Goal: Task Accomplishment & Management: Manage account settings

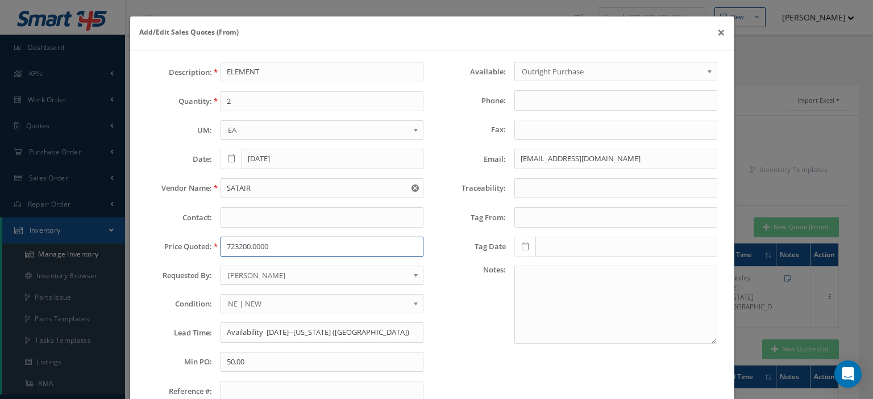
click at [269, 247] on input "723200.0000" at bounding box center [321, 247] width 203 height 20
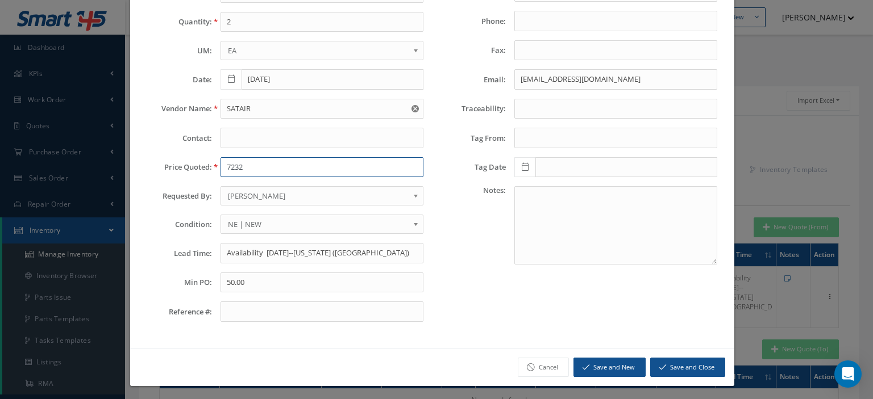
type input "7232"
click at [671, 369] on button "Save and Close" at bounding box center [687, 368] width 75 height 20
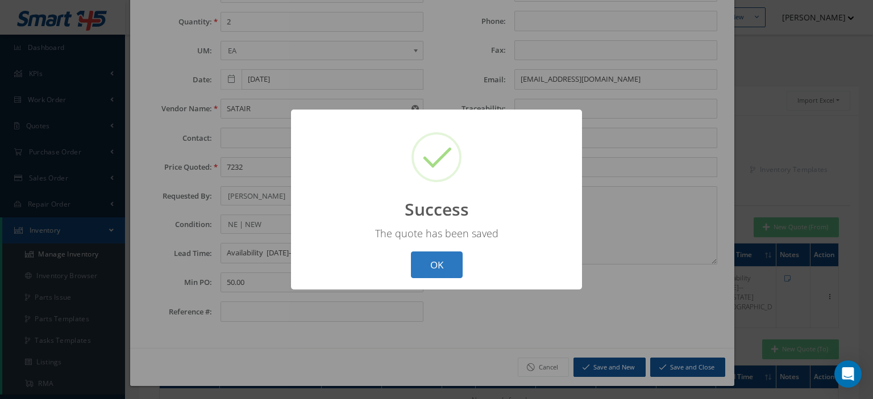
click at [443, 273] on button "OK" at bounding box center [437, 265] width 52 height 27
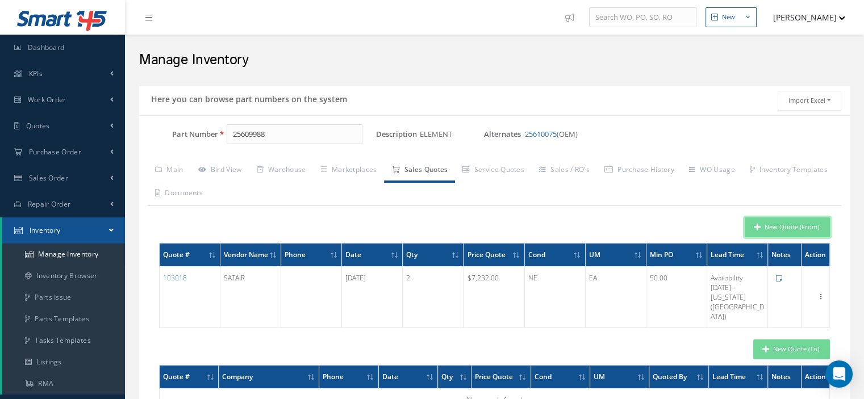
click at [756, 230] on icon "button" at bounding box center [757, 227] width 7 height 8
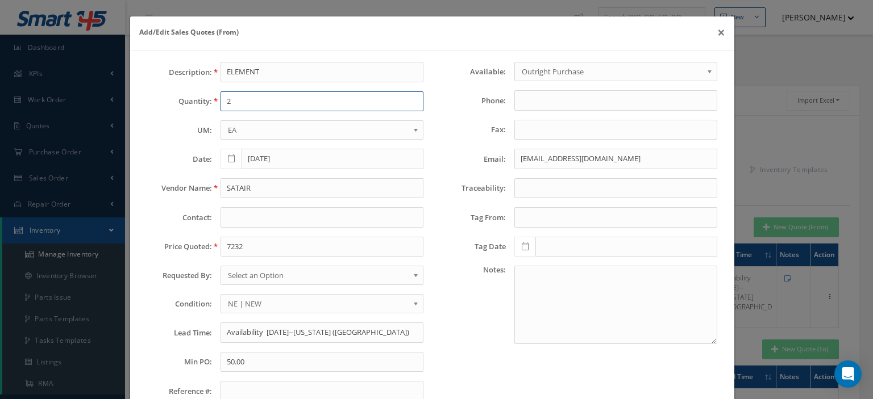
click at [260, 107] on input "2" at bounding box center [321, 101] width 203 height 20
type input "1"
click at [251, 188] on input "SATAIR" at bounding box center [321, 188] width 203 height 20
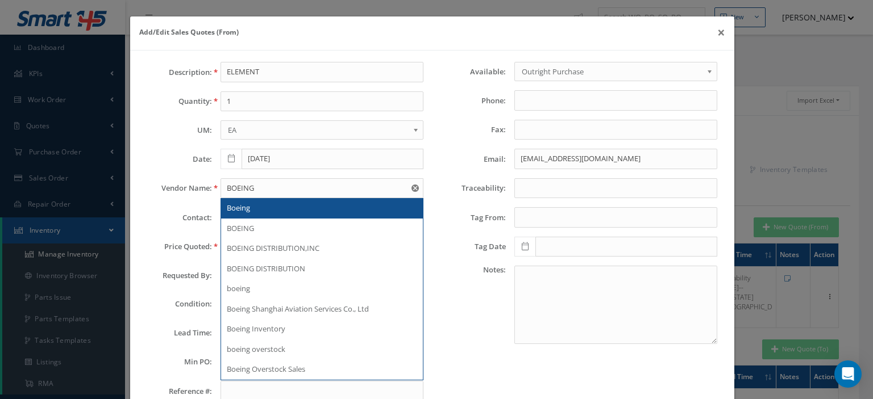
click at [259, 205] on div "Boeing" at bounding box center [322, 208] width 190 height 11
type input "Boeing"
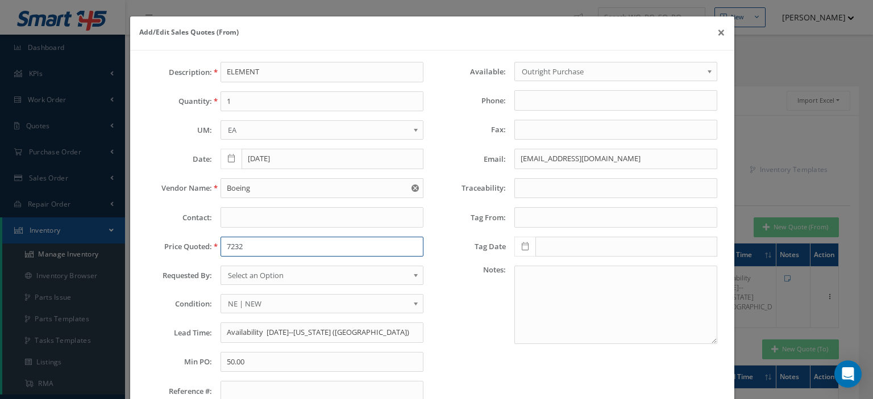
click at [248, 243] on input "7232" at bounding box center [321, 247] width 203 height 20
type input "0.00"
click at [285, 280] on span "Select an Option" at bounding box center [318, 276] width 181 height 14
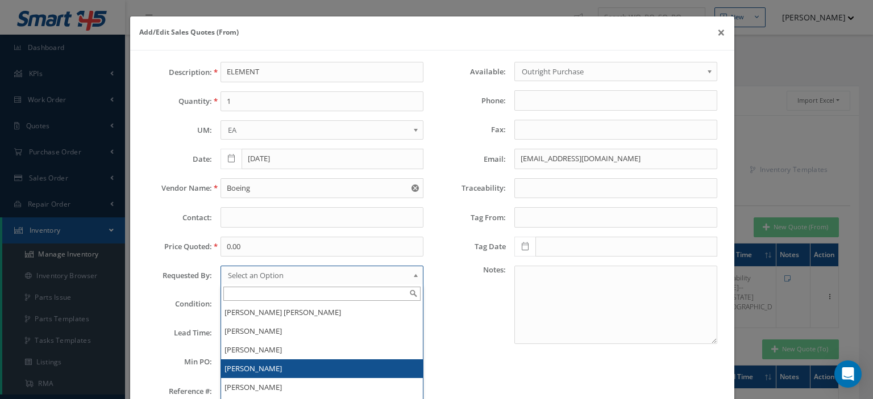
click at [261, 360] on li "[PERSON_NAME]" at bounding box center [322, 369] width 202 height 19
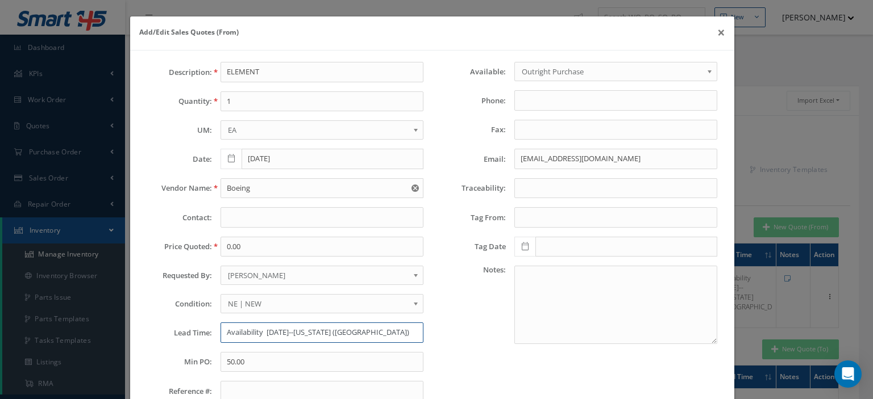
click at [261, 331] on input "Availability 2026/07/01--Washington (IAD)" at bounding box center [321, 333] width 203 height 20
click at [258, 333] on input "Availability 2026/07/01--Washington (IAD)" at bounding box center [321, 333] width 203 height 20
paste input "180 Day(s)"
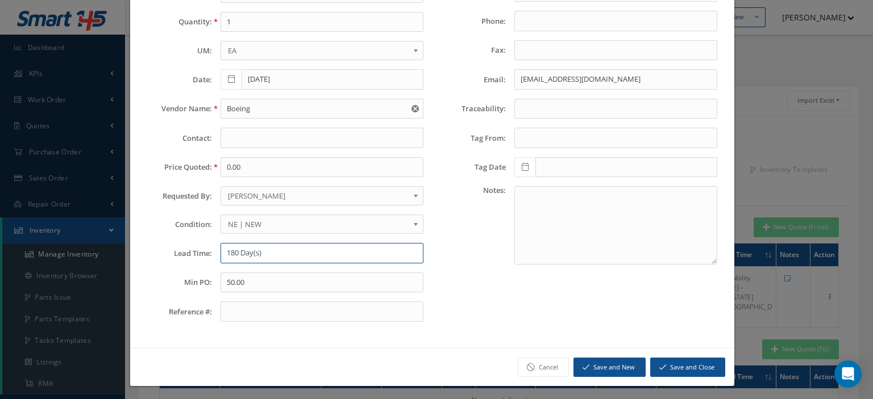
type input "180 Day(s)"
click at [674, 359] on button "Save and Close" at bounding box center [687, 368] width 75 height 20
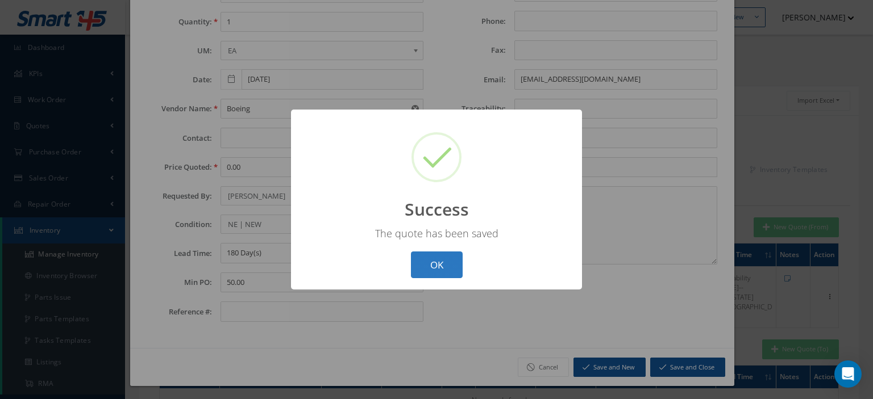
click at [449, 270] on button "OK" at bounding box center [437, 265] width 52 height 27
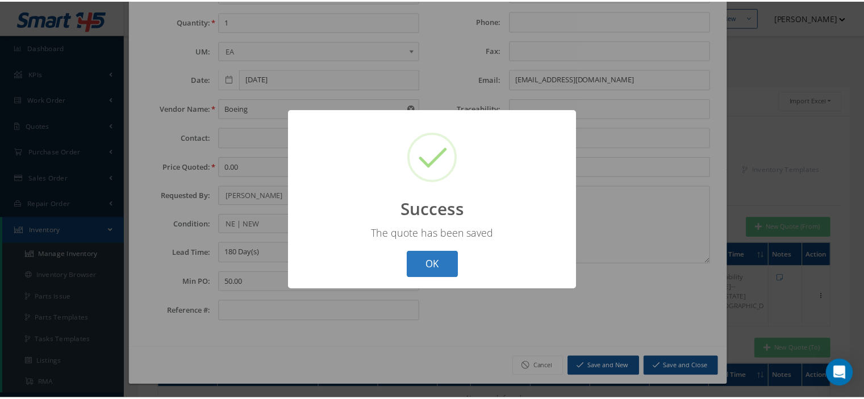
scroll to position [0, 0]
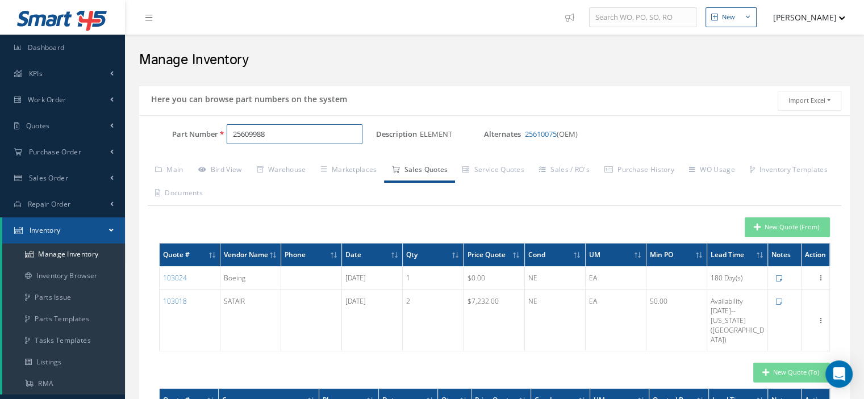
drag, startPoint x: 280, startPoint y: 140, endPoint x: 211, endPoint y: 146, distance: 68.5
click at [211, 146] on div "Part Number 25609988" at bounding box center [257, 139] width 237 height 30
type input "5032-60"
click at [279, 160] on span "5032-60" at bounding box center [282, 163] width 102 height 12
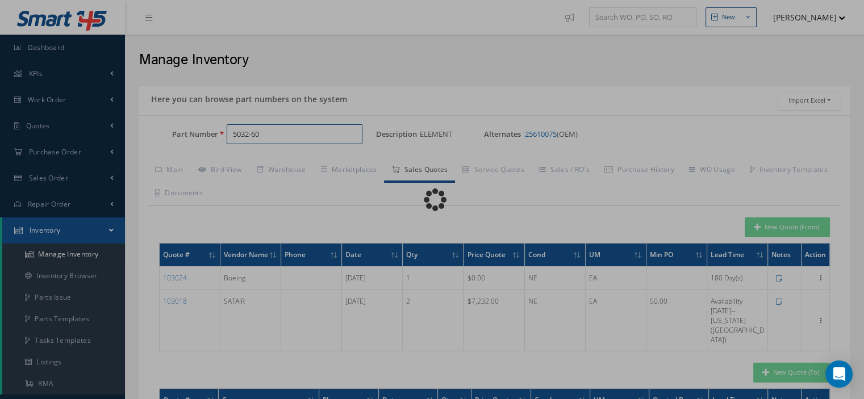
type input "LEVER"
type input "0.00"
select select
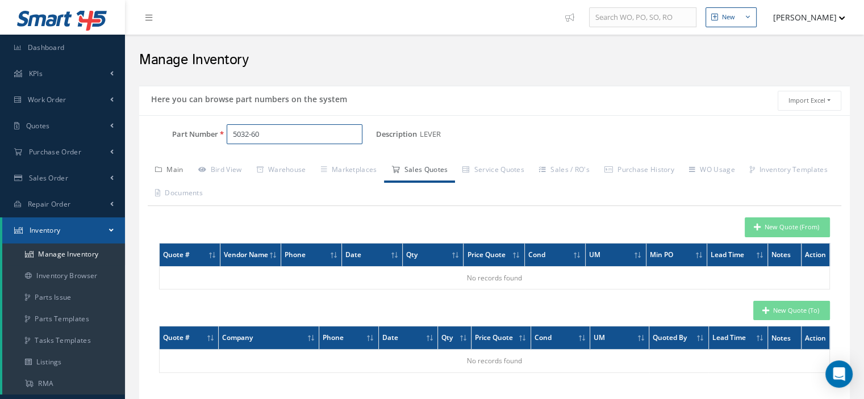
type input "5032-60"
click at [184, 172] on link "Main" at bounding box center [169, 171] width 43 height 24
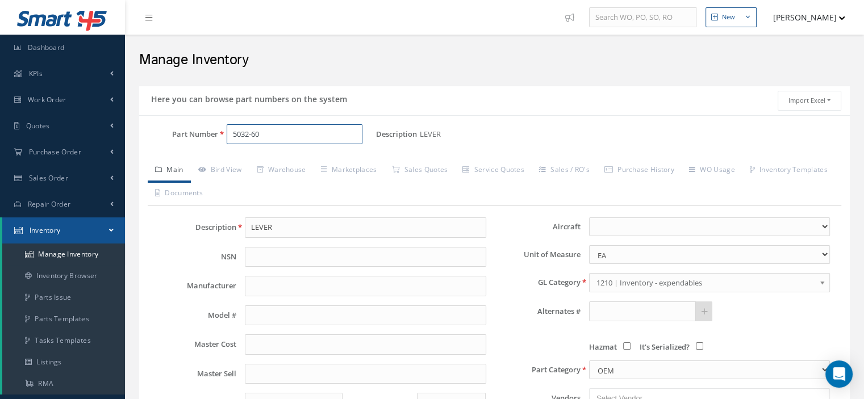
drag, startPoint x: 274, startPoint y: 136, endPoint x: 234, endPoint y: 138, distance: 41.0
click at [234, 138] on input "5032-60" at bounding box center [295, 134] width 136 height 20
click at [57, 101] on span "Work Order" at bounding box center [47, 100] width 39 height 10
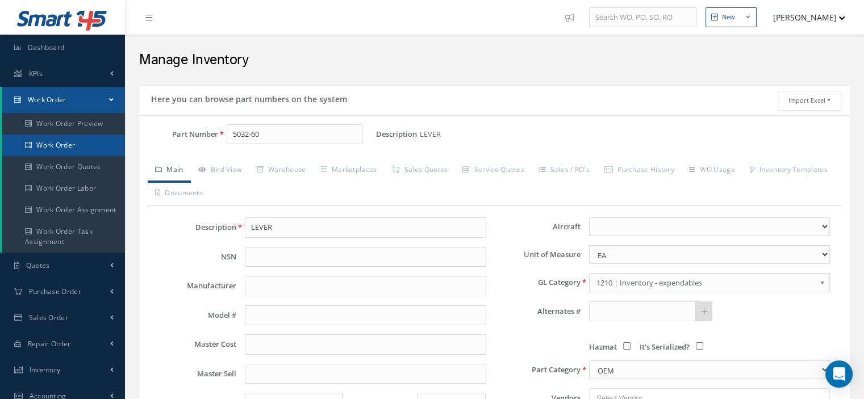
click at [65, 142] on link "Work Order" at bounding box center [63, 146] width 123 height 22
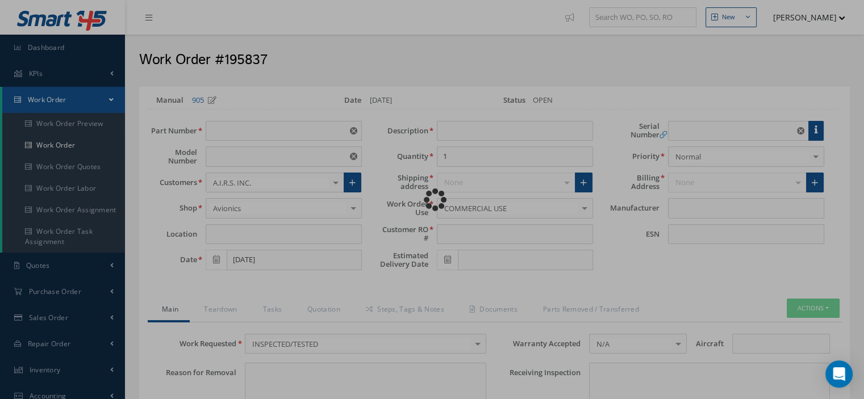
type input "46404"
type input "426"
type textarea "NONE"
type input "NONE"
type textarea "NONE"
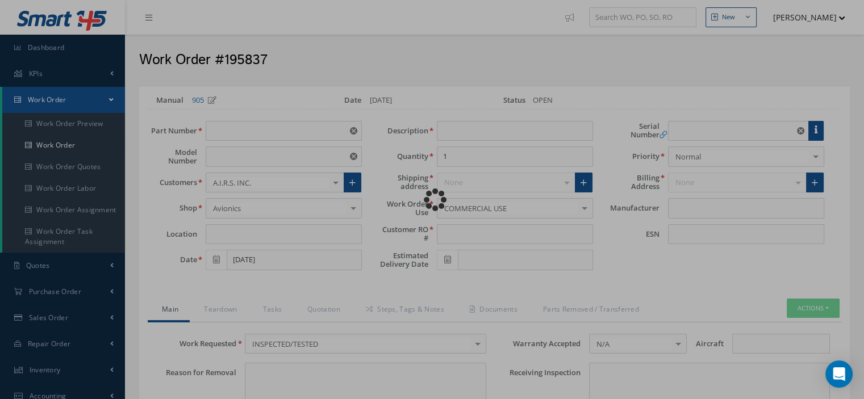
type input "NONE"
type input "D,E,F,H,K,Q"
type textarea "INSPECTED/TESTED in accordance with CMM 34-36-15, Revision 17, Date Dec 02, 2010"
type input "[DATE]"
checkbox input "true"
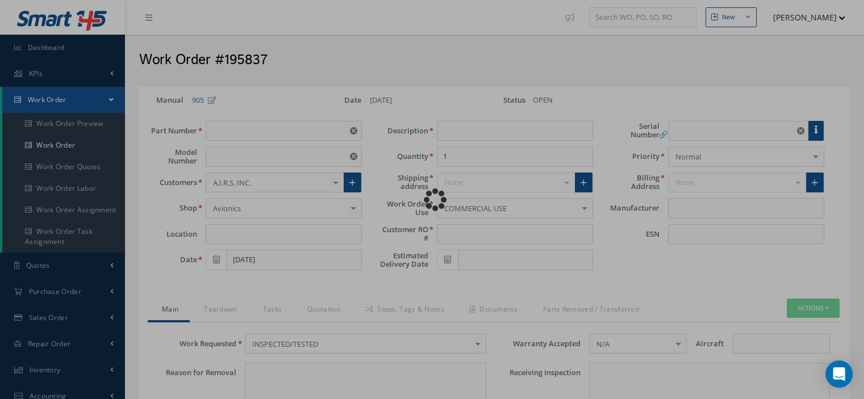
type input "[DATE]"
type input "THALES"
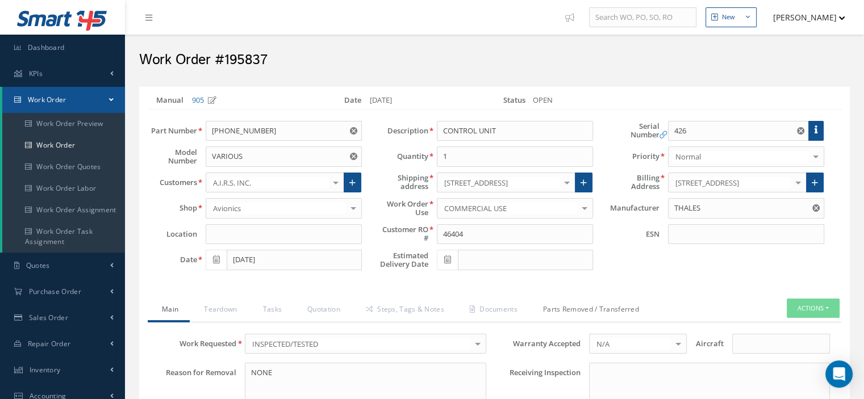
click at [559, 312] on link "Parts Removed / Transferred" at bounding box center [590, 311] width 122 height 24
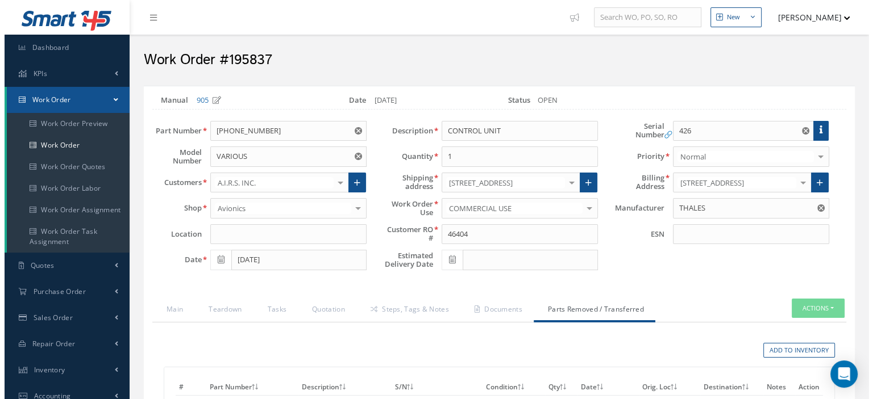
scroll to position [114, 0]
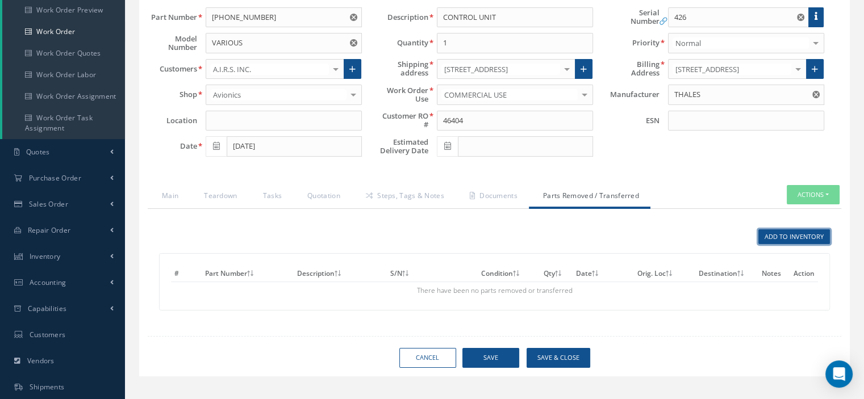
click at [774, 236] on link "Add to Inventory" at bounding box center [795, 237] width 72 height 15
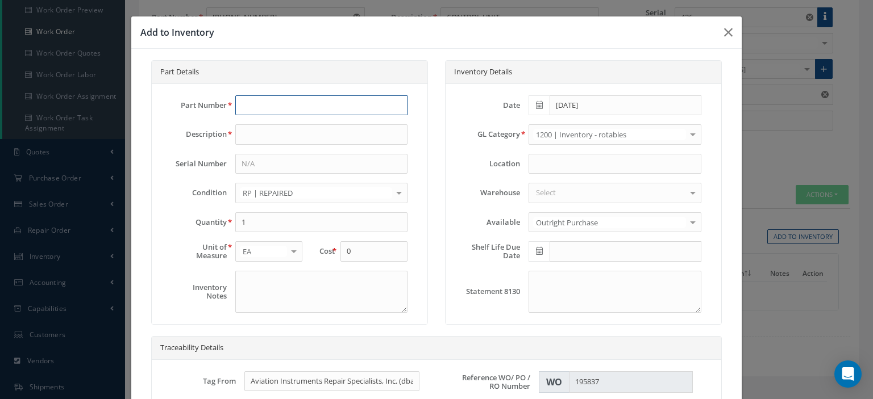
click at [268, 109] on input "text" at bounding box center [321, 105] width 172 height 20
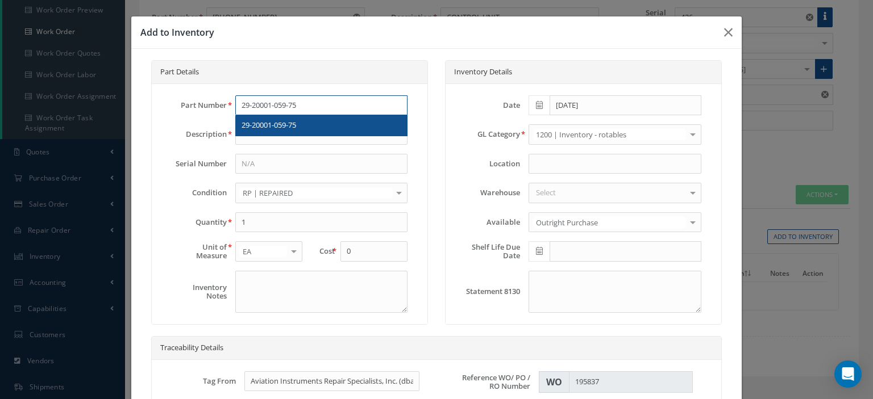
type input "29-20001-059-75"
click at [278, 122] on span "29-20001-059-75" at bounding box center [268, 125] width 55 height 10
type input "CPU"
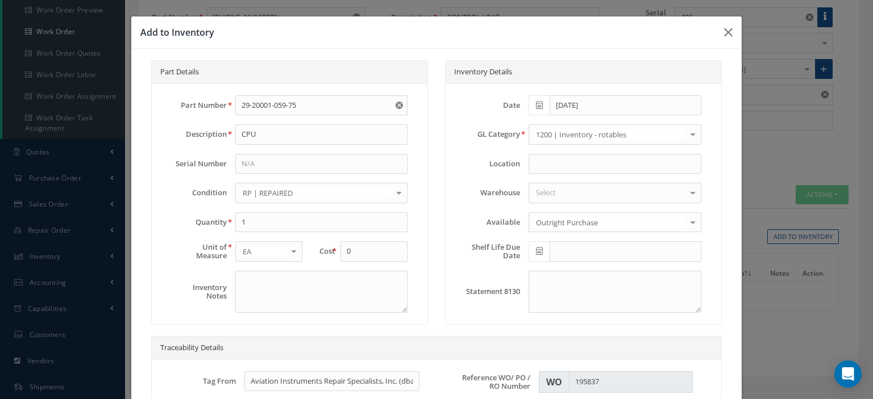
click at [351, 184] on div "RP | REPAIRED" at bounding box center [321, 193] width 172 height 20
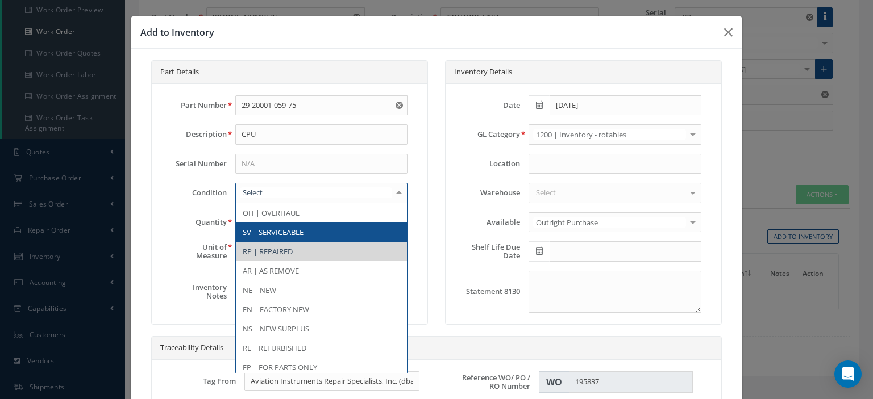
click at [337, 224] on span "SV | SERVICEABLE" at bounding box center [321, 232] width 171 height 19
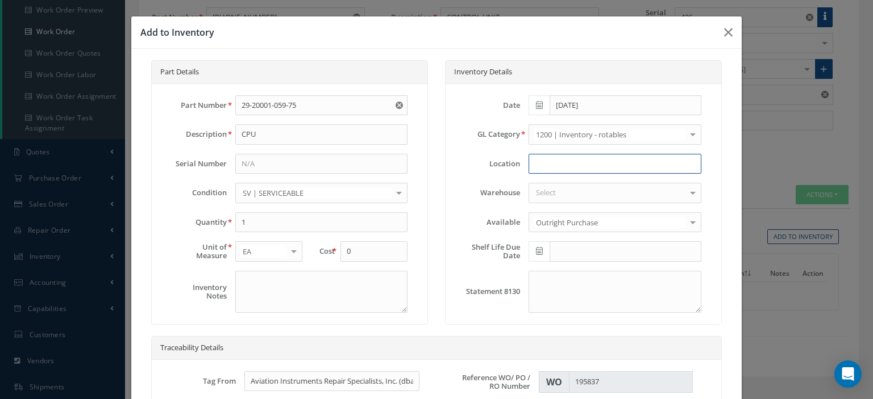
click at [575, 168] on input at bounding box center [614, 164] width 172 height 20
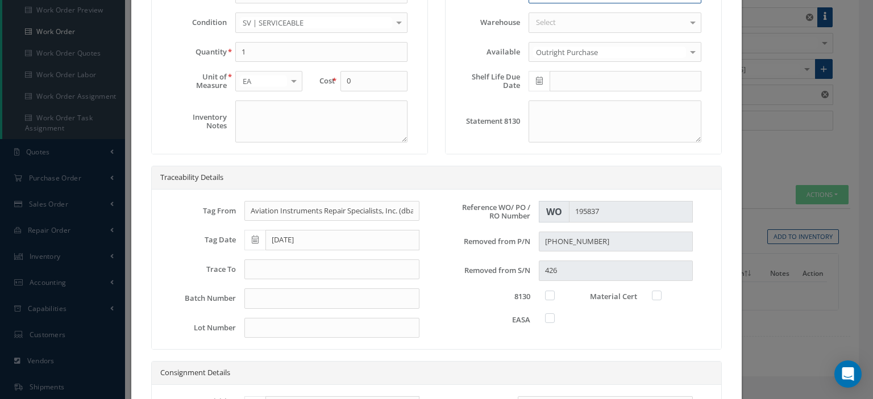
type input "W/O 195283"
click at [309, 274] on input "text" at bounding box center [331, 270] width 175 height 20
type input "8130-3"
click at [554, 291] on label at bounding box center [555, 295] width 3 height 10
click at [547, 291] on input "checkbox" at bounding box center [550, 294] width 7 height 7
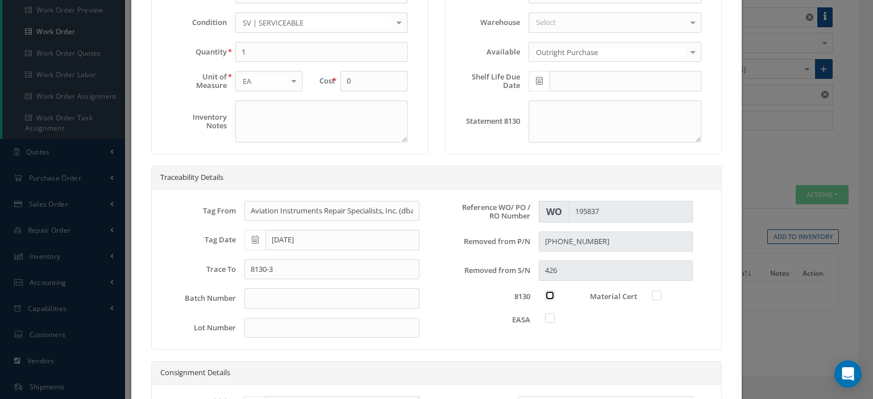
checkbox input "true"
click at [661, 291] on label at bounding box center [662, 295] width 3 height 10
click at [653, 291] on input "checkbox" at bounding box center [656, 294] width 7 height 7
checkbox input "true"
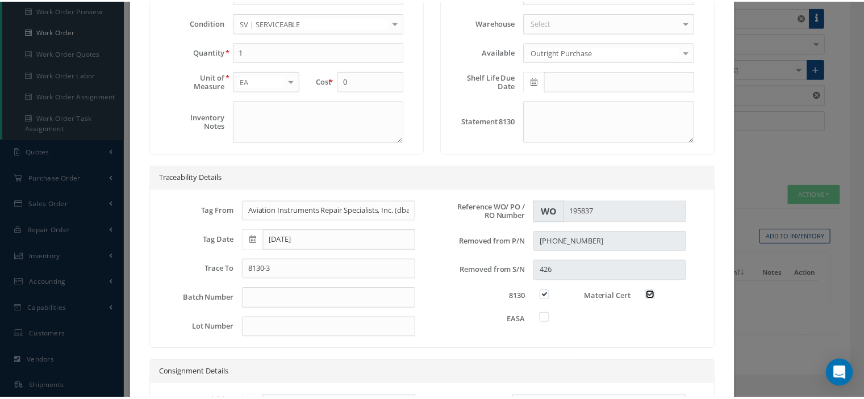
scroll to position [324, 0]
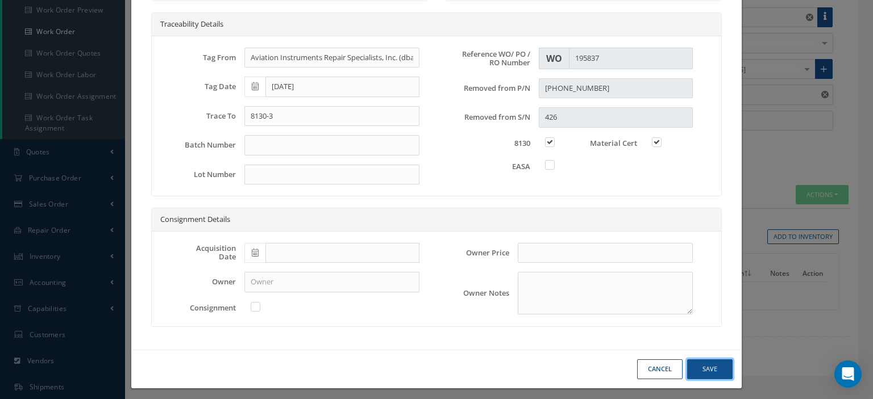
click at [690, 365] on button "Save" at bounding box center [709, 370] width 45 height 20
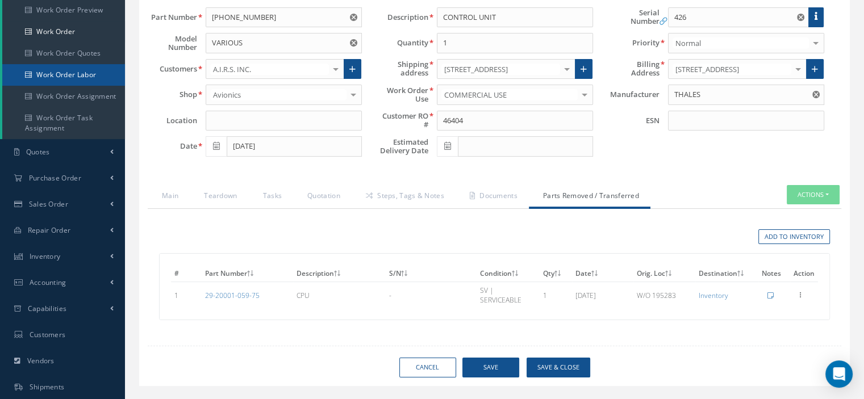
scroll to position [0, 0]
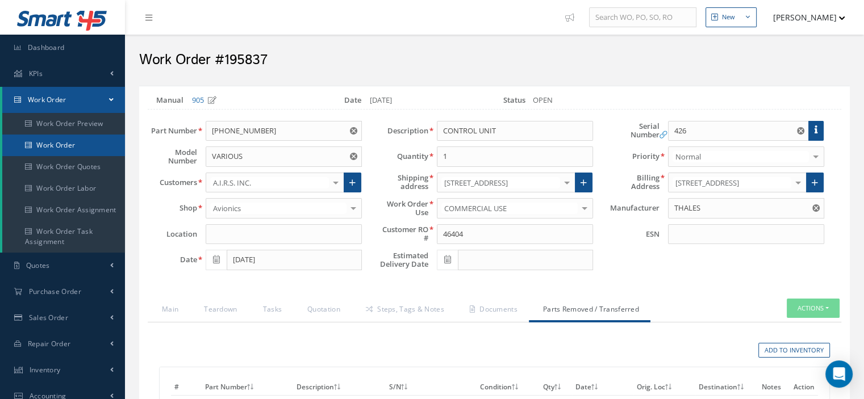
click at [78, 140] on link "Work Order" at bounding box center [63, 146] width 123 height 22
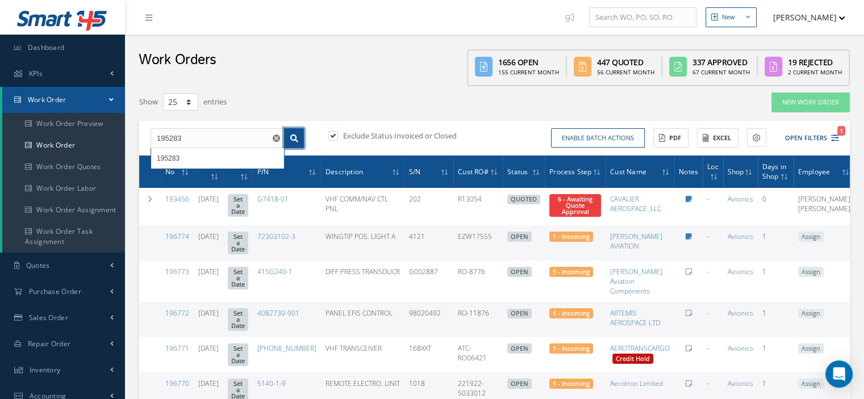
click at [291, 139] on icon at bounding box center [294, 139] width 8 height 8
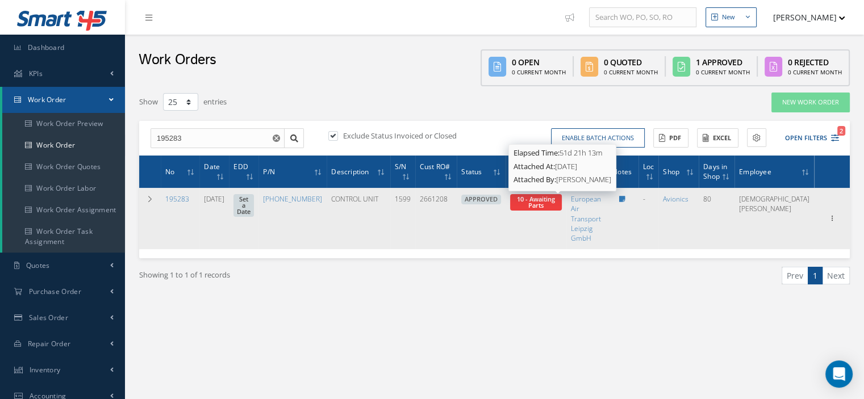
click at [555, 209] on span "10 - Awaiting Parts" at bounding box center [536, 202] width 38 height 15
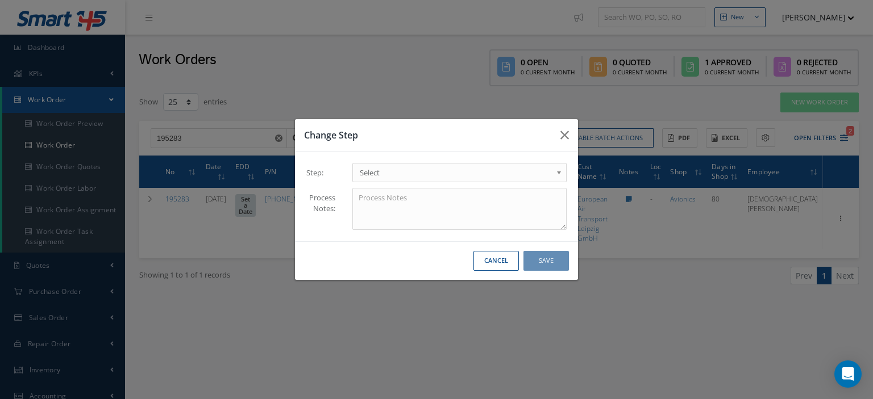
click at [505, 170] on span "Select" at bounding box center [456, 173] width 192 height 14
click at [556, 261] on button "Save" at bounding box center [545, 261] width 45 height 20
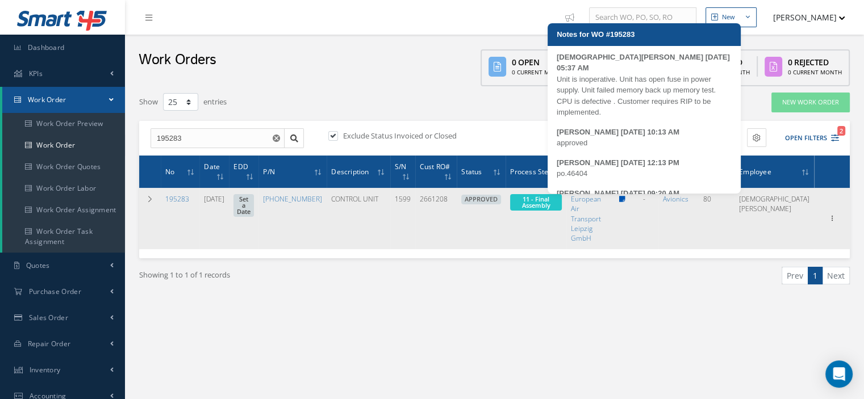
click at [625, 198] on icon at bounding box center [622, 199] width 6 height 7
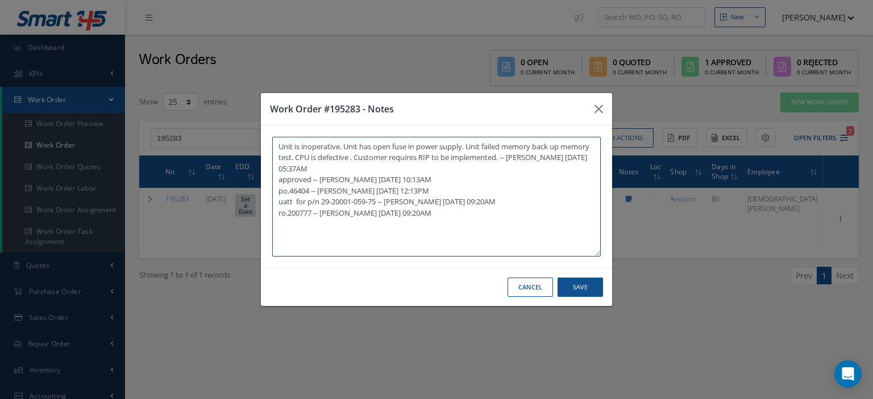
paste textarea "I already gave them to the technician"
type textarea "Unit is inoperative. Unit has open fuse in power supply. Unit failed memory bac…"
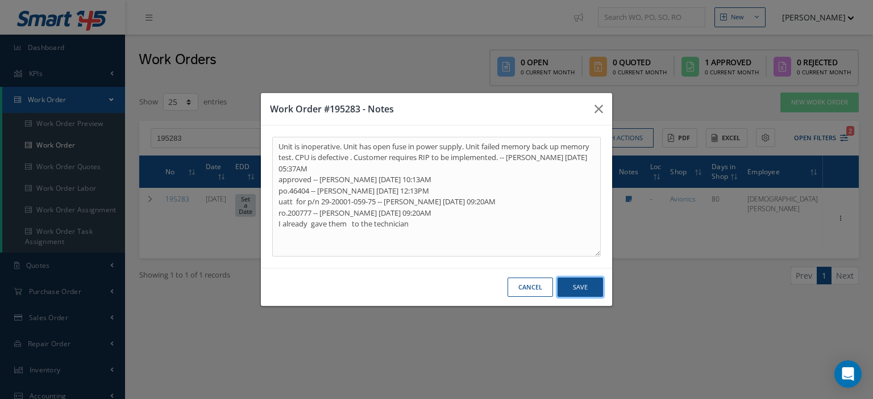
click at [593, 288] on button "Save" at bounding box center [579, 288] width 45 height 20
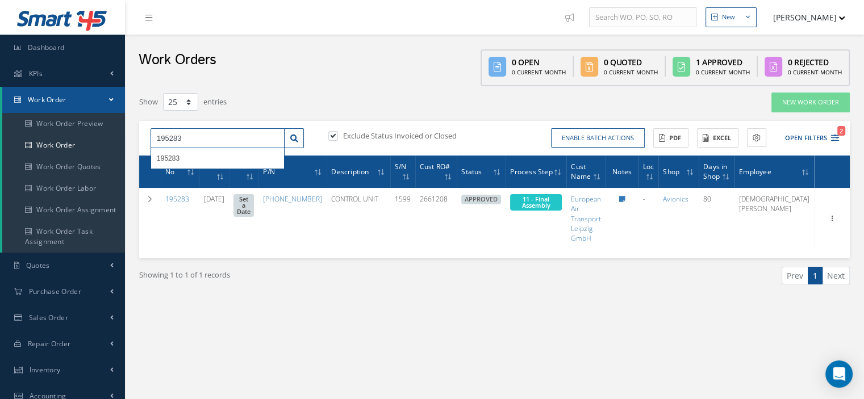
drag, startPoint x: 199, startPoint y: 140, endPoint x: 157, endPoint y: 137, distance: 42.1
click at [157, 137] on input "195283" at bounding box center [218, 138] width 134 height 20
type input "192581"
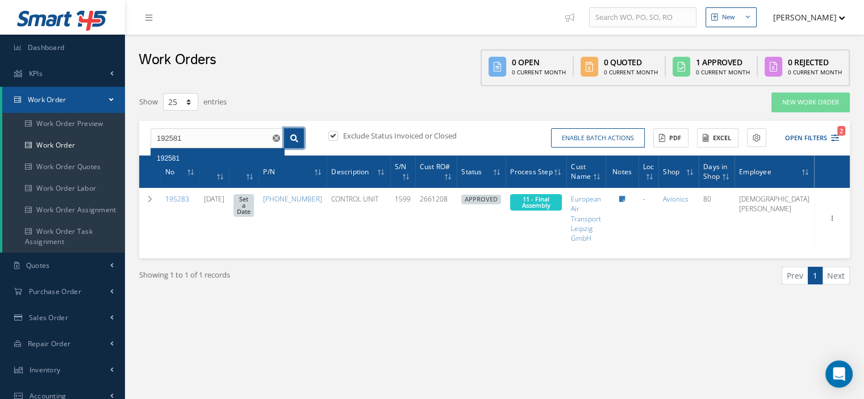
click at [295, 143] on link at bounding box center [294, 138] width 20 height 20
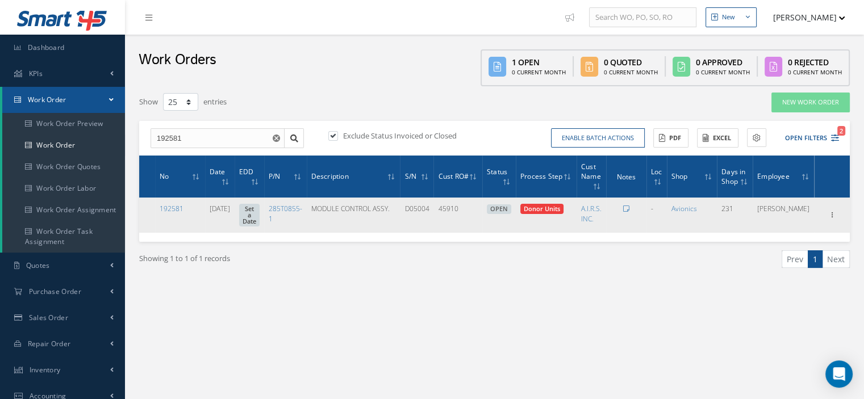
click at [788, 214] on link "Eyda Dominguez" at bounding box center [783, 209] width 52 height 10
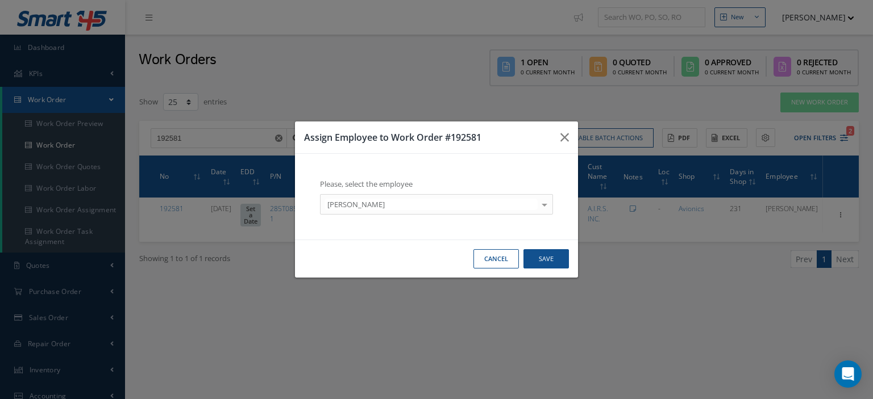
click at [543, 209] on div at bounding box center [544, 204] width 16 height 19
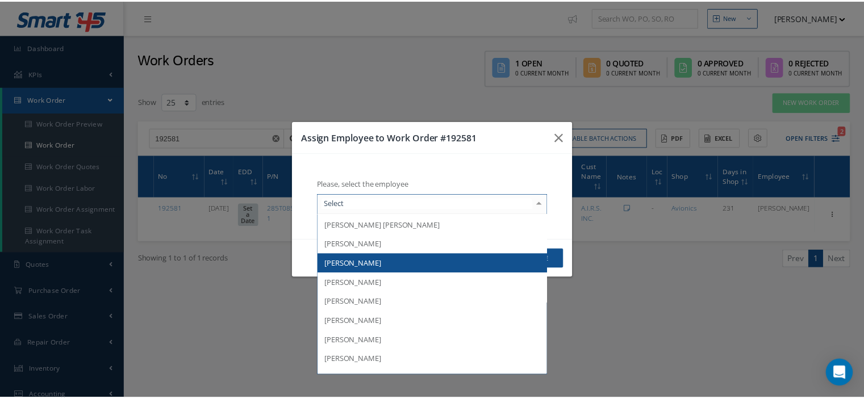
scroll to position [114, 0]
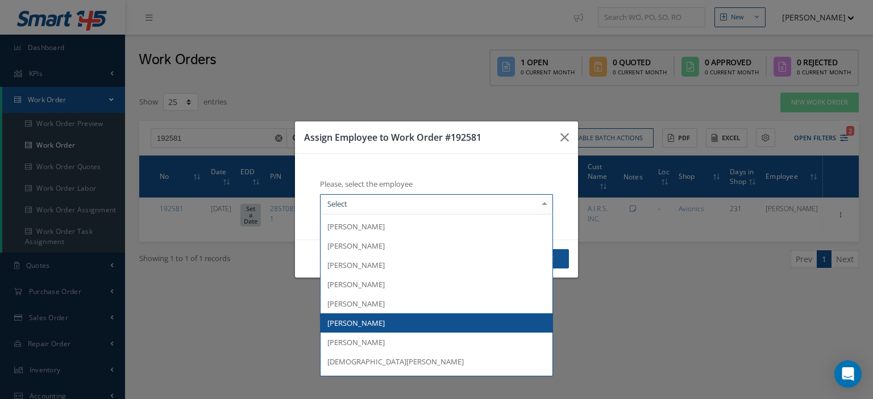
click at [427, 320] on span "[PERSON_NAME]" at bounding box center [436, 323] width 232 height 19
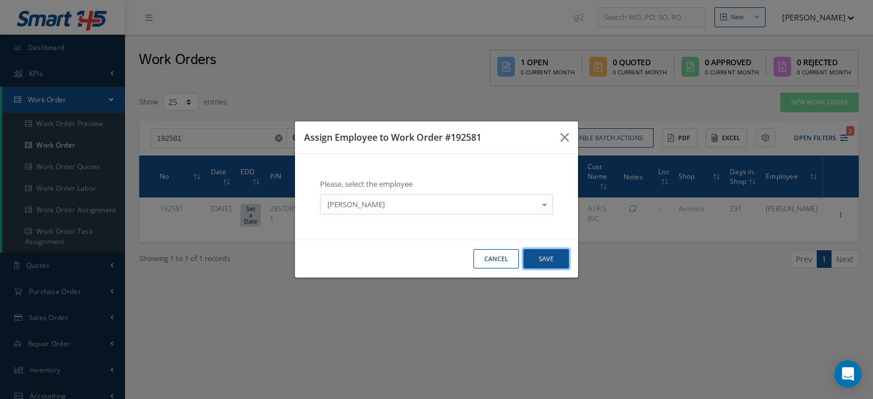
click at [540, 261] on button "Save" at bounding box center [545, 259] width 45 height 20
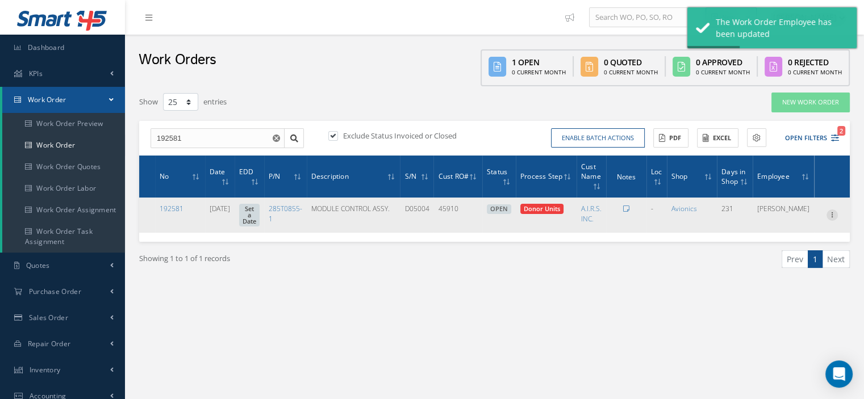
click at [830, 217] on icon at bounding box center [832, 214] width 11 height 9
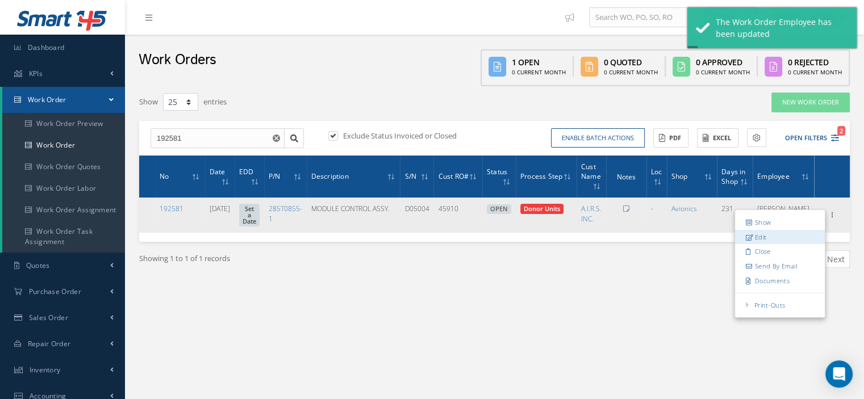
click at [769, 236] on link "Edit" at bounding box center [780, 237] width 90 height 15
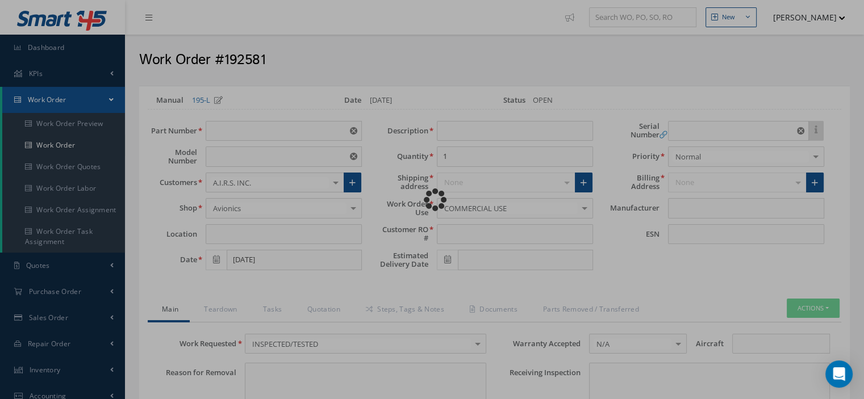
type input "285T0855-1"
type input "VARIOUS"
type input "01/24/2025"
type input "MODULE CONTROL ASSY."
type input "45910"
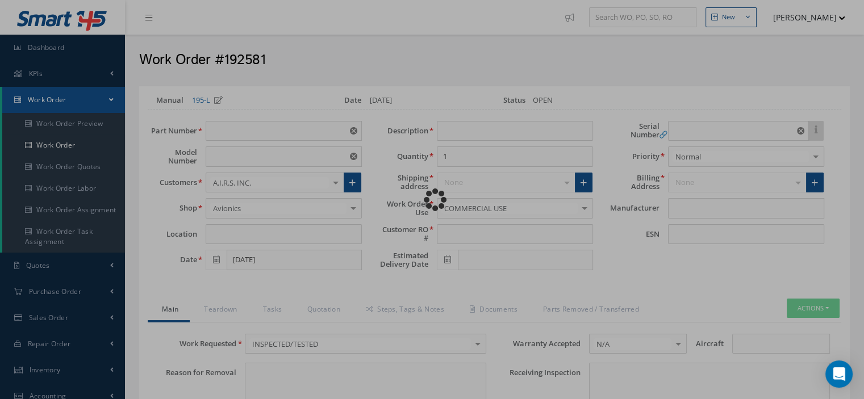
type input "D05004"
type textarea "NONE"
type input "NONE"
type textarea "NONE"
type input "NONE"
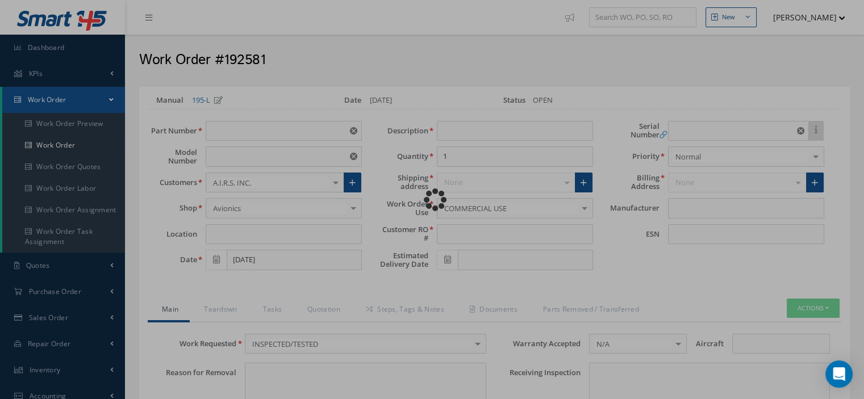
type input "N/A"
type textarea "INSPECTED/TESTED in accordance with CMM 52-51-04, Revision 27, Date Mar 29, 2021"
type input "02/05/2025"
checkbox input "true"
type input "02/05/2025"
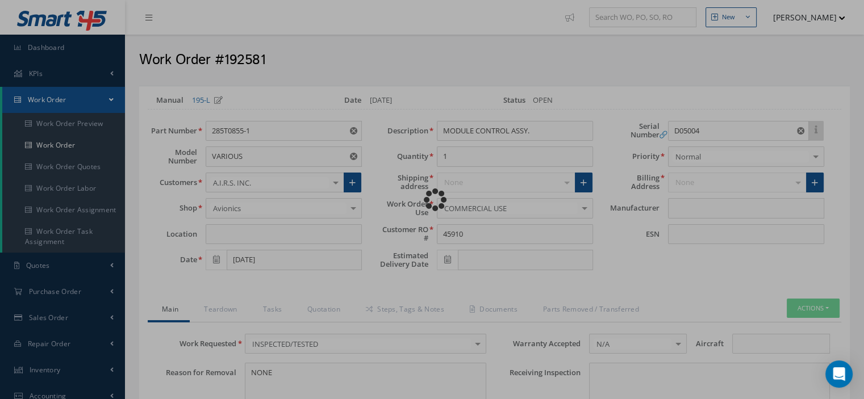
type input "BAE SYSTEMS"
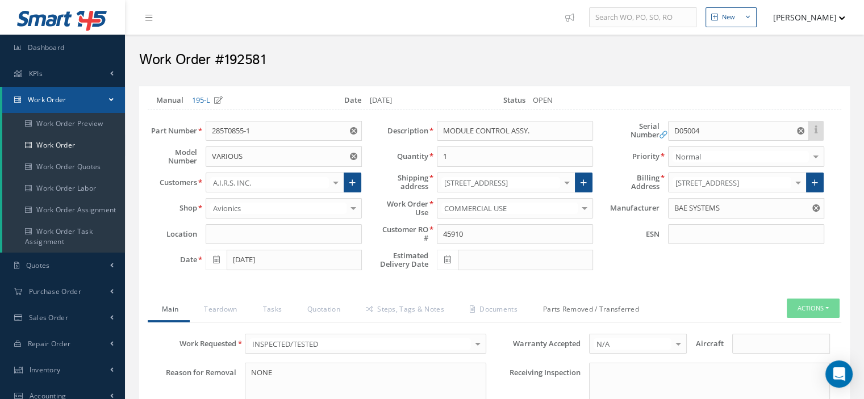
click at [589, 311] on link "Parts Removed / Transferred" at bounding box center [590, 311] width 122 height 24
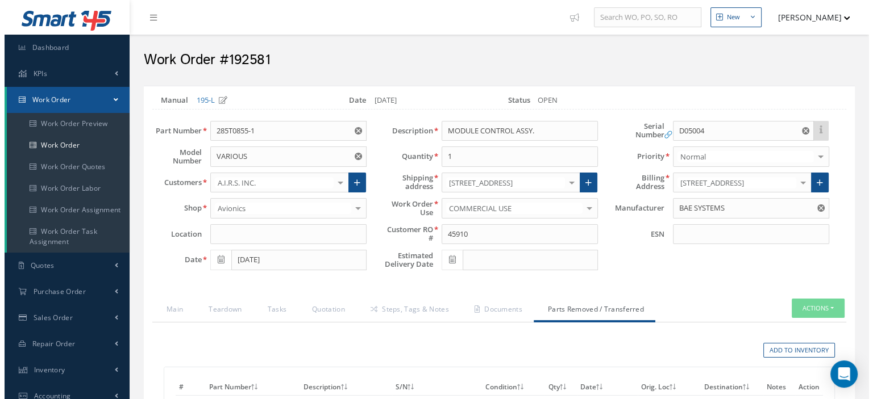
scroll to position [170, 0]
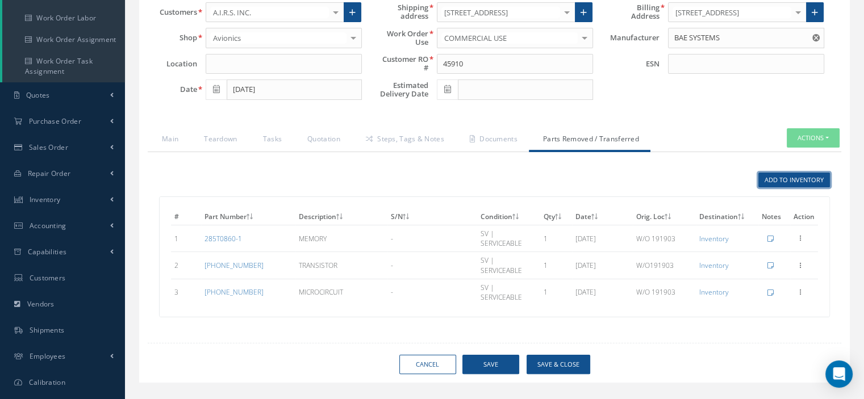
click at [786, 180] on link "Add to Inventory" at bounding box center [795, 180] width 72 height 15
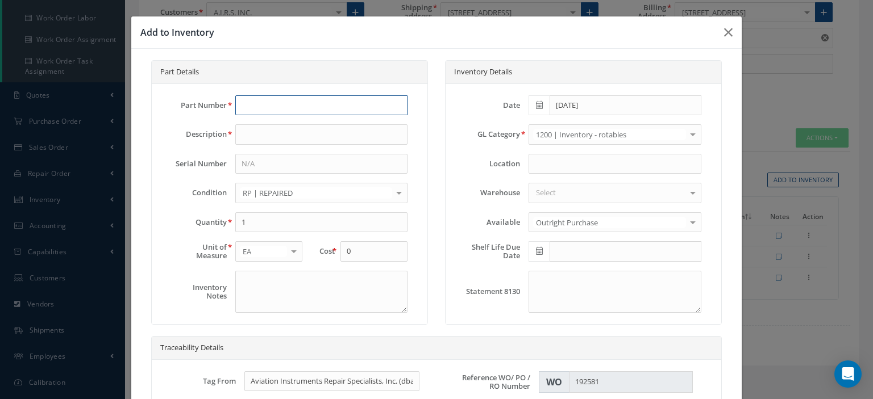
click at [237, 106] on input "text" at bounding box center [321, 105] width 172 height 20
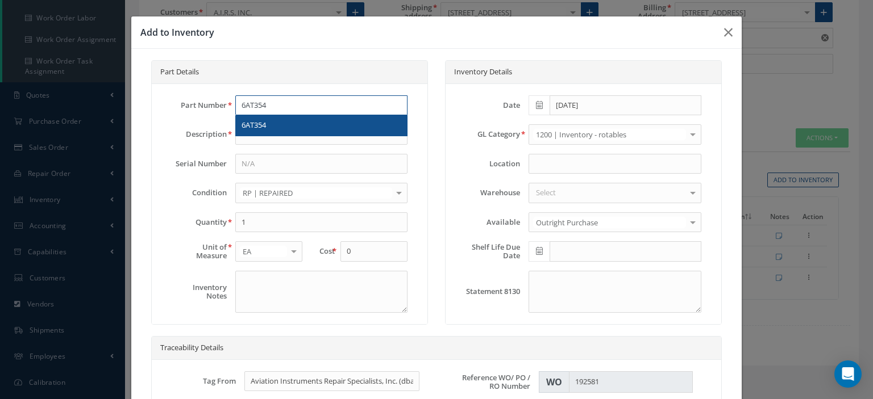
type input "6AT354"
click at [249, 124] on span "6AT354" at bounding box center [253, 125] width 24 height 10
type input "SWITCH"
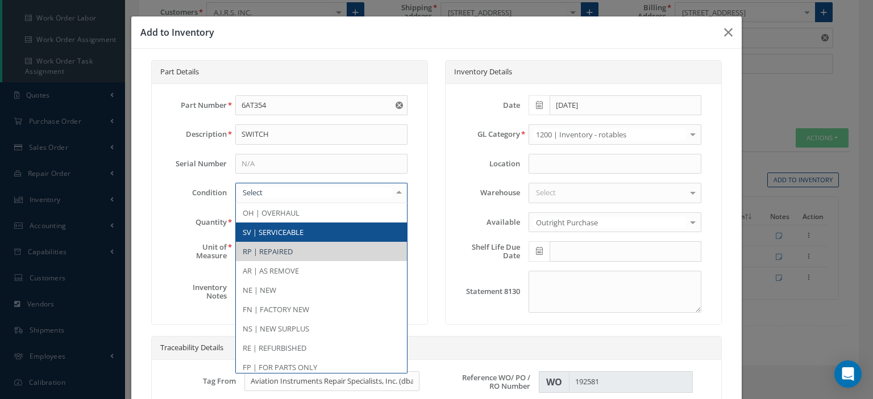
click at [267, 224] on span "SV | SERVICEABLE" at bounding box center [321, 232] width 171 height 19
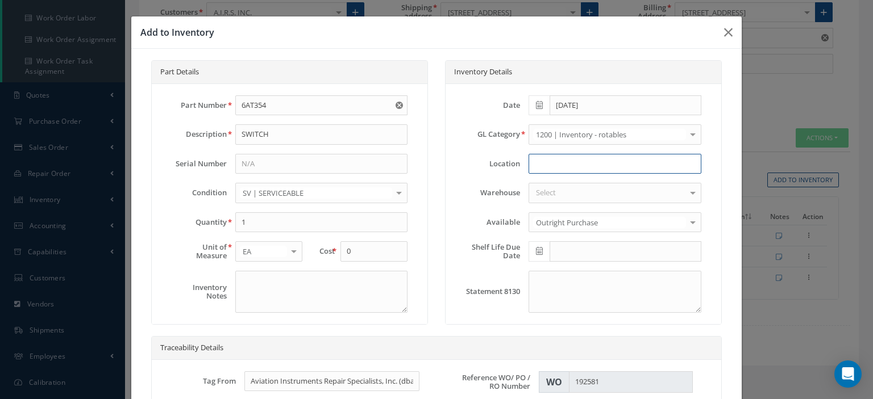
click at [540, 164] on input at bounding box center [614, 164] width 172 height 20
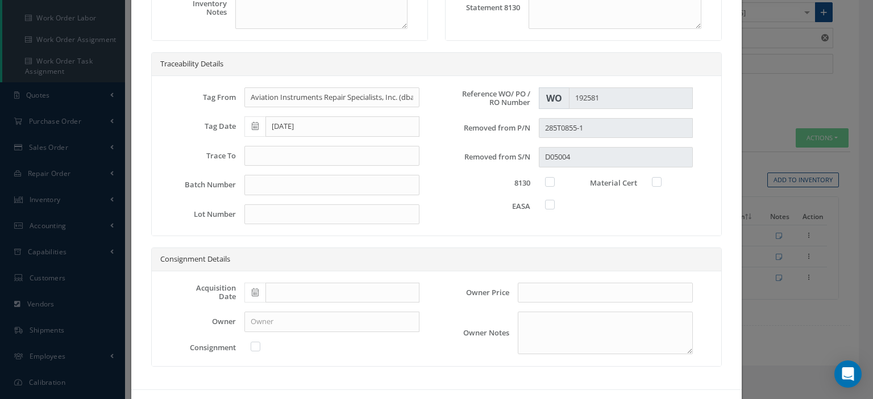
type input "W/O 196605"
click at [257, 153] on input "text" at bounding box center [331, 156] width 175 height 20
type input "8130-3"
click at [554, 180] on label at bounding box center [555, 182] width 3 height 10
click at [547, 180] on input "checkbox" at bounding box center [550, 180] width 7 height 7
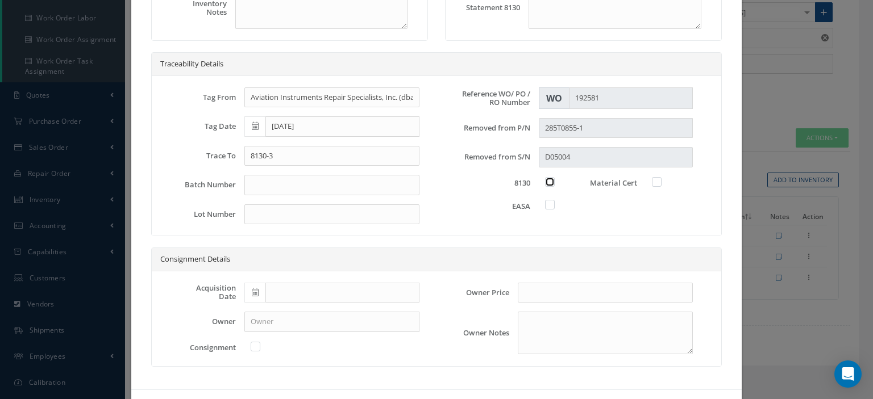
checkbox input "true"
click at [661, 180] on label at bounding box center [662, 182] width 3 height 10
click at [653, 180] on input "checkbox" at bounding box center [656, 180] width 7 height 7
checkbox input "true"
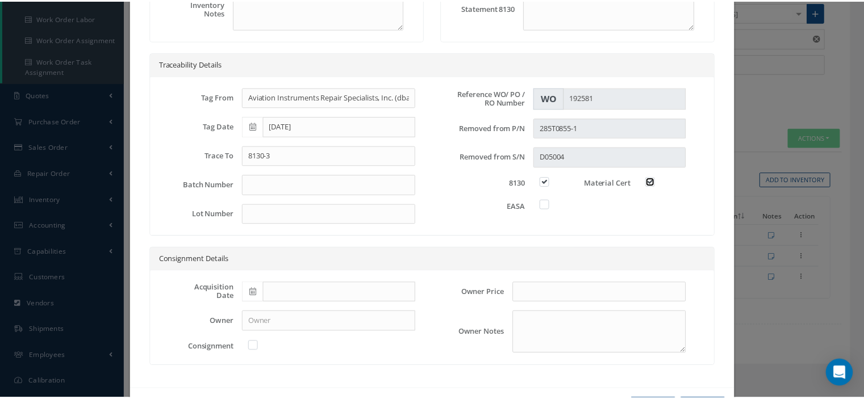
scroll to position [324, 0]
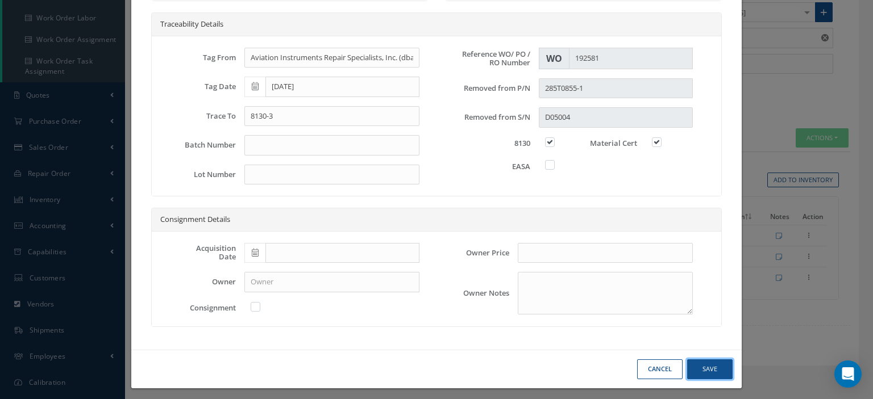
click at [701, 360] on button "Save" at bounding box center [709, 370] width 45 height 20
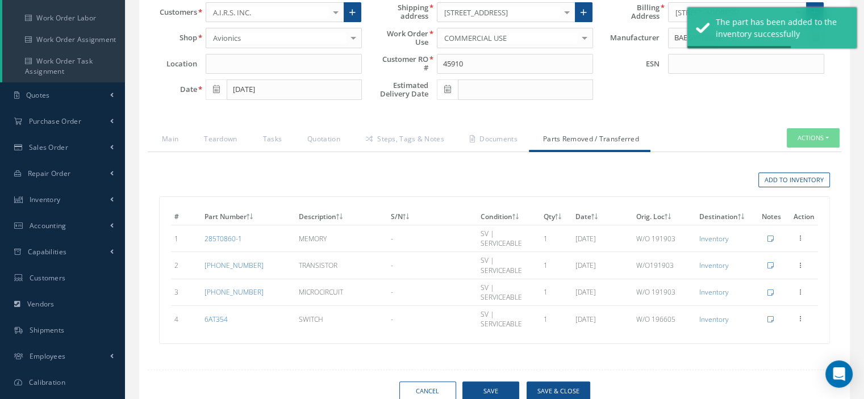
scroll to position [0, 0]
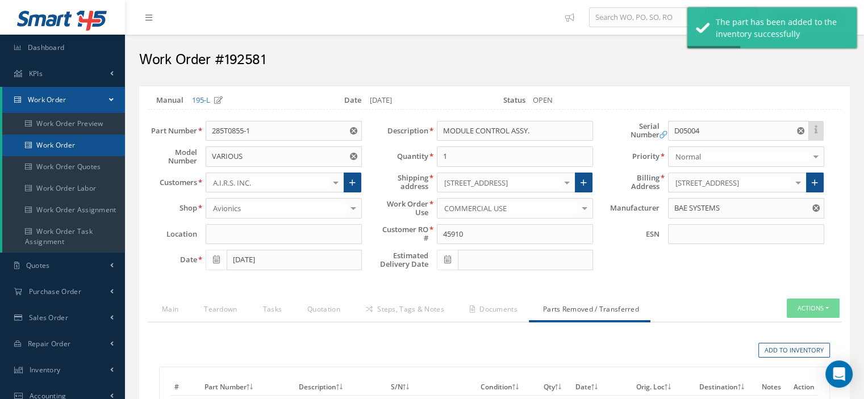
click at [70, 144] on link "Work Order" at bounding box center [63, 146] width 123 height 22
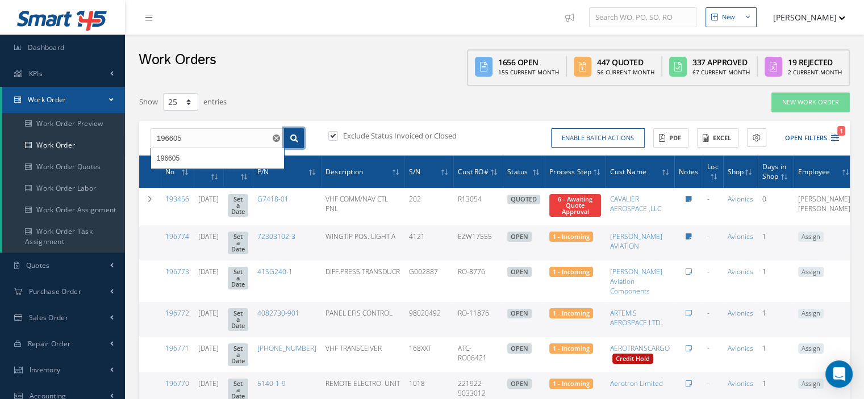
click at [289, 139] on link at bounding box center [294, 138] width 20 height 20
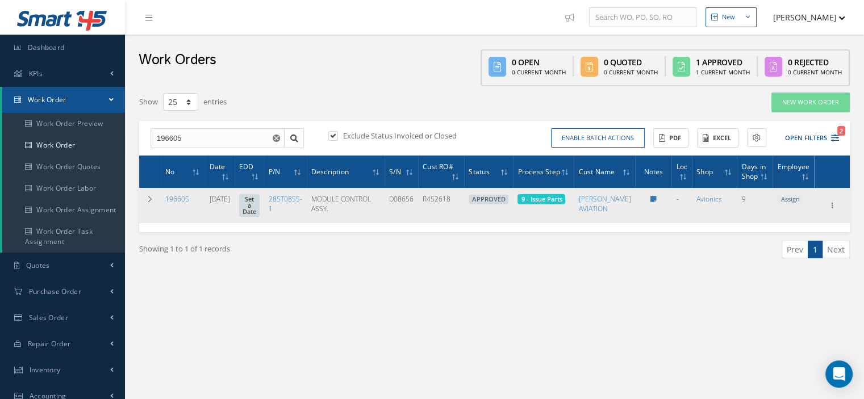
click at [787, 201] on span "Assign" at bounding box center [790, 200] width 26 height 10
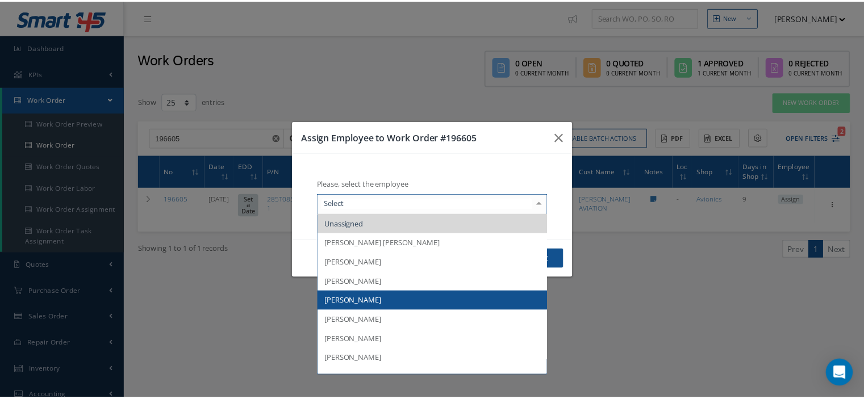
scroll to position [57, 0]
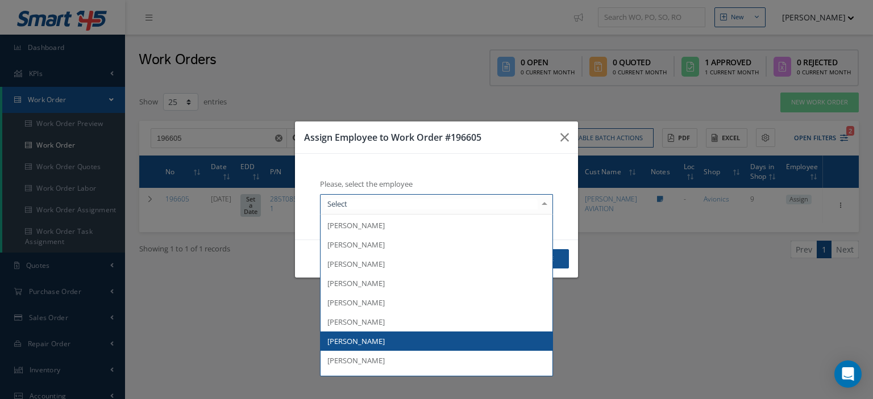
click at [370, 339] on span "[PERSON_NAME]" at bounding box center [355, 341] width 57 height 10
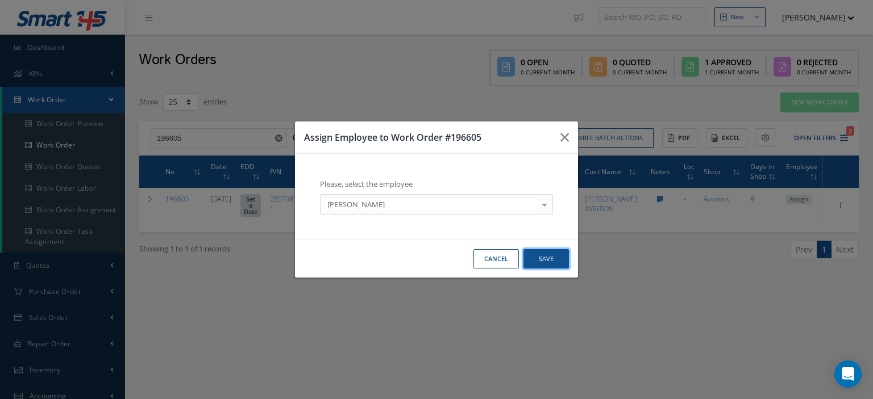
click at [556, 264] on button "Save" at bounding box center [545, 259] width 45 height 20
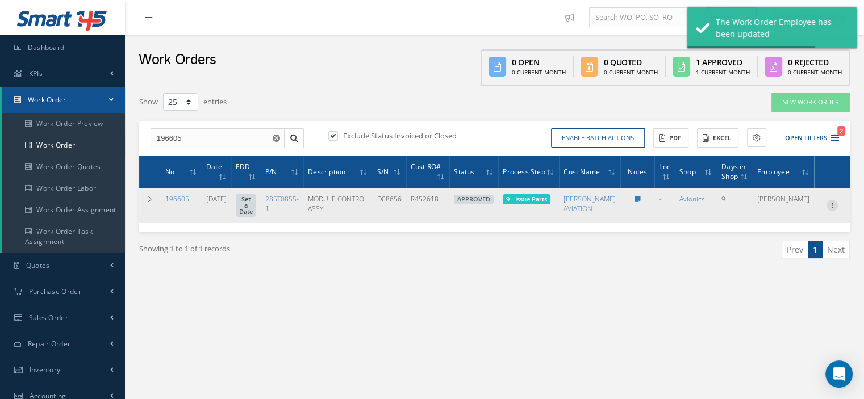
click at [830, 209] on icon at bounding box center [832, 204] width 11 height 9
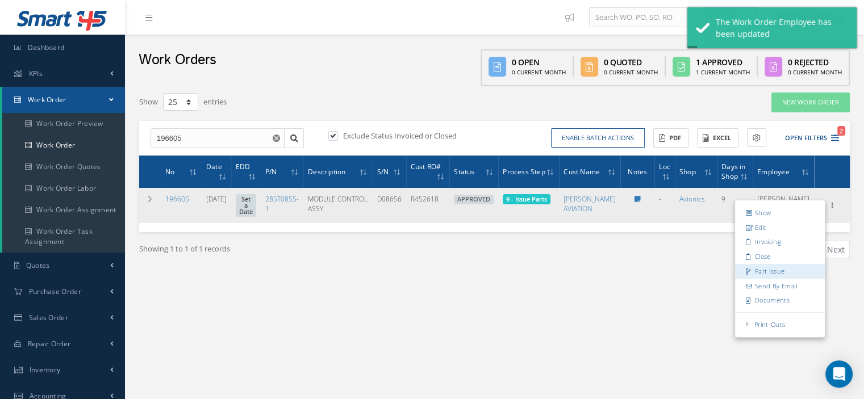
click at [773, 272] on link "Part Issue" at bounding box center [780, 271] width 90 height 15
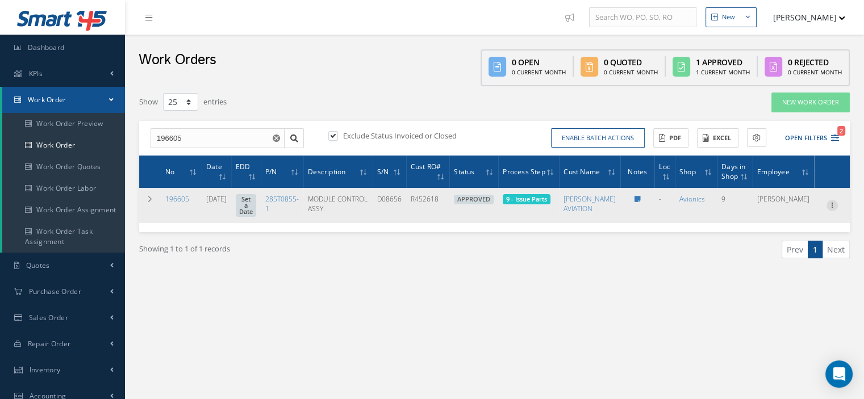
click at [827, 206] on icon at bounding box center [832, 204] width 11 height 9
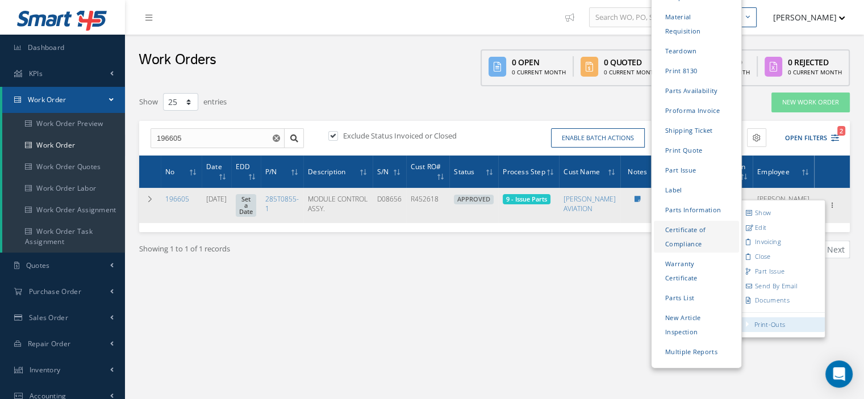
click at [680, 221] on link "Certificate of Compliance" at bounding box center [696, 237] width 85 height 32
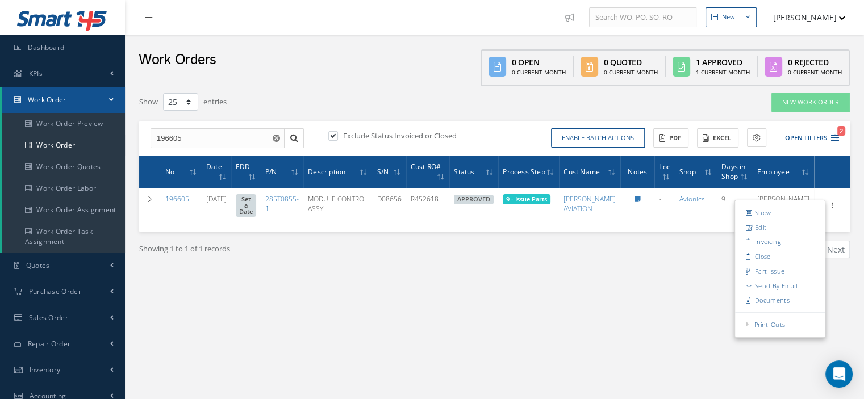
click at [506, 338] on div "New New Work Order New Purchase Order New Customer Quote New Sales Order New Re…" at bounding box center [494, 296] width 739 height 593
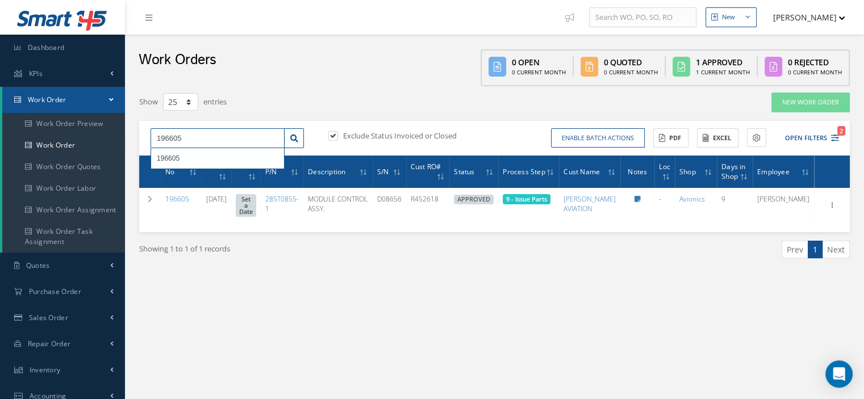
drag, startPoint x: 197, startPoint y: 144, endPoint x: 157, endPoint y: 138, distance: 40.7
click at [157, 138] on input "196605" at bounding box center [218, 138] width 134 height 20
type input "192581"
click at [295, 140] on icon at bounding box center [294, 139] width 8 height 8
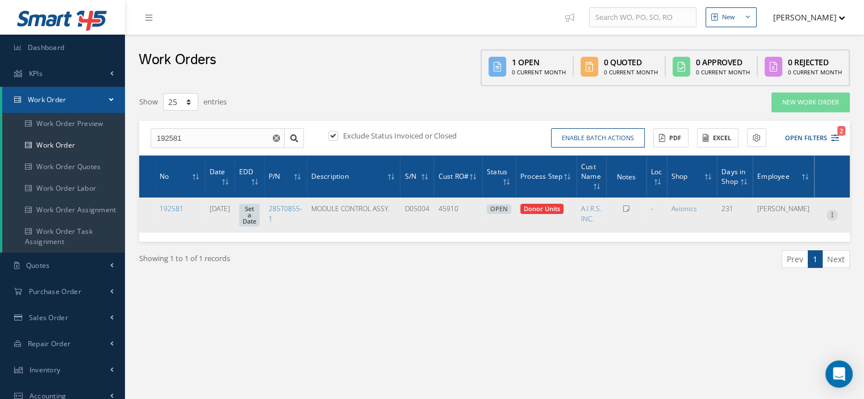
click at [828, 218] on icon at bounding box center [832, 214] width 11 height 9
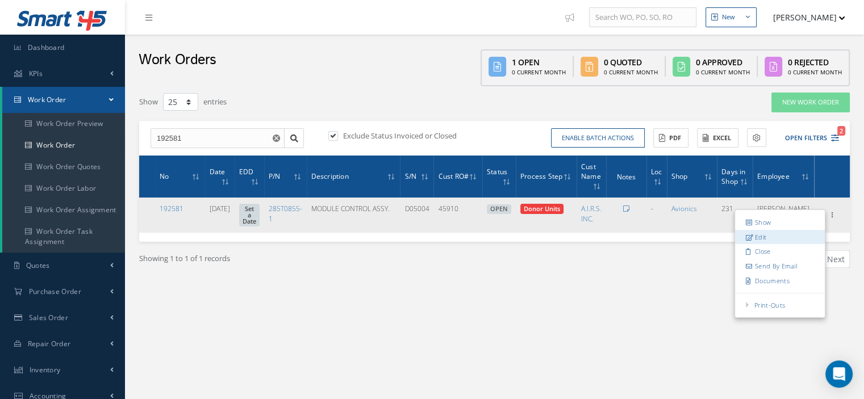
click at [775, 234] on link "Edit" at bounding box center [780, 237] width 90 height 15
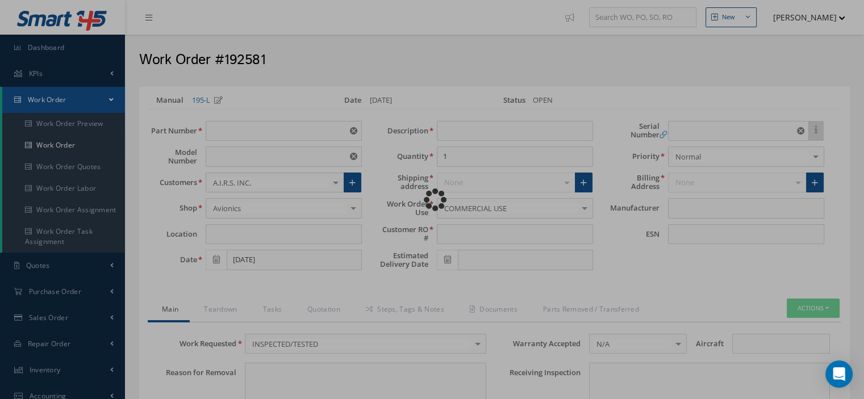
type input "285T0855-1"
type input "VARIOUS"
type input "[DATE]"
type input "MODULE CONTROL ASSY."
type input "45910"
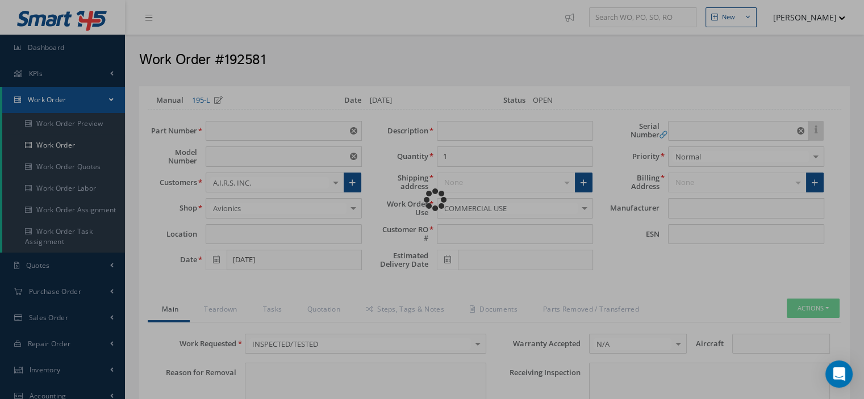
type input "D05004"
type textarea "NONE"
type input "NONE"
type textarea "NONE"
type input "NONE"
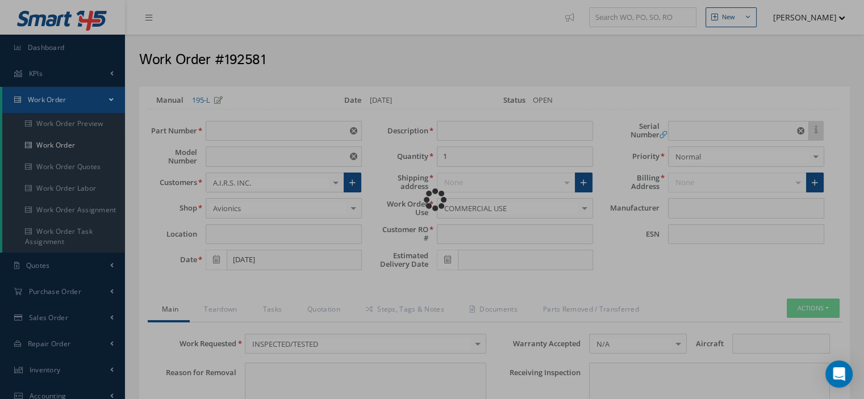
type input "N/A"
type textarea "INSPECTED/TESTED in accordance with CMM 52-51-04, Revision 27, Date [DATE]"
type input "[DATE]"
checkbox input "true"
type input "[DATE]"
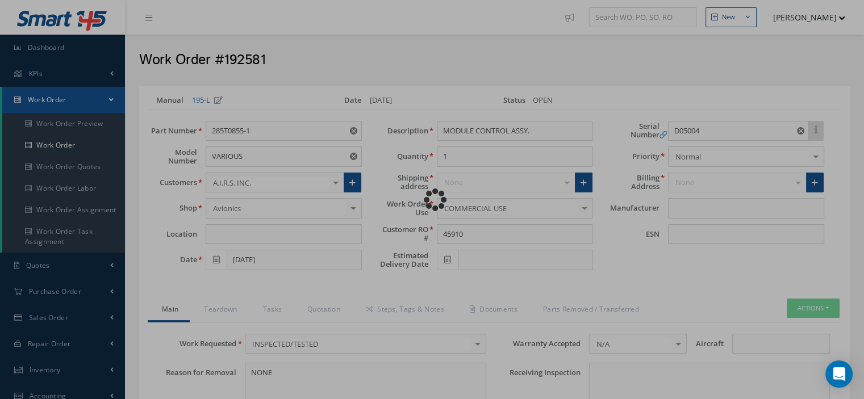
type input "BAE SYSTEMS"
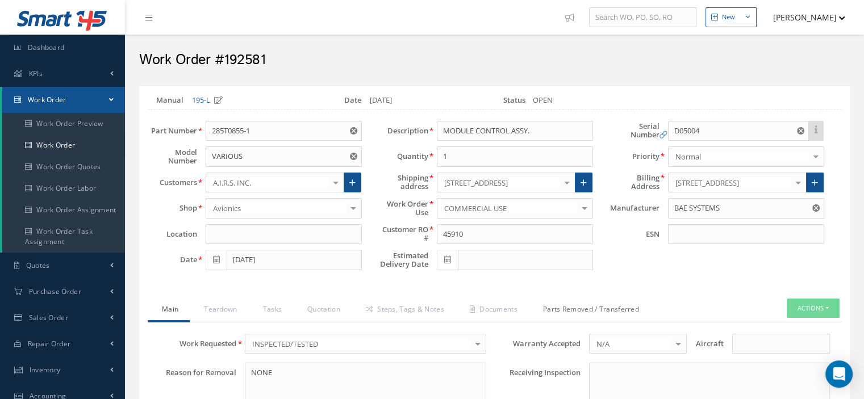
click at [576, 305] on link "Parts Removed / Transferred" at bounding box center [590, 311] width 122 height 24
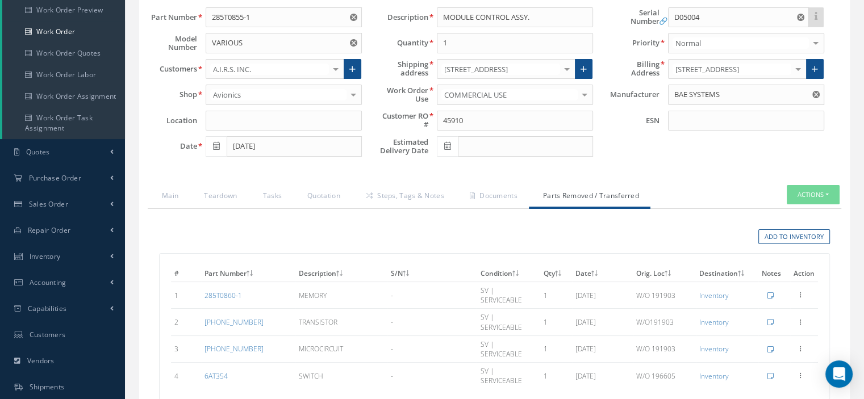
scroll to position [170, 0]
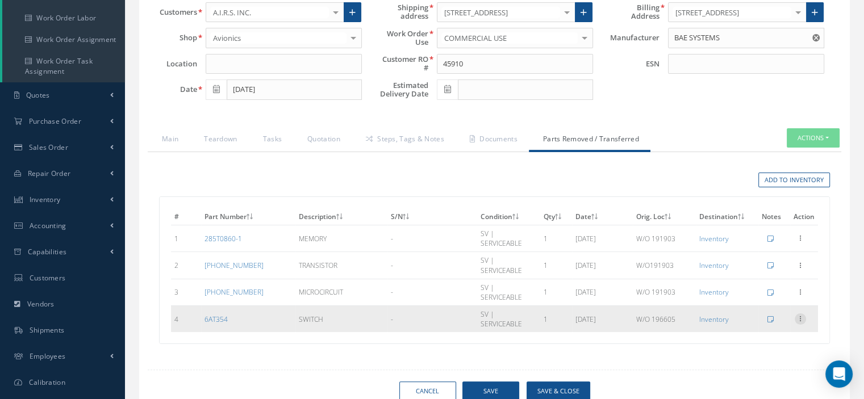
click at [799, 314] on icon at bounding box center [800, 318] width 11 height 9
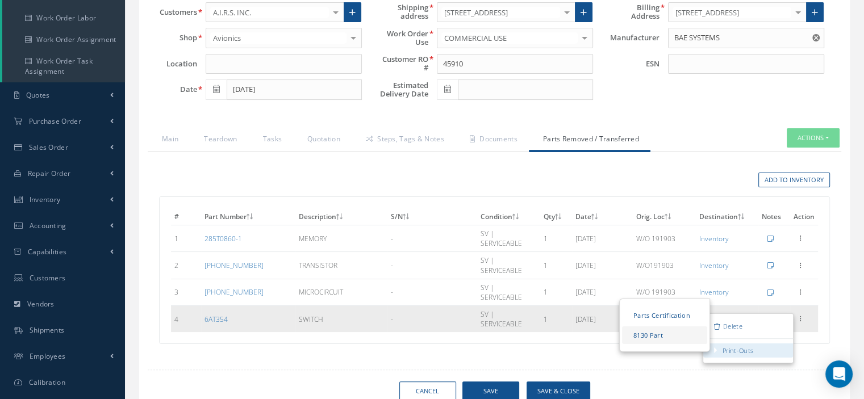
click at [670, 327] on link "8130 Part" at bounding box center [664, 336] width 85 height 18
click at [650, 307] on link "Parts Certification" at bounding box center [664, 316] width 85 height 18
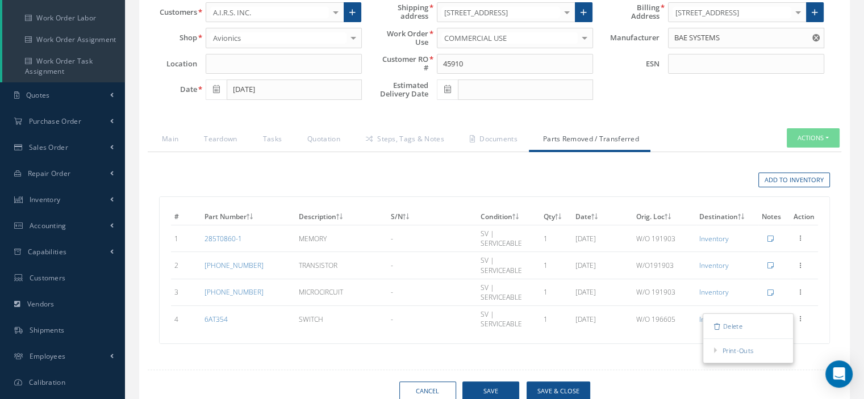
click at [155, 164] on div "Add to Inventory" at bounding box center [495, 181] width 688 height 34
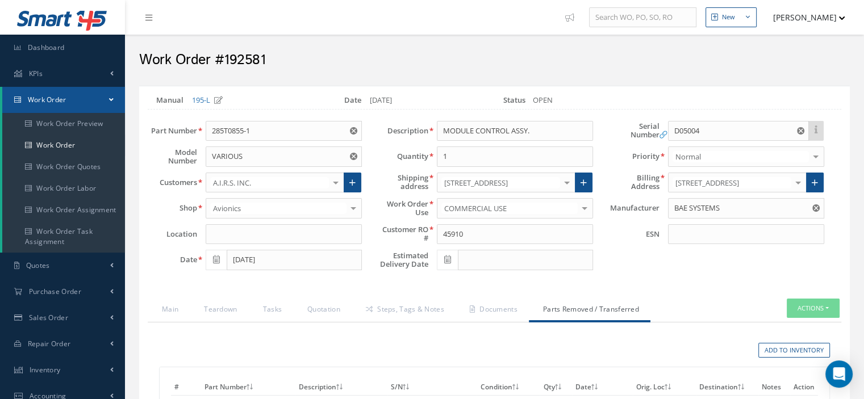
click at [105, 99] on link "Work Order" at bounding box center [63, 100] width 123 height 26
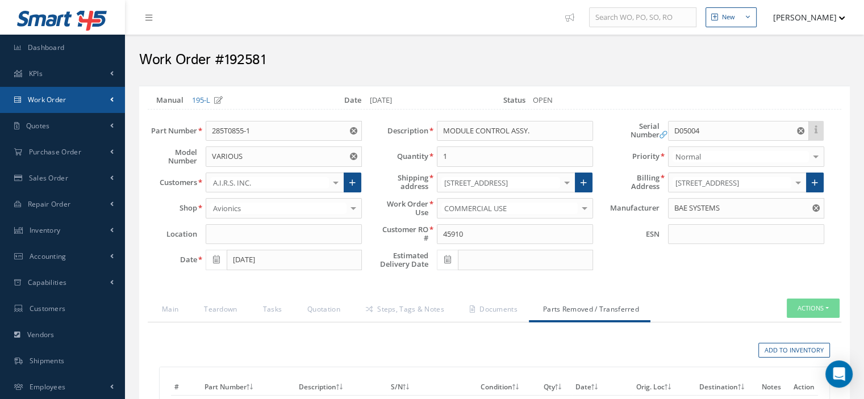
click at [79, 99] on link "Work Order" at bounding box center [62, 100] width 125 height 26
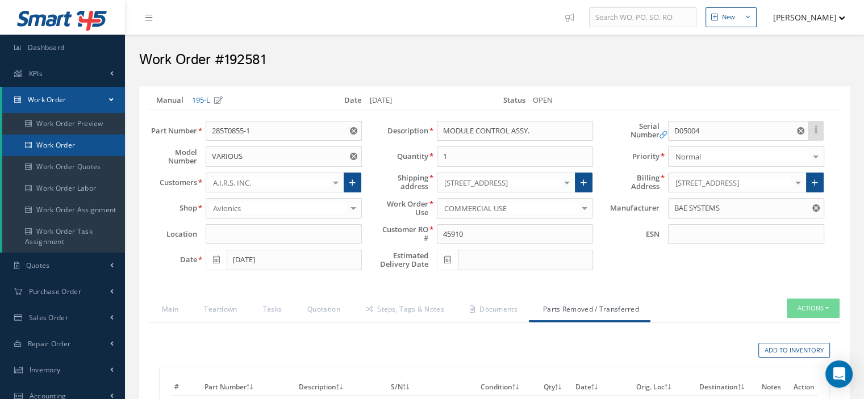
click at [75, 150] on link "Work Order" at bounding box center [63, 146] width 123 height 22
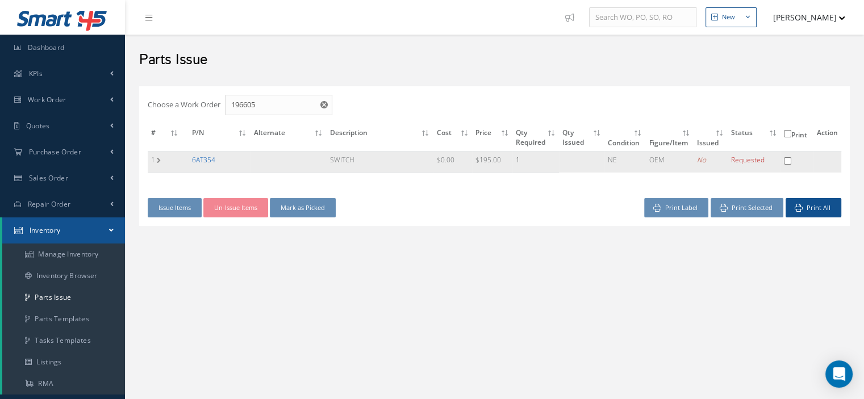
click at [198, 162] on link "6AT354" at bounding box center [203, 160] width 23 height 10
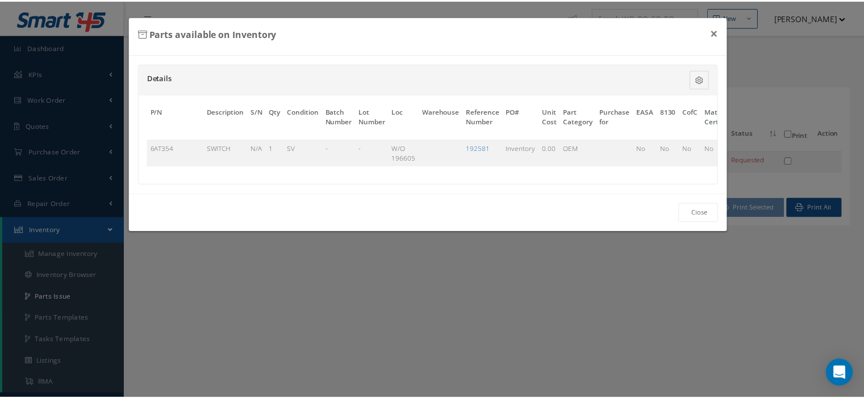
scroll to position [0, 88]
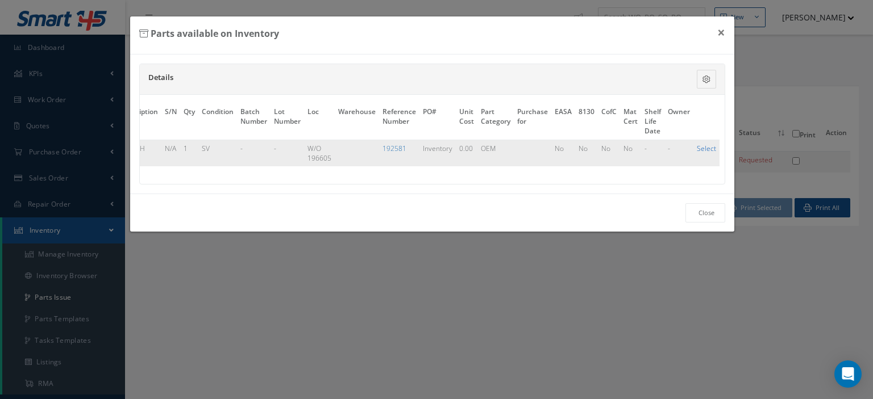
click at [699, 146] on link "Select" at bounding box center [706, 149] width 19 height 10
checkbox input "true"
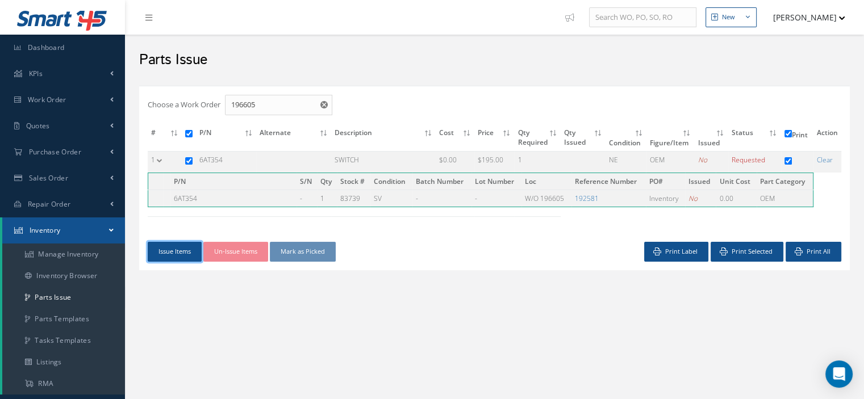
click at [168, 257] on button "Issue Items" at bounding box center [175, 252] width 54 height 20
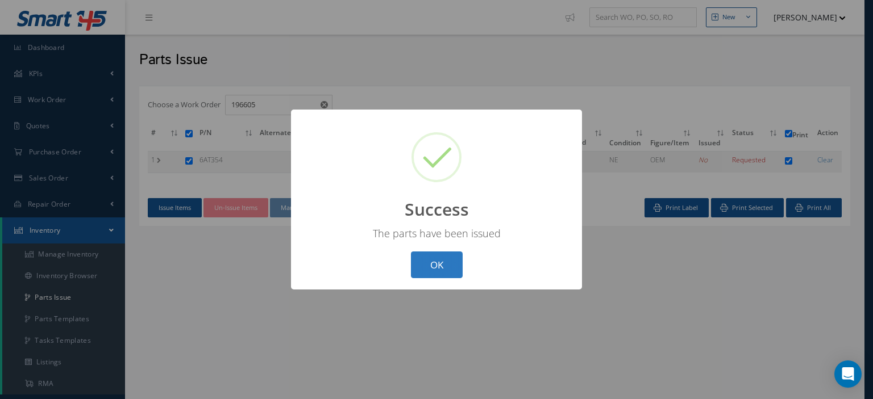
click at [450, 265] on button "OK" at bounding box center [437, 265] width 52 height 27
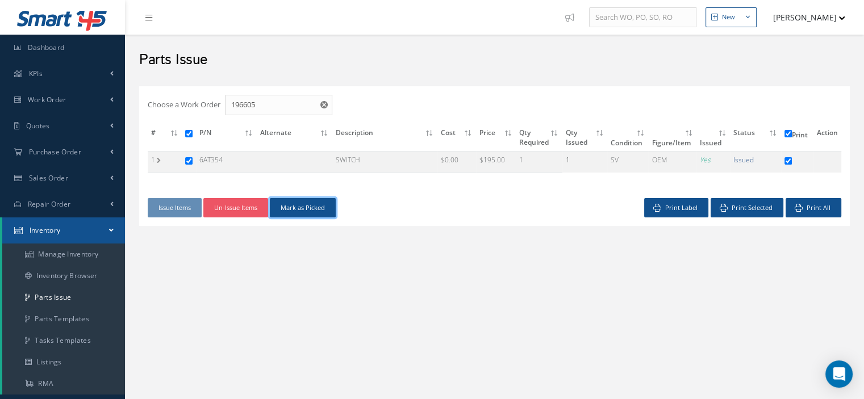
click at [307, 202] on button "Mark as Picked" at bounding box center [303, 208] width 66 height 20
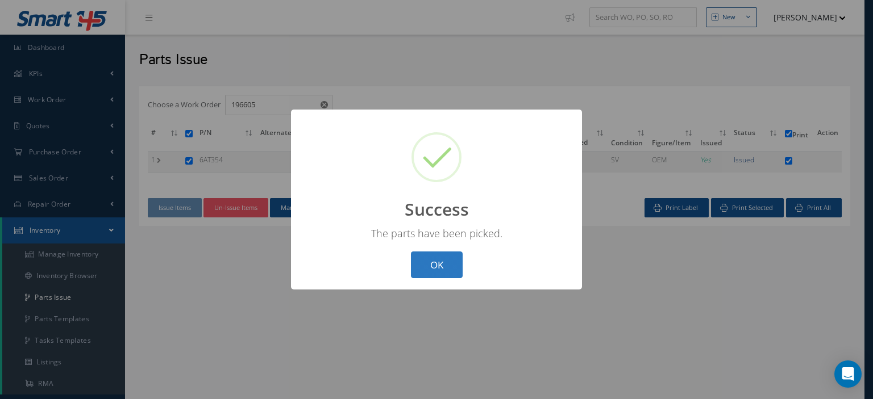
click at [415, 265] on button "OK" at bounding box center [437, 265] width 52 height 27
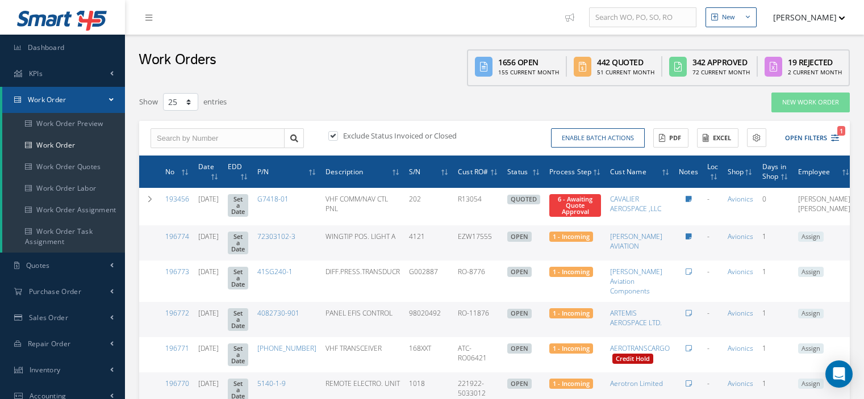
select select "25"
click at [209, 143] on input "text" at bounding box center [218, 138] width 134 height 20
type input "196605"
click at [297, 143] on link at bounding box center [294, 138] width 20 height 20
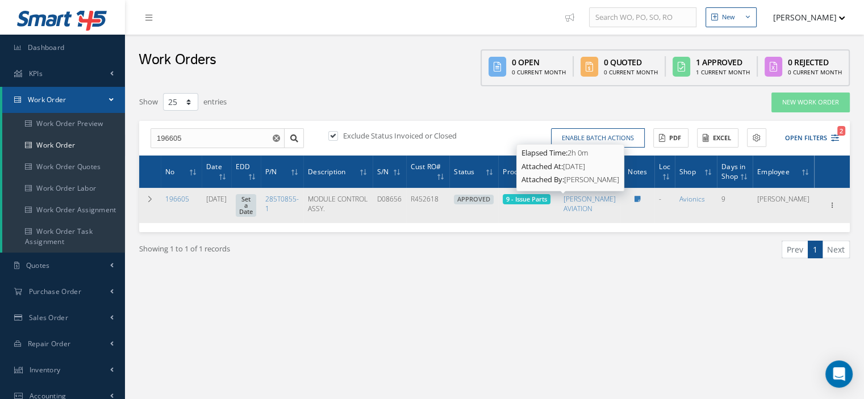
click at [547, 201] on span "9 - Issue Parts" at bounding box center [526, 199] width 41 height 9
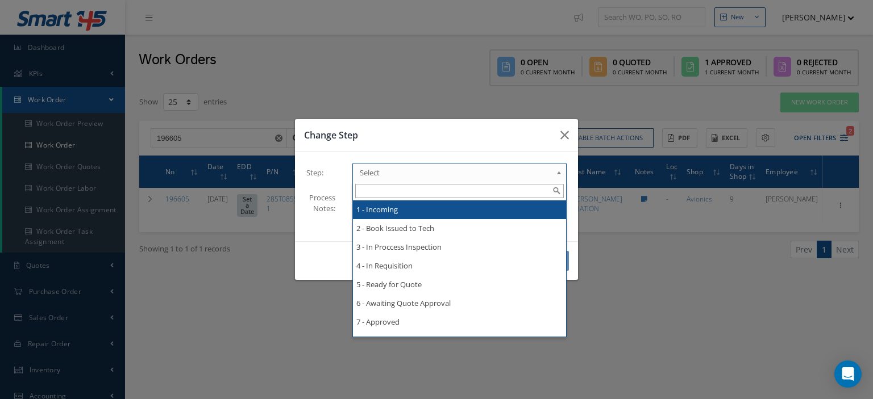
click at [553, 172] on link "Select" at bounding box center [459, 172] width 214 height 19
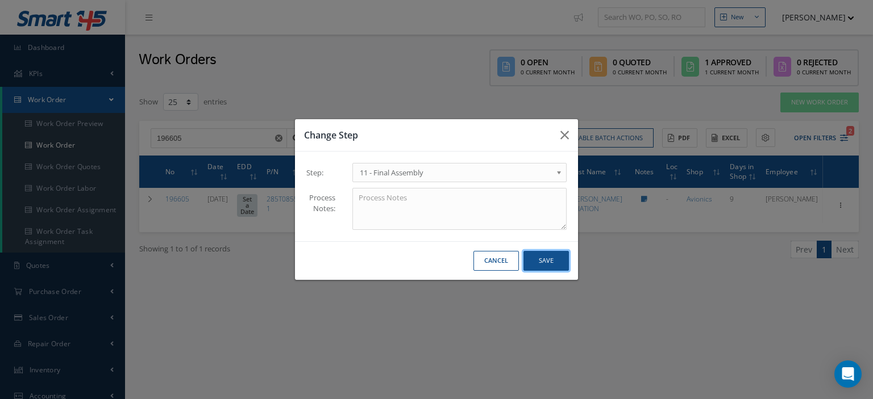
click at [549, 267] on button "Save" at bounding box center [545, 261] width 45 height 20
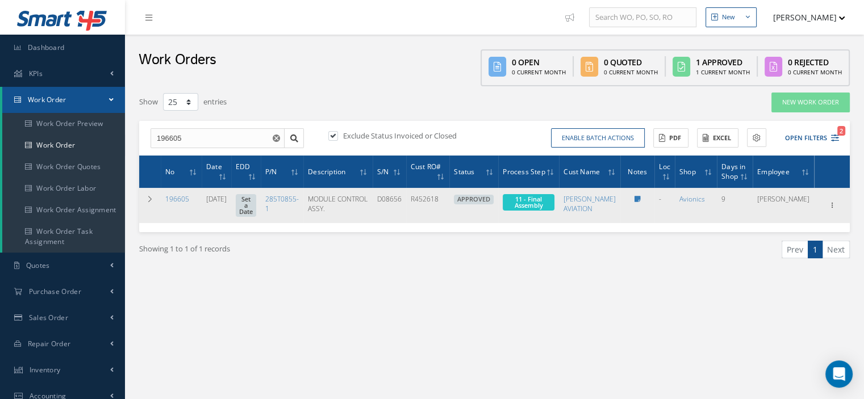
click at [648, 201] on div at bounding box center [637, 199] width 25 height 10
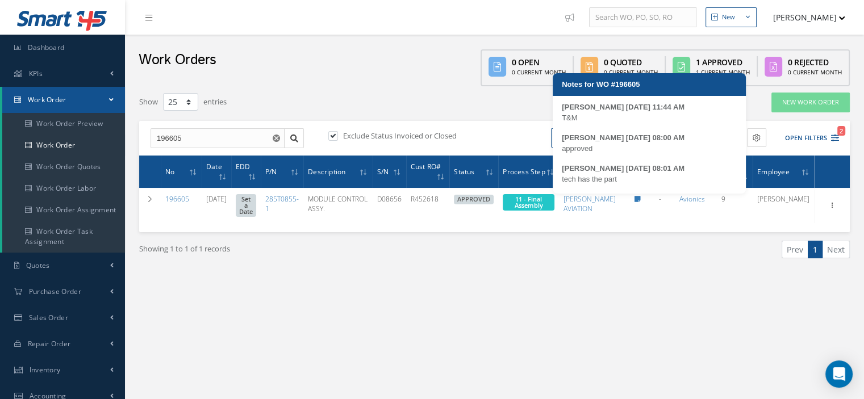
click at [651, 188] on div "[PERSON_NAME] [DATE] 11:44 AM T&M [PERSON_NAME] [DATE] 08:00 AM approved [PERSO…" at bounding box center [649, 148] width 193 height 92
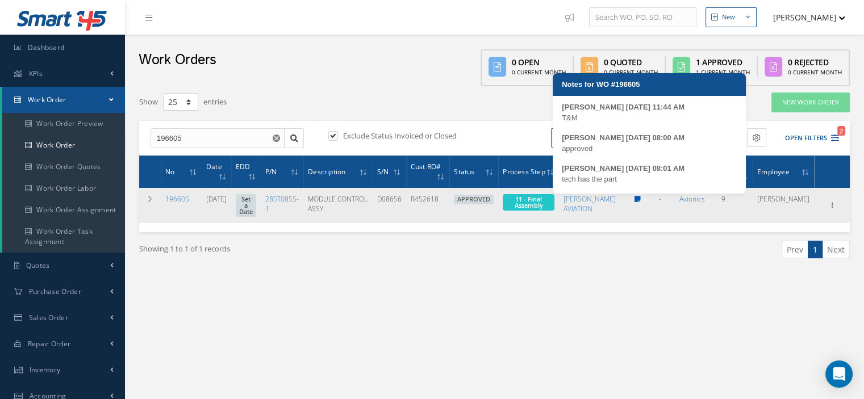
click at [641, 200] on icon at bounding box center [638, 199] width 6 height 7
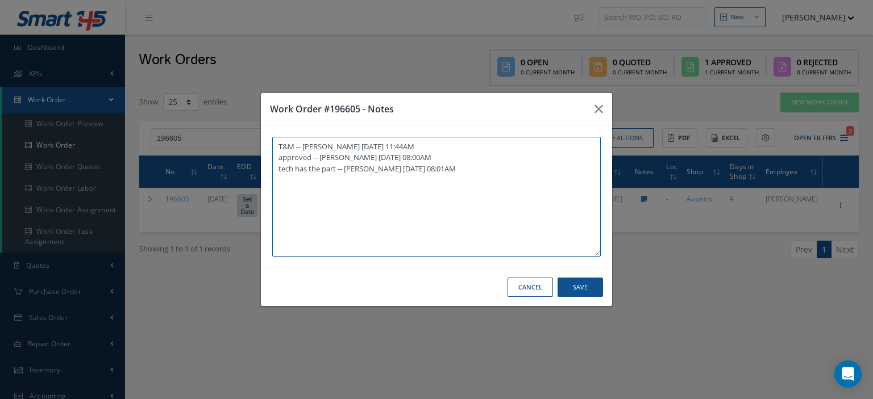
paste textarea "I already gave them to the technician"
type textarea "T&M -- [PERSON_NAME] [DATE] 11:44AM approved -- [PERSON_NAME] [DATE] 08:00AM te…"
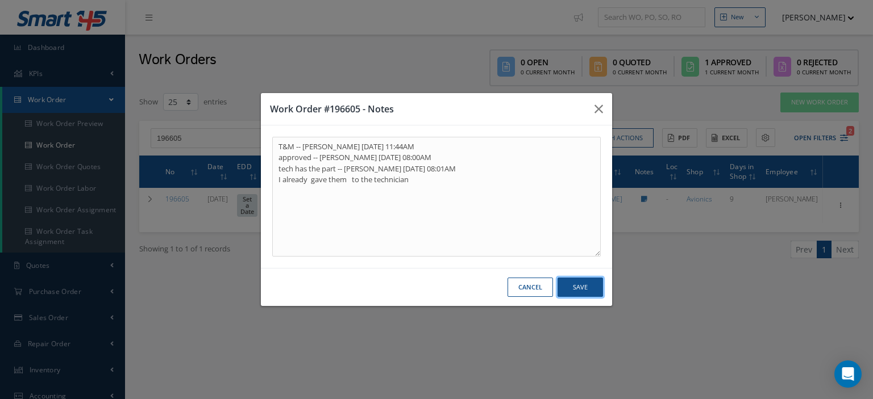
click at [567, 290] on button "Save" at bounding box center [579, 288] width 45 height 20
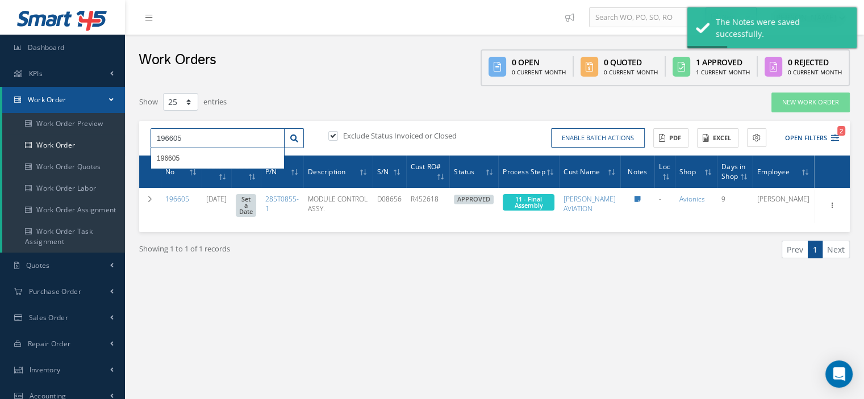
drag, startPoint x: 202, startPoint y: 144, endPoint x: 151, endPoint y: 145, distance: 51.1
click at [151, 144] on input "196605" at bounding box center [218, 138] width 134 height 20
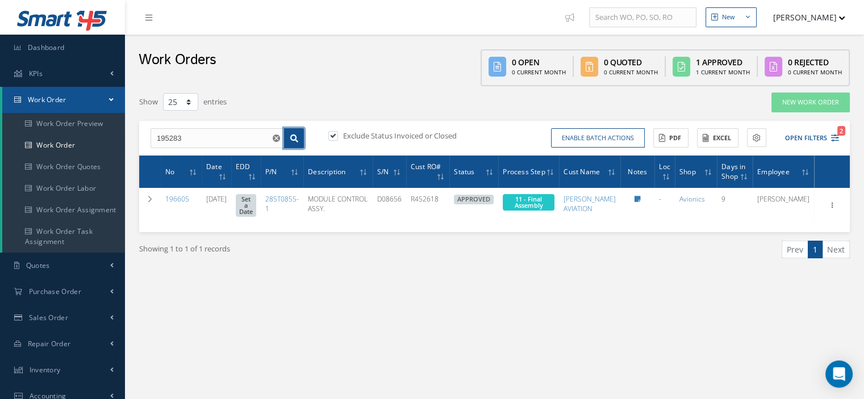
click at [293, 136] on icon at bounding box center [294, 139] width 8 height 8
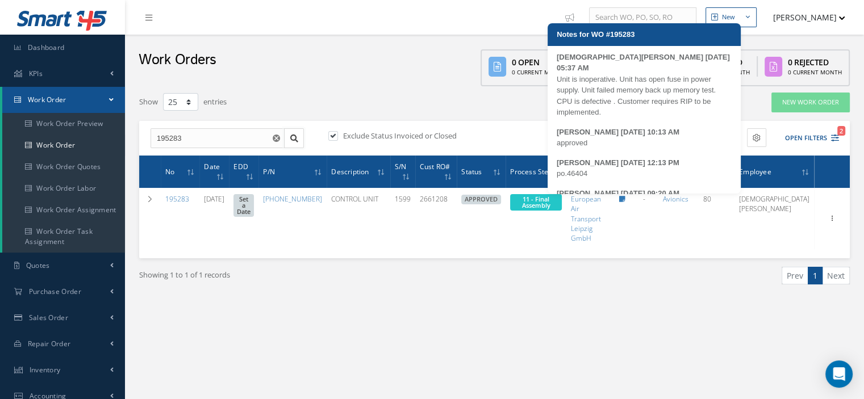
scroll to position [61, 0]
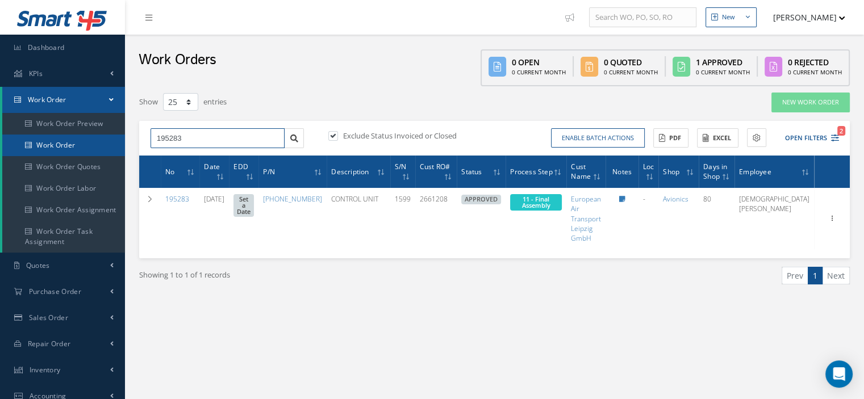
drag, startPoint x: 195, startPoint y: 143, endPoint x: 122, endPoint y: 145, distance: 73.3
click at [122, 145] on div "Smart 145 Dashboard KPIs Work Order Work Order Work Order Preview Work Order Wo…" at bounding box center [432, 296] width 864 height 593
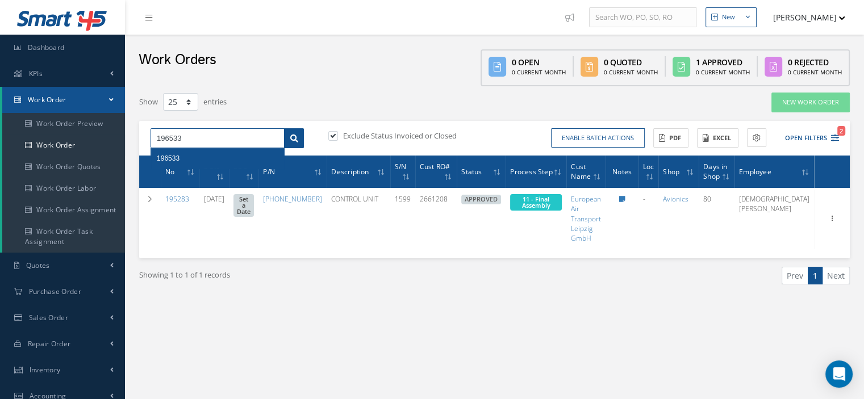
type input "196533"
click at [299, 138] on link at bounding box center [294, 138] width 20 height 20
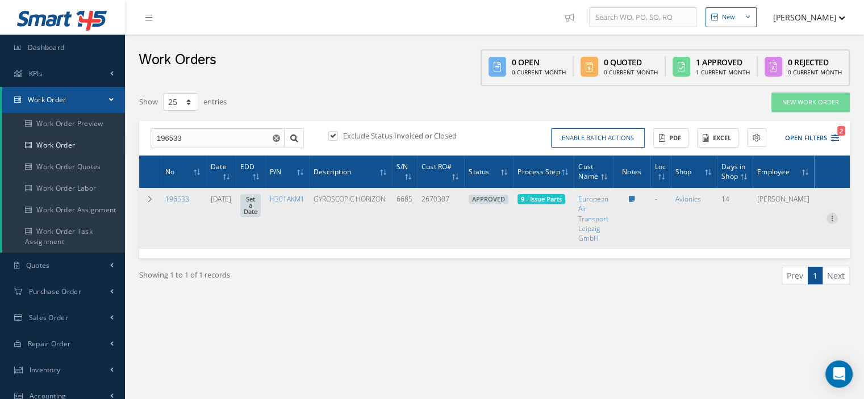
click at [828, 218] on icon at bounding box center [832, 217] width 11 height 9
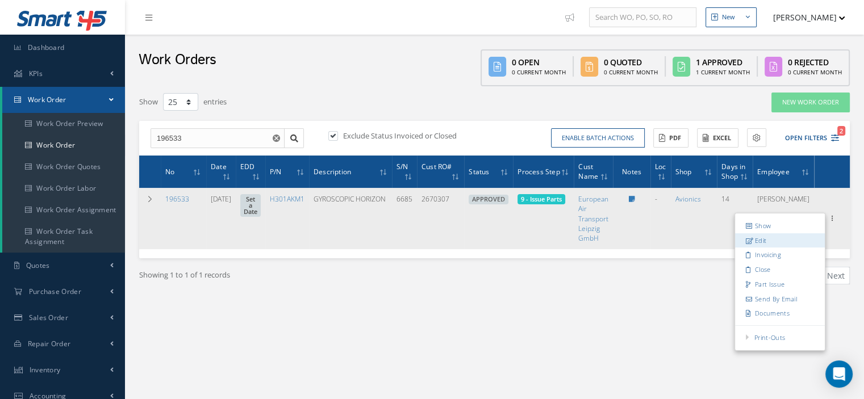
click at [768, 236] on link "Edit" at bounding box center [780, 241] width 90 height 15
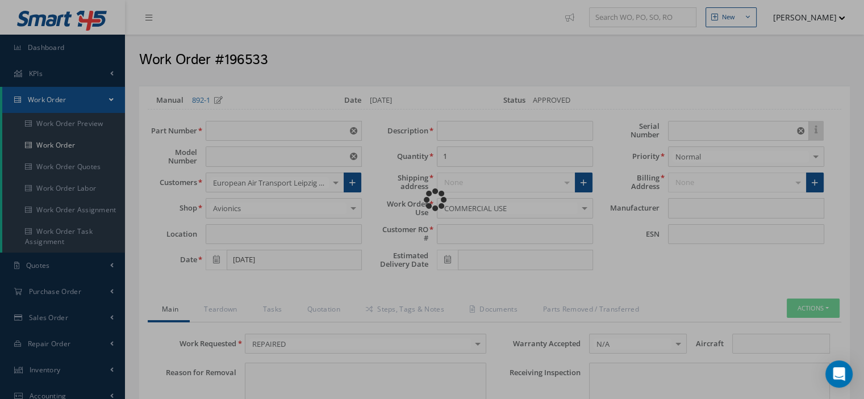
type input "H301AKM1"
type input "VARIOUS"
type input "[DATE]"
type input "GYROSCOPIC HORIZON"
type input "2670307"
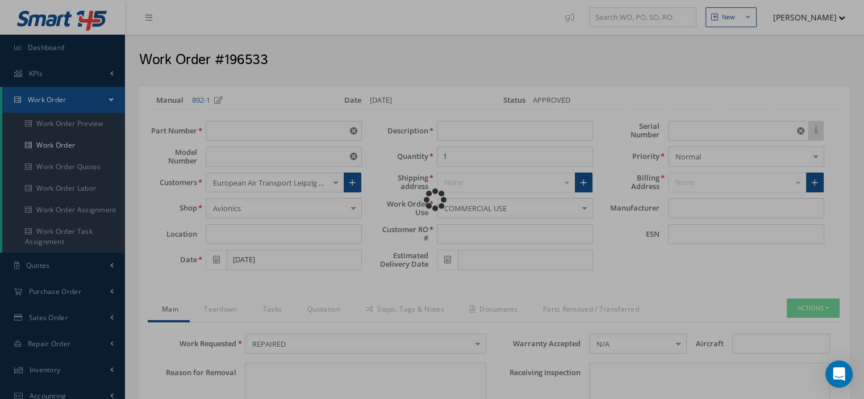
type input "6685"
type textarea "NONE"
type input "NONE"
type textarea "NONE"
type input "NONE"
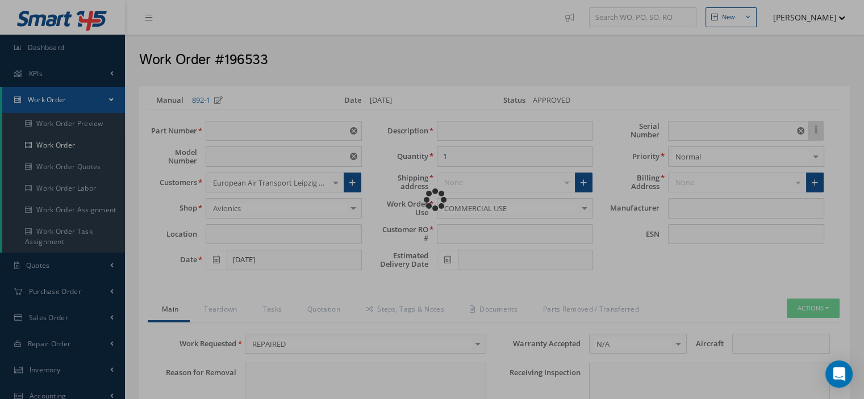
type input "A-E,G,H,L,Q-S"
checkbox input "true"
type input "THALES"
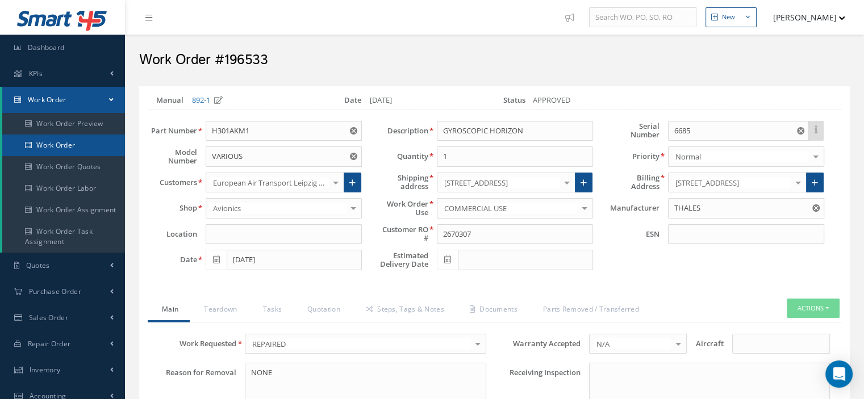
click at [50, 140] on link "Work Order" at bounding box center [63, 146] width 123 height 22
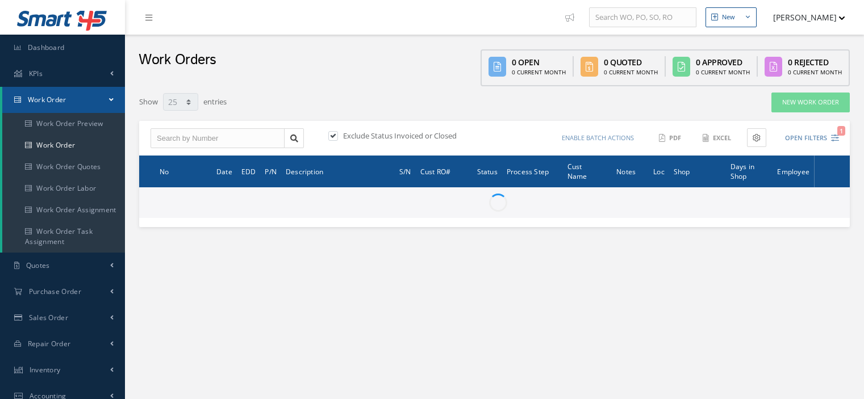
select select "25"
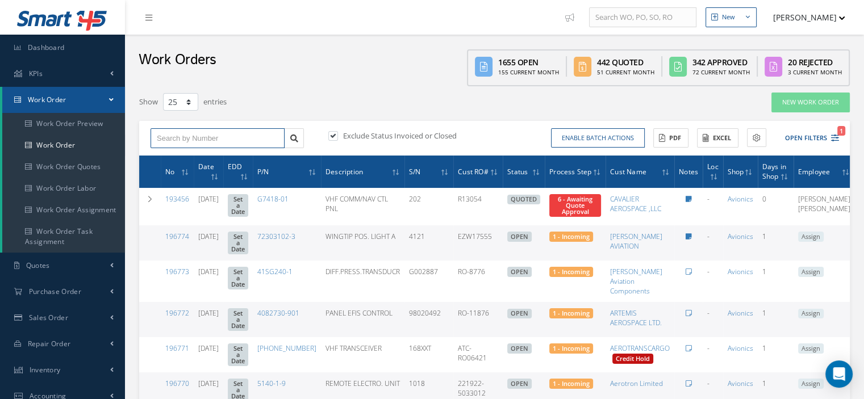
click at [199, 138] on input "text" at bounding box center [218, 138] width 134 height 20
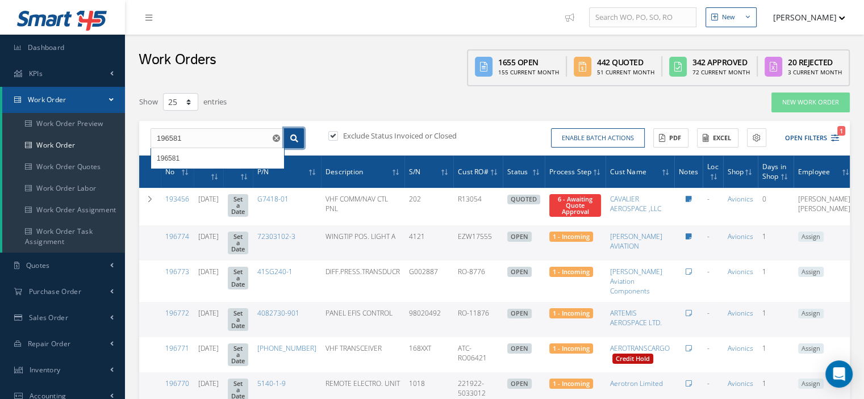
click at [292, 140] on icon at bounding box center [294, 139] width 8 height 8
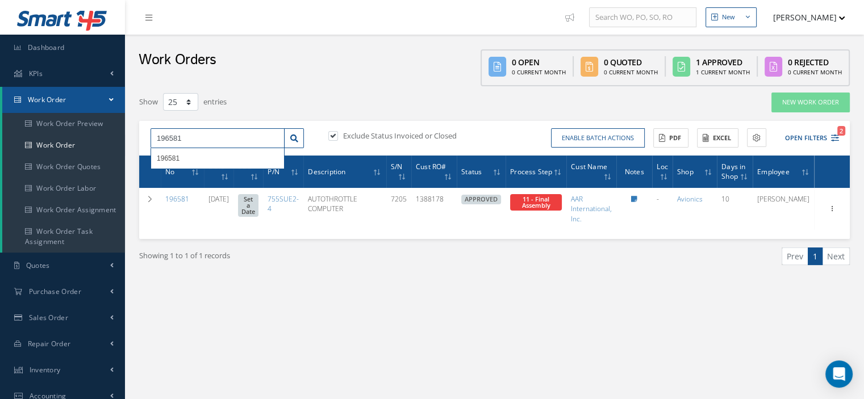
drag, startPoint x: 195, startPoint y: 133, endPoint x: 143, endPoint y: 134, distance: 52.8
click at [143, 134] on div "196581 196581" at bounding box center [227, 138] width 170 height 20
click at [296, 140] on icon at bounding box center [294, 139] width 8 height 8
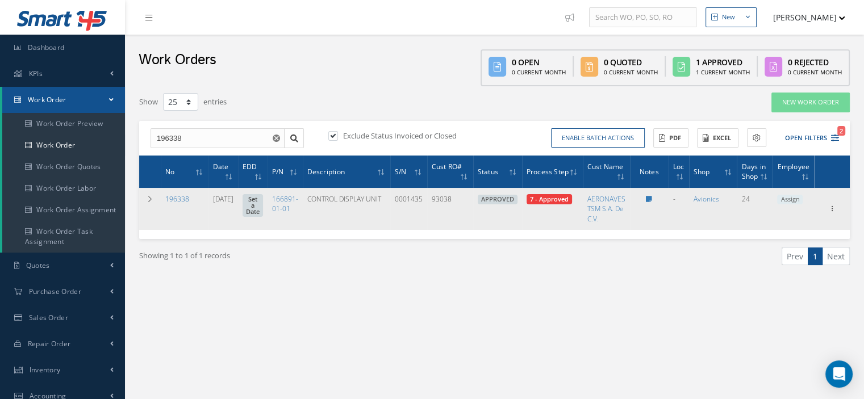
click at [788, 202] on span "Assign" at bounding box center [790, 200] width 26 height 10
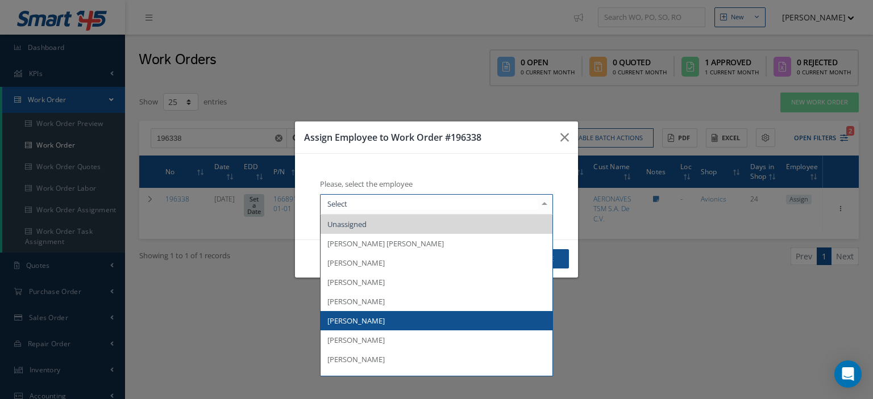
click at [376, 322] on span "[PERSON_NAME]" at bounding box center [436, 320] width 232 height 19
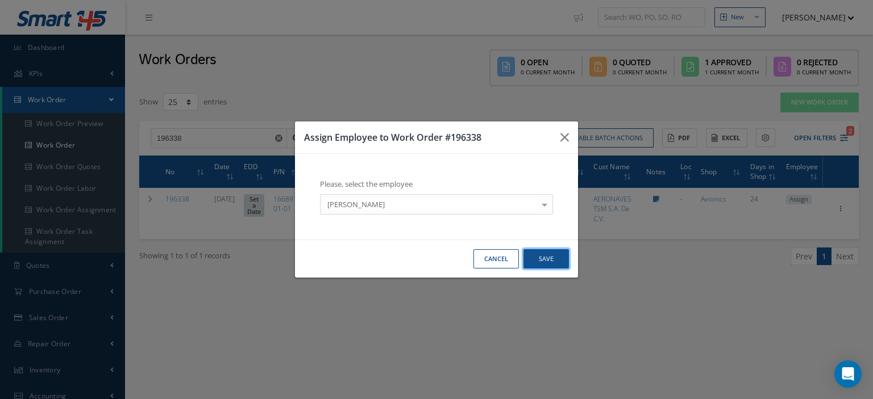
click at [551, 263] on button "Save" at bounding box center [545, 259] width 45 height 20
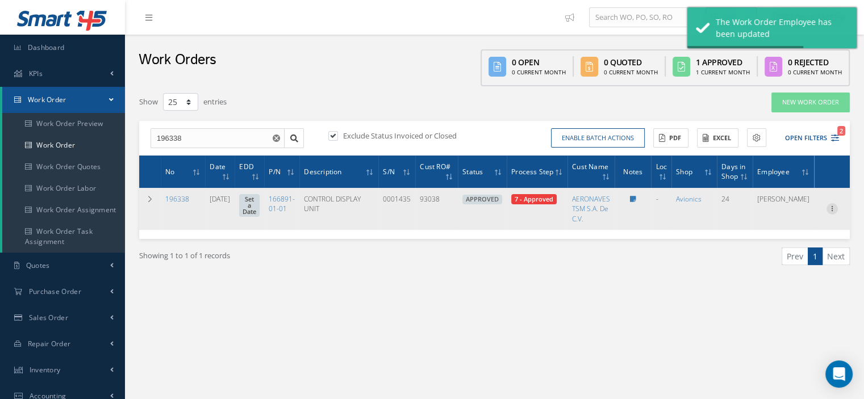
click at [832, 210] on icon at bounding box center [832, 207] width 11 height 9
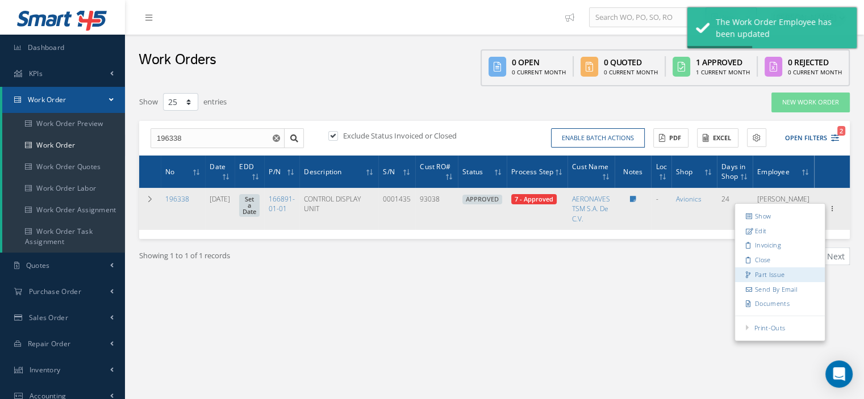
click at [768, 270] on link "Part Issue" at bounding box center [780, 275] width 90 height 15
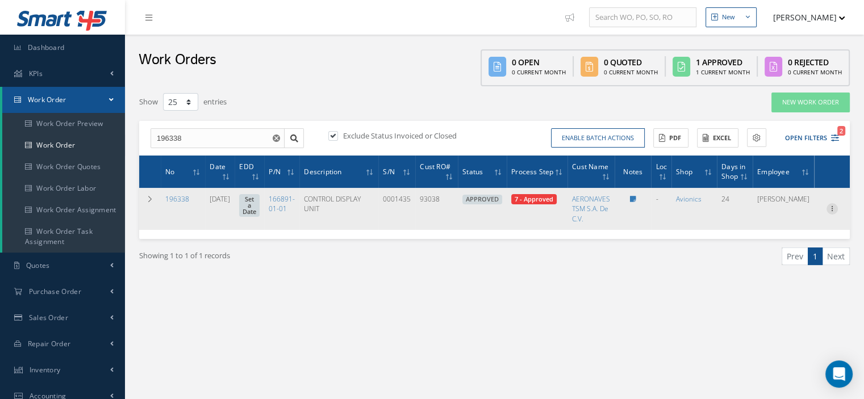
click at [830, 211] on icon at bounding box center [832, 207] width 11 height 9
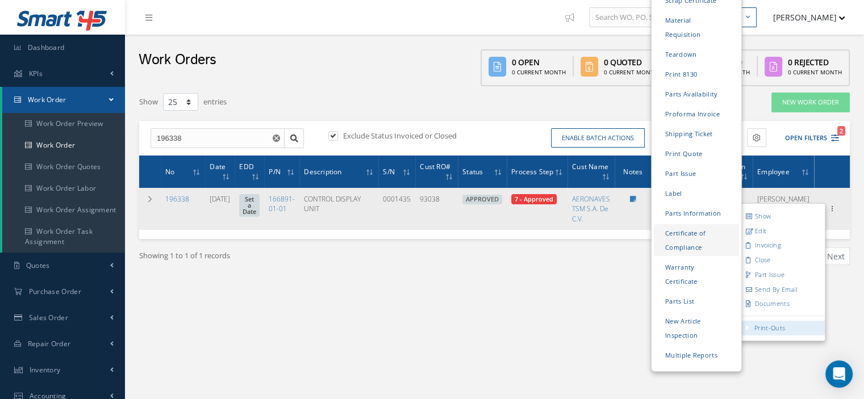
click at [680, 224] on link "Certificate of Compliance" at bounding box center [696, 240] width 85 height 32
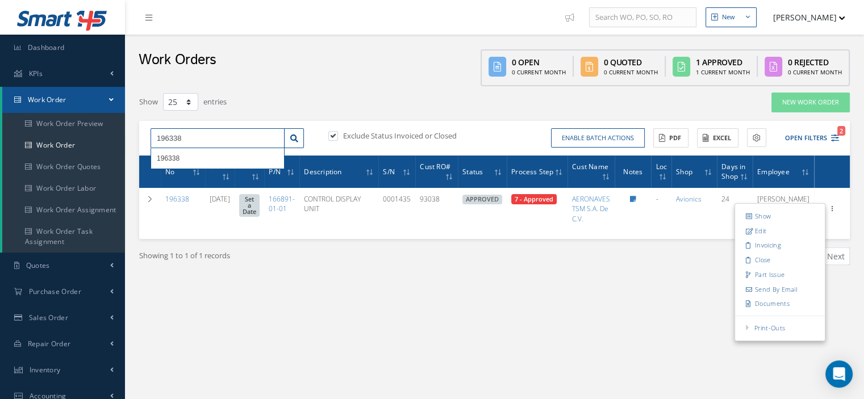
drag, startPoint x: 232, startPoint y: 136, endPoint x: 169, endPoint y: 144, distance: 63.6
click at [169, 144] on input "196338" at bounding box center [218, 138] width 134 height 20
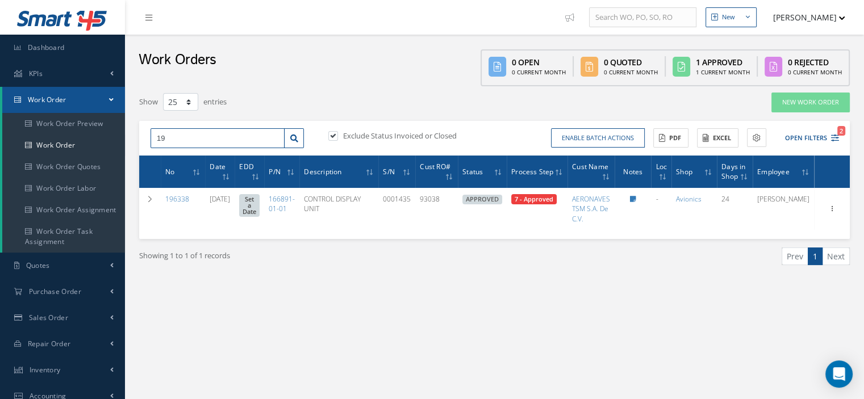
type input "1"
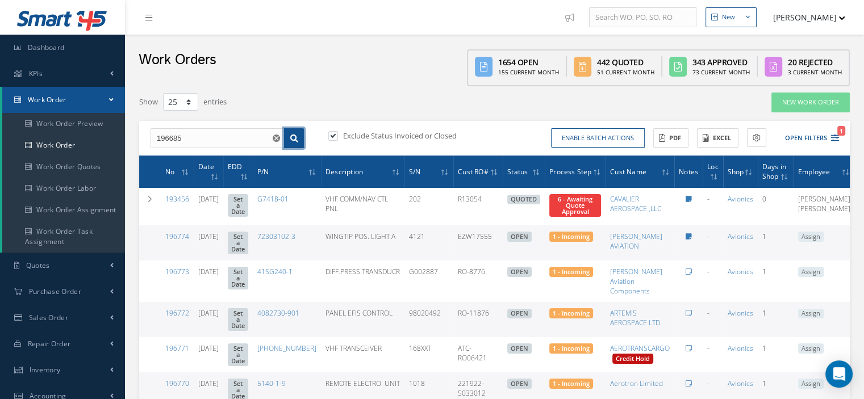
click at [289, 139] on link at bounding box center [294, 138] width 20 height 20
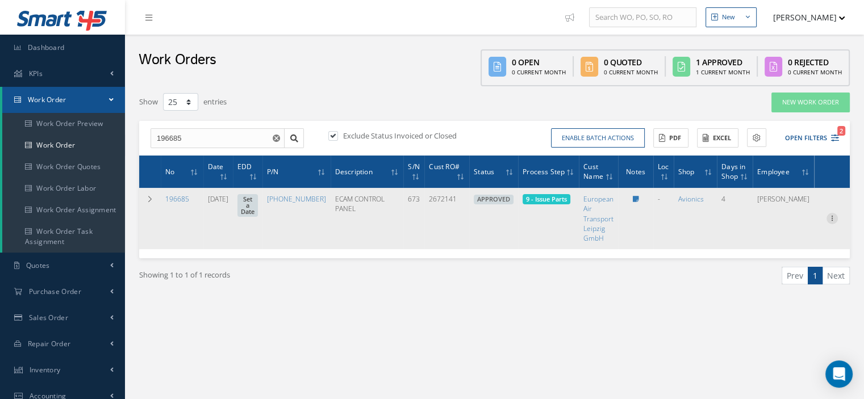
click at [835, 218] on icon at bounding box center [832, 217] width 11 height 9
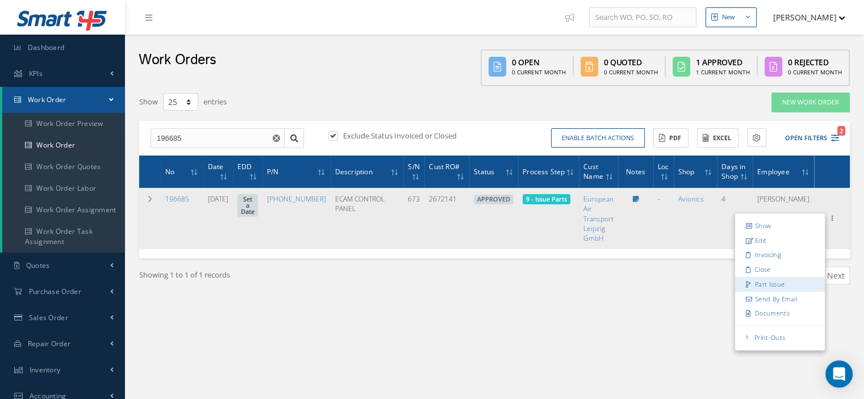
click at [764, 277] on link "Part Issue" at bounding box center [780, 284] width 90 height 15
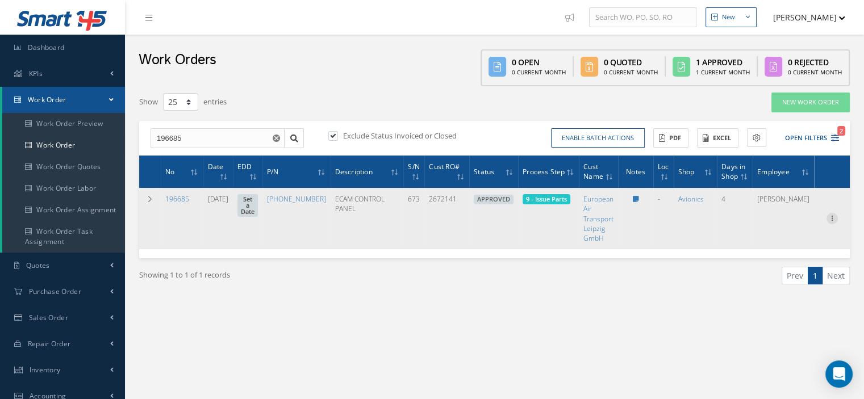
click at [831, 217] on icon at bounding box center [832, 217] width 11 height 9
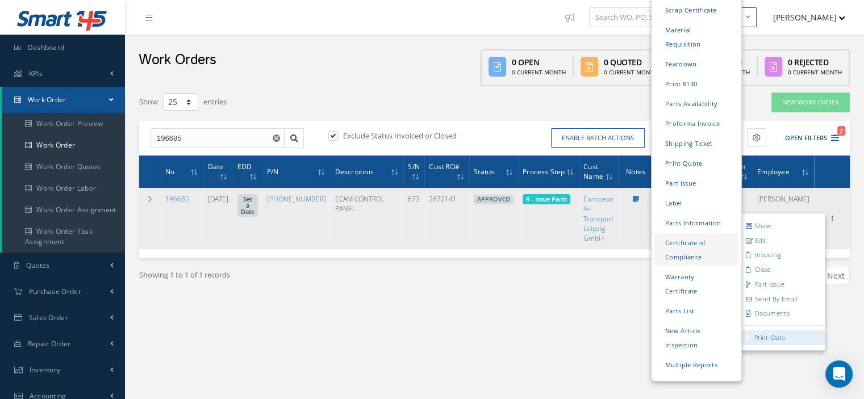
click at [675, 234] on link "Certificate of Compliance" at bounding box center [696, 250] width 85 height 32
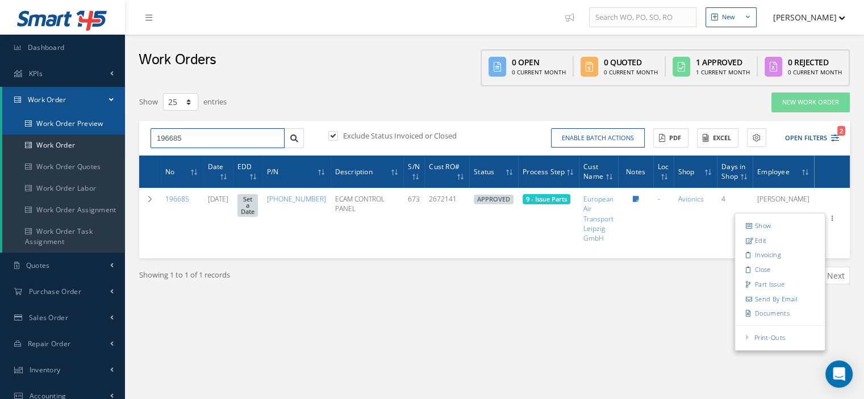
drag, startPoint x: 145, startPoint y: 134, endPoint x: 116, endPoint y: 131, distance: 29.1
click at [116, 131] on div "Smart 145 Dashboard KPIs Work Order Work Order Work Order Preview Work Order Wo…" at bounding box center [432, 296] width 864 height 593
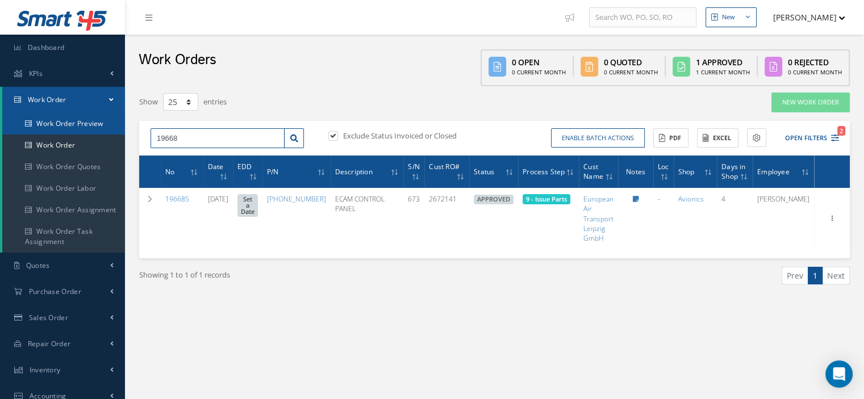
type input "196685"
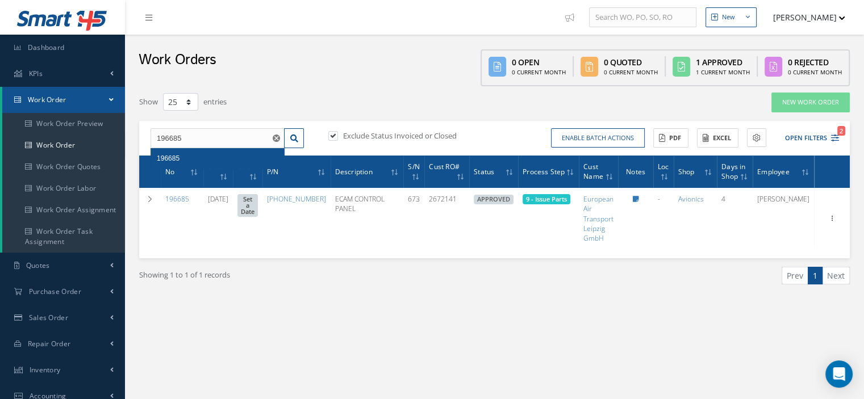
click at [173, 155] on span "196685" at bounding box center [168, 159] width 23 height 8
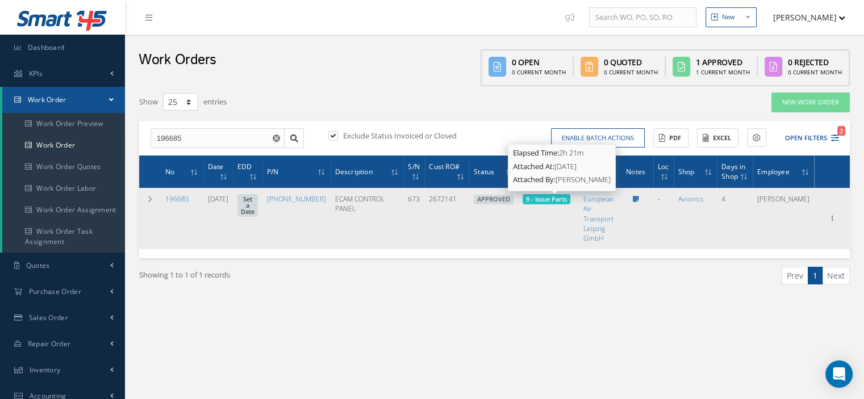
click at [552, 202] on span "9 - Issue Parts" at bounding box center [546, 199] width 41 height 9
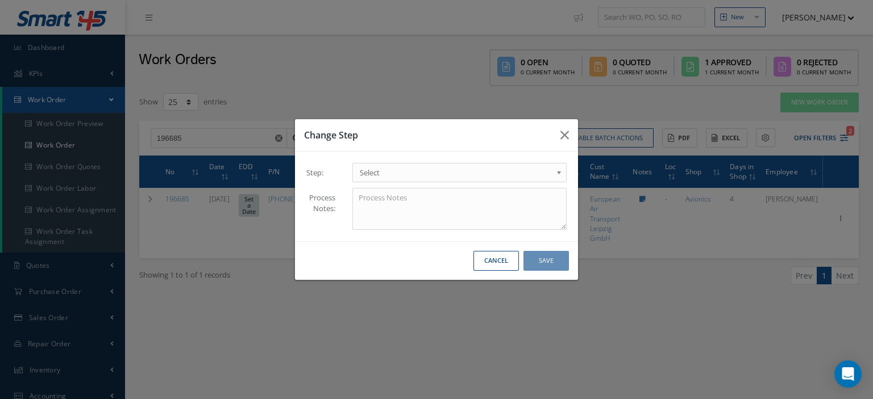
click at [553, 177] on link "Select" at bounding box center [459, 172] width 214 height 19
click at [555, 269] on button "Save" at bounding box center [545, 261] width 45 height 20
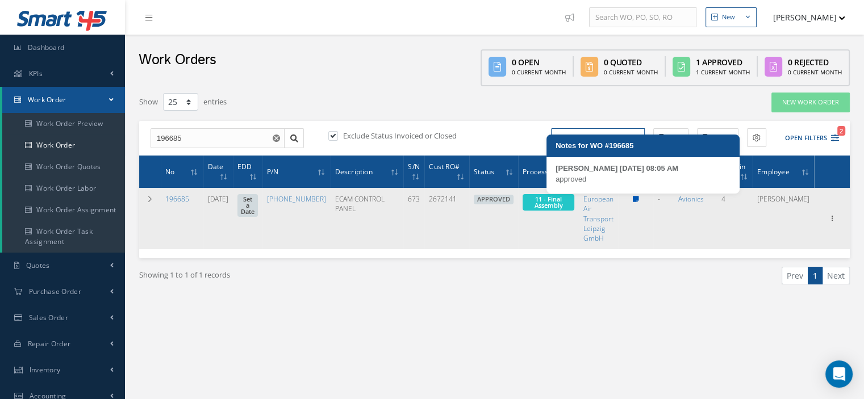
click at [639, 199] on icon at bounding box center [636, 199] width 6 height 7
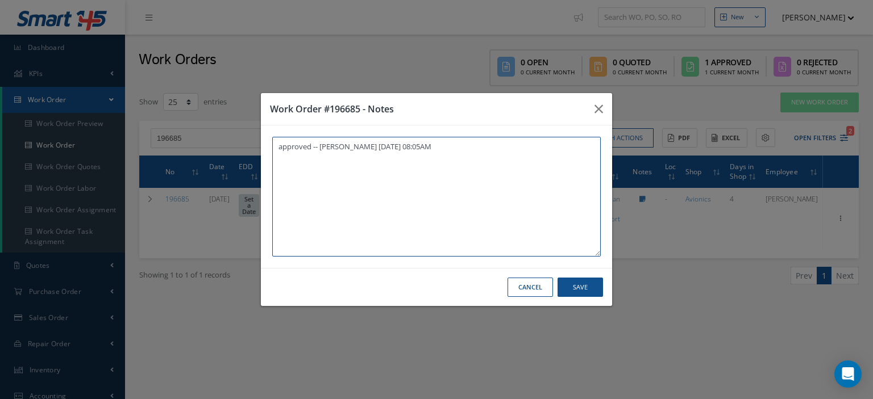
paste textarea "I already gave them to the technician"
type textarea "approved -- Oscar Ravelo 09/12/2025 08:05AM I already gave them to the technici…"
click at [574, 284] on button "Save" at bounding box center [579, 288] width 45 height 20
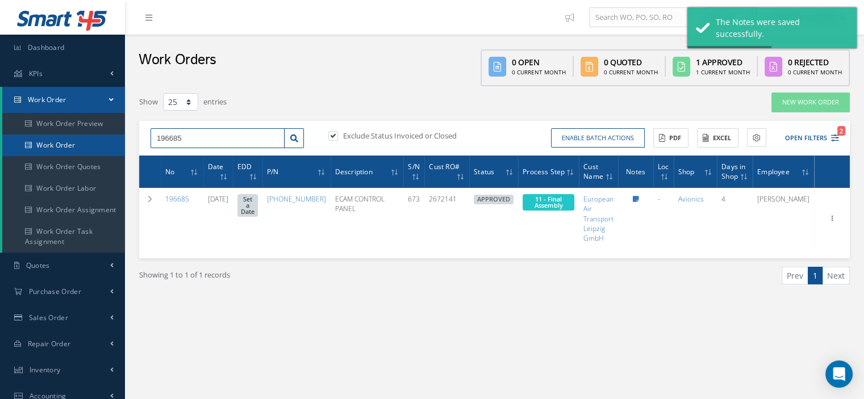
drag, startPoint x: 188, startPoint y: 136, endPoint x: 118, endPoint y: 139, distance: 70.5
click at [118, 139] on div "Smart 145 Dashboard KPIs Work Order Work Order Work Order Preview Work Order Wo…" at bounding box center [432, 296] width 864 height 593
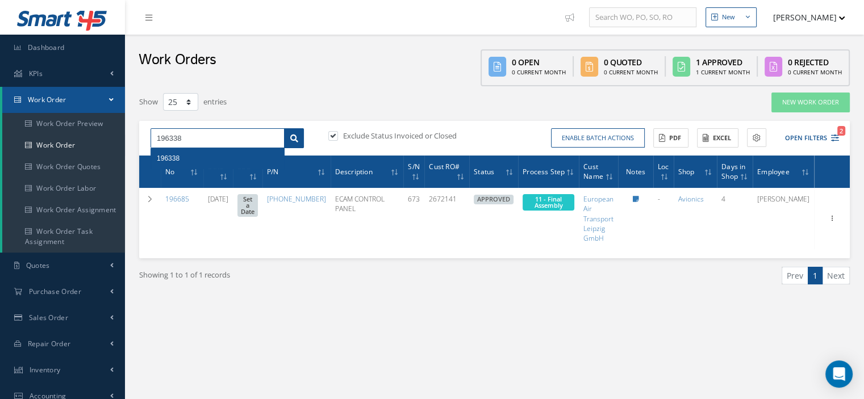
type input "196338"
click at [294, 140] on icon at bounding box center [294, 139] width 8 height 8
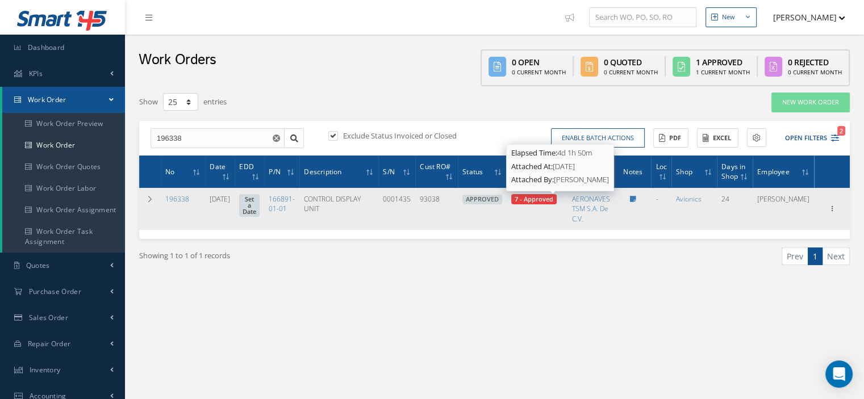
click at [553, 202] on span "7 - Approved" at bounding box center [534, 199] width 39 height 9
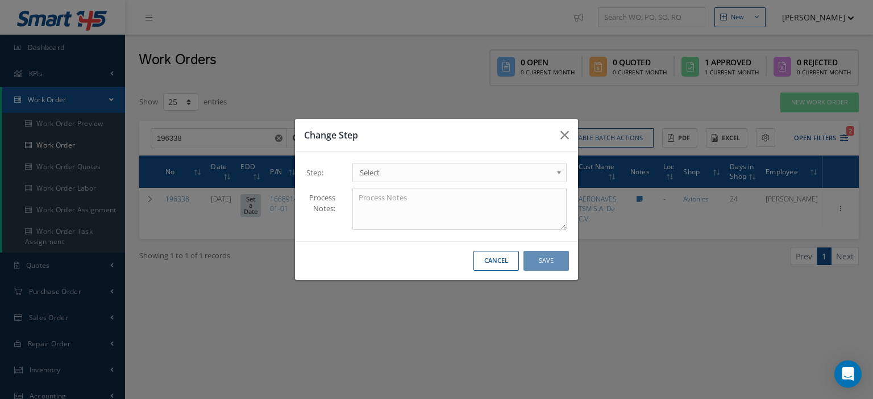
click at [557, 177] on b at bounding box center [561, 175] width 10 height 18
click at [535, 263] on button "Save" at bounding box center [545, 261] width 45 height 20
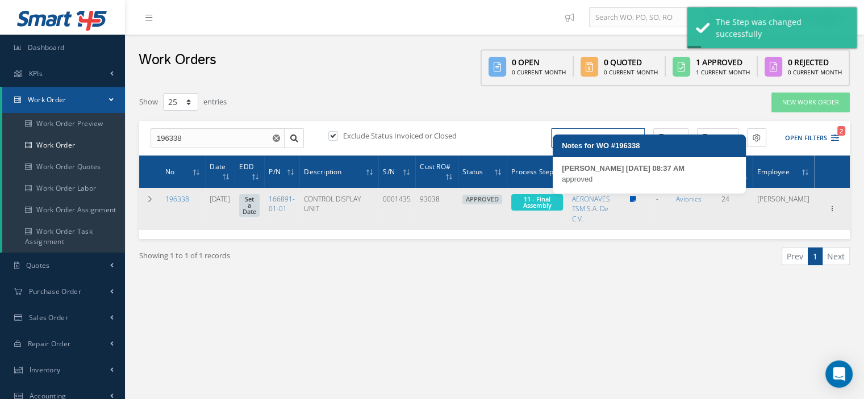
click at [636, 199] on icon at bounding box center [633, 199] width 6 height 7
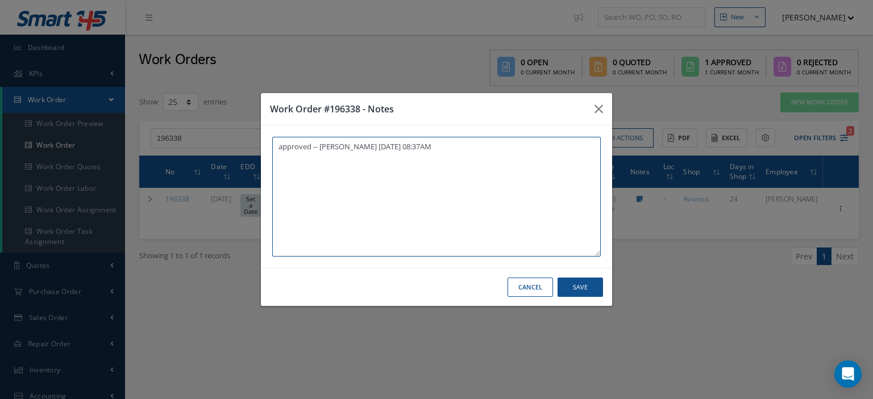
paste textarea "I already gave them to the technician"
type textarea "approved -- Oscar Ravelo 09/08/2025 08:37AM I already gave them to the technici…"
click at [577, 284] on button "Save" at bounding box center [579, 288] width 45 height 20
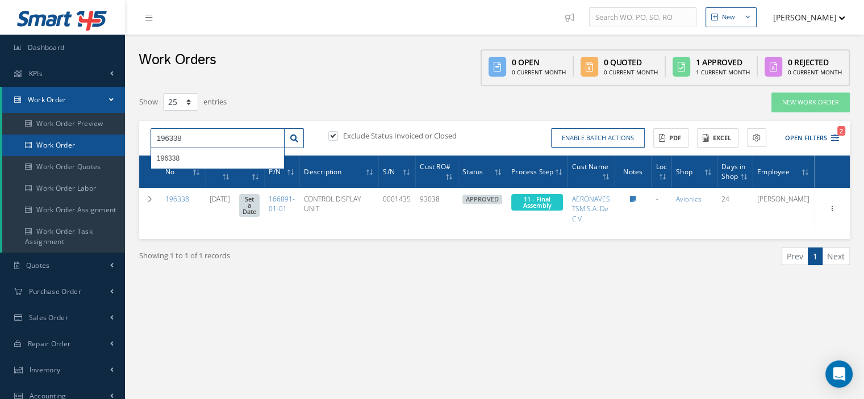
drag, startPoint x: 194, startPoint y: 136, endPoint x: 39, endPoint y: 148, distance: 156.1
click at [39, 148] on div "Smart 145 Dashboard KPIs Work Order Work Order Work Order Preview Work Order Wo…" at bounding box center [432, 296] width 864 height 593
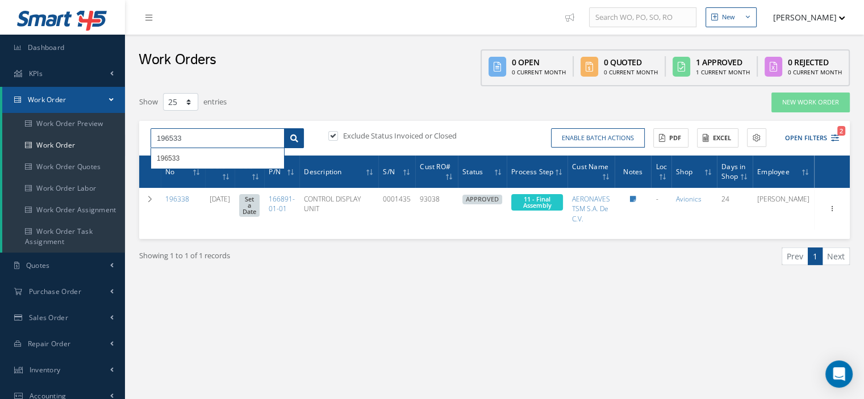
type input "196533"
click at [289, 138] on link at bounding box center [294, 138] width 20 height 20
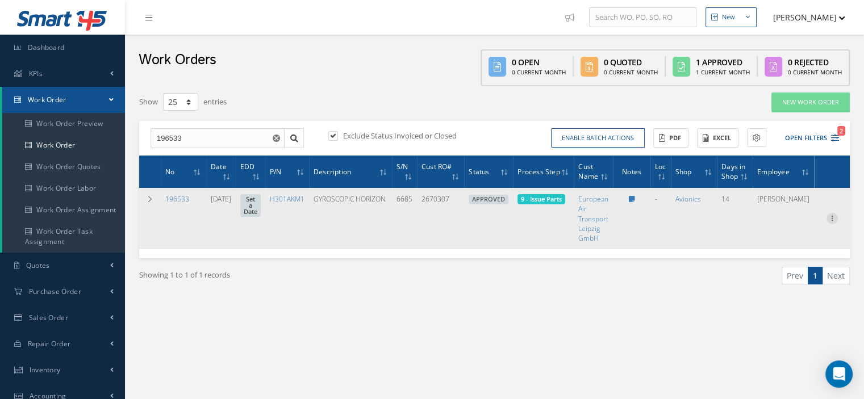
click at [834, 218] on icon at bounding box center [832, 217] width 11 height 9
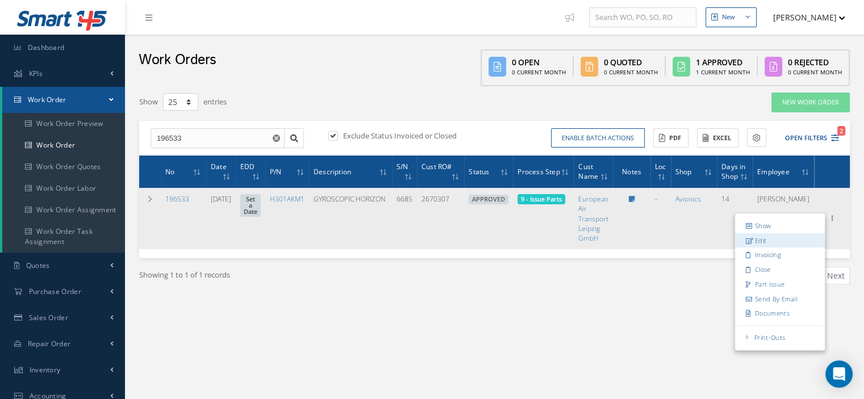
click at [780, 238] on link "Edit" at bounding box center [780, 241] width 90 height 15
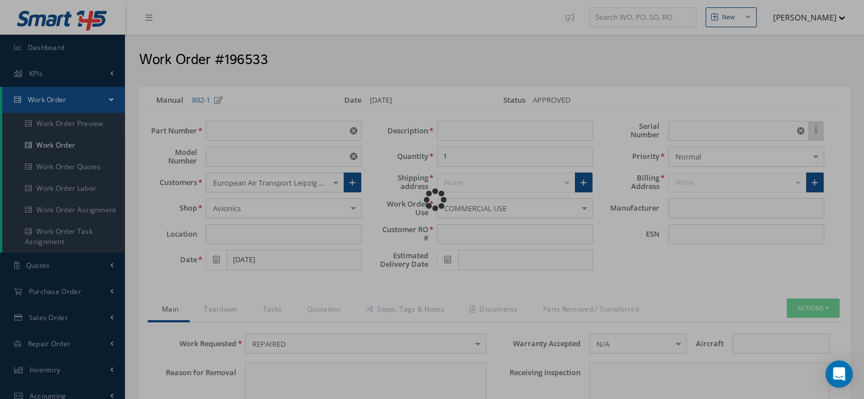
type input "H301AKM1"
type input "VARIOUS"
type input "[DATE]"
type input "GYROSCOPIC HORIZON"
type input "2670307"
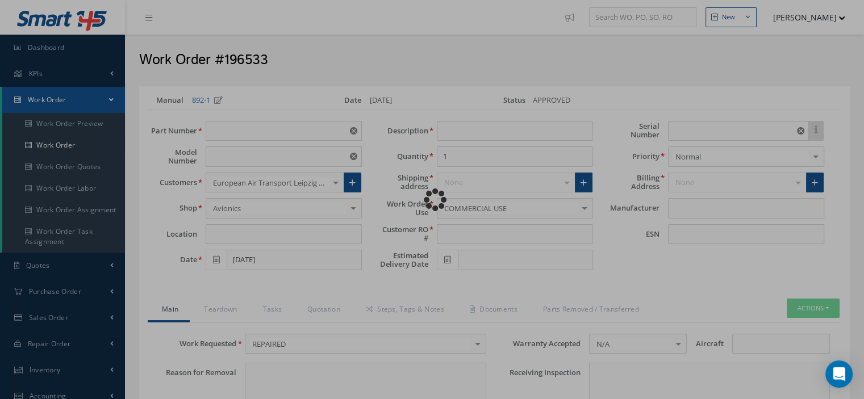
type input "6685"
type textarea "NONE"
type input "NONE"
type textarea "NONE"
type input "NONE"
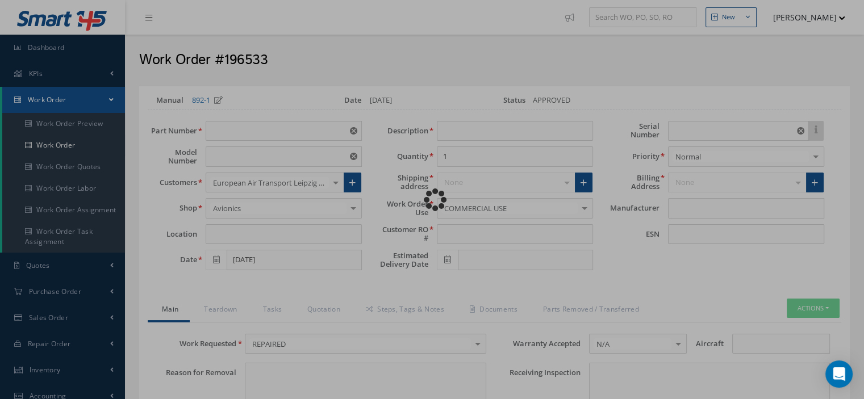
type input "A-E,G,H,L,Q-S"
checkbox input "true"
type input "THALES"
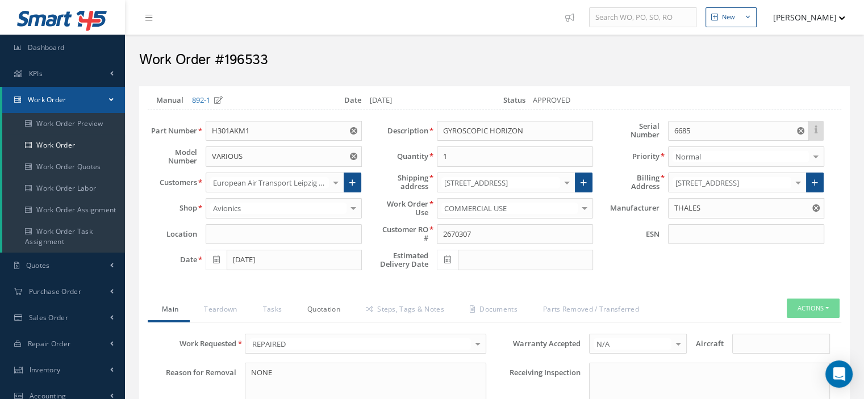
click at [336, 303] on link "Quotation" at bounding box center [322, 311] width 59 height 24
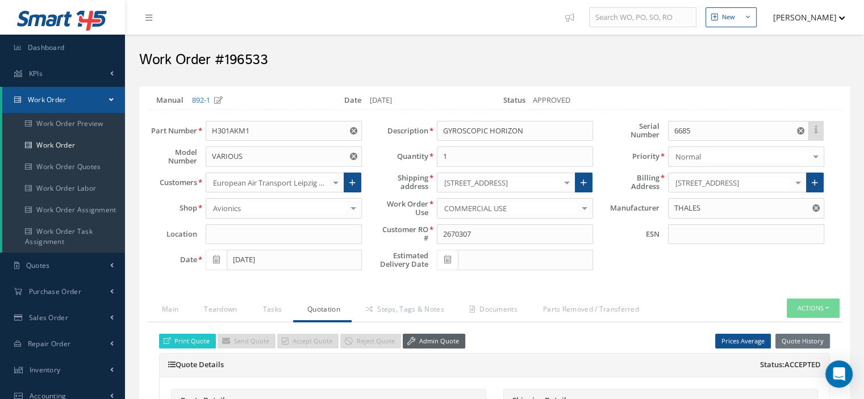
click at [415, 337] on link "Admin Quote" at bounding box center [434, 341] width 62 height 15
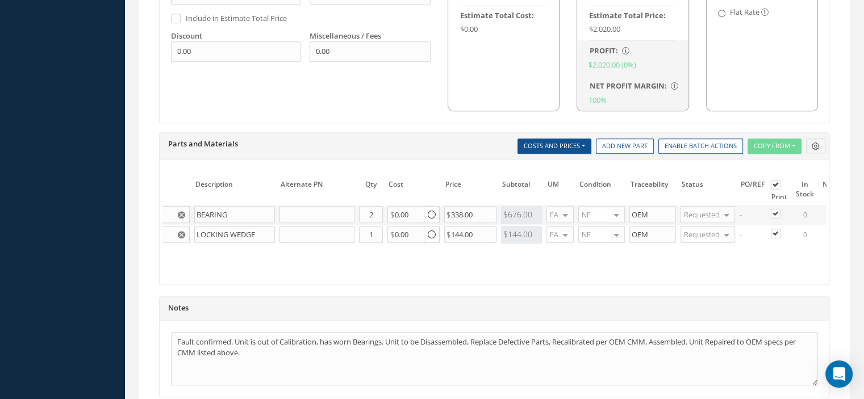
scroll to position [0, 95]
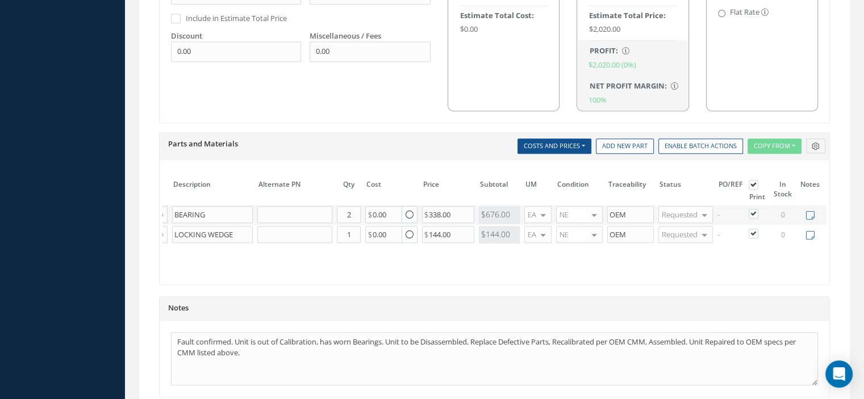
click at [758, 209] on label at bounding box center [759, 214] width 3 height 10
click at [751, 211] on input "checkbox" at bounding box center [754, 214] width 7 height 7
checkbox input "false"
click at [758, 231] on label at bounding box center [759, 233] width 3 height 10
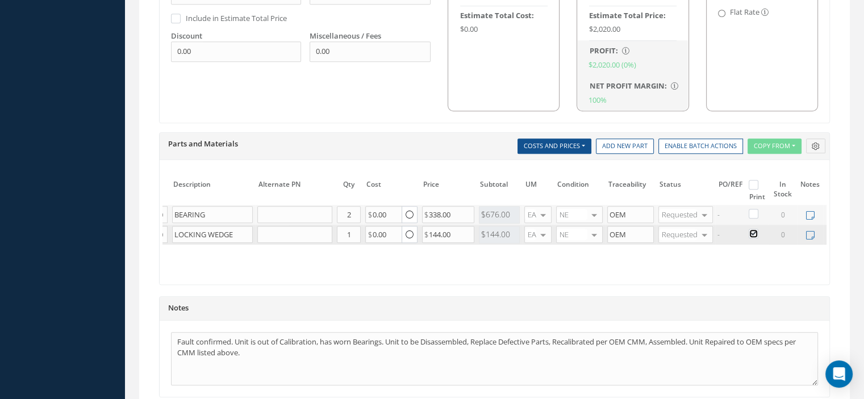
click at [752, 231] on input "checkbox" at bounding box center [754, 234] width 7 height 7
checkbox input "false"
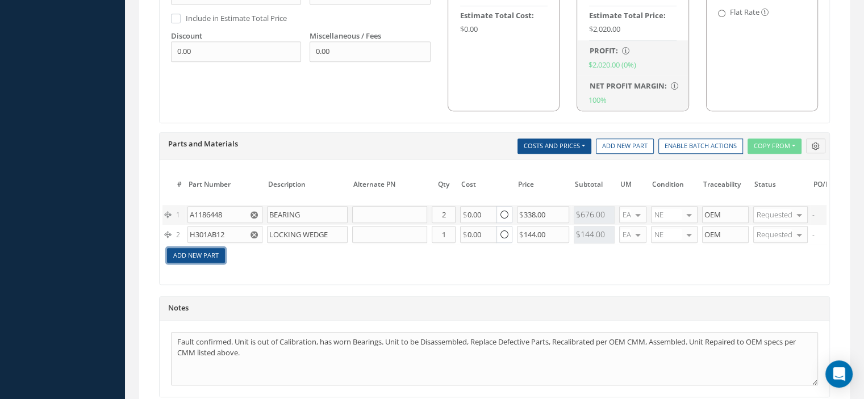
click at [189, 252] on link "Add New Part" at bounding box center [196, 255] width 58 height 15
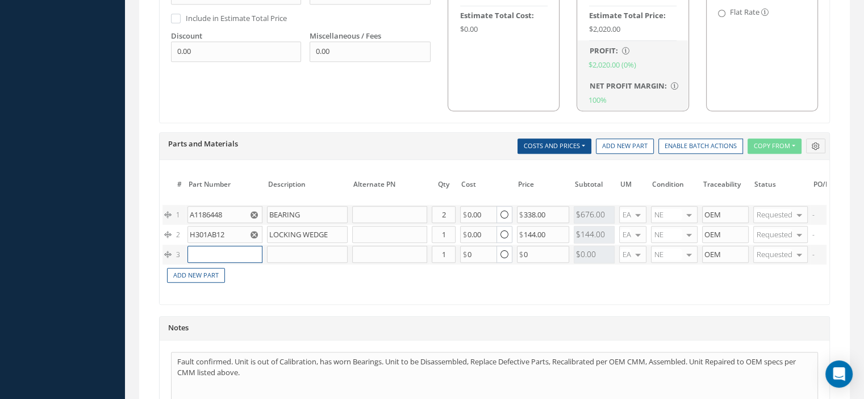
click at [195, 248] on input "text" at bounding box center [224, 254] width 75 height 17
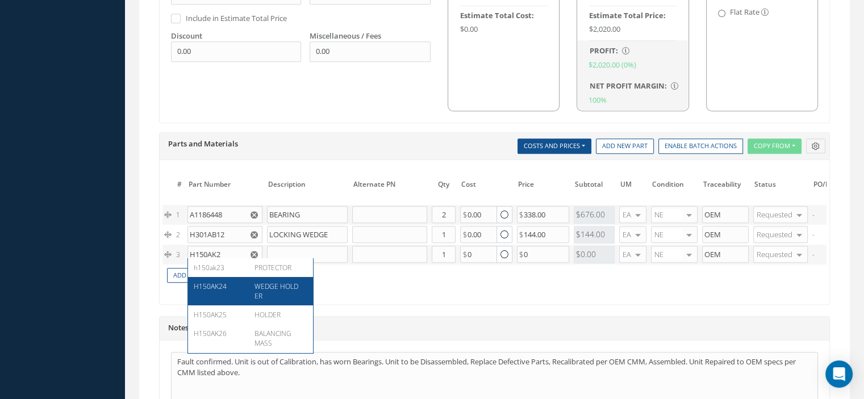
click at [218, 281] on div "H150AK24 WEDGE HOLDER" at bounding box center [250, 291] width 125 height 28
type input "H150AK24"
type input "WEDGE HOLDER"
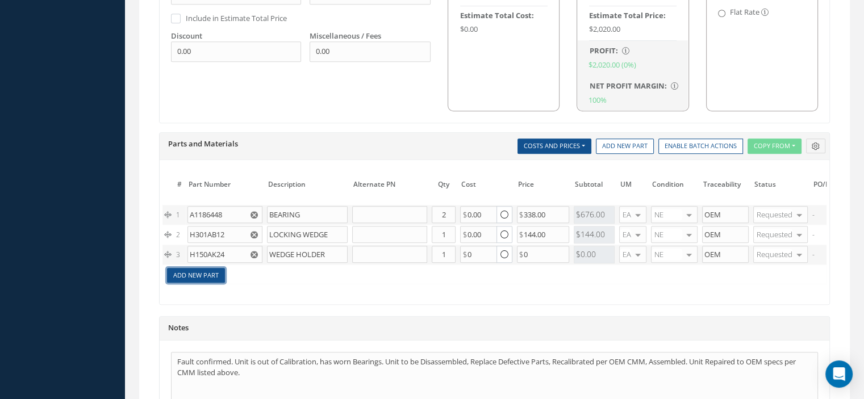
click at [210, 275] on link "Add New Part" at bounding box center [196, 275] width 58 height 15
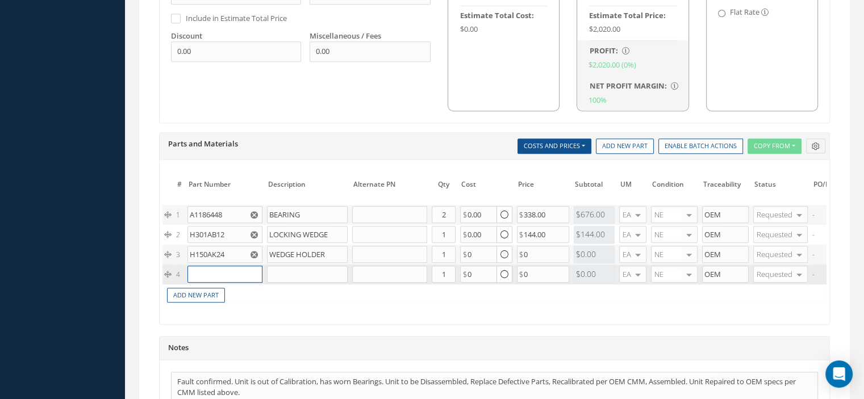
click at [211, 272] on input "text" at bounding box center [224, 274] width 75 height 17
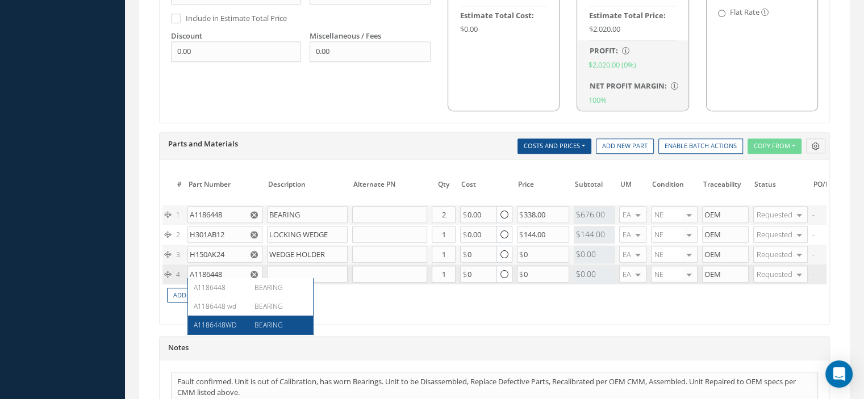
click at [227, 318] on div "A1186448WD BEARING" at bounding box center [250, 325] width 125 height 19
type input "A1186448WD"
type input "BEARING"
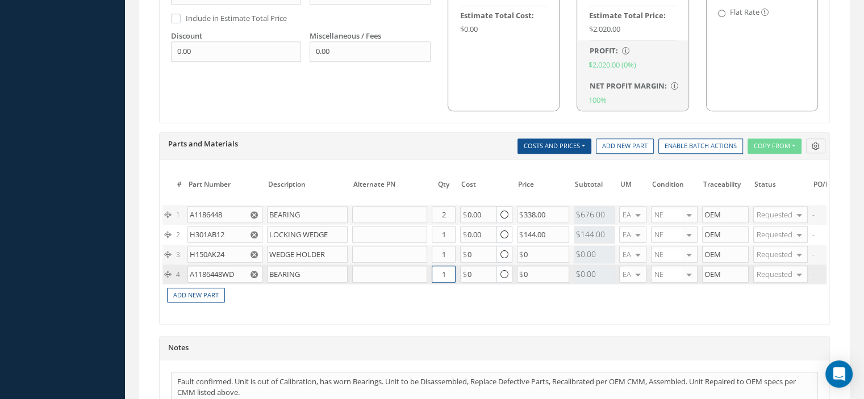
drag, startPoint x: 436, startPoint y: 270, endPoint x: 445, endPoint y: 272, distance: 8.8
click at [444, 272] on input "1" at bounding box center [444, 274] width 24 height 17
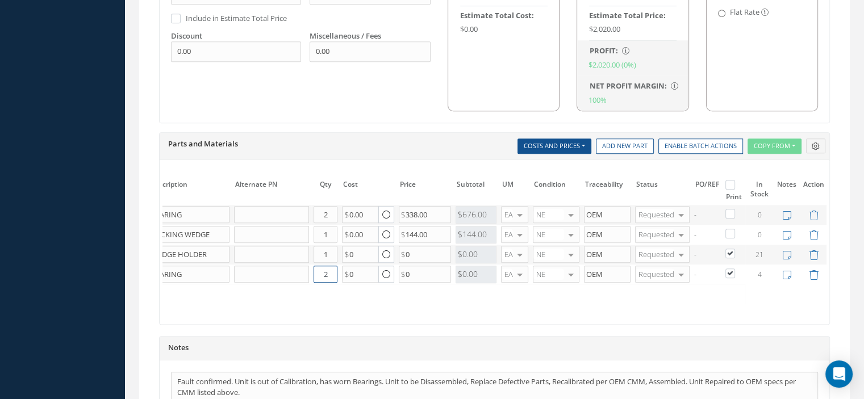
scroll to position [909, 0]
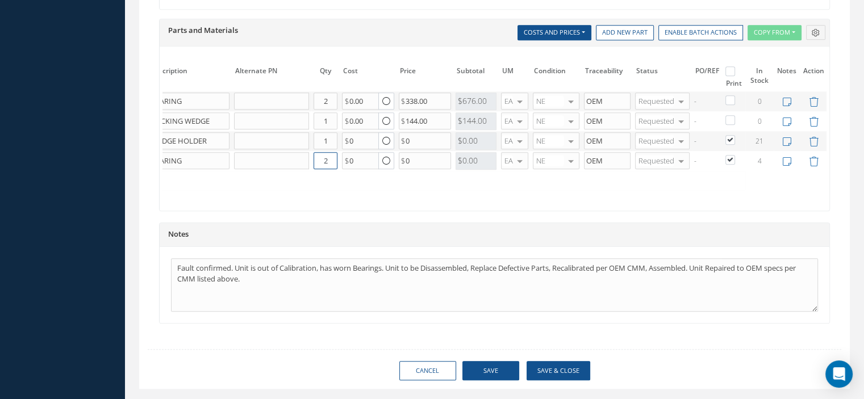
type input "2"
click at [490, 377] on button "Save" at bounding box center [490, 371] width 57 height 20
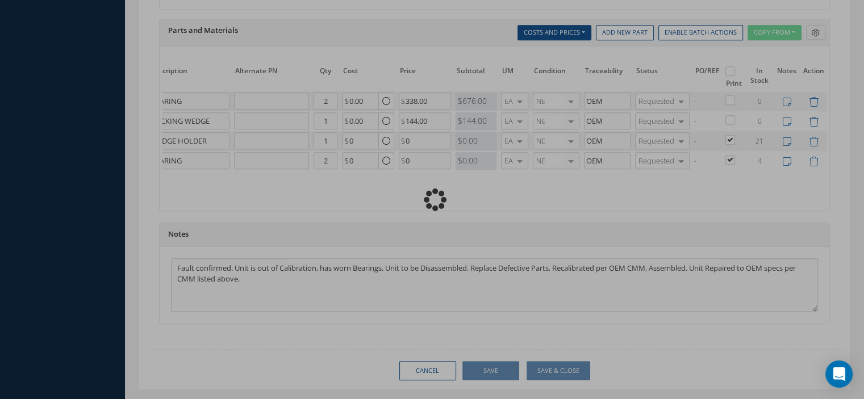
checkbox input "false"
checkbox input "true"
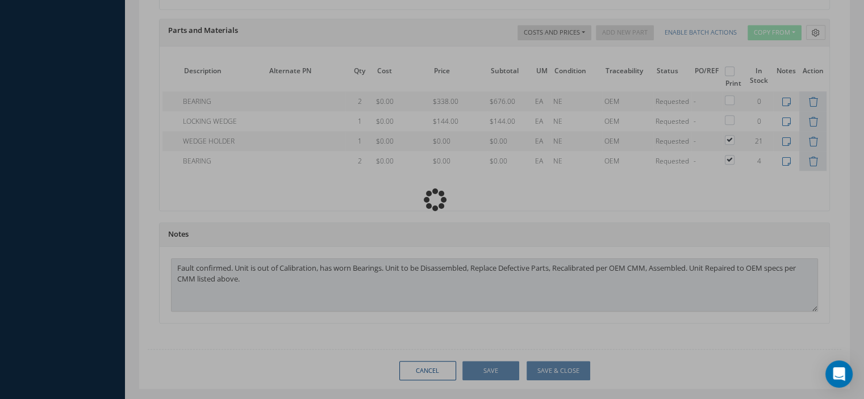
type input "THALES"
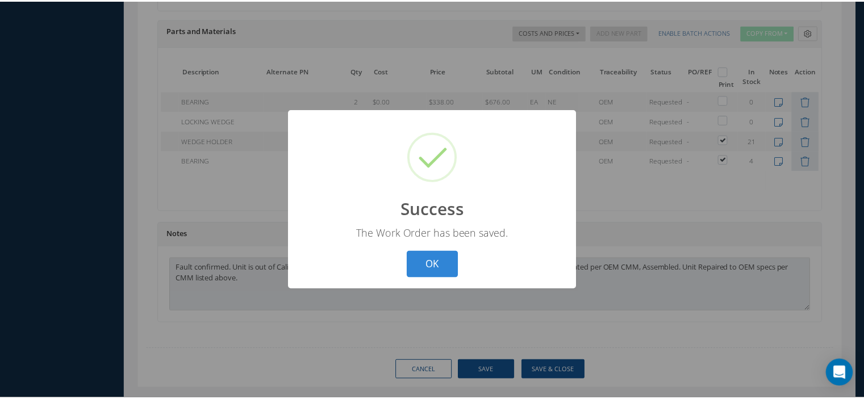
scroll to position [0, 64]
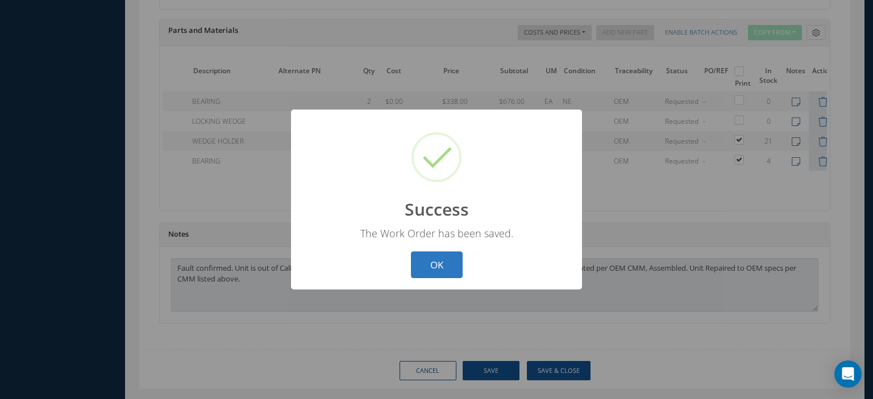
click at [426, 257] on button "OK" at bounding box center [437, 265] width 52 height 27
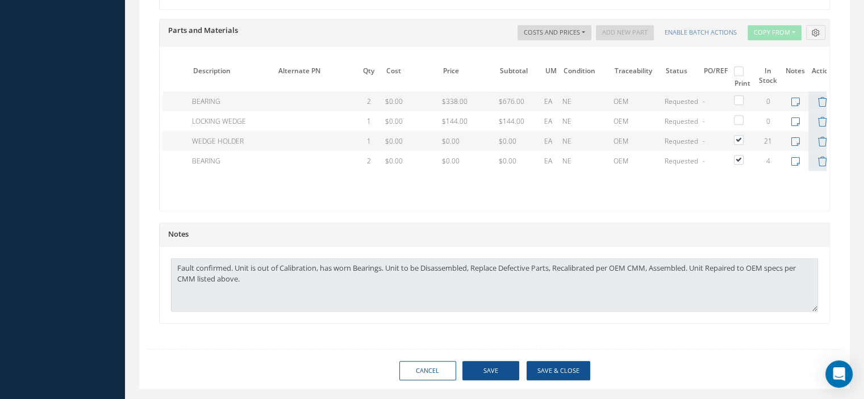
scroll to position [0, 0]
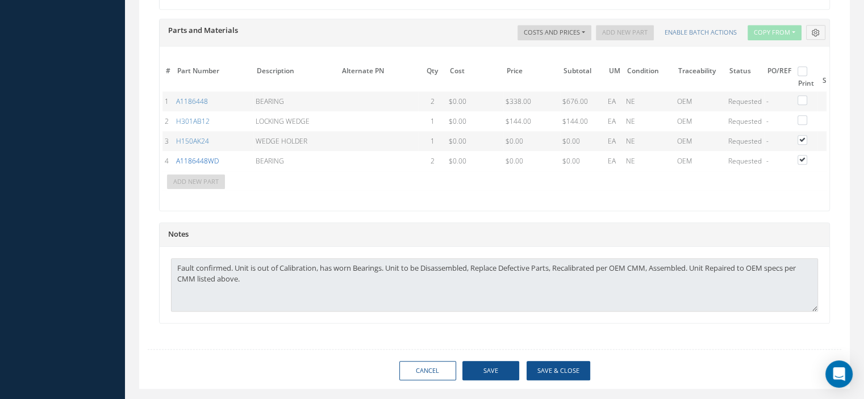
click at [213, 156] on link "A1186448WD" at bounding box center [197, 161] width 43 height 10
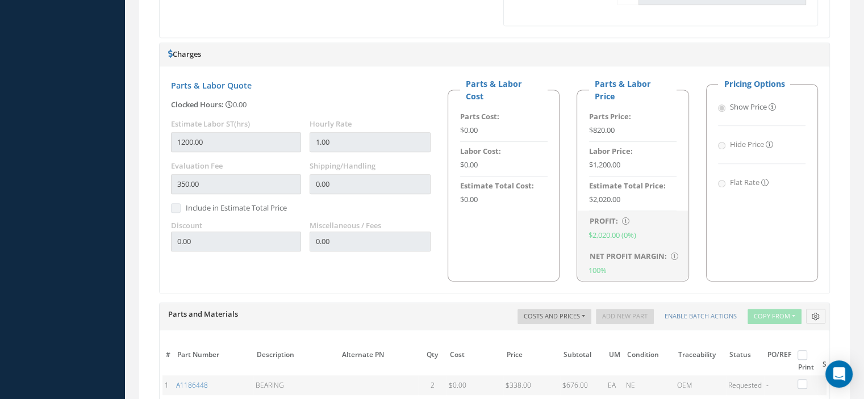
scroll to position [284, 0]
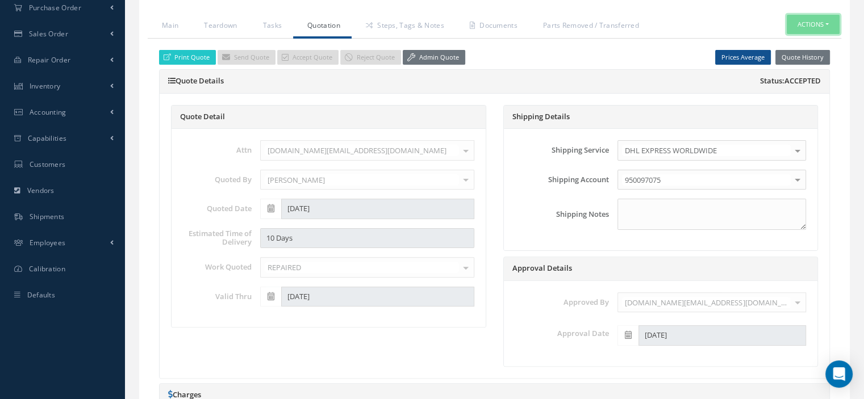
click at [830, 23] on button "Actions" at bounding box center [813, 25] width 53 height 20
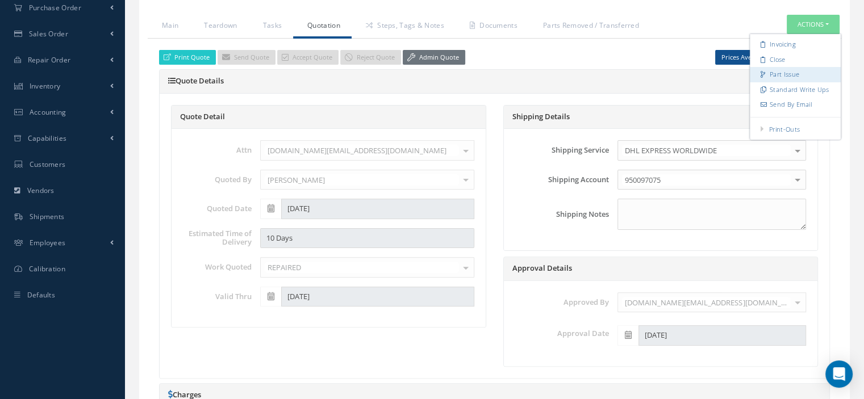
click at [781, 72] on link "Part Issue" at bounding box center [795, 74] width 91 height 15
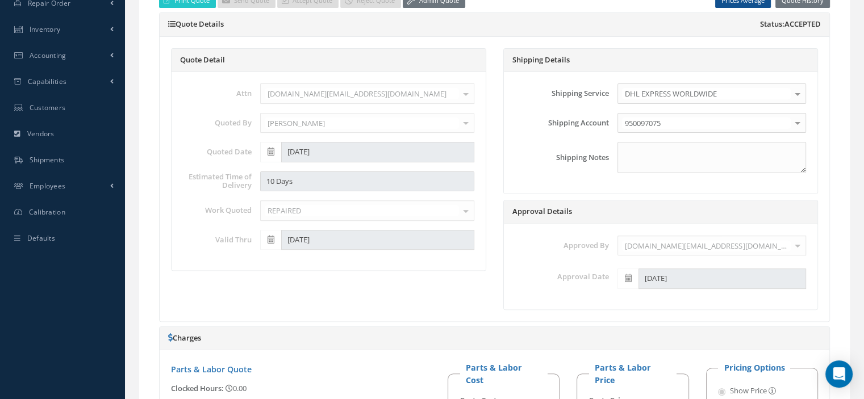
scroll to position [114, 0]
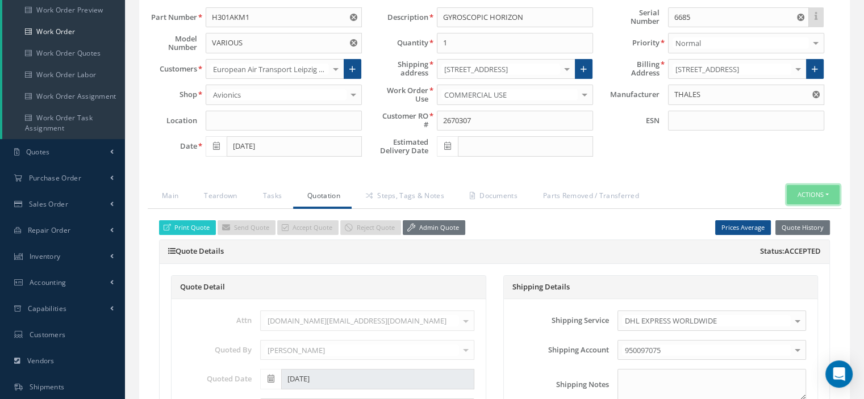
click at [824, 190] on button "Actions" at bounding box center [813, 195] width 53 height 20
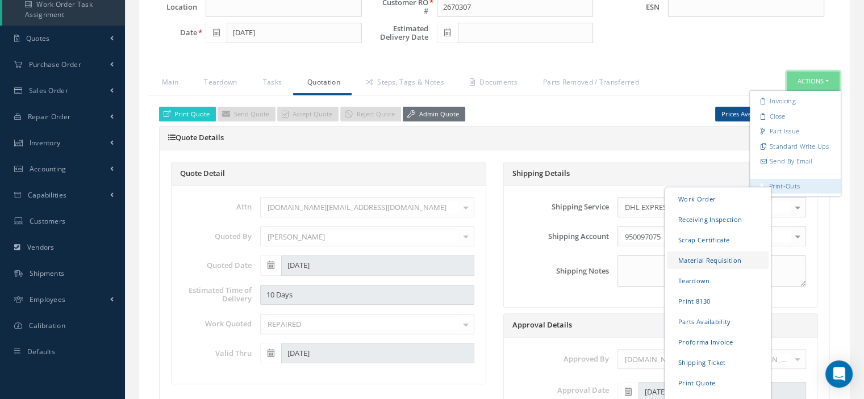
scroll to position [341, 0]
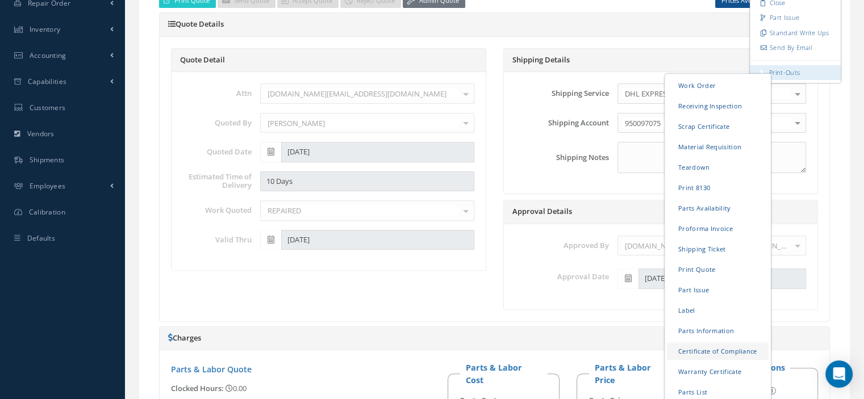
click at [709, 343] on link "Certificate of Compliance" at bounding box center [718, 351] width 102 height 18
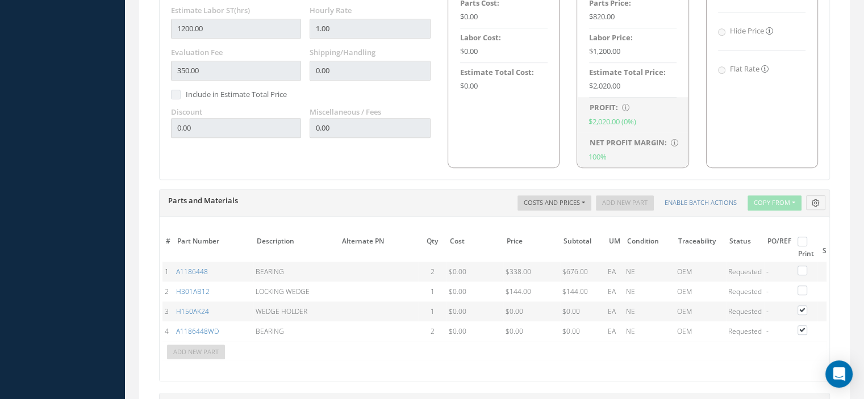
scroll to position [795, 0]
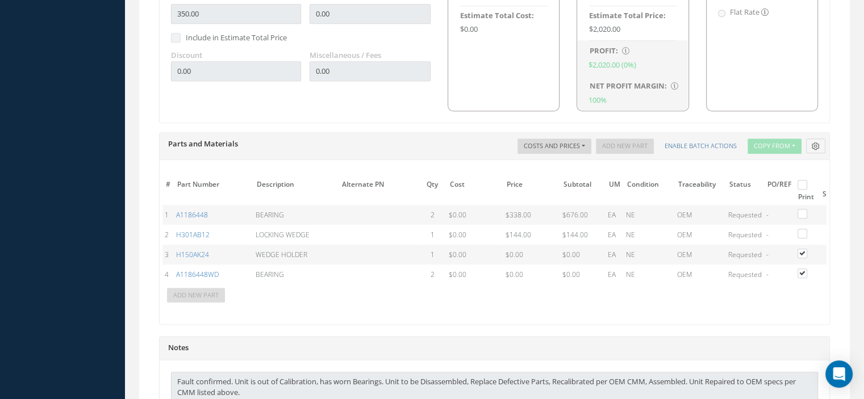
drag, startPoint x: 524, startPoint y: 305, endPoint x: 614, endPoint y: 318, distance: 90.6
click at [612, 318] on div "The prices highlighted in Red are not current, please update the information on…" at bounding box center [495, 242] width 670 height 164
click at [524, 300] on div "# Part Number Description SN Alternate PN Qty Cost Markup % Price Subtotal UM C…" at bounding box center [494, 244] width 664 height 137
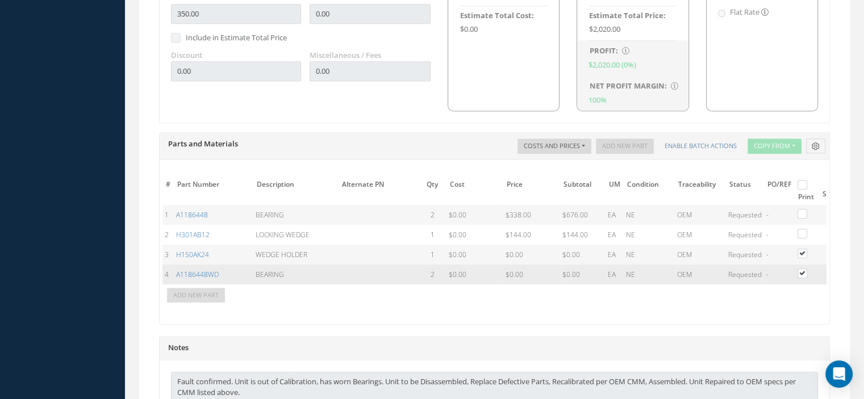
click at [807, 268] on label at bounding box center [808, 273] width 3 height 10
click at [800, 270] on input "checkbox" at bounding box center [802, 273] width 7 height 7
checkbox input "false"
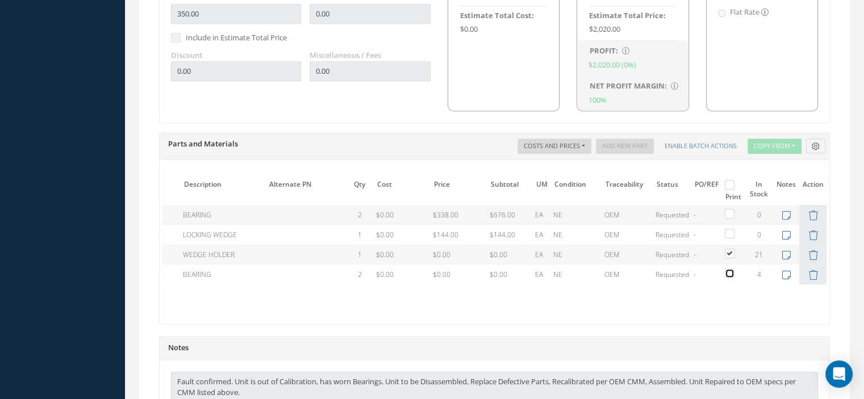
scroll to position [939, 0]
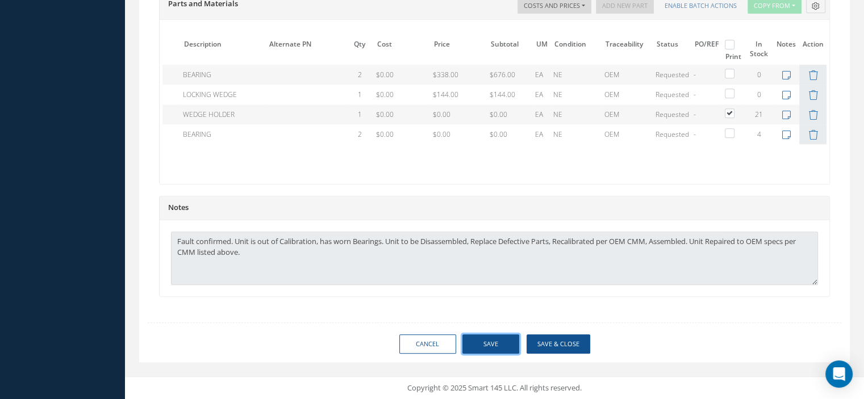
click at [501, 337] on button "Save" at bounding box center [490, 345] width 57 height 20
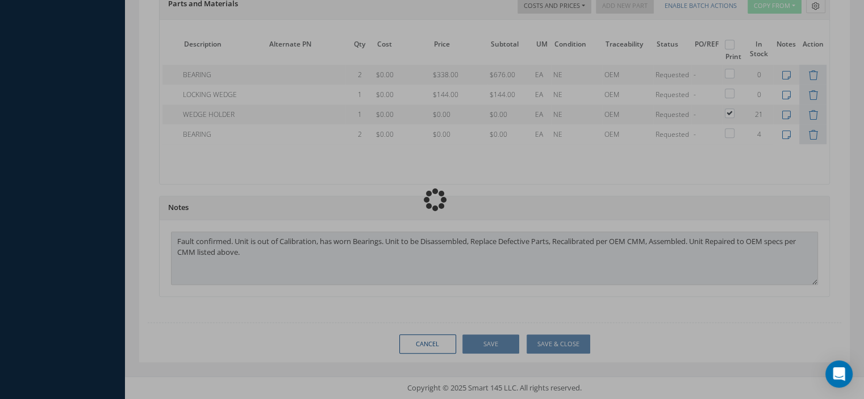
checkbox input "false"
type input "THALES"
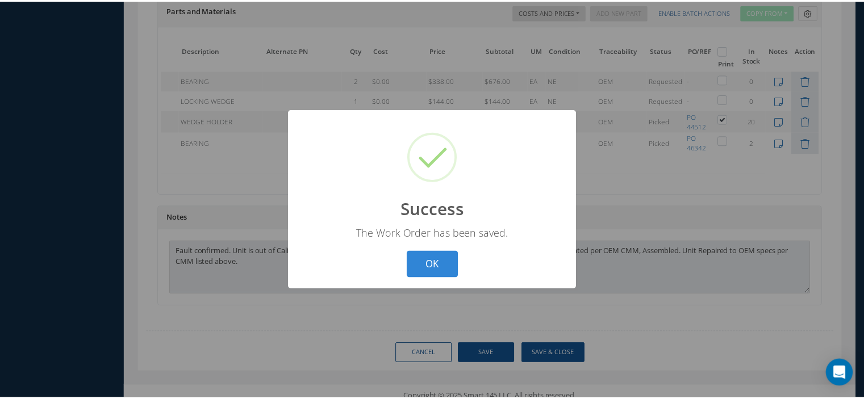
scroll to position [0, 64]
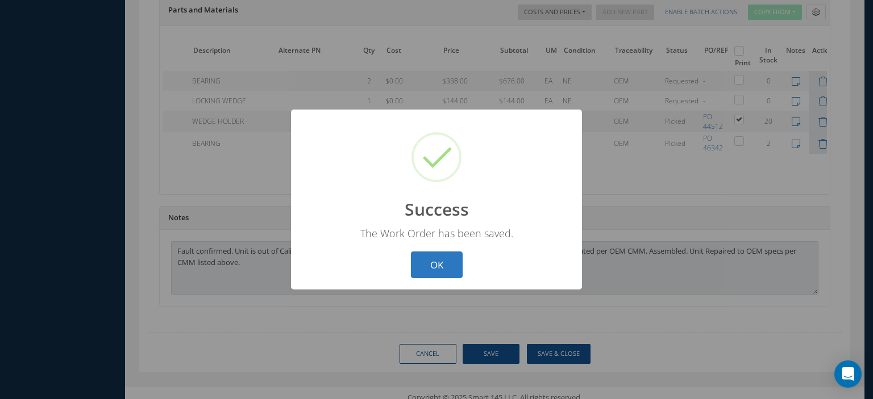
click at [437, 269] on button "OK" at bounding box center [437, 265] width 52 height 27
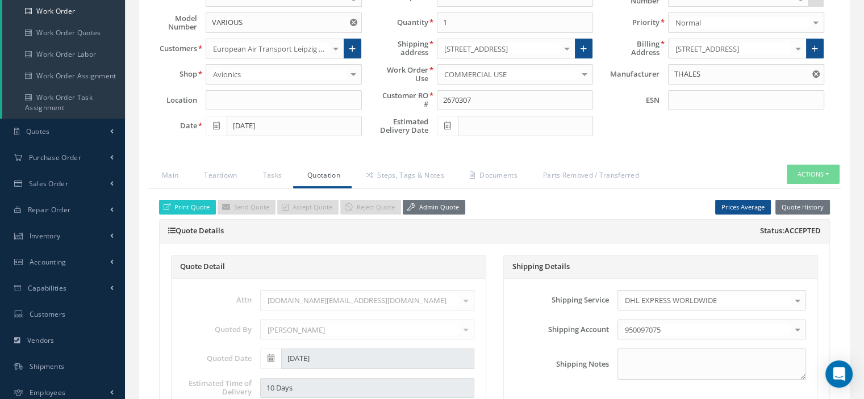
scroll to position [0, 0]
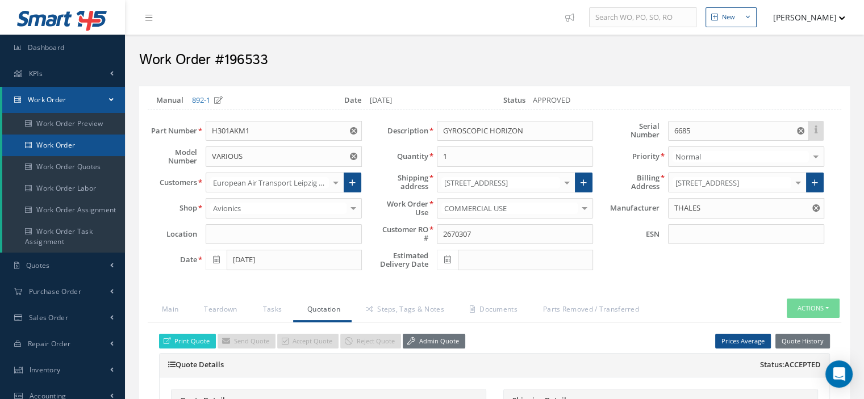
click at [67, 141] on link "Work Order" at bounding box center [63, 146] width 123 height 22
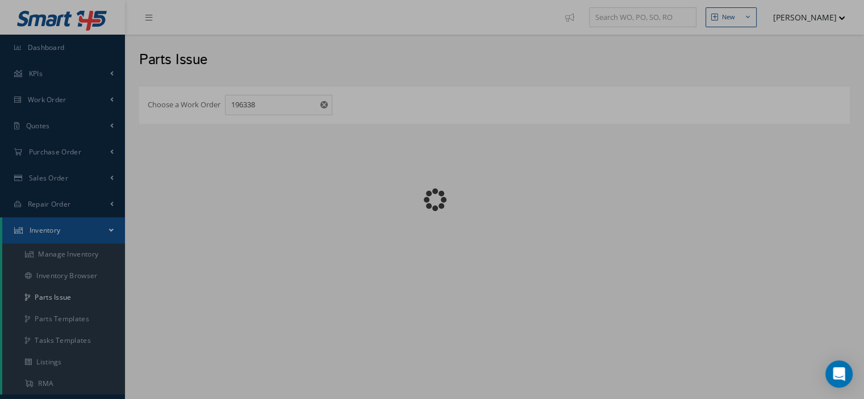
checkbox input "false"
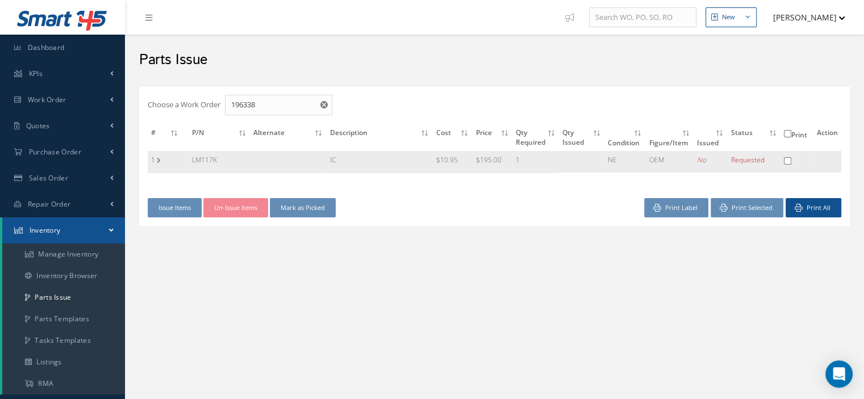
drag, startPoint x: 222, startPoint y: 160, endPoint x: 191, endPoint y: 162, distance: 30.8
click at [191, 162] on td "LM117K" at bounding box center [219, 162] width 61 height 22
copy td "LM117K"
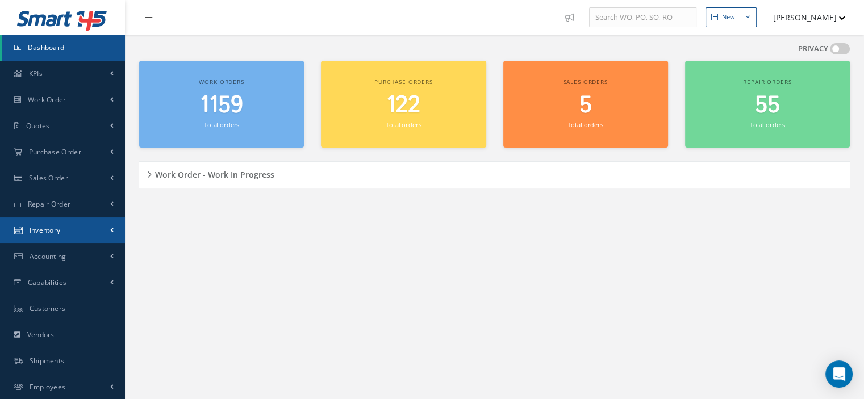
click at [41, 231] on span "Inventory" at bounding box center [45, 231] width 31 height 10
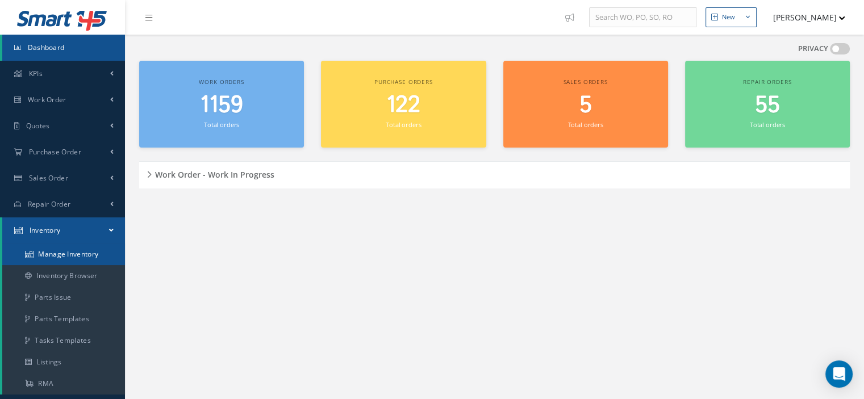
click at [55, 251] on link "Manage Inventory" at bounding box center [63, 255] width 123 height 22
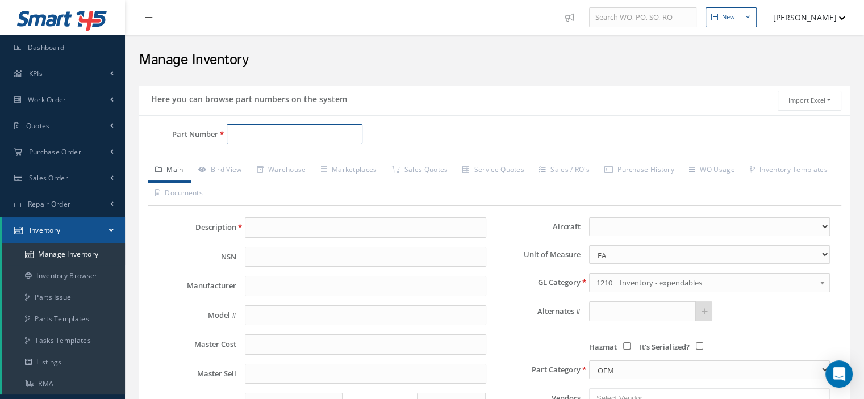
click at [238, 137] on input "Part Number" at bounding box center [295, 134] width 136 height 20
paste input "LM117K"
type input "LM117K"
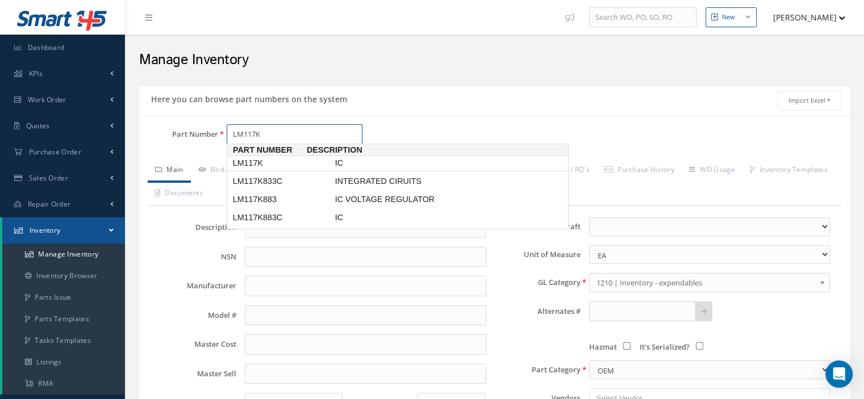
click at [259, 165] on span "LM117K" at bounding box center [282, 163] width 102 height 12
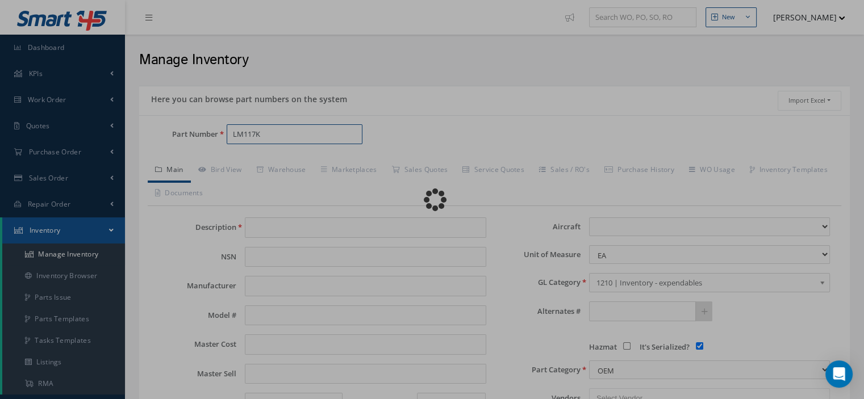
type input "IC"
type input "AVTECH"
type input "LM117K"
type input "10.95"
type input "0.00"
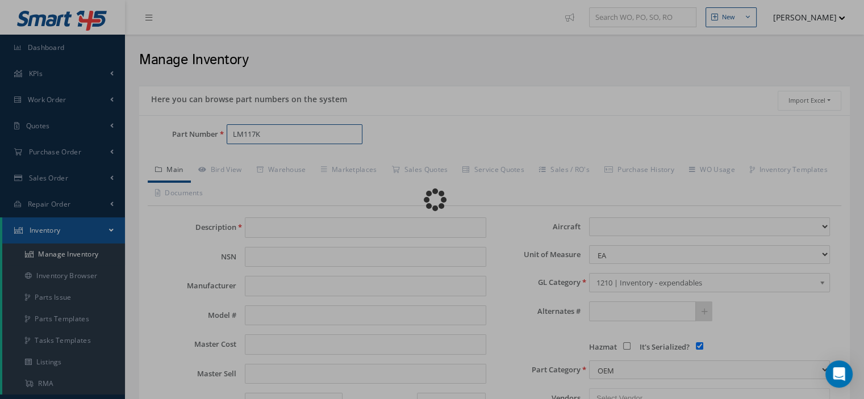
select select
checkbox input "true"
type textarea "FOR P/N 5140-1-5 AND 5145-1-64 7 167550-02-01 & [PHONE_NUMBER] -- Oscar [DATE] …"
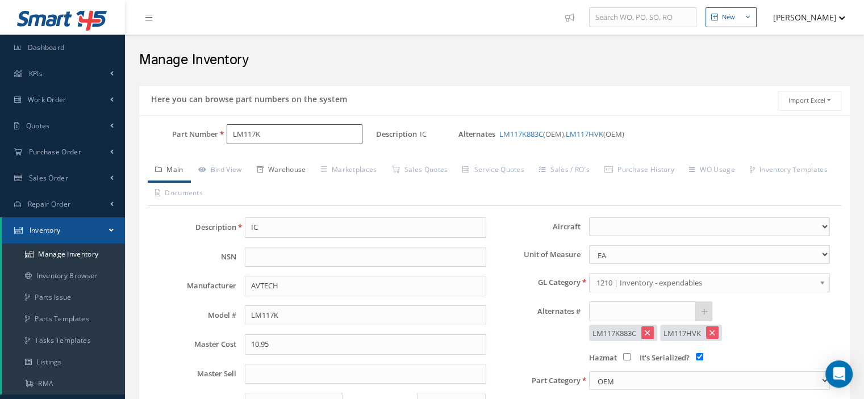
type input "LM117K"
click at [284, 171] on link "Warehouse" at bounding box center [281, 171] width 64 height 24
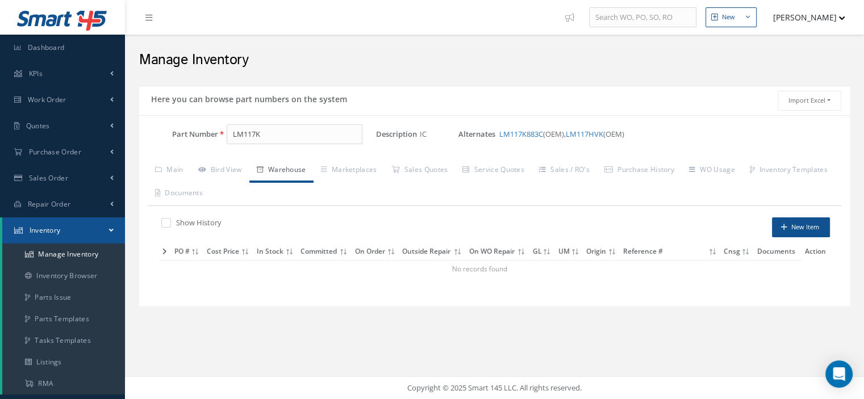
click at [167, 228] on div "Show History" at bounding box center [322, 224] width 327 height 13
click at [170, 224] on label at bounding box center [171, 223] width 3 height 10
click at [166, 224] on input "checkbox" at bounding box center [164, 223] width 7 height 7
checkbox input "true"
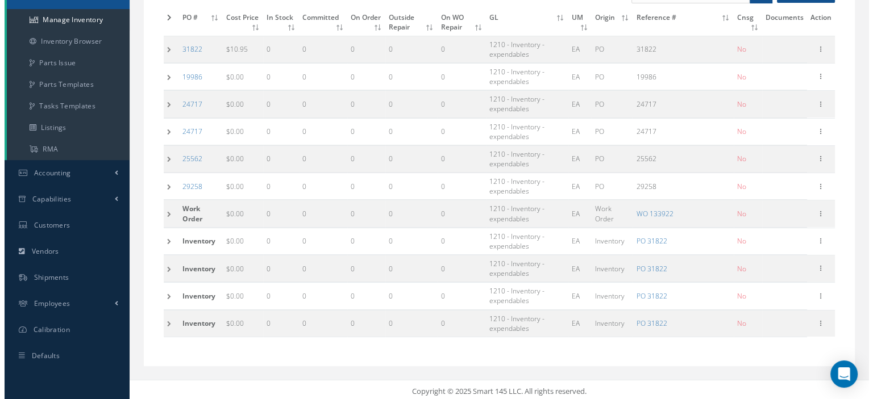
scroll to position [64, 0]
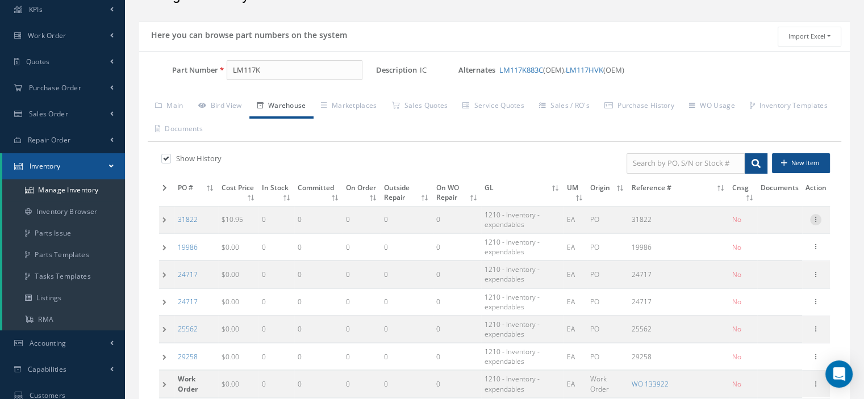
click at [815, 218] on icon at bounding box center [815, 218] width 11 height 9
click at [772, 222] on link "Edit" at bounding box center [764, 227] width 90 height 15
type input "10.95"
type input "[DATE]"
type input "31822"
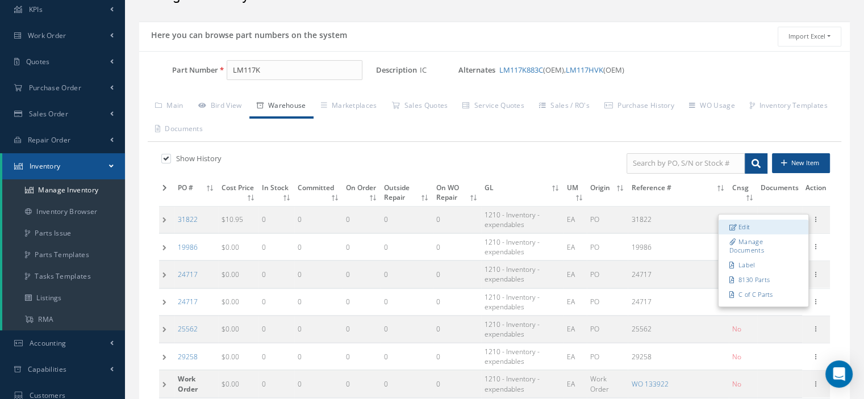
checkbox input "false"
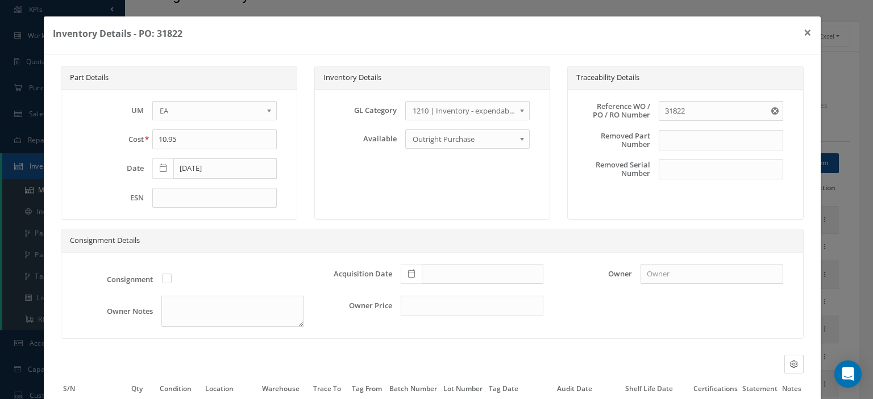
scroll to position [107, 0]
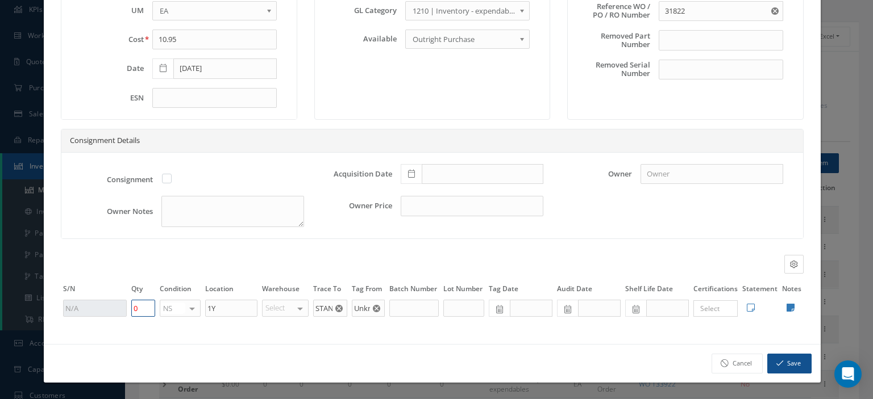
click at [126, 311] on tr "0 NS OH SV RP AR NE FN NS RE FP BER N/A INSP BC No elements found. List is empt…" at bounding box center [432, 308] width 743 height 19
type input "1"
click at [793, 360] on button "Save" at bounding box center [789, 364] width 44 height 20
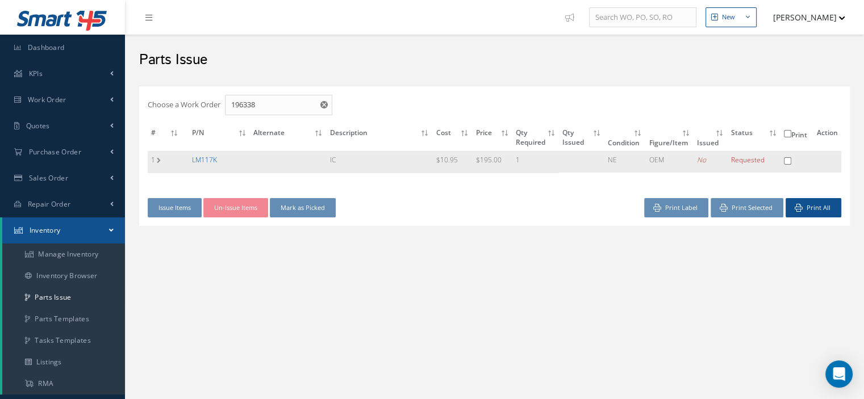
click at [206, 161] on link "LM117K" at bounding box center [204, 160] width 25 height 10
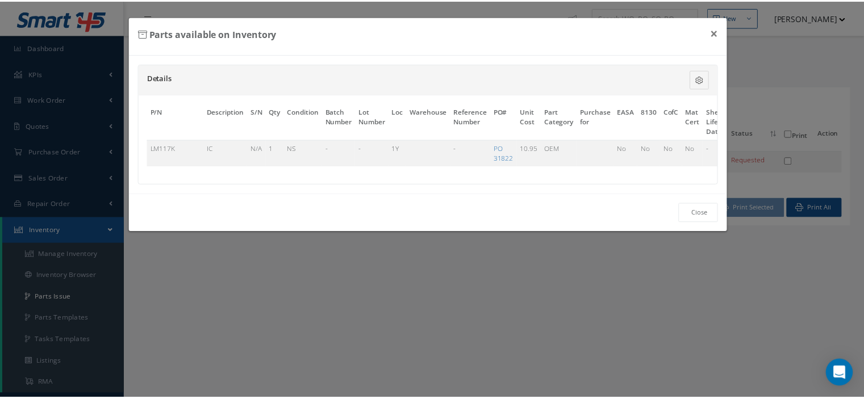
scroll to position [0, 69]
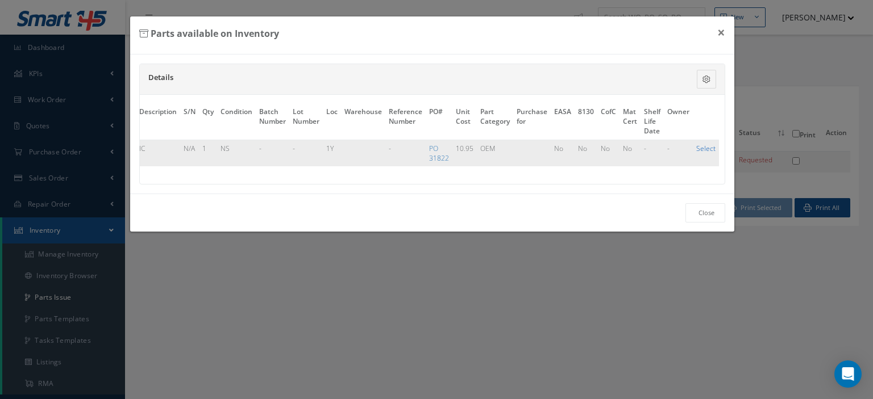
click at [708, 149] on link "Select" at bounding box center [705, 149] width 19 height 10
checkbox input "true"
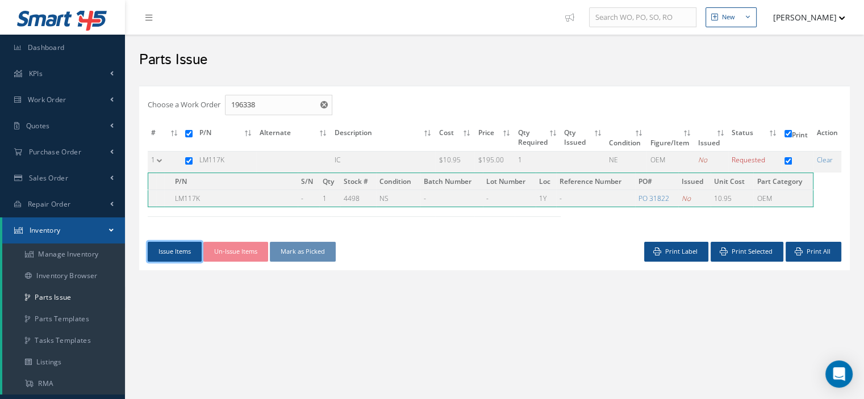
click at [179, 253] on button "Issue Items" at bounding box center [175, 252] width 54 height 20
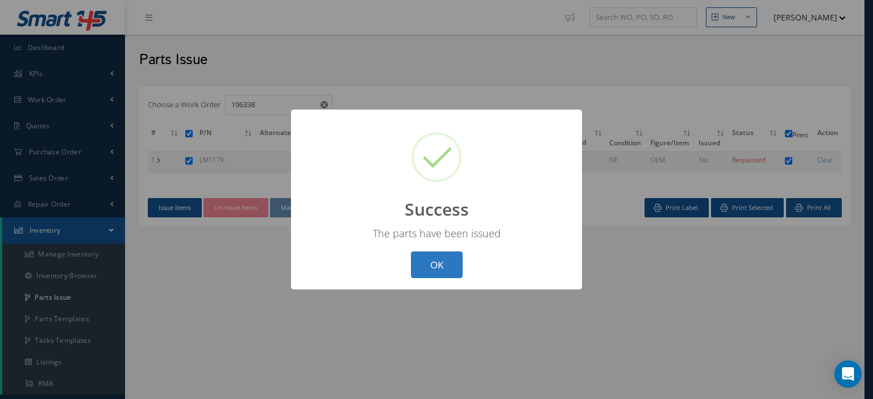
click at [430, 271] on button "OK" at bounding box center [437, 265] width 52 height 27
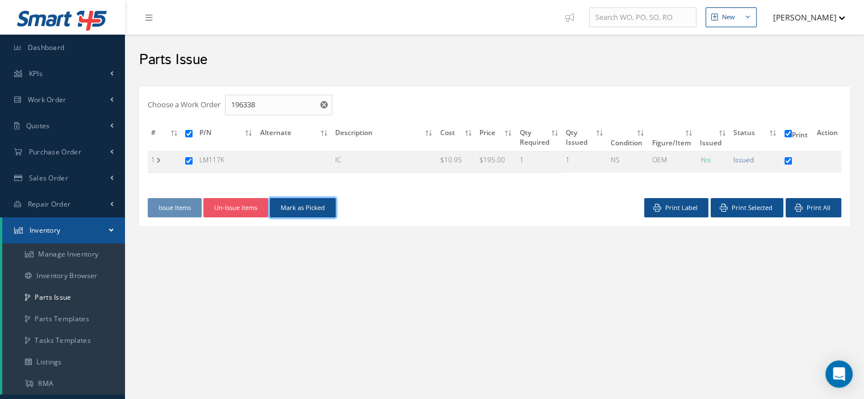
click at [319, 211] on button "Mark as Picked" at bounding box center [303, 208] width 66 height 20
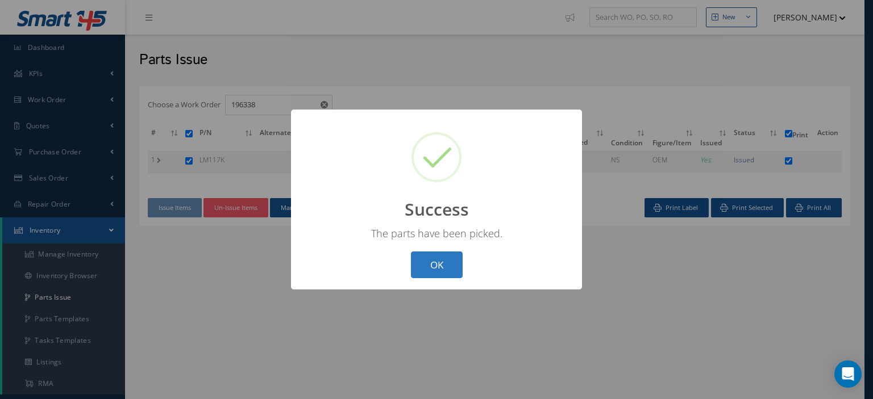
click at [432, 268] on button "OK" at bounding box center [437, 265] width 52 height 27
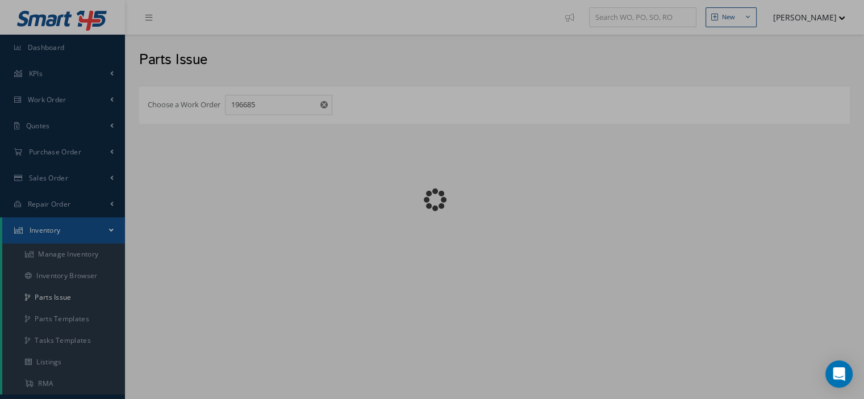
checkbox input "false"
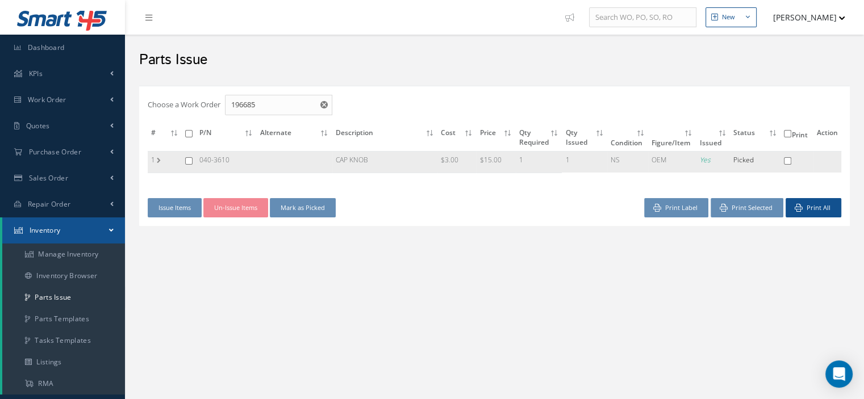
click at [189, 161] on input "checkbox" at bounding box center [188, 160] width 7 height 7
checkbox input "true"
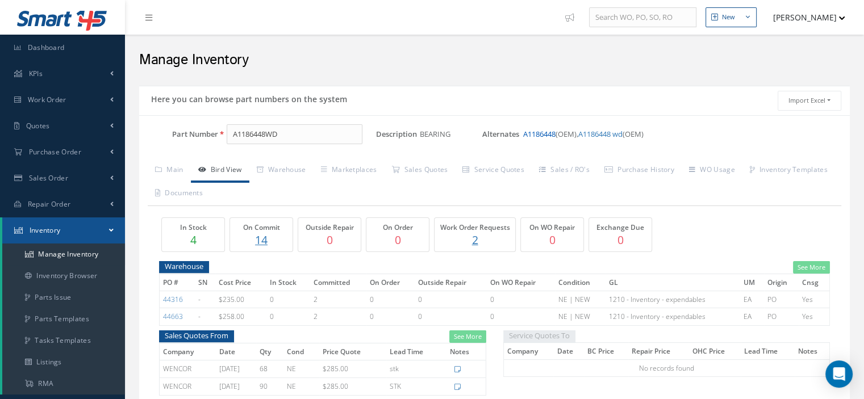
click at [537, 134] on link "A1186448" at bounding box center [539, 134] width 32 height 10
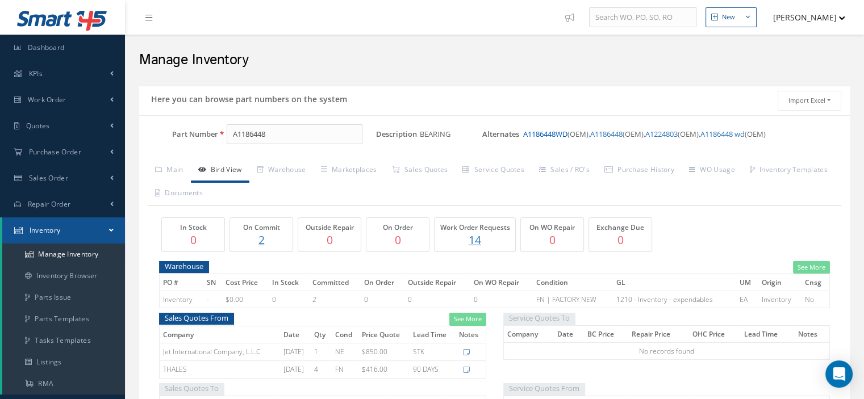
click at [536, 136] on link "A1186448WD" at bounding box center [545, 134] width 44 height 10
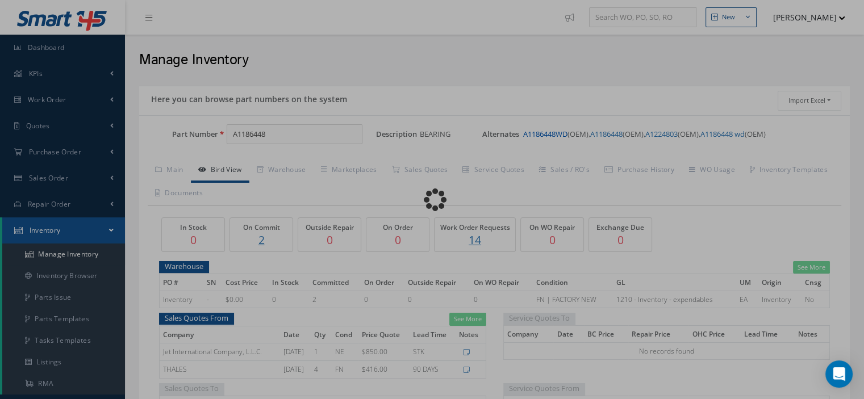
type input "A1186448WD"
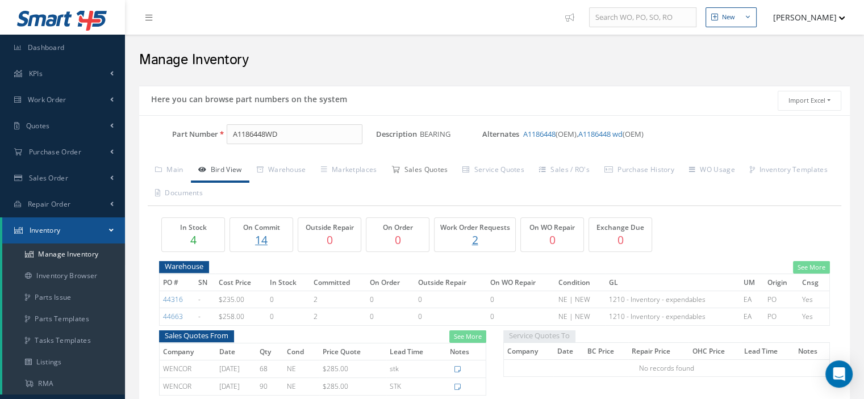
click at [445, 174] on link "Sales Quotes" at bounding box center [419, 171] width 71 height 24
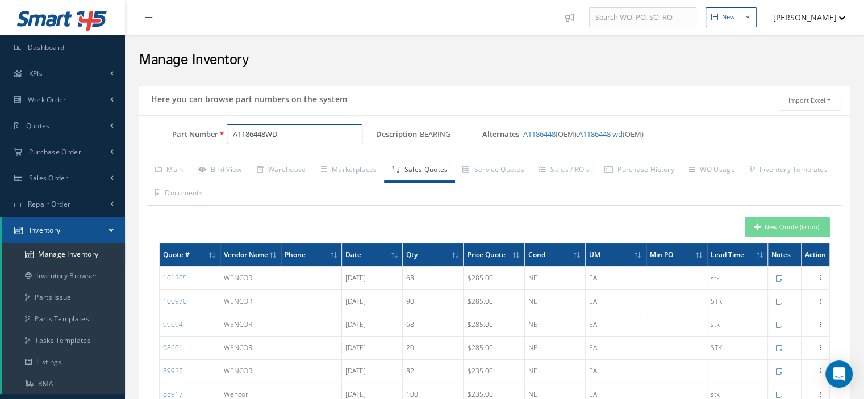
drag, startPoint x: 295, startPoint y: 131, endPoint x: 232, endPoint y: 129, distance: 63.1
click at [232, 129] on input "A1186448WD" at bounding box center [295, 134] width 136 height 20
click at [761, 231] on button "New Quote (From)" at bounding box center [787, 228] width 85 height 20
type input "BEARING"
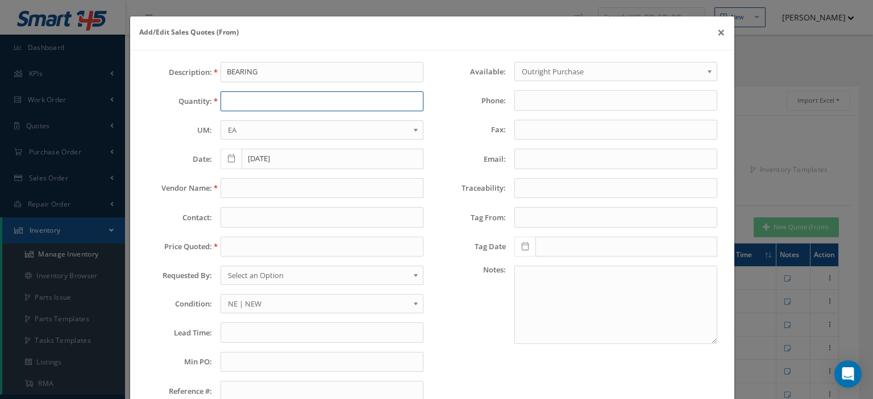
click at [237, 99] on input "text" at bounding box center [321, 101] width 203 height 20
click at [711, 34] on button "×" at bounding box center [721, 32] width 26 height 32
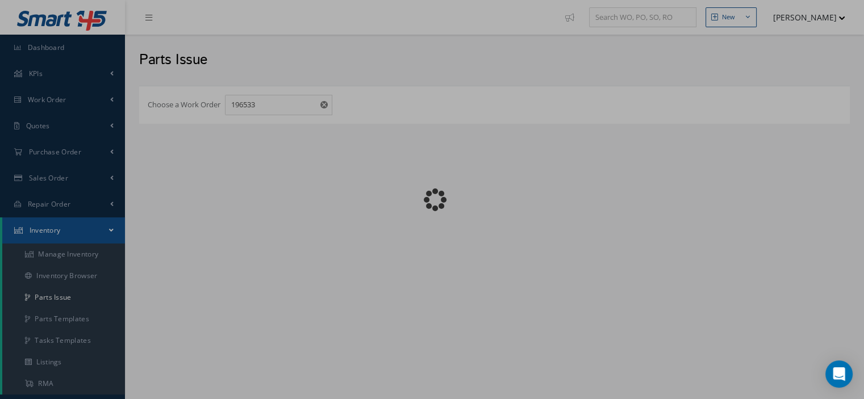
checkbox input "false"
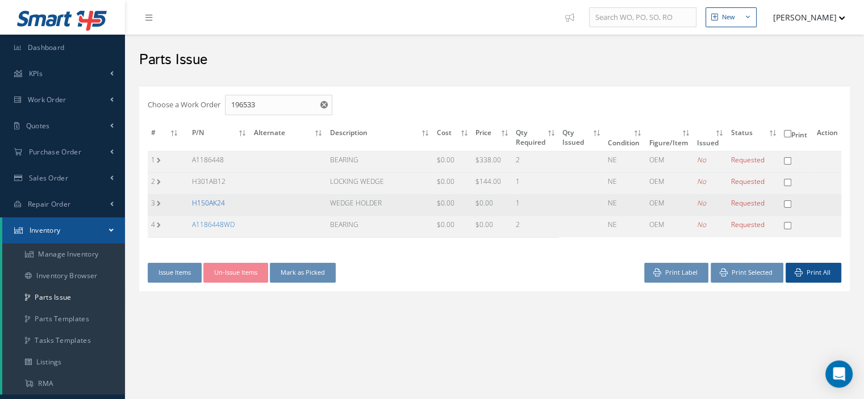
click at [214, 201] on link "H150AK24" at bounding box center [208, 203] width 33 height 10
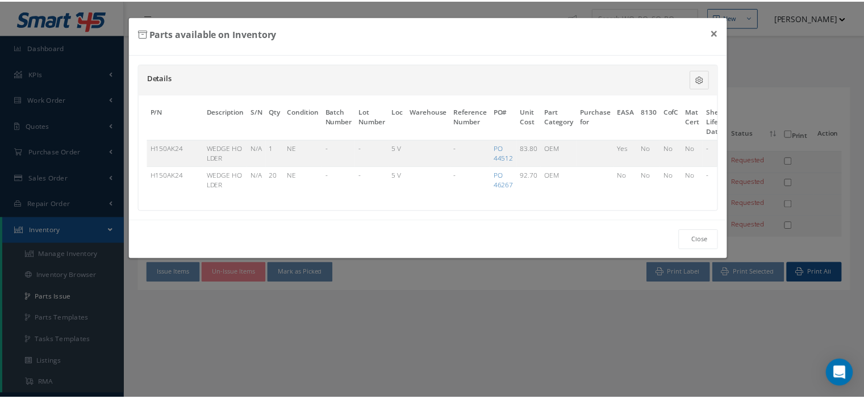
scroll to position [0, 69]
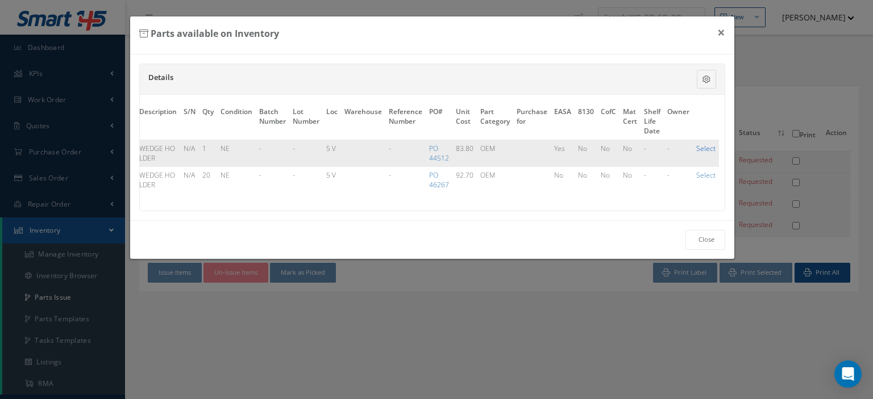
click at [698, 150] on link "Select" at bounding box center [705, 149] width 19 height 10
checkbox input "true"
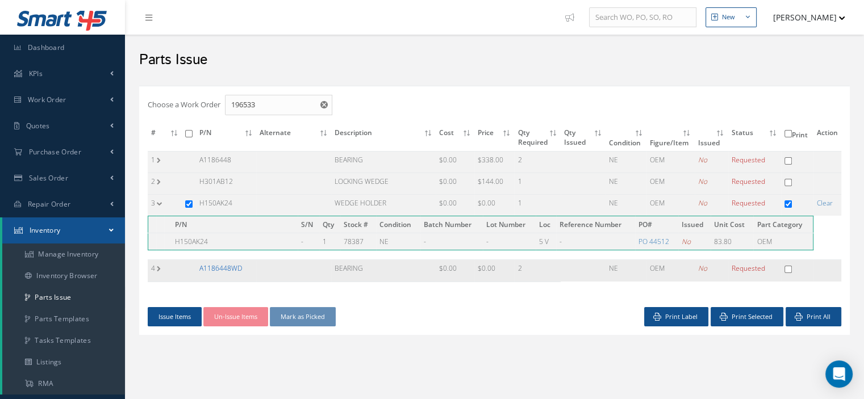
click at [216, 265] on link "A1186448WD" at bounding box center [220, 269] width 43 height 10
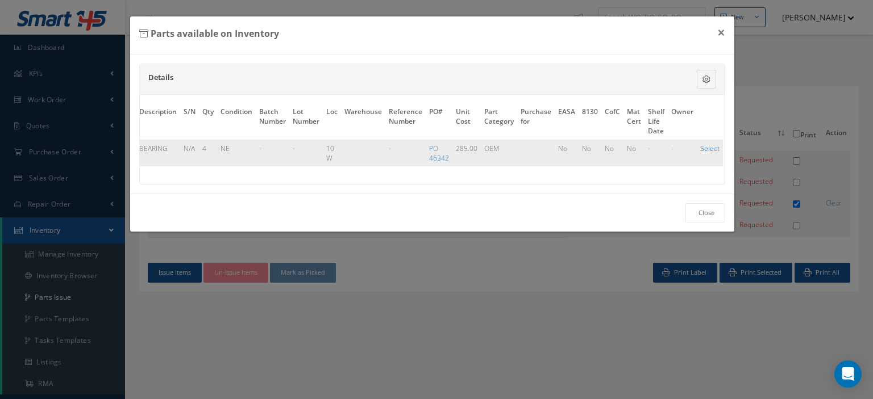
click at [705, 147] on link "Select" at bounding box center [709, 149] width 19 height 10
checkbox input "true"
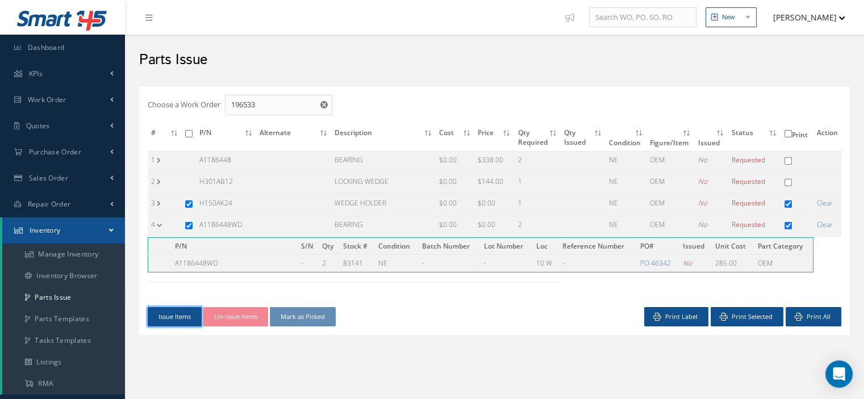
click at [182, 315] on button "Issue Items" at bounding box center [175, 317] width 54 height 20
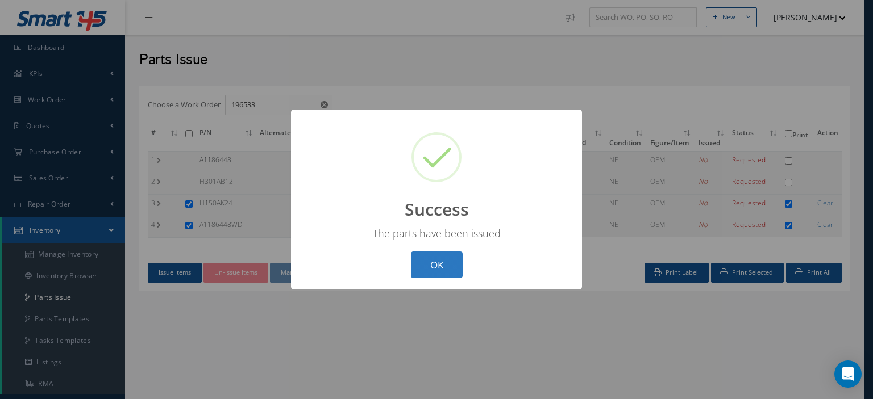
click at [446, 270] on button "OK" at bounding box center [437, 265] width 52 height 27
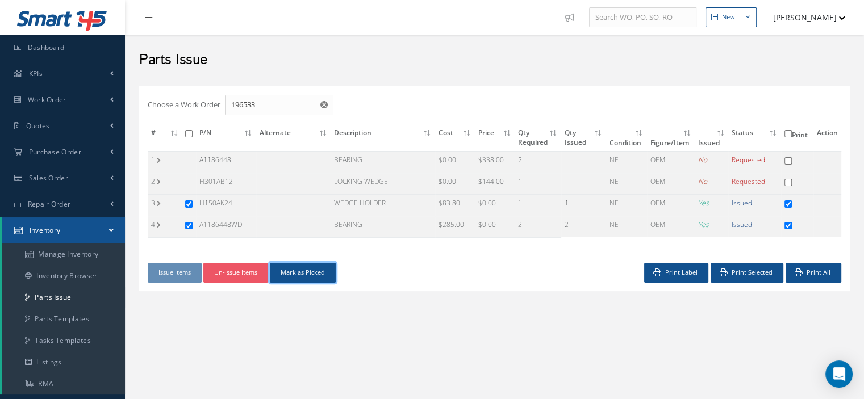
click at [309, 270] on button "Mark as Picked" at bounding box center [303, 273] width 66 height 20
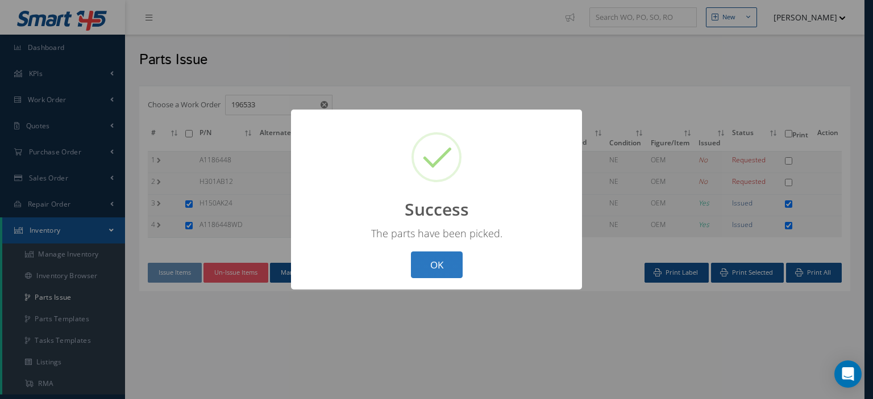
click at [427, 269] on button "OK" at bounding box center [437, 265] width 52 height 27
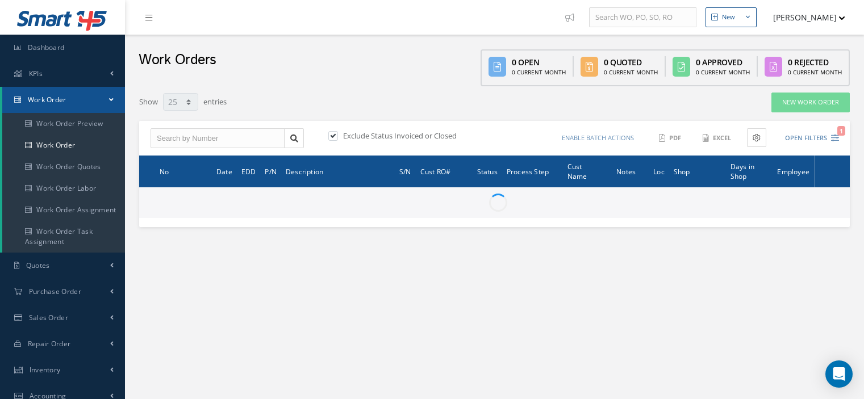
select select "25"
click at [157, 137] on input "text" at bounding box center [218, 138] width 134 height 20
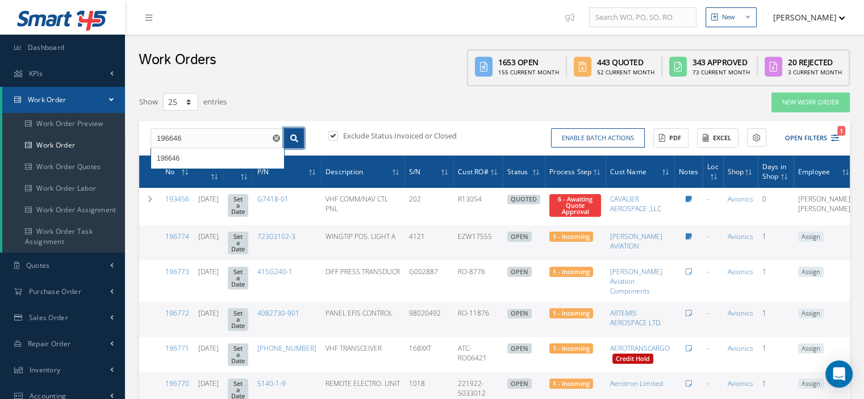
click at [289, 139] on link at bounding box center [294, 138] width 20 height 20
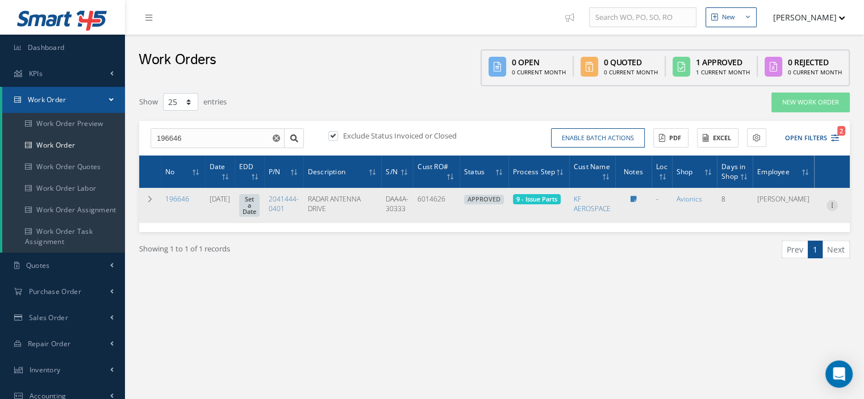
click at [830, 204] on icon at bounding box center [832, 204] width 11 height 9
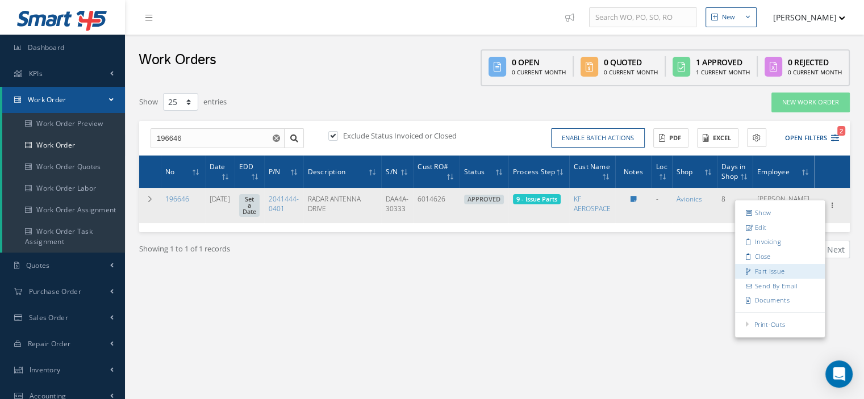
click at [772, 269] on link "Part Issue" at bounding box center [780, 271] width 90 height 15
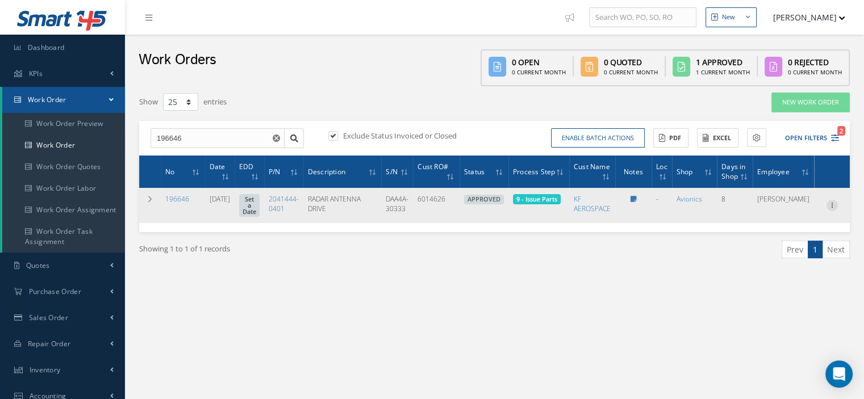
click at [834, 205] on icon at bounding box center [832, 204] width 11 height 9
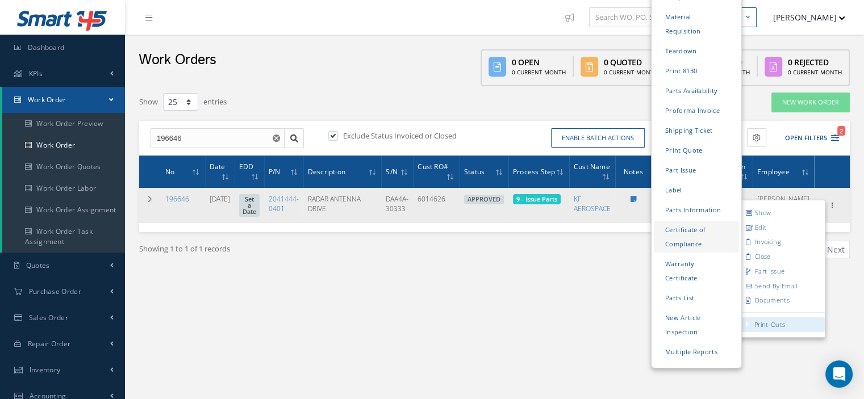
click at [680, 221] on link "Certificate of Compliance" at bounding box center [696, 237] width 85 height 32
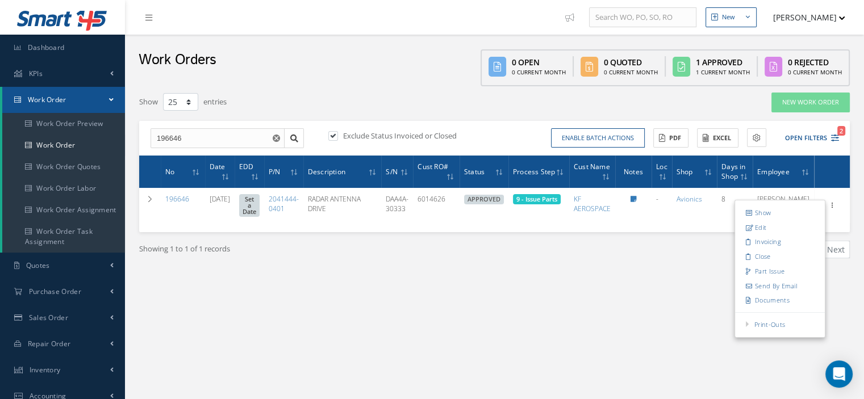
click at [328, 273] on div "Showing 1 to 1 of 1 records Prev 1 Next" at bounding box center [495, 259] width 728 height 55
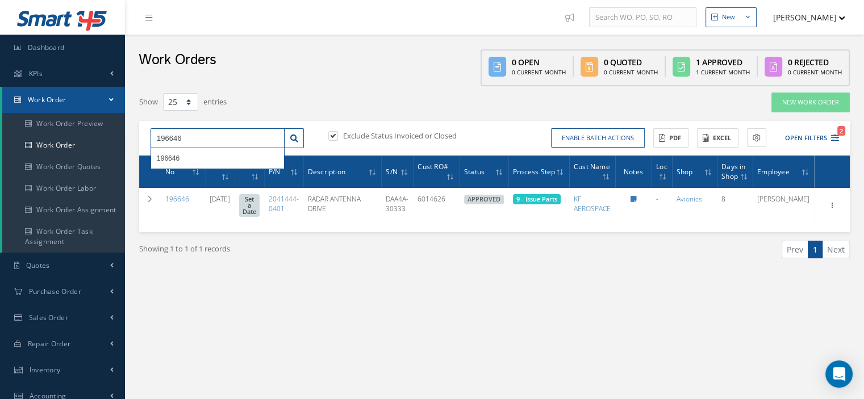
drag, startPoint x: 174, startPoint y: 140, endPoint x: 147, endPoint y: 141, distance: 27.8
click at [147, 141] on div "196646 196646" at bounding box center [227, 138] width 170 height 20
type input "196533"
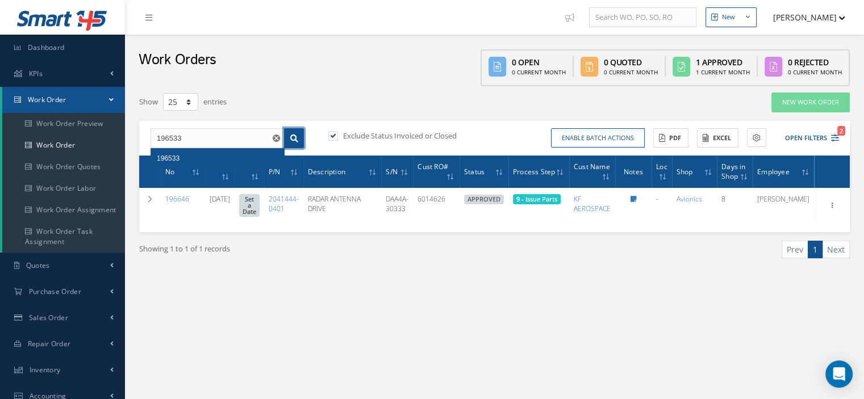
click at [295, 139] on icon at bounding box center [294, 139] width 8 height 8
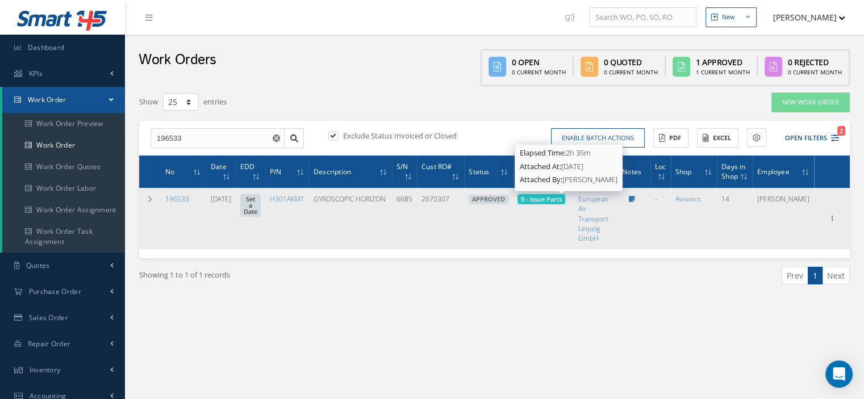
click at [562, 198] on span "9 - Issue Parts" at bounding box center [541, 199] width 41 height 9
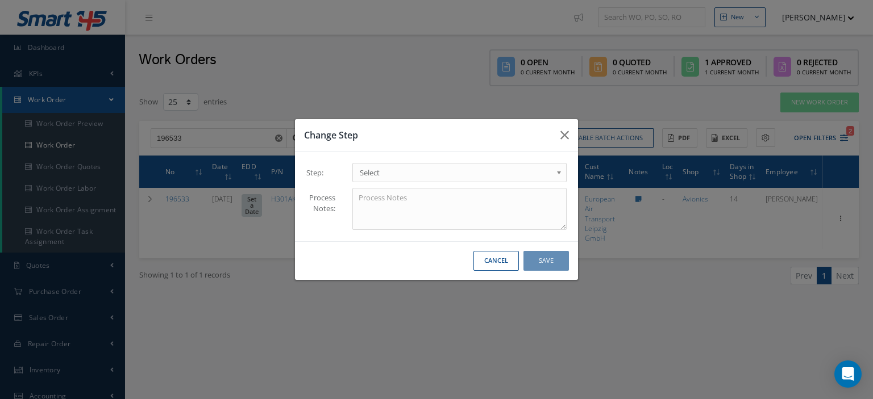
click at [548, 172] on span "Select" at bounding box center [456, 173] width 192 height 14
click at [539, 261] on button "Save" at bounding box center [545, 261] width 45 height 20
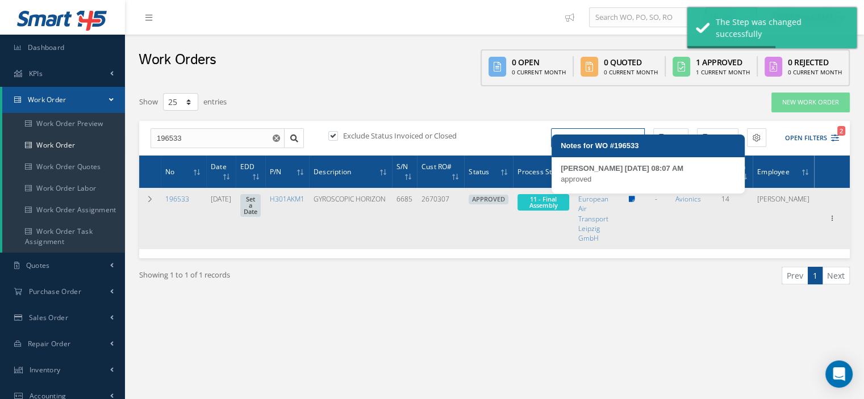
click at [635, 199] on icon at bounding box center [632, 199] width 6 height 7
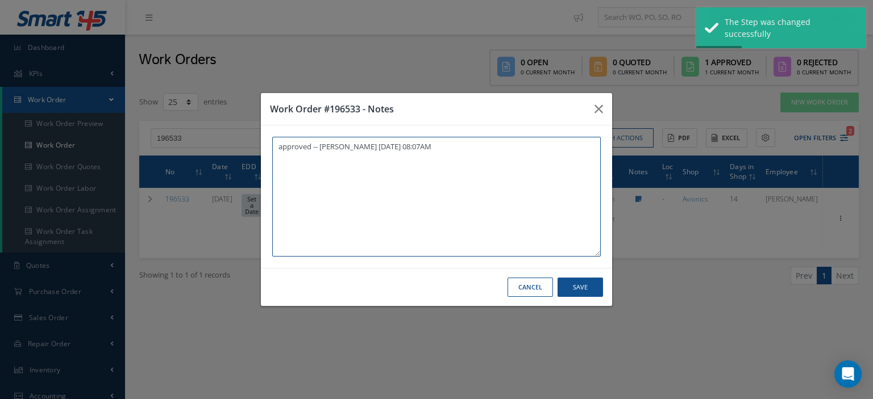
paste textarea "A1186448WD"
drag, startPoint x: 331, startPoint y: 153, endPoint x: 266, endPoint y: 168, distance: 66.9
click at [267, 168] on div "approved -- Oscar Ravelo 09/12/2025 08:07AM A1186448WD approved -- Oscar Ravelo…" at bounding box center [436, 197] width 351 height 143
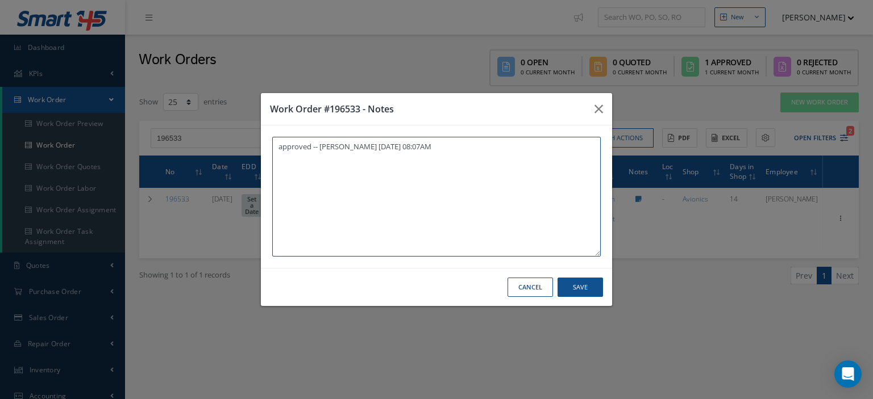
click at [301, 214] on textarea "approved -- Oscar Ravelo 09/12/2025 08:07AM" at bounding box center [436, 197] width 328 height 120
paste textarea "I already gave them to the technician"
type textarea "approved -- Oscar Ravelo 09/12/2025 08:07AM I already gave them to the technici…"
click at [587, 293] on button "Save" at bounding box center [579, 288] width 45 height 20
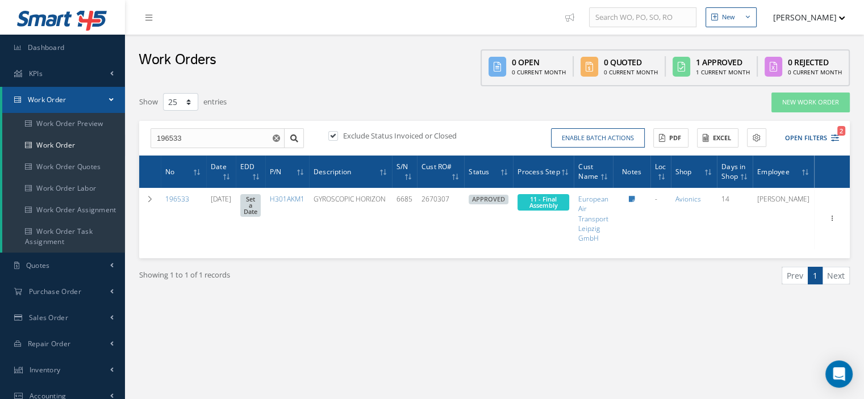
click at [95, 102] on link "Work Order" at bounding box center [63, 100] width 123 height 26
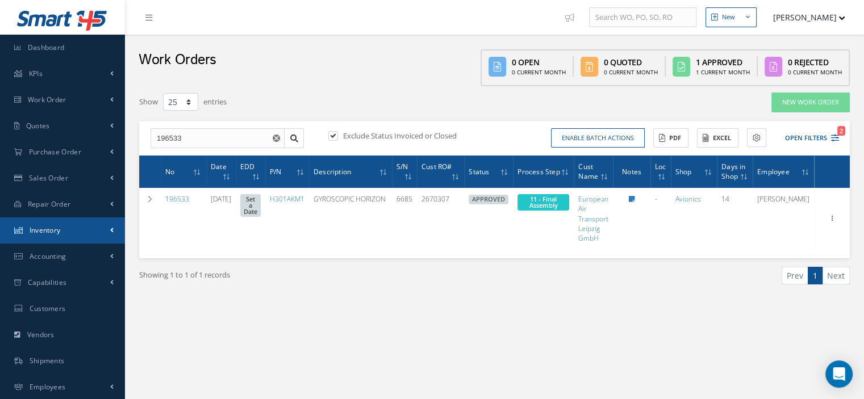
click at [74, 227] on link "Inventory" at bounding box center [62, 231] width 125 height 26
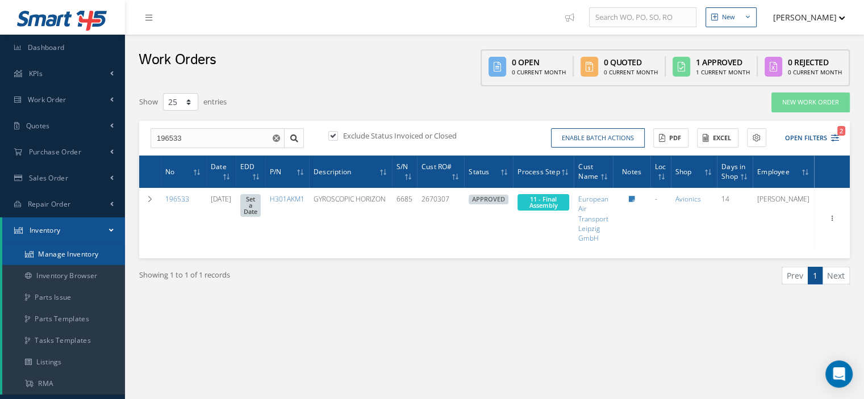
click at [73, 249] on link "Manage Inventory" at bounding box center [63, 255] width 123 height 22
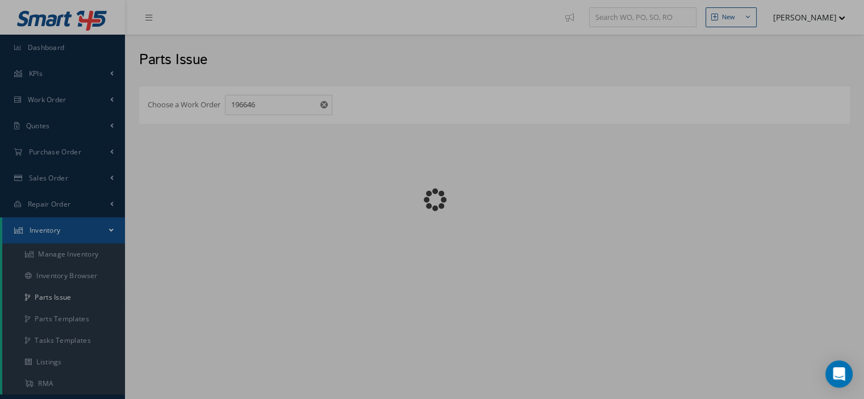
checkbox input "false"
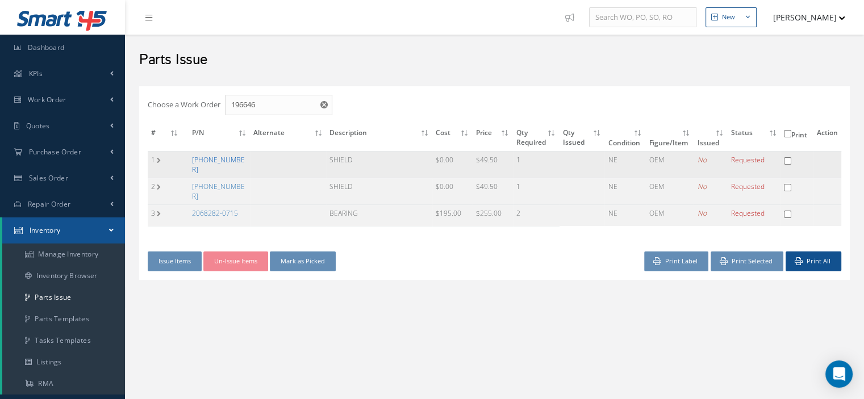
click at [207, 159] on link "[PHONE_NUMBER]" at bounding box center [218, 164] width 53 height 19
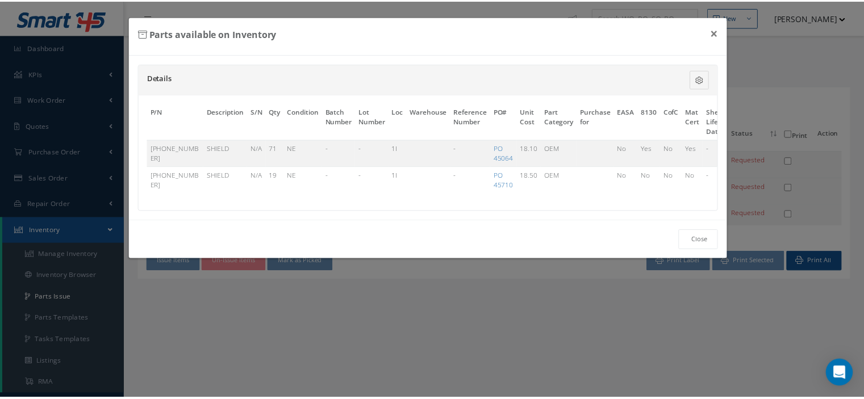
scroll to position [0, 69]
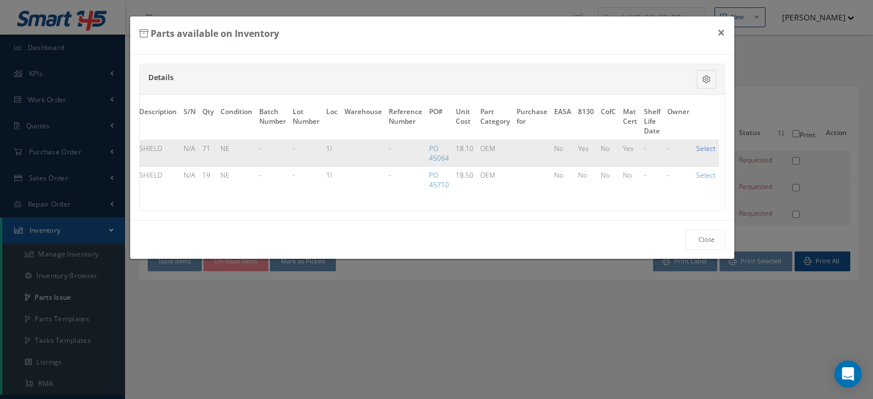
click at [701, 148] on link "Select" at bounding box center [705, 149] width 19 height 10
checkbox input "true"
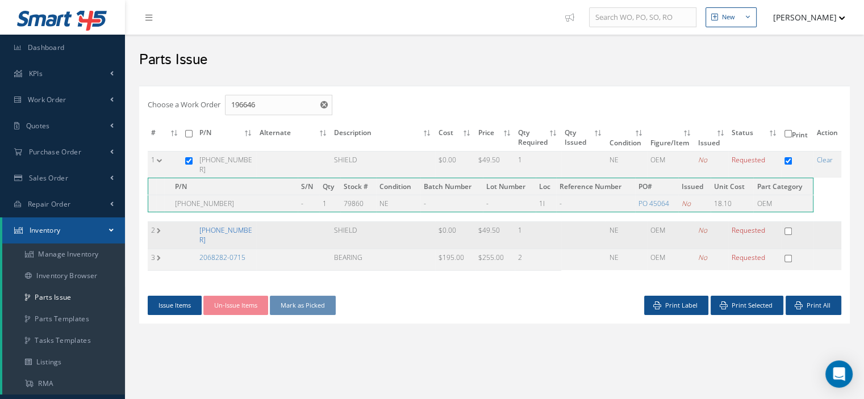
click at [238, 226] on link "[PHONE_NUMBER]" at bounding box center [225, 235] width 53 height 19
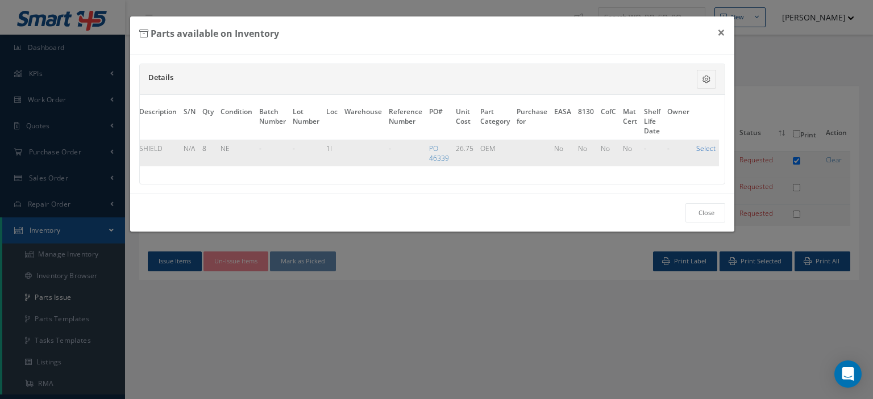
click at [703, 145] on link "Select" at bounding box center [705, 149] width 19 height 10
checkbox input "true"
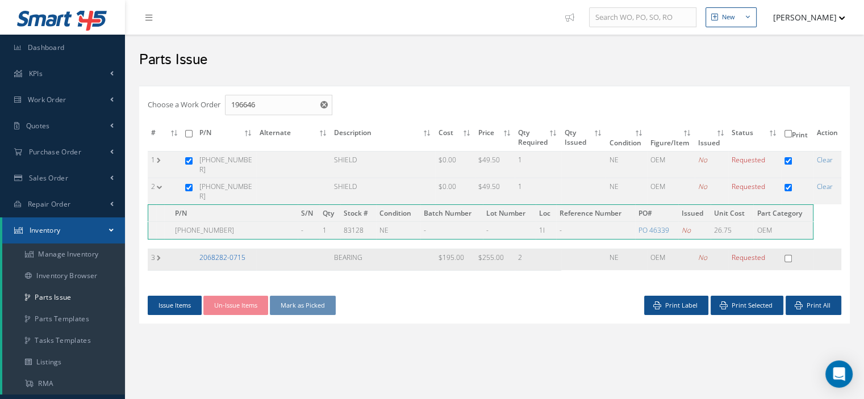
click at [223, 253] on link "2068282-0715" at bounding box center [222, 258] width 46 height 10
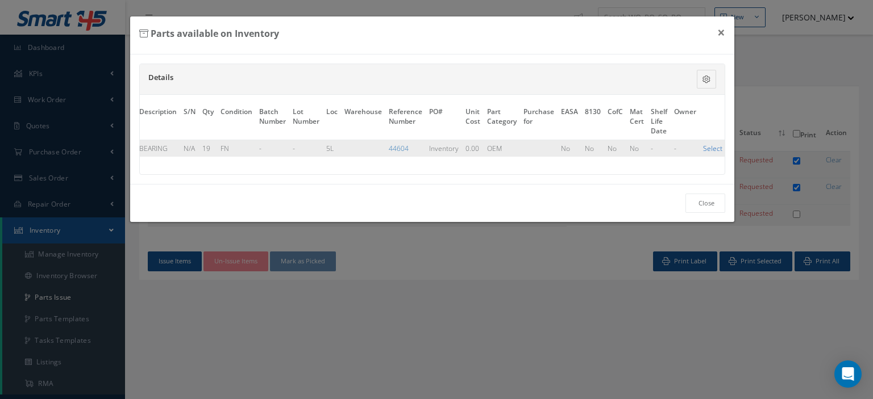
click at [714, 148] on link "Select" at bounding box center [712, 149] width 19 height 10
checkbox input "true"
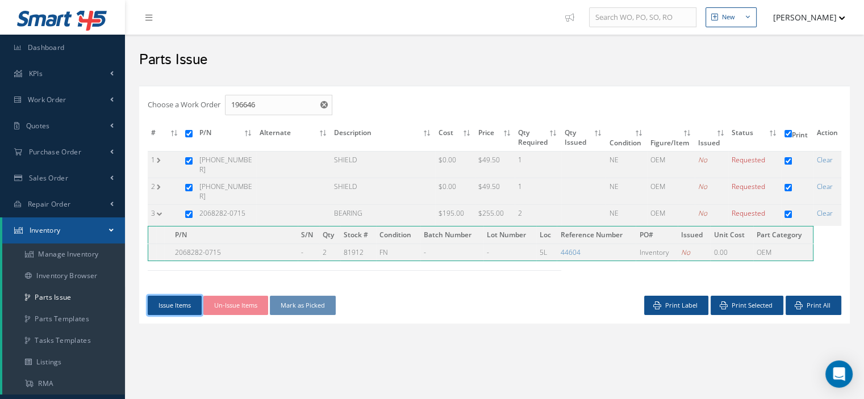
click at [173, 298] on button "Issue Items" at bounding box center [175, 306] width 54 height 20
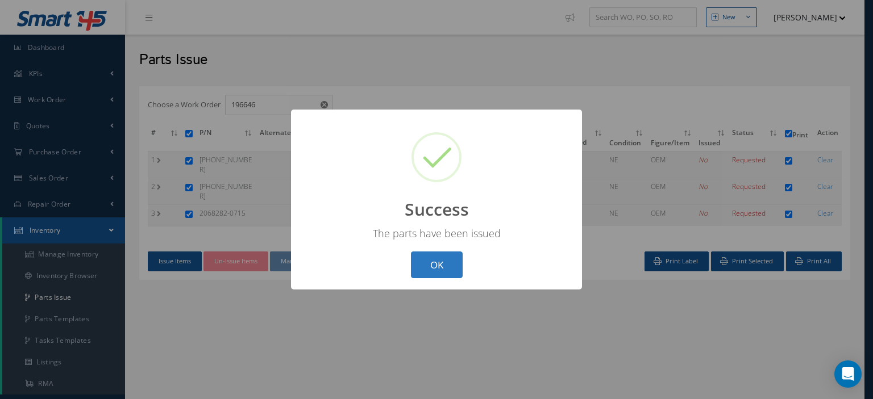
click at [422, 263] on button "OK" at bounding box center [437, 265] width 52 height 27
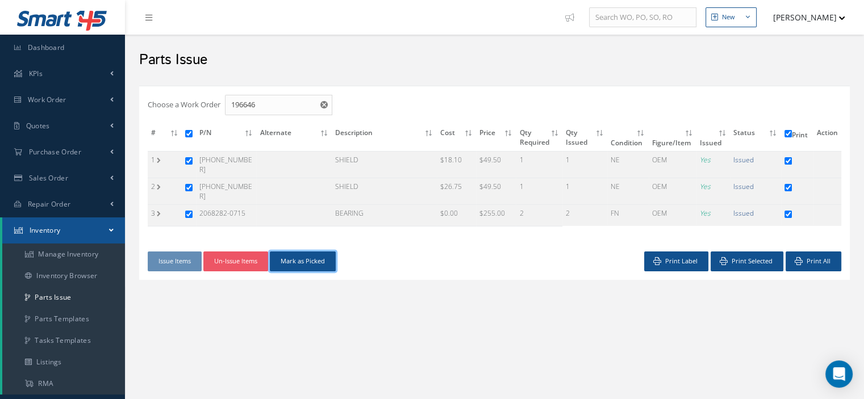
click at [313, 253] on button "Mark as Picked" at bounding box center [303, 262] width 66 height 20
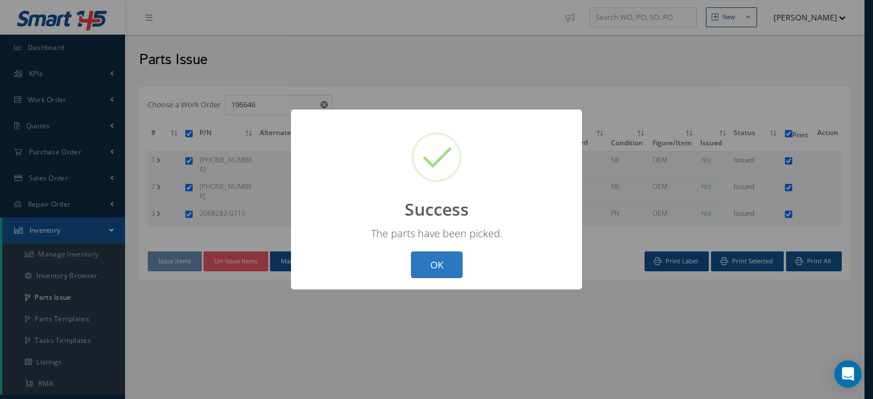
click at [422, 264] on button "OK" at bounding box center [437, 265] width 52 height 27
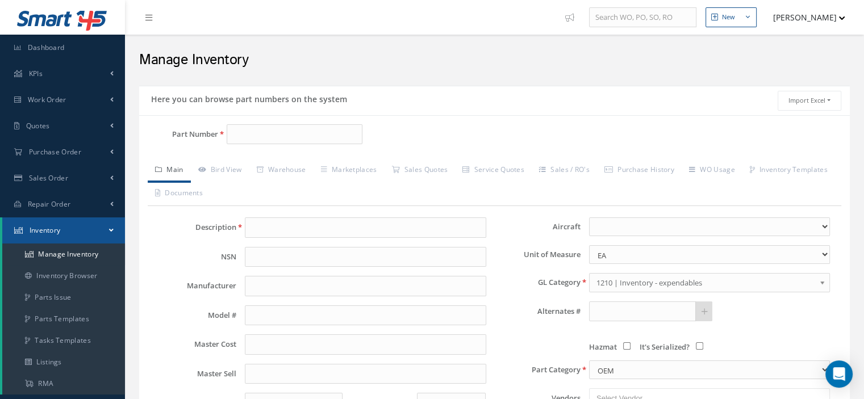
type input "5032-60"
click at [245, 163] on span "5032-60" at bounding box center [282, 163] width 102 height 12
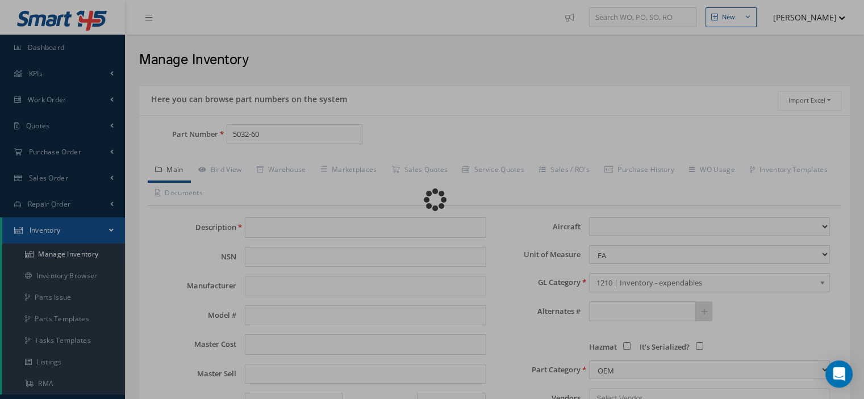
type input "LEVER"
type input "0.00"
select select
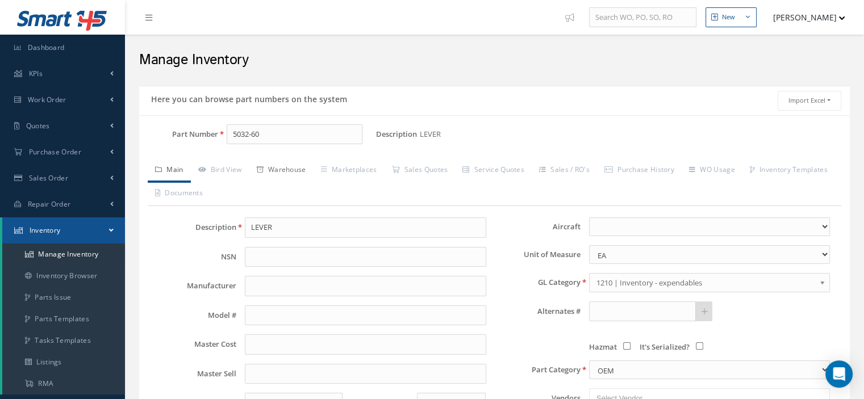
type input "5032-60"
click at [301, 169] on link "Warehouse" at bounding box center [281, 171] width 64 height 24
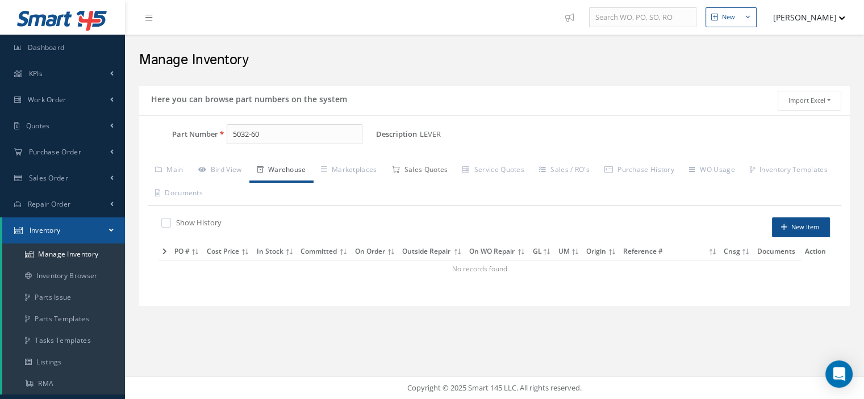
click at [411, 172] on link "Sales Quotes" at bounding box center [419, 171] width 71 height 24
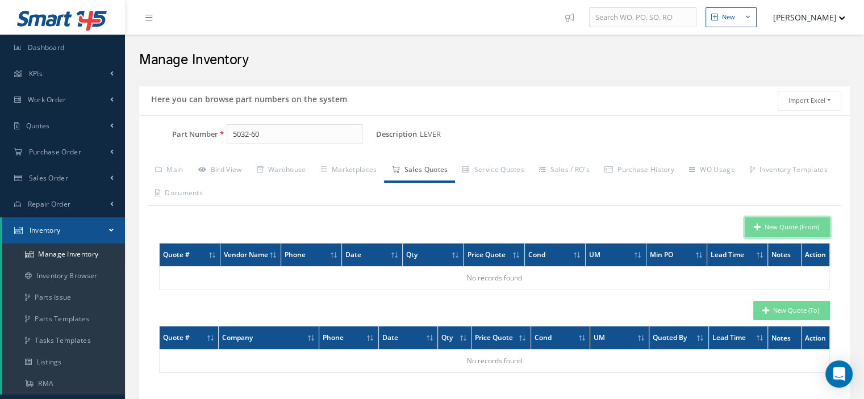
click at [766, 233] on button "New Quote (From)" at bounding box center [787, 228] width 85 height 20
type input "LEVER"
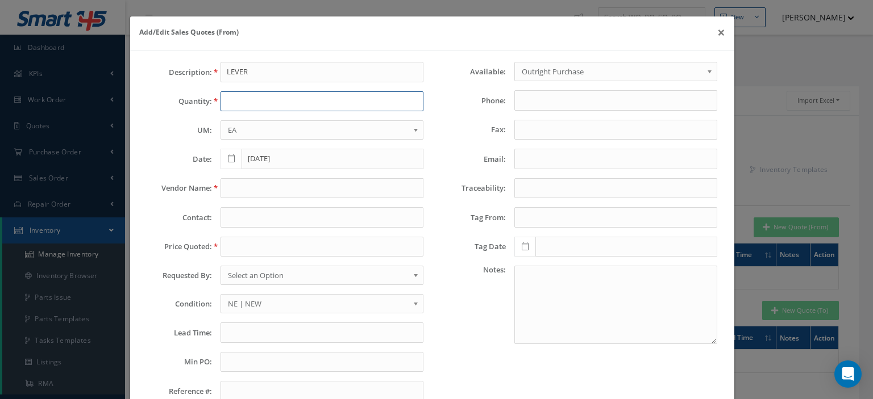
click at [257, 102] on input "text" at bounding box center [321, 101] width 203 height 20
type input "1"
click at [257, 194] on input "text" at bounding box center [321, 188] width 203 height 20
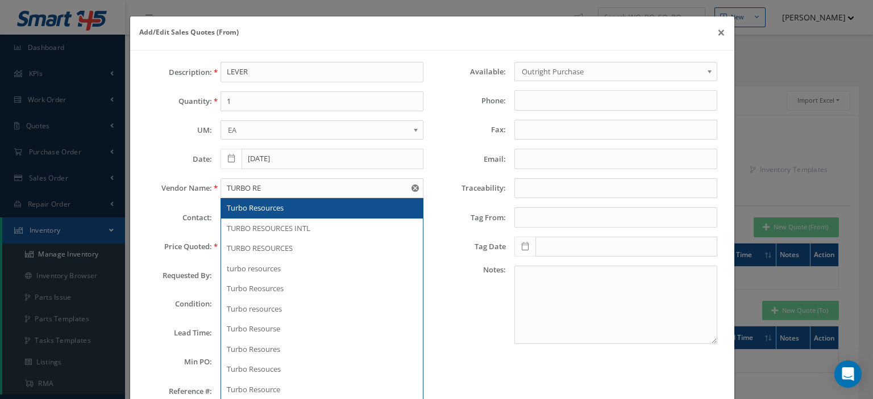
click at [264, 201] on div "Turbo Resources" at bounding box center [322, 208] width 202 height 20
type input "Turbo Resources"
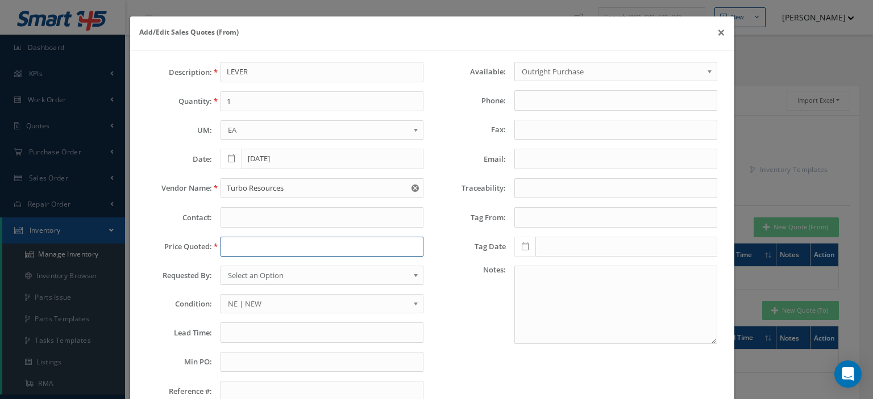
click at [252, 240] on input "text" at bounding box center [321, 247] width 203 height 20
click at [241, 245] on input "text" at bounding box center [321, 247] width 203 height 20
paste input "20.00"
type input "20.00"
click at [267, 279] on span "Select an Option" at bounding box center [318, 276] width 181 height 14
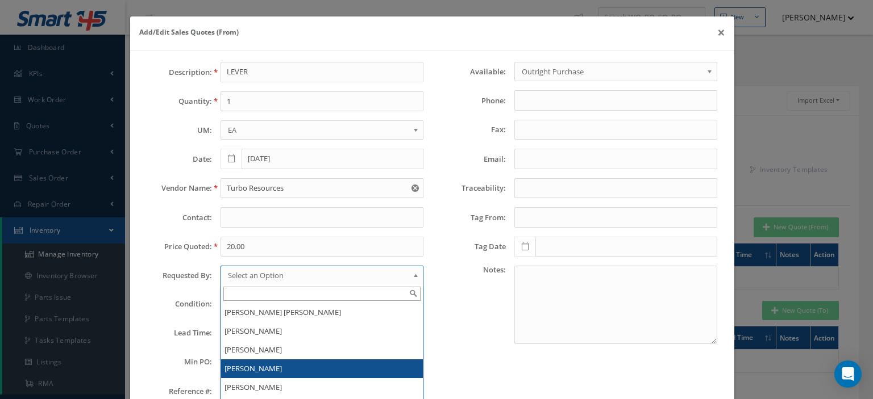
click at [268, 368] on li "[PERSON_NAME]" at bounding box center [322, 369] width 202 height 19
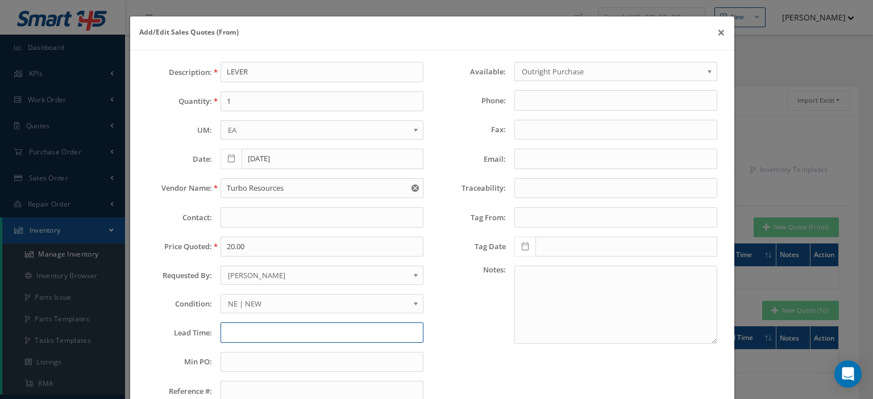
click at [236, 324] on input "text" at bounding box center [321, 333] width 203 height 20
paste input "MarcSmith@TurboResources.com"
type input "MarcSmith@TurboResources.com"
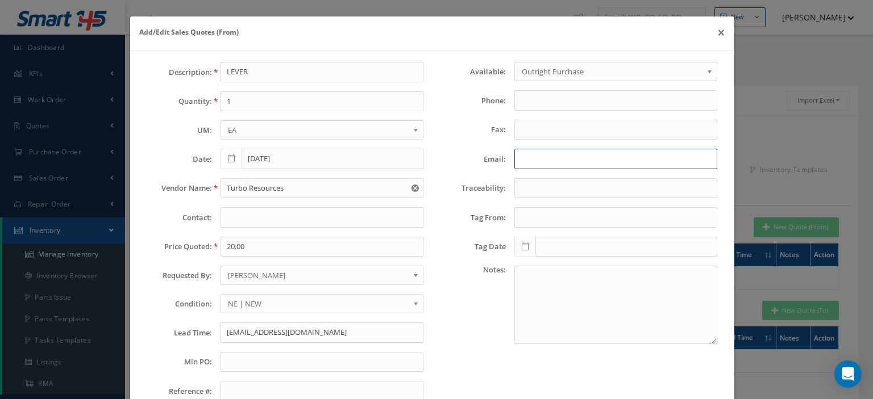
click at [527, 156] on input "Email:" at bounding box center [615, 159] width 203 height 20
paste input "MarcSmith@TurboResources.com"
type input "MarcSmith@TurboResources.com"
drag, startPoint x: 373, startPoint y: 336, endPoint x: 82, endPoint y: 356, distance: 291.0
click at [164, 347] on div "Description: LEVER Quantity: 1 UM: EA FT IN LB EA Date: 09/12/2025 Vendor Name:…" at bounding box center [285, 236] width 293 height 349
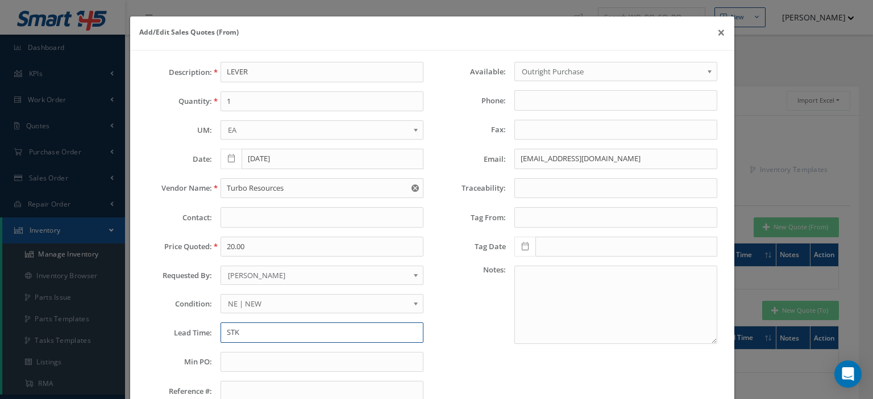
type input "STK"
click at [245, 356] on input "text" at bounding box center [321, 362] width 203 height 20
type input "100"
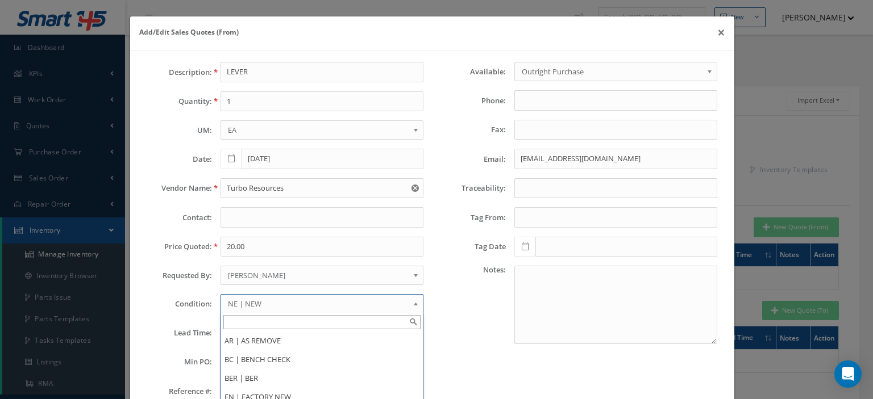
click at [295, 304] on span "NE | NEW" at bounding box center [318, 304] width 181 height 14
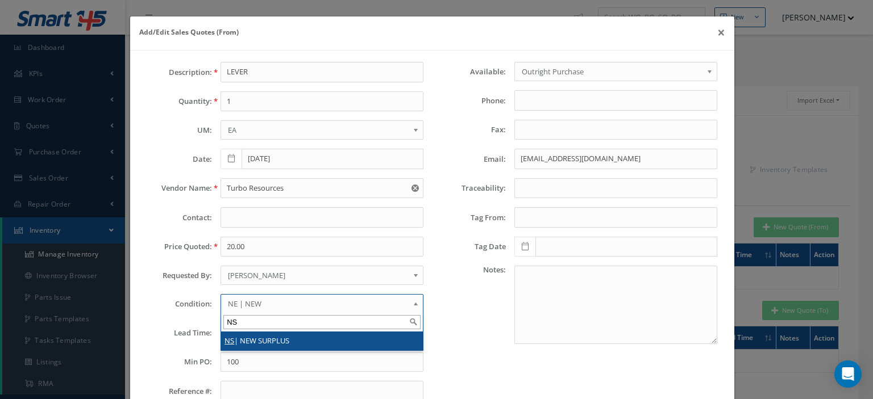
type input "NS"
click at [298, 340] on li "NS | NEW SURPLUS" at bounding box center [322, 341] width 202 height 19
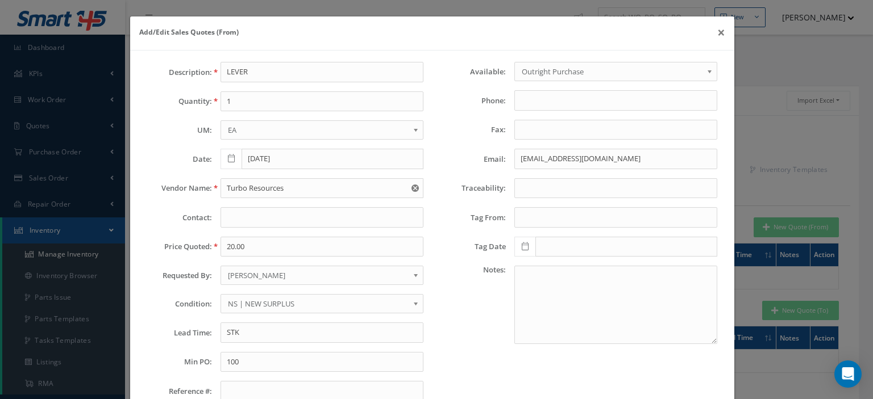
scroll to position [80, 0]
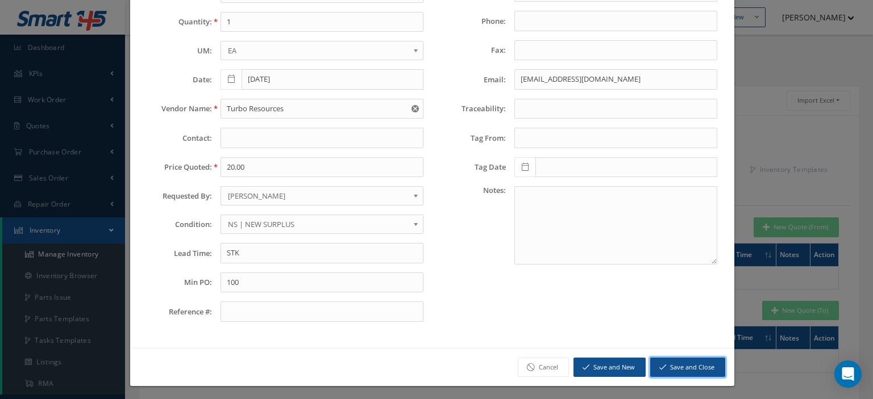
click at [677, 363] on button "Save and Close" at bounding box center [687, 368] width 75 height 20
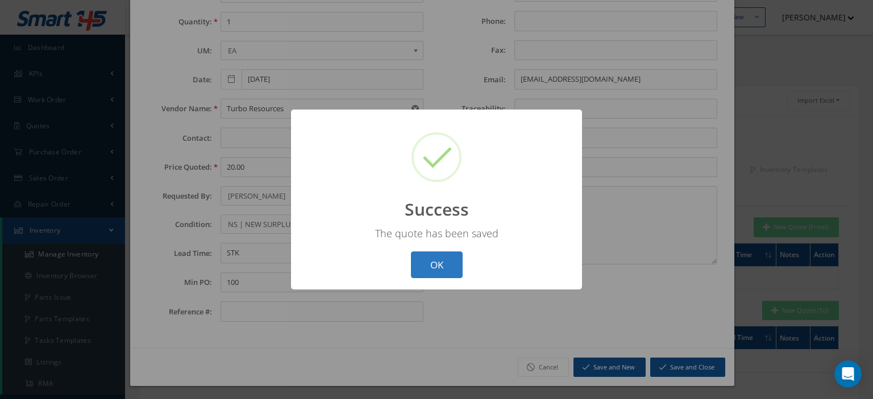
click at [435, 265] on button "OK" at bounding box center [437, 265] width 52 height 27
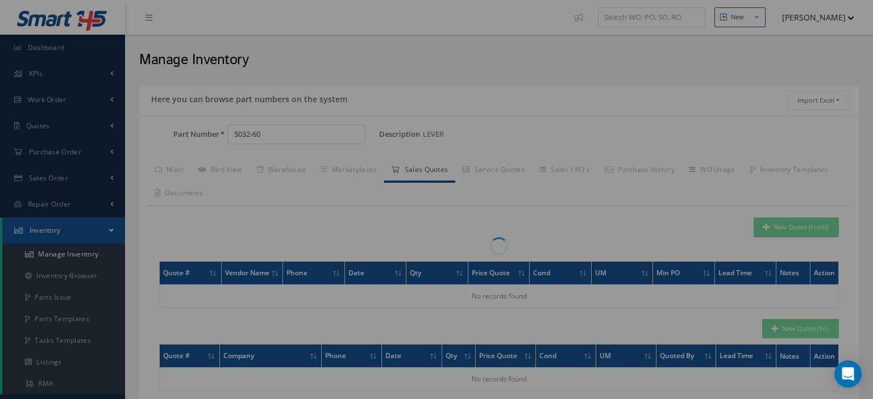
scroll to position [0, 0]
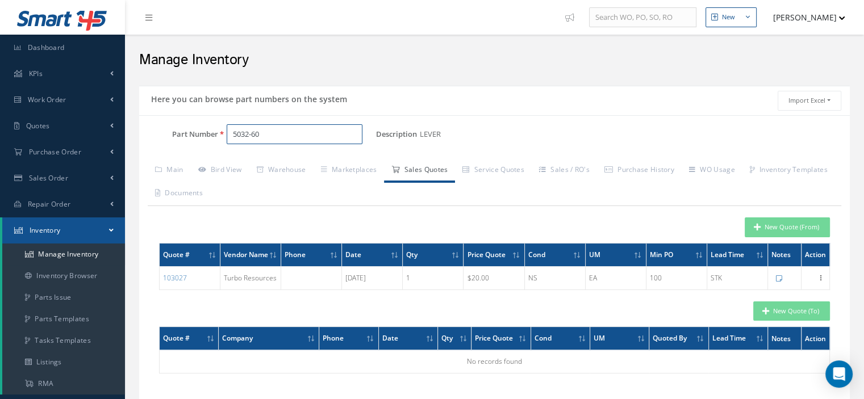
drag, startPoint x: 268, startPoint y: 135, endPoint x: 166, endPoint y: 122, distance: 103.1
click at [166, 122] on div "Part Number 5032-60 Description LEVER Alternates Based on the selected General …" at bounding box center [494, 258] width 711 height 287
click at [236, 129] on input "Part Number" at bounding box center [295, 134] width 136 height 20
paste input "A1186448WD"
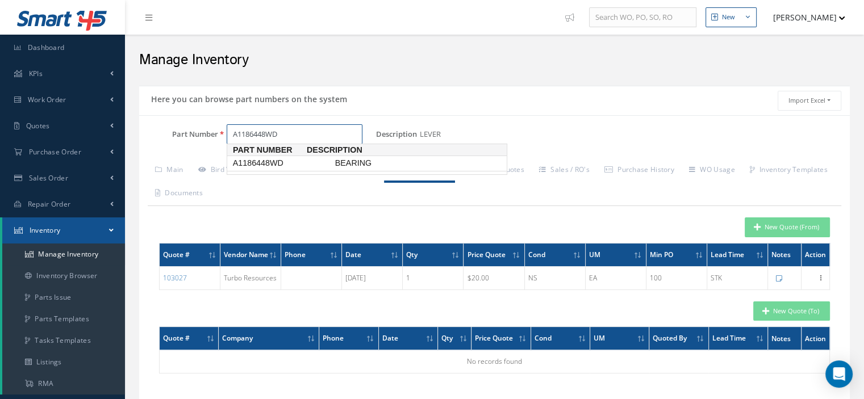
click at [261, 161] on span "A1186448WD" at bounding box center [282, 163] width 102 height 12
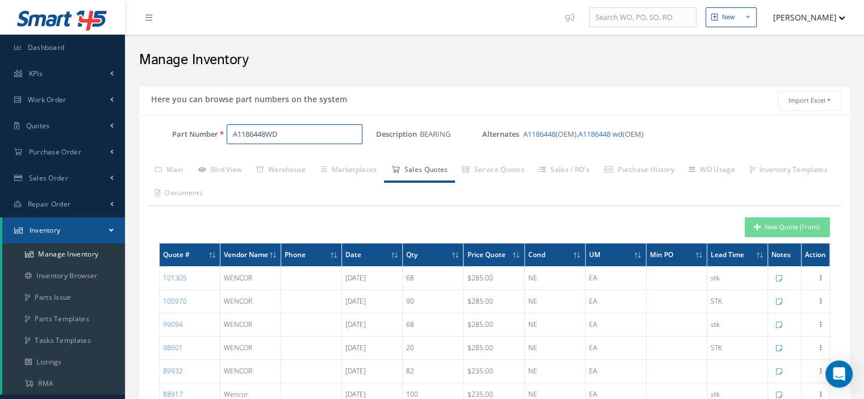
type input "A1186448WD"
click at [753, 231] on button "New Quote (From)" at bounding box center [787, 228] width 85 height 20
type input "BEARING"
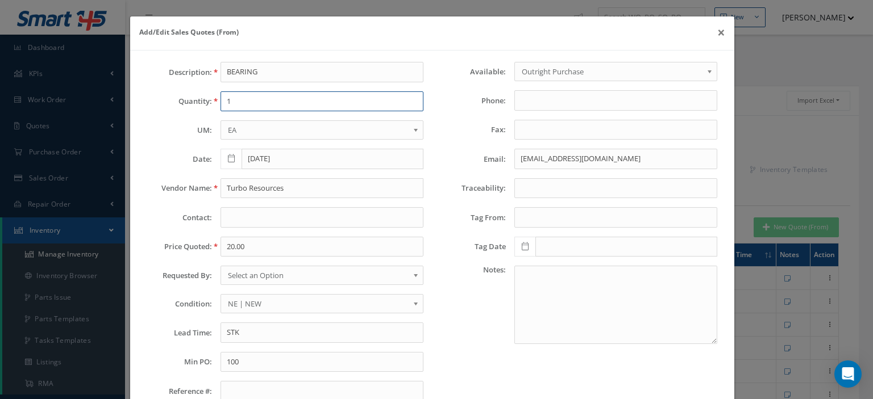
click at [246, 101] on input "1" at bounding box center [321, 101] width 203 height 20
type input "2"
click at [269, 184] on input "Turbo Resources" at bounding box center [321, 188] width 203 height 20
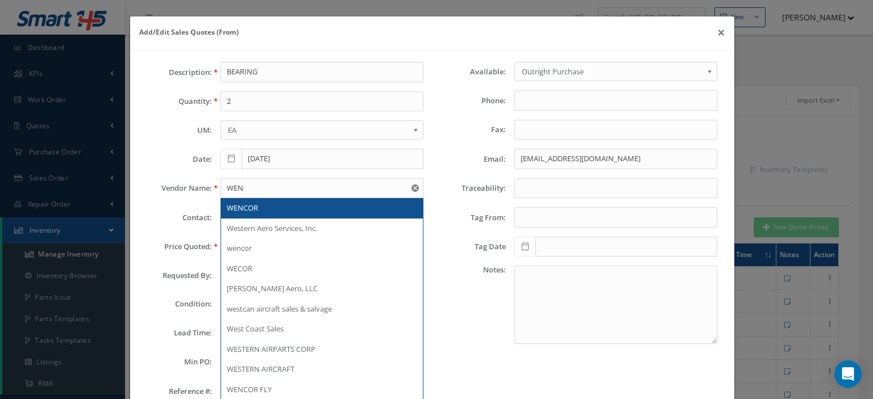
click at [271, 203] on div "WENCOR" at bounding box center [322, 208] width 190 height 11
type input "WENCOR"
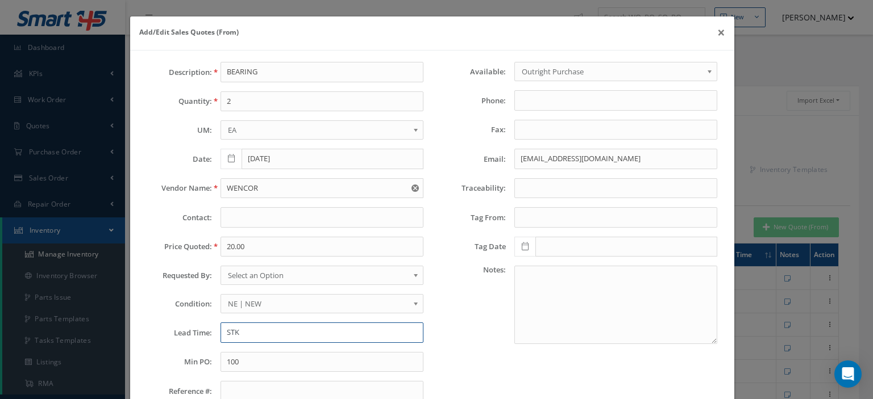
click at [257, 324] on input "STK" at bounding box center [321, 333] width 203 height 20
paste input "151 Days"
type input "151 Days"
click at [269, 281] on link "Select an Option" at bounding box center [321, 275] width 203 height 19
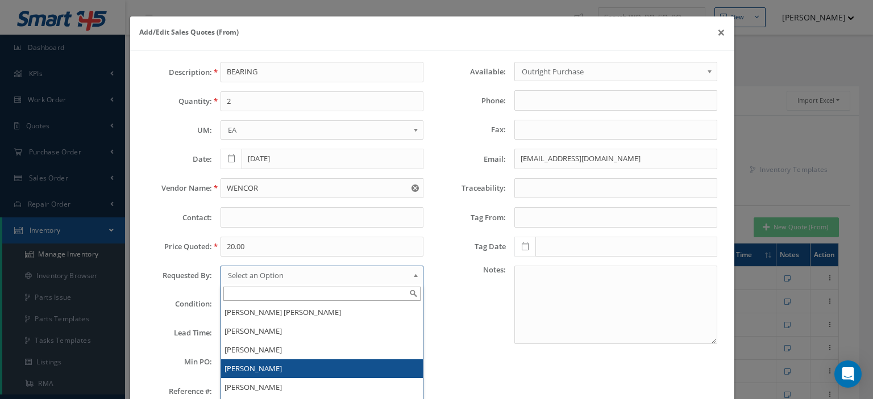
click at [251, 368] on li "[PERSON_NAME]" at bounding box center [322, 369] width 202 height 19
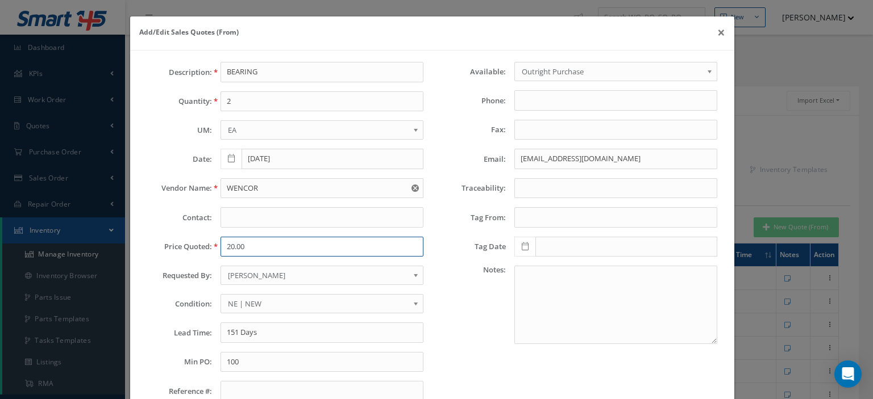
click at [237, 250] on input "20.00" at bounding box center [321, 247] width 203 height 20
click at [243, 247] on input "20.00" at bounding box center [321, 247] width 203 height 20
paste input "85"
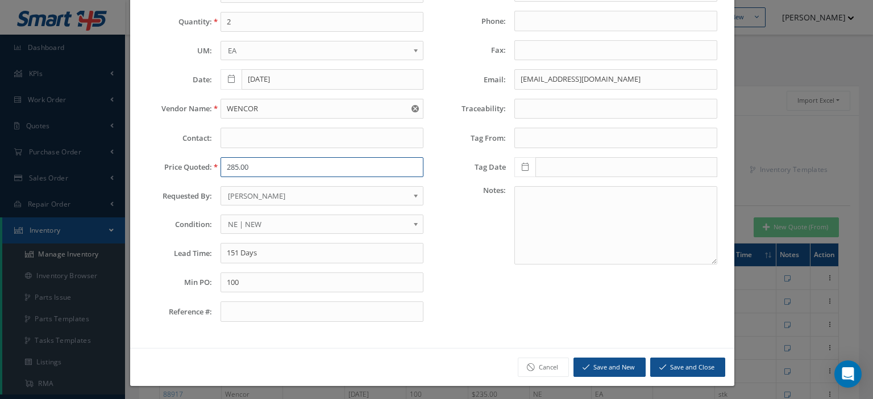
type input "285.00"
click at [676, 362] on button "Save and Close" at bounding box center [687, 368] width 75 height 20
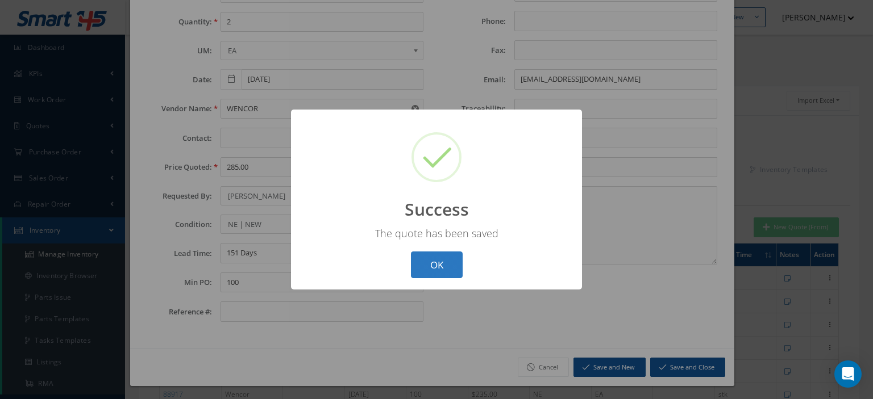
click at [441, 264] on button "OK" at bounding box center [437, 265] width 52 height 27
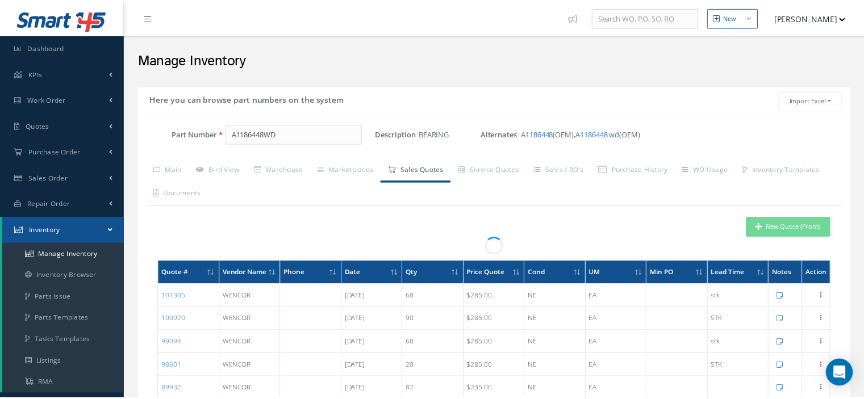
scroll to position [0, 0]
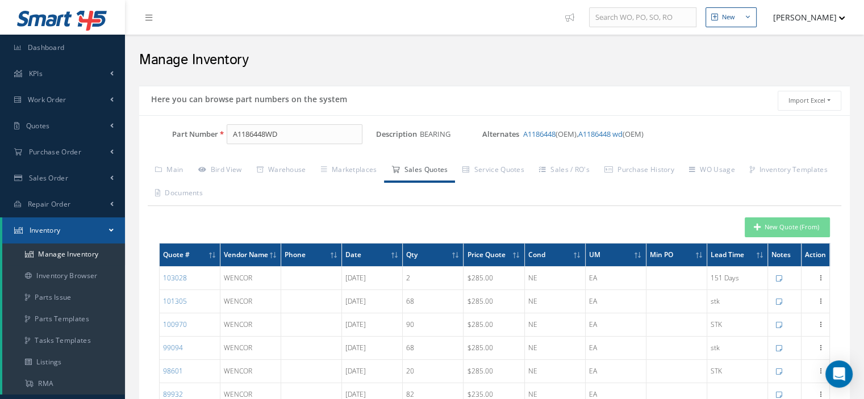
click at [106, 232] on link "Inventory" at bounding box center [63, 231] width 123 height 26
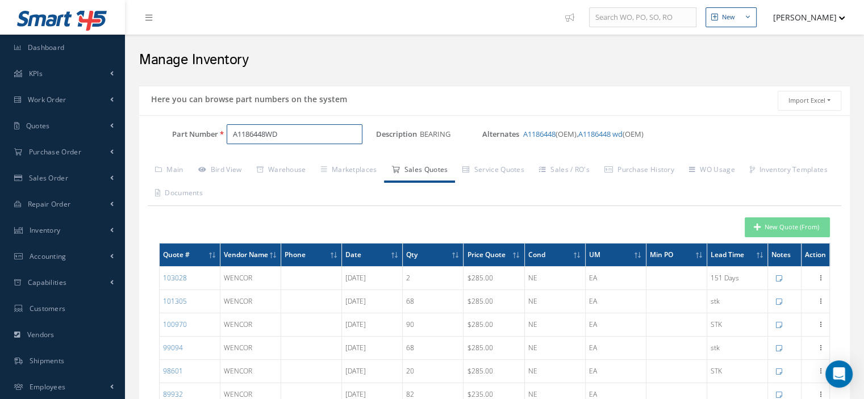
drag, startPoint x: 286, startPoint y: 139, endPoint x: 166, endPoint y: 134, distance: 120.5
click at [167, 134] on div "Part Number A1186448WD" at bounding box center [257, 134] width 237 height 20
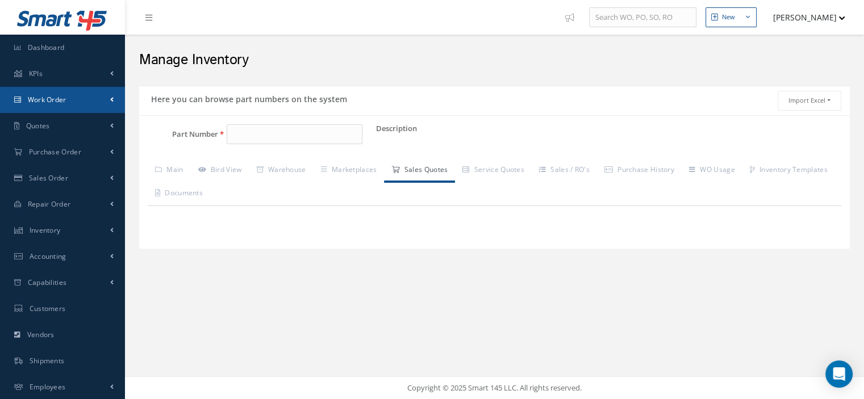
click at [80, 106] on link "Work Order" at bounding box center [62, 100] width 125 height 26
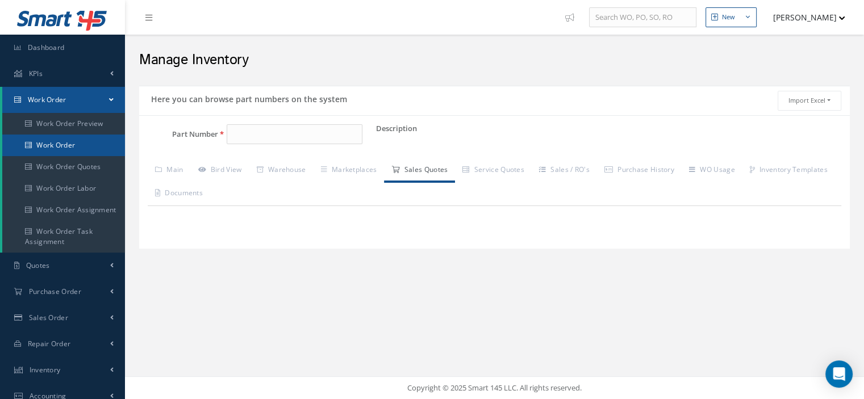
click at [65, 146] on link "Work Order" at bounding box center [63, 146] width 123 height 22
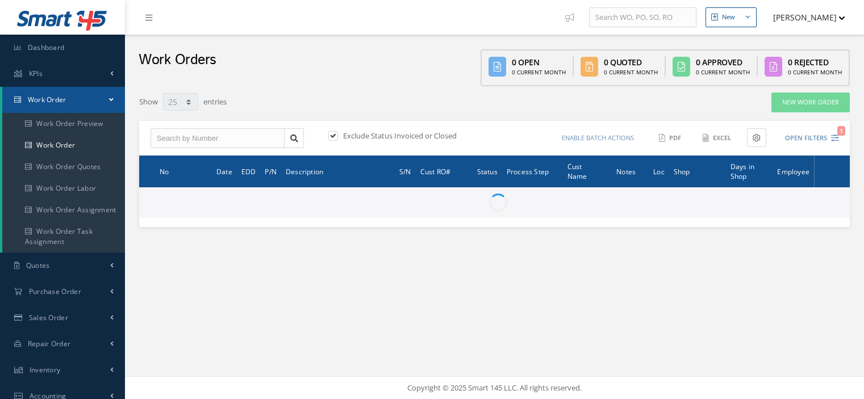
select select "25"
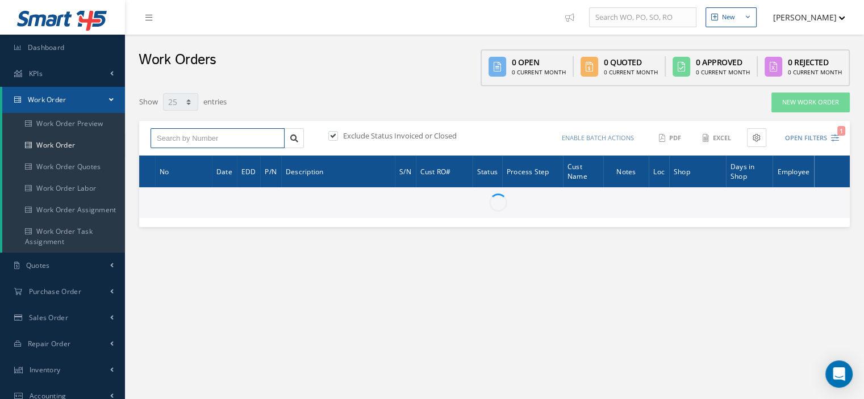
click at [207, 145] on input "text" at bounding box center [218, 138] width 134 height 20
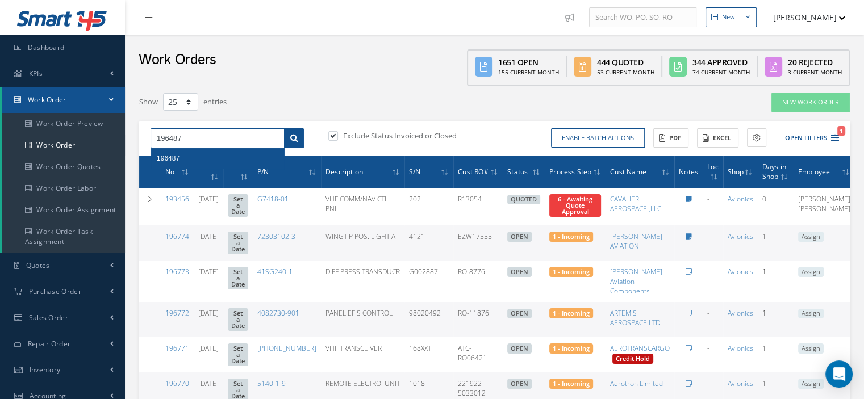
type input "196487"
click at [294, 139] on icon at bounding box center [294, 139] width 8 height 8
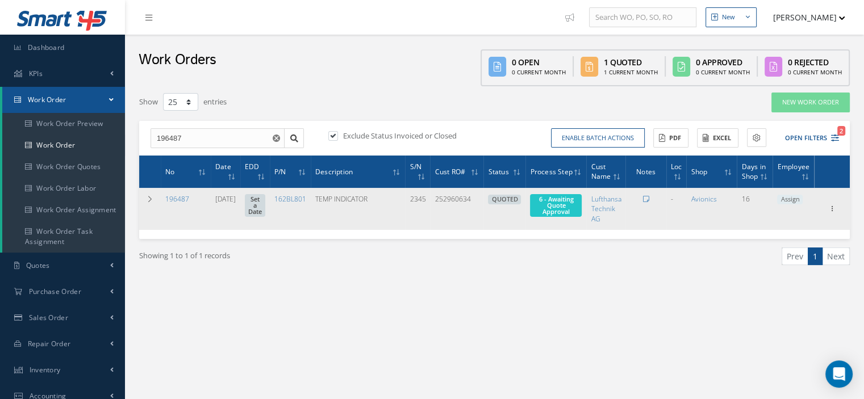
click at [791, 197] on span "Assign" at bounding box center [790, 200] width 26 height 10
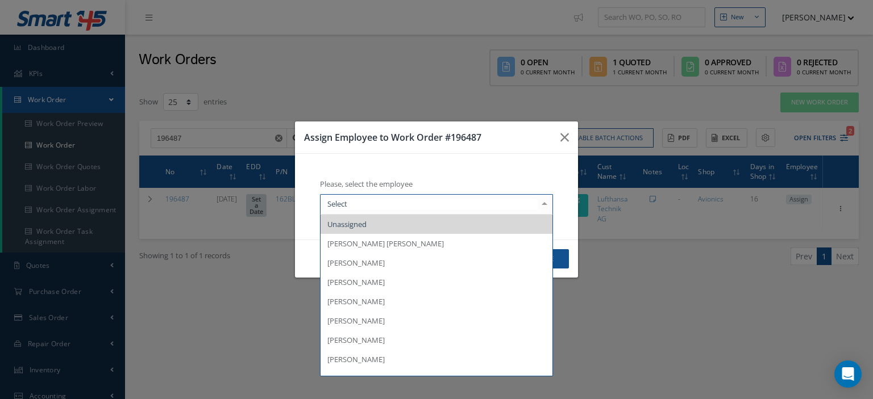
click at [543, 206] on div at bounding box center [544, 204] width 16 height 19
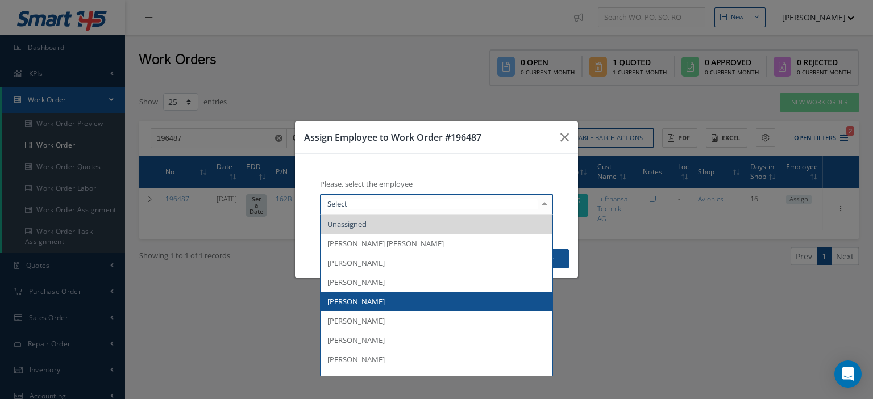
scroll to position [57, 0]
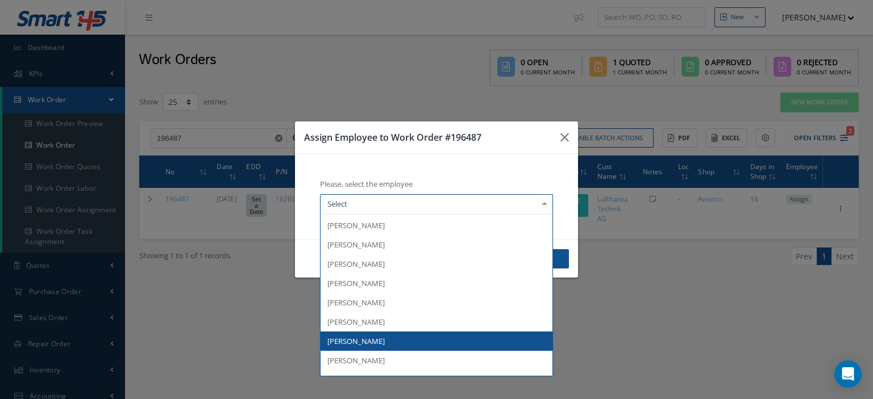
click at [406, 334] on span "[PERSON_NAME]" at bounding box center [436, 341] width 232 height 19
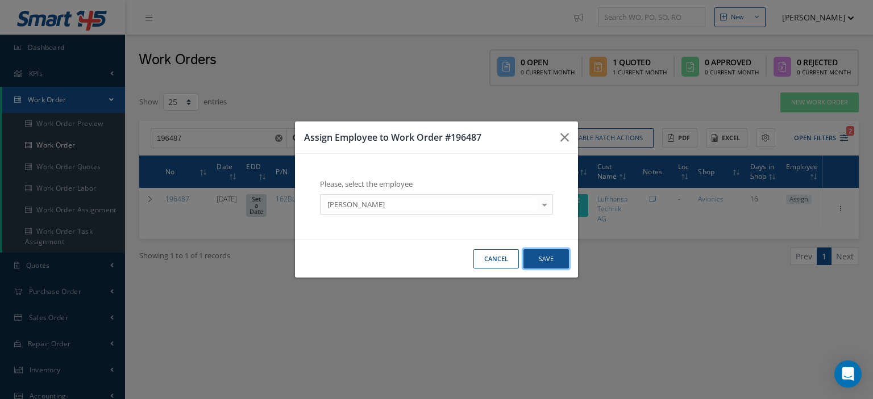
click at [540, 259] on button "Save" at bounding box center [545, 259] width 45 height 20
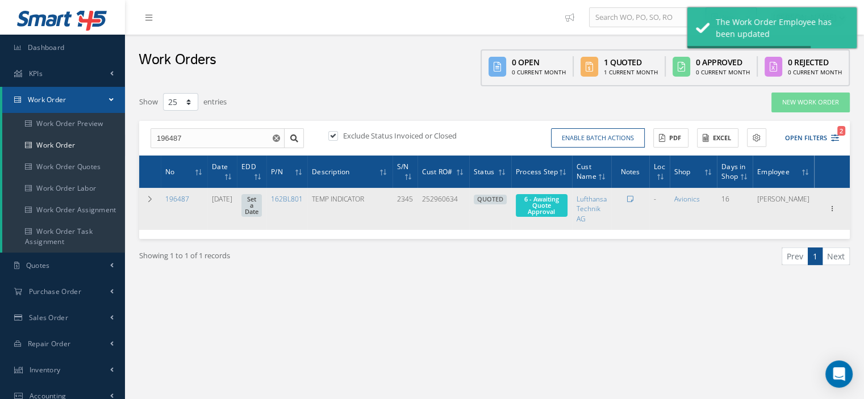
click at [559, 209] on span "6 - Awaiting Quote Approval" at bounding box center [541, 205] width 35 height 21
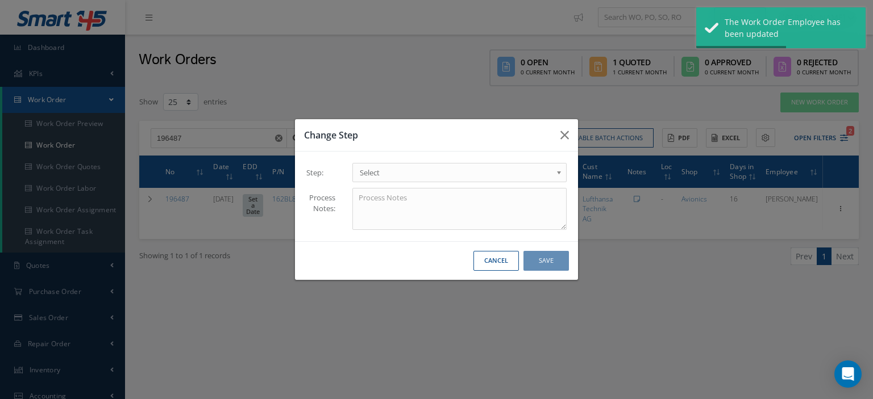
click at [557, 168] on b at bounding box center [561, 175] width 10 height 18
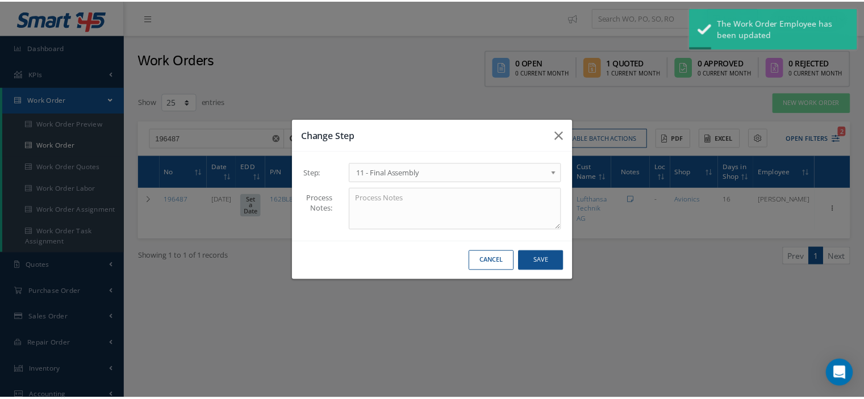
scroll to position [0, 0]
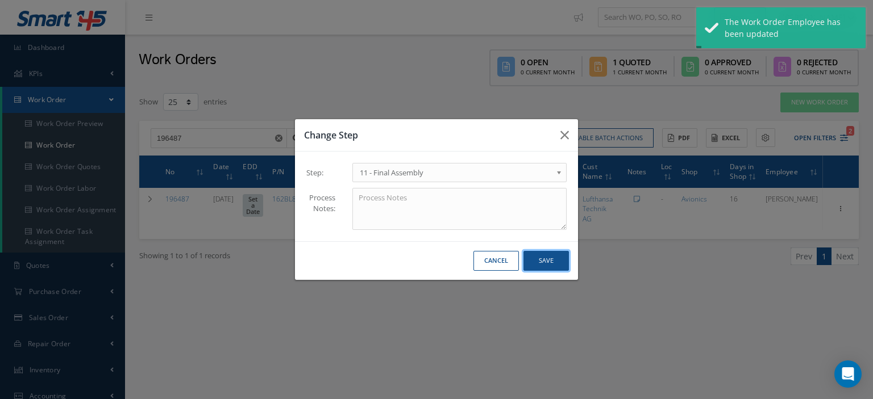
click at [532, 259] on button "Save" at bounding box center [545, 261] width 45 height 20
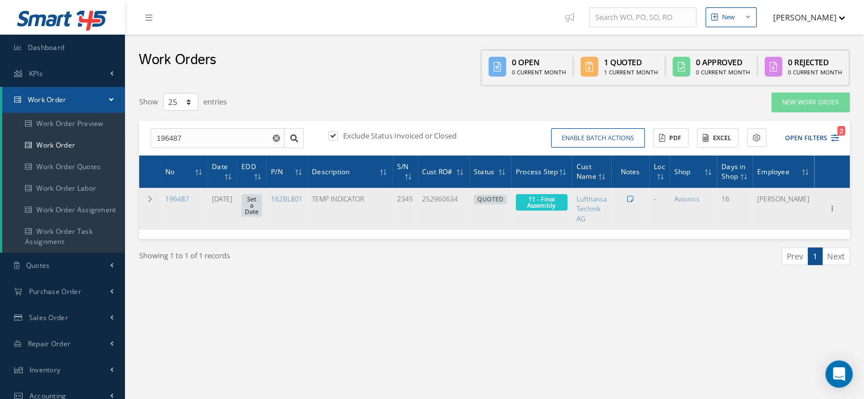
click at [634, 199] on icon at bounding box center [630, 199] width 6 height 7
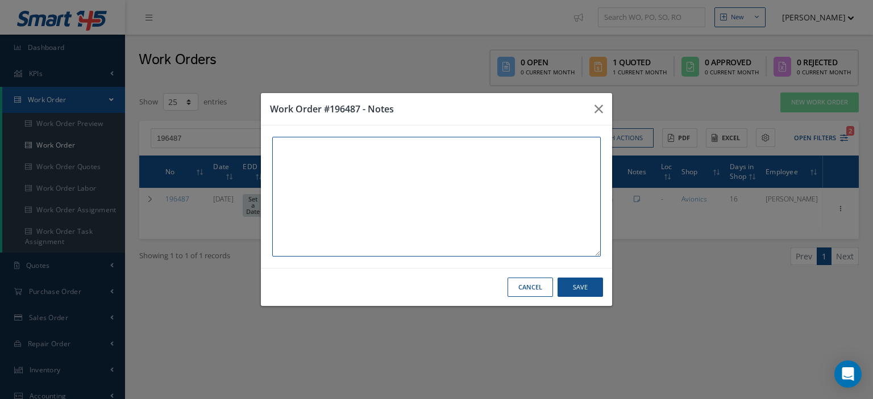
paste textarea "I already gave them to the technician"
type textarea "I already gave them to the technician"
click at [570, 289] on button "Save" at bounding box center [579, 288] width 45 height 20
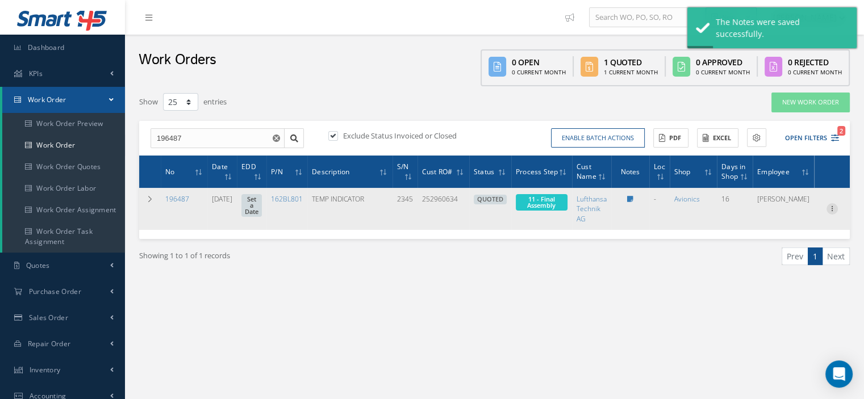
click at [829, 206] on icon at bounding box center [832, 207] width 11 height 9
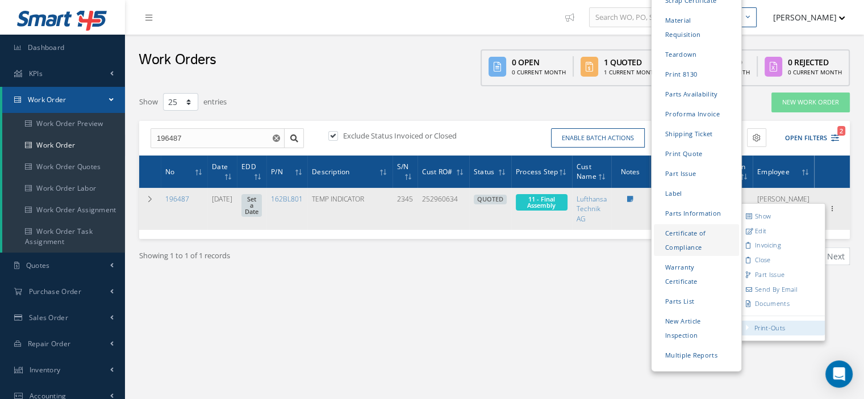
click at [686, 224] on link "Certificate of Compliance" at bounding box center [696, 240] width 85 height 32
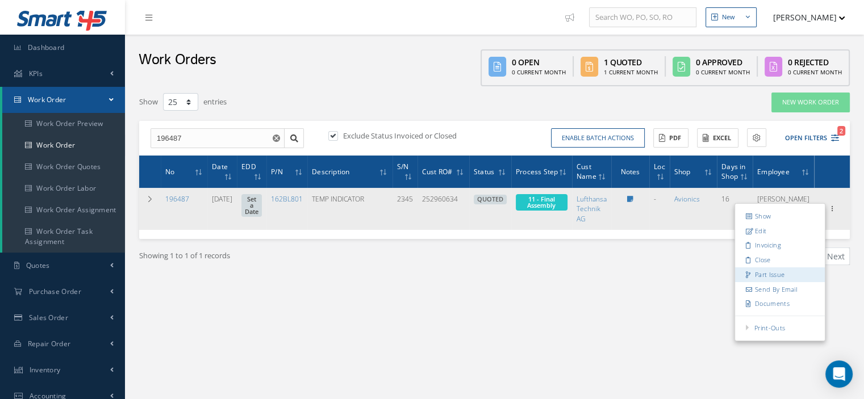
click at [779, 268] on link "Part Issue" at bounding box center [780, 275] width 90 height 15
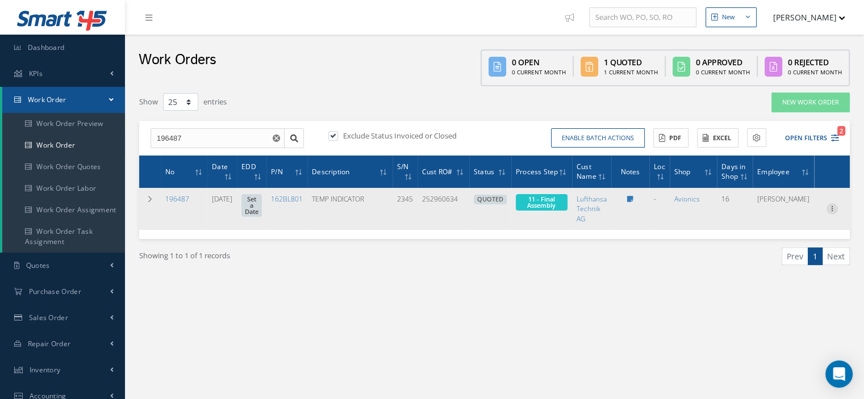
click at [828, 209] on icon at bounding box center [832, 207] width 11 height 9
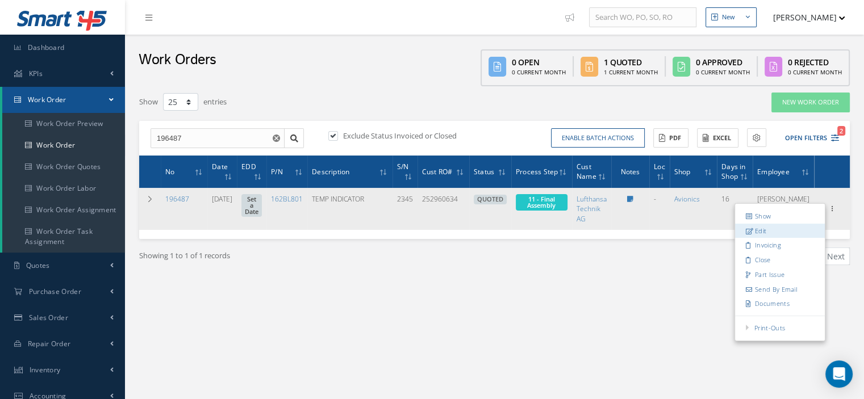
click at [781, 227] on link "Edit" at bounding box center [780, 231] width 90 height 15
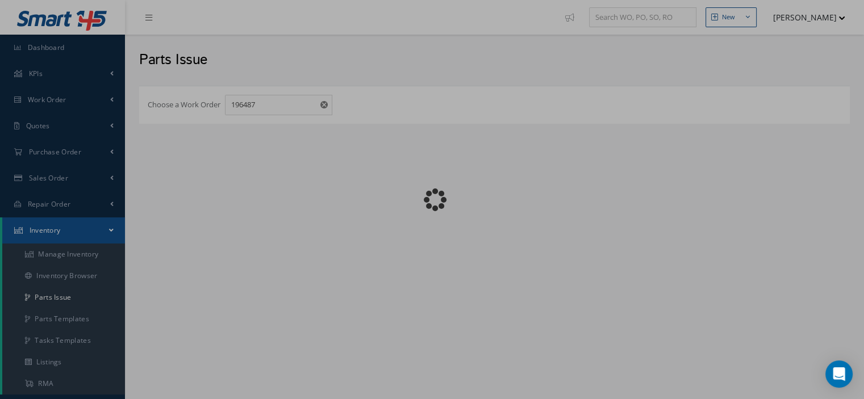
checkbox input "false"
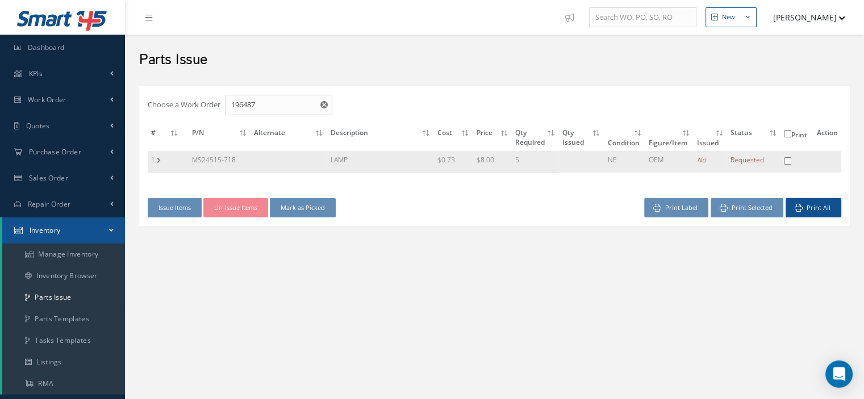
drag, startPoint x: 237, startPoint y: 159, endPoint x: 191, endPoint y: 161, distance: 46.6
click at [189, 162] on td "MS24515-718" at bounding box center [220, 162] width 62 height 22
copy td "MS24515-718"
click at [87, 256] on link "Manage Inventory" at bounding box center [63, 255] width 123 height 22
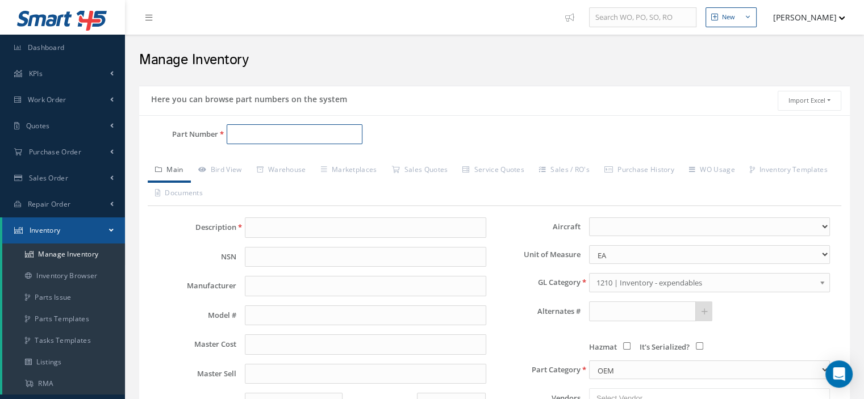
click at [248, 136] on input "Part Number" at bounding box center [295, 134] width 136 height 20
paste input "MS24515-718"
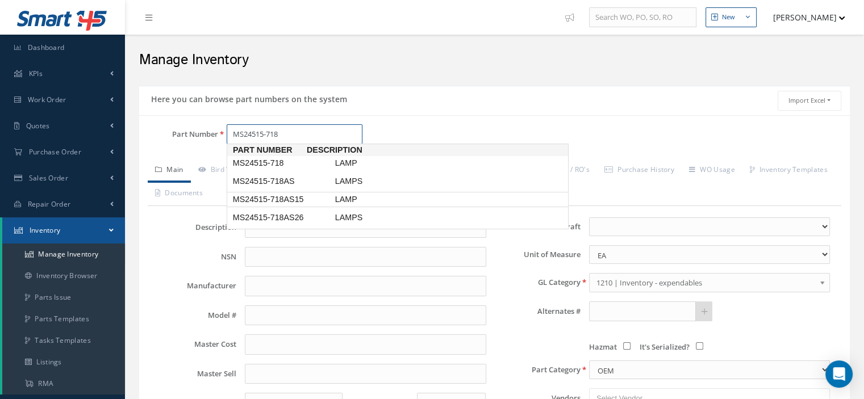
click at [291, 199] on span "MS24515-718AS15" at bounding box center [282, 200] width 102 height 12
type input "MS24515-718AS15"
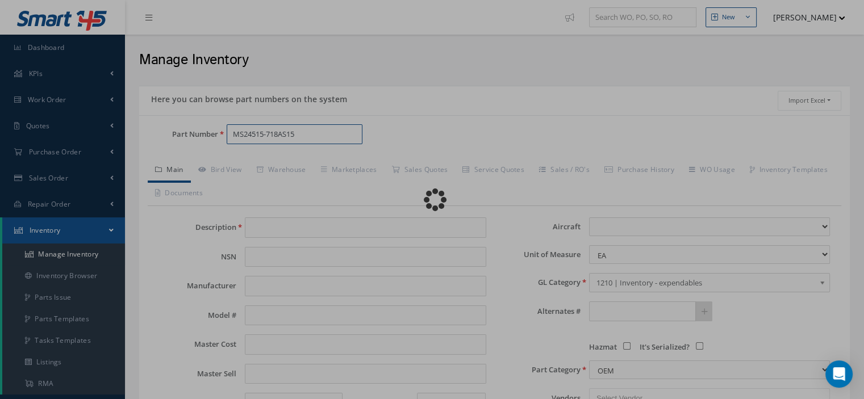
type input "LAMP"
type input "0.65"
type input "0.00"
select select
type textarea "FORP/N 152BL802A"
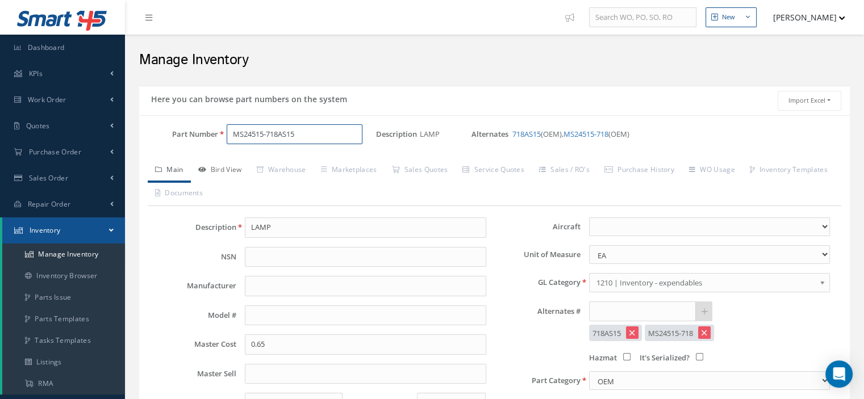
type input "MS24515-718AS15"
click at [233, 174] on link "Bird View" at bounding box center [220, 171] width 59 height 24
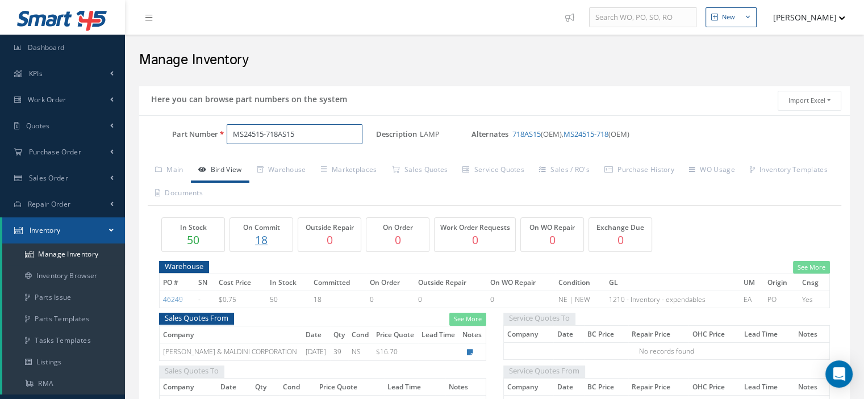
drag, startPoint x: 303, startPoint y: 136, endPoint x: 230, endPoint y: 136, distance: 72.7
click at [230, 136] on input "MS24515-718AS15" at bounding box center [295, 134] width 136 height 20
click at [63, 106] on link "Work Order" at bounding box center [62, 100] width 125 height 26
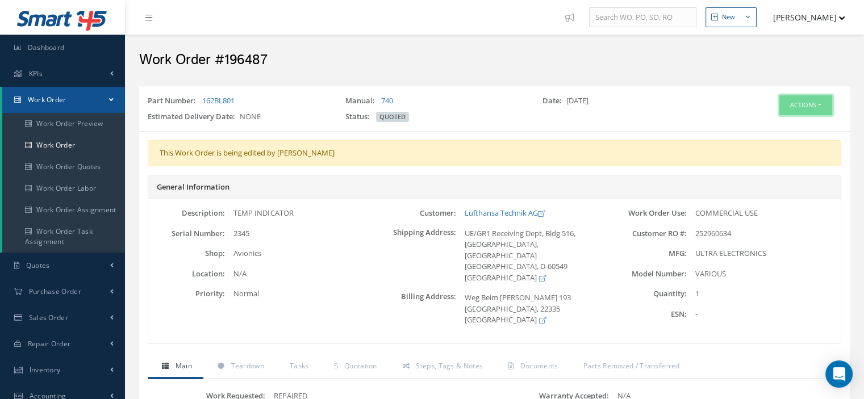
click at [816, 101] on button "Actions" at bounding box center [806, 105] width 53 height 20
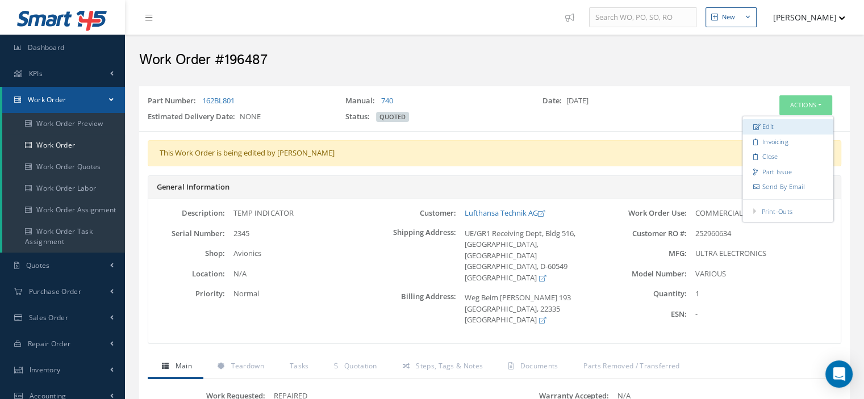
click at [786, 130] on link "Edit" at bounding box center [788, 126] width 91 height 15
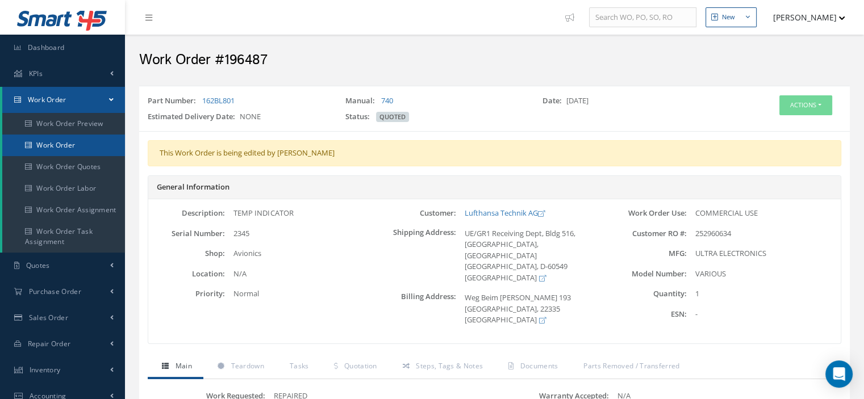
click at [102, 148] on link "Work Order" at bounding box center [63, 146] width 123 height 22
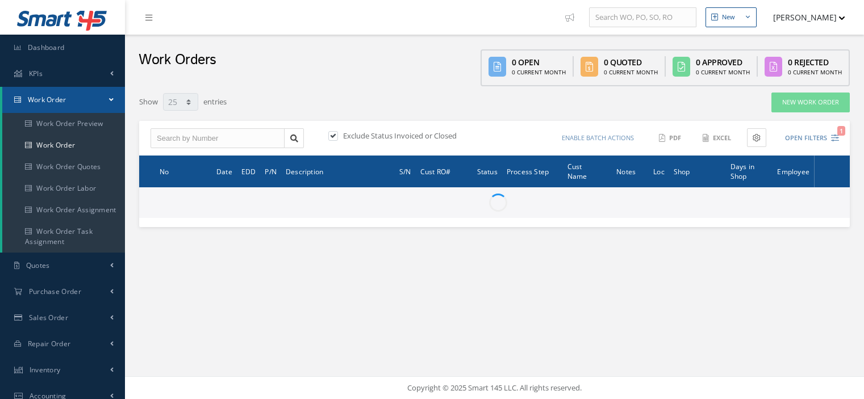
select select "25"
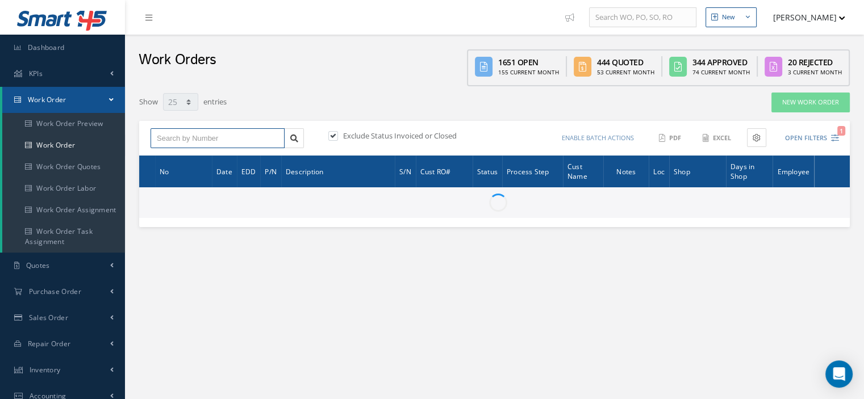
click at [170, 134] on input "text" at bounding box center [218, 138] width 134 height 20
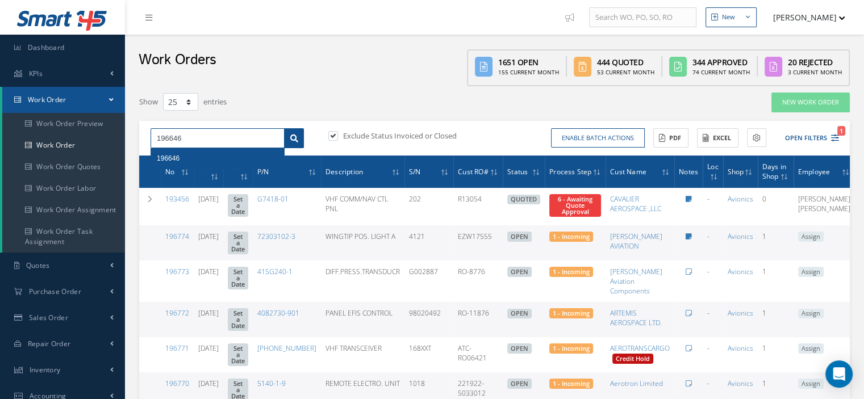
type input "196646"
click at [295, 137] on icon at bounding box center [294, 139] width 8 height 8
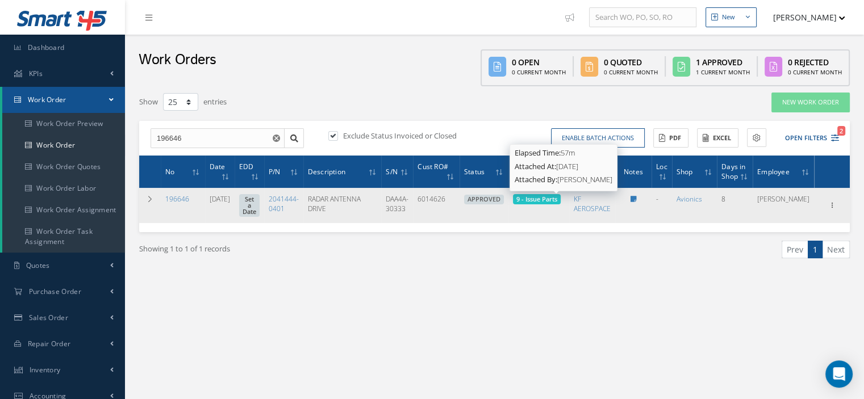
click at [557, 202] on span "9 - Issue Parts" at bounding box center [536, 199] width 41 height 9
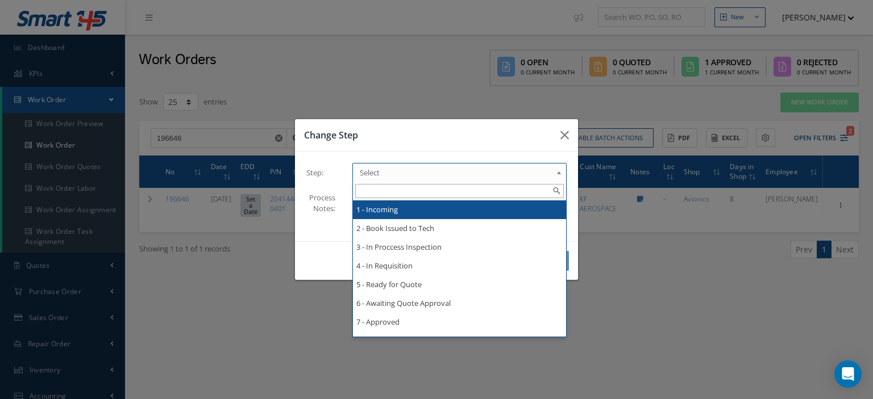
click at [557, 176] on b at bounding box center [561, 175] width 10 height 18
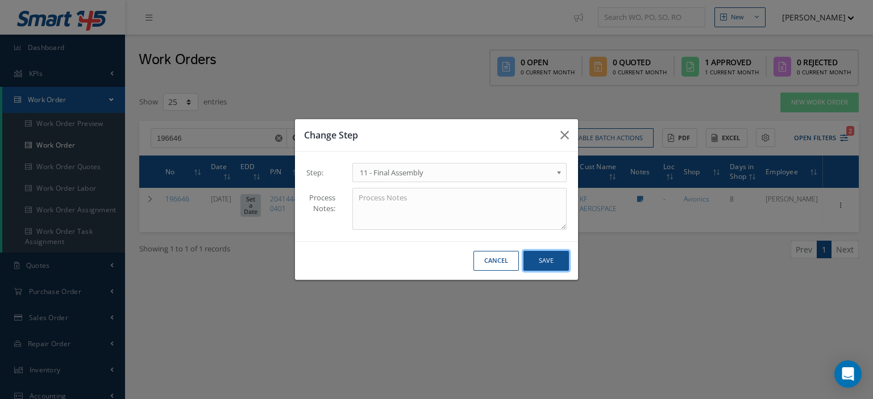
click at [540, 264] on button "Save" at bounding box center [545, 261] width 45 height 20
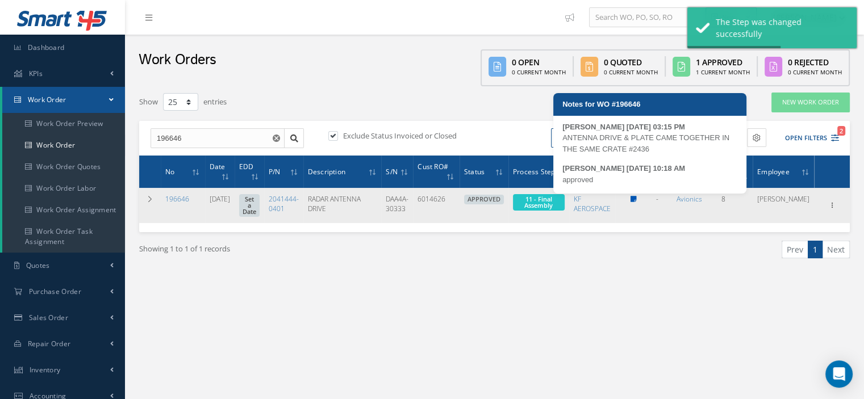
click at [636, 199] on icon at bounding box center [633, 199] width 6 height 7
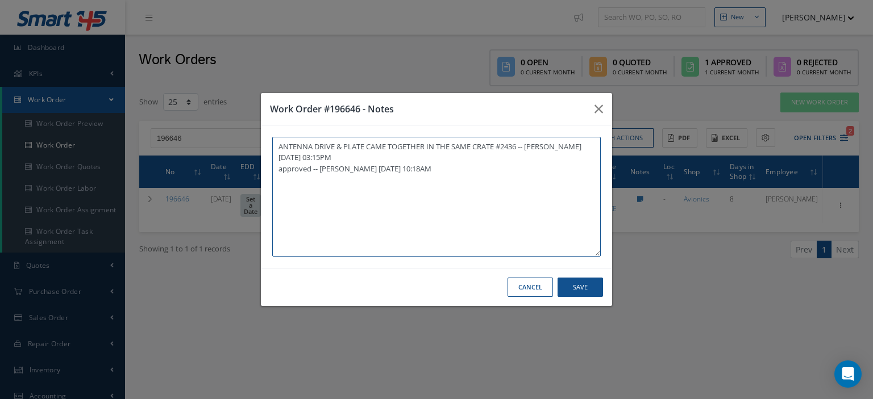
click at [304, 214] on textarea "ANTENNA DRIVE & PLATE CAME TOGETHER IN THE SAME CRATE #2436 -- Frankie Flores 0…" at bounding box center [436, 197] width 328 height 120
paste textarea "I already gave them to the technician"
type textarea "ANTENNA DRIVE & PLATE CAME TOGETHER IN THE SAME CRATE #2436 -- Frankie Flores 0…"
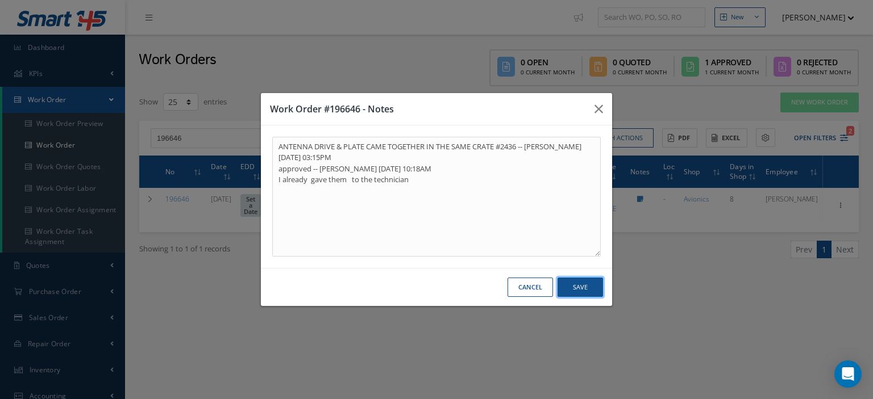
click at [589, 291] on button "Save" at bounding box center [579, 288] width 45 height 20
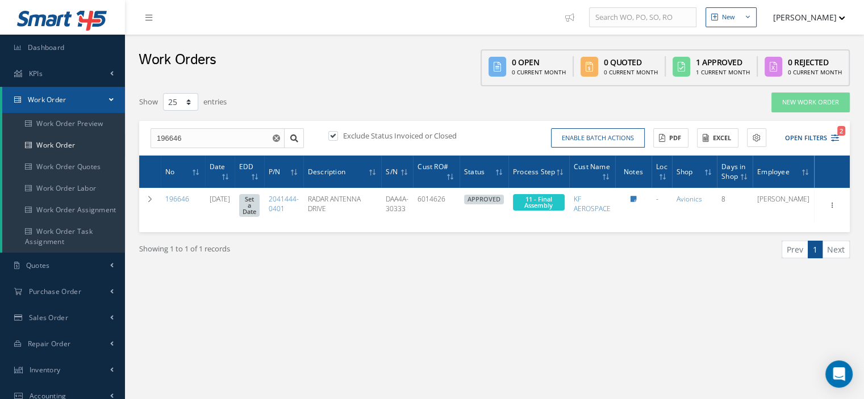
click at [114, 102] on span at bounding box center [111, 100] width 5 height 10
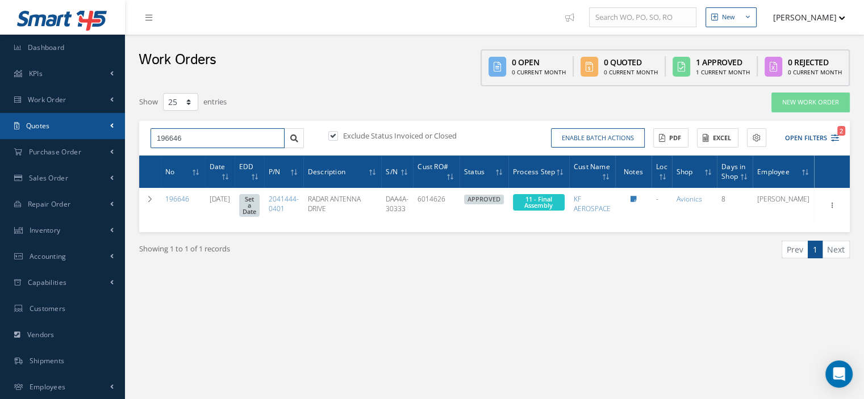
drag, startPoint x: 198, startPoint y: 134, endPoint x: 124, endPoint y: 134, distance: 73.9
click at [124, 134] on div "Smart 145 Dashboard KPIs Work Order Work Order Work Order Preview Work Order Wo…" at bounding box center [432, 296] width 864 height 593
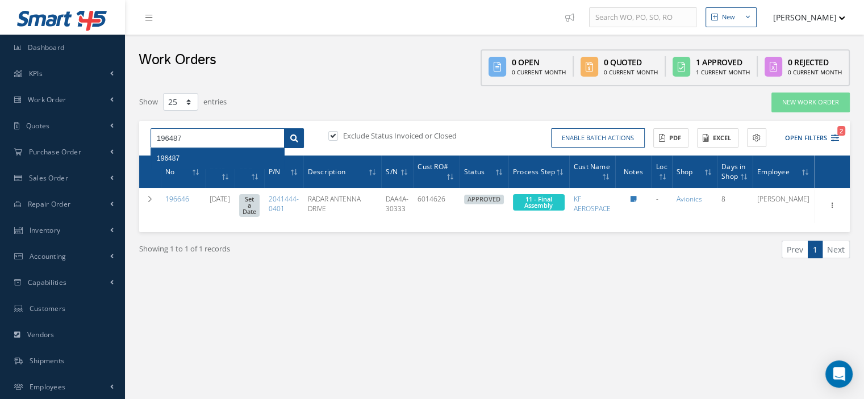
type input "196487"
click at [293, 141] on icon at bounding box center [294, 139] width 8 height 8
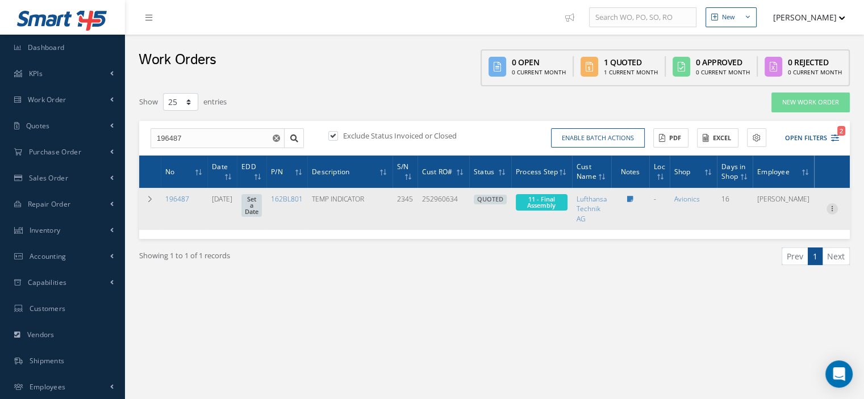
click at [828, 209] on icon at bounding box center [832, 207] width 11 height 9
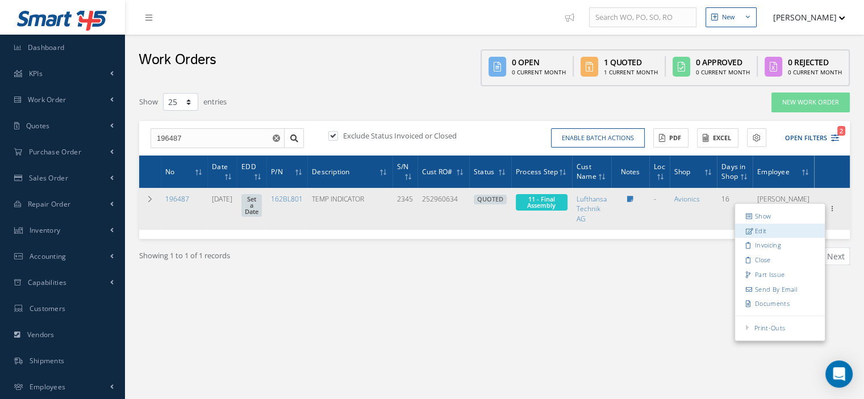
click at [772, 232] on link "Edit" at bounding box center [780, 231] width 90 height 15
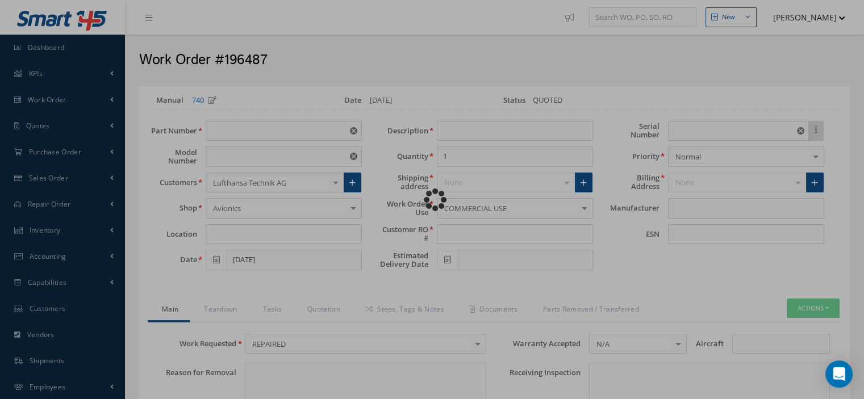
type input "162BL801"
type input "VARIOUS"
type input "08/27/2025"
type input "TEMP INDICATOR"
type input "252960634"
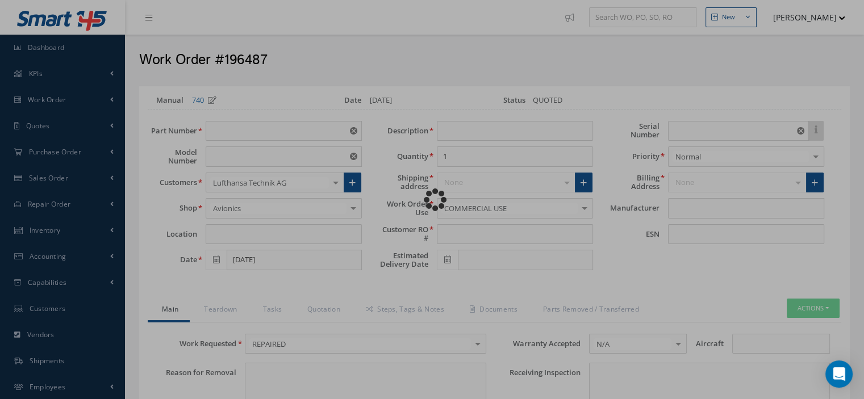
type input "2345"
type textarea "NONE"
type input "NONE"
type textarea "NONE"
type input "NONE"
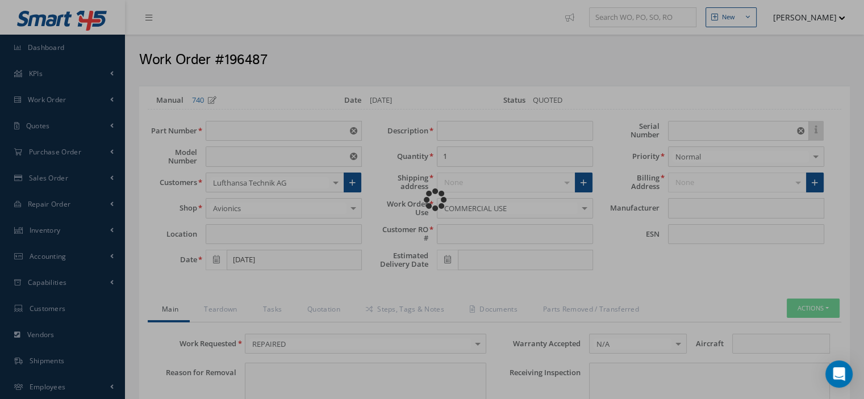
type input "N/A"
checkbox input "true"
type input "ULTRA ELECTRONICS"
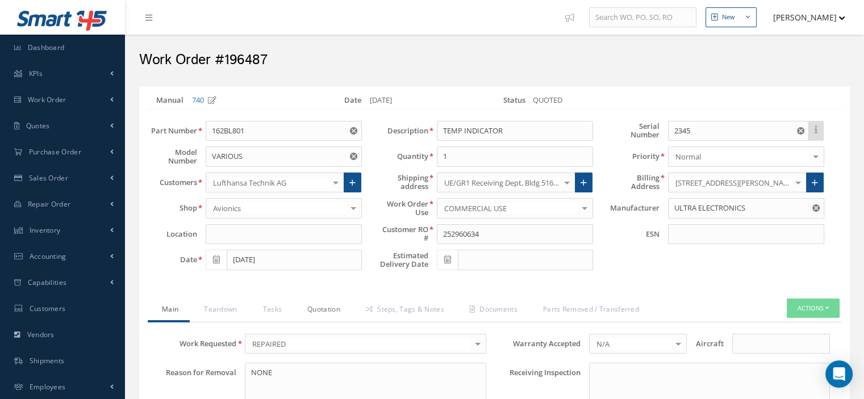
click at [325, 311] on link "Quotation" at bounding box center [322, 311] width 59 height 24
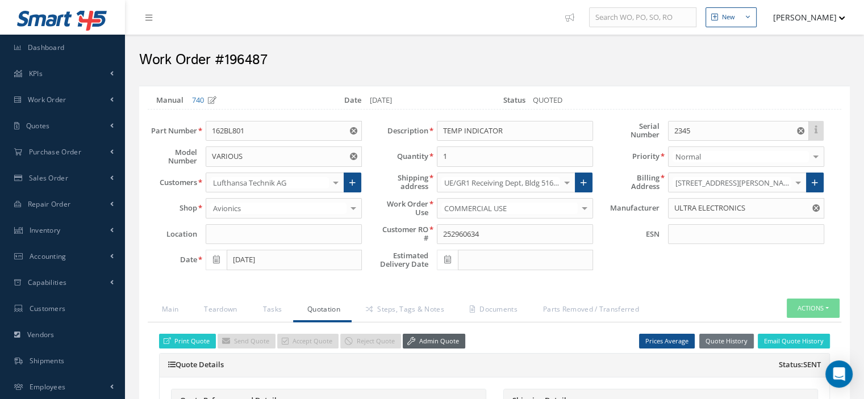
click at [444, 334] on link "Admin Quote" at bounding box center [434, 341] width 62 height 15
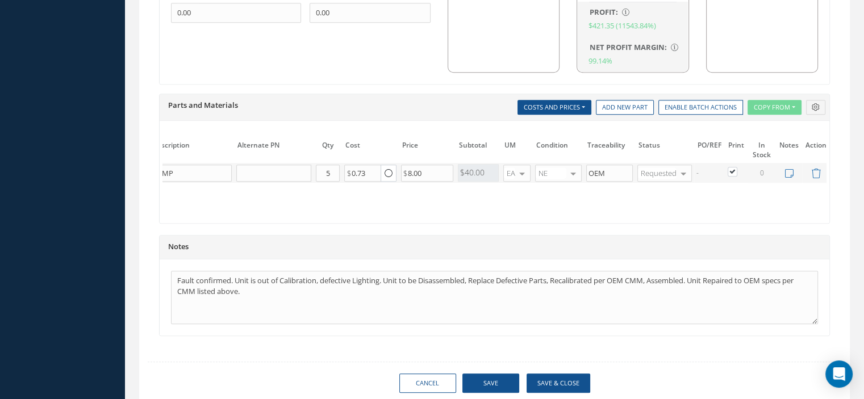
scroll to position [0, 118]
click at [735, 166] on label at bounding box center [736, 171] width 3 height 10
click at [727, 169] on input "checkbox" at bounding box center [730, 172] width 7 height 7
checkbox input "false"
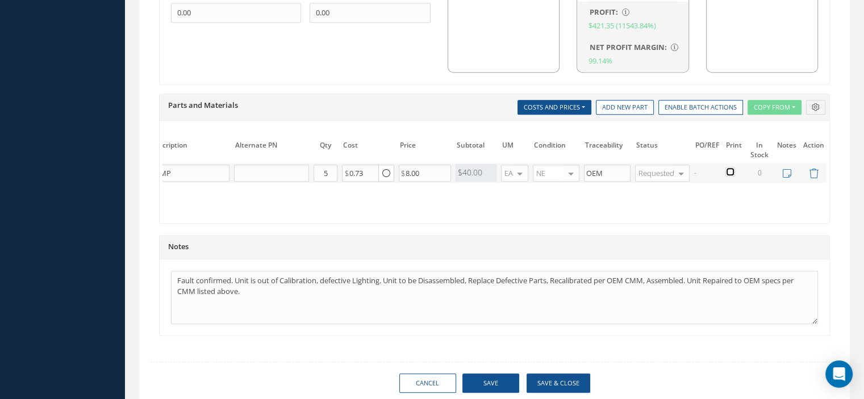
scroll to position [0, 0]
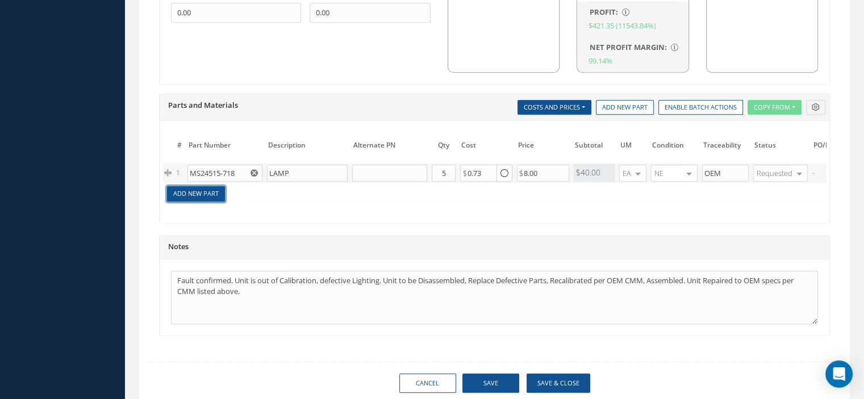
click at [210, 190] on link "Add New Part" at bounding box center [196, 193] width 58 height 15
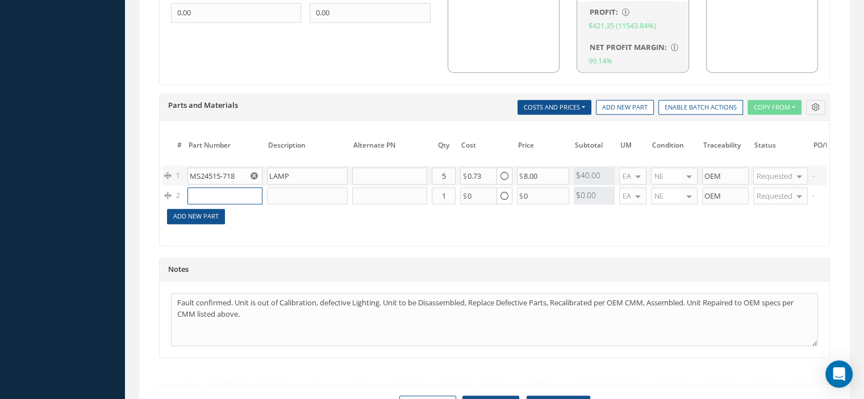
click at [210, 190] on input "text" at bounding box center [224, 195] width 75 height 17
paste input "MS24515-718AS15"
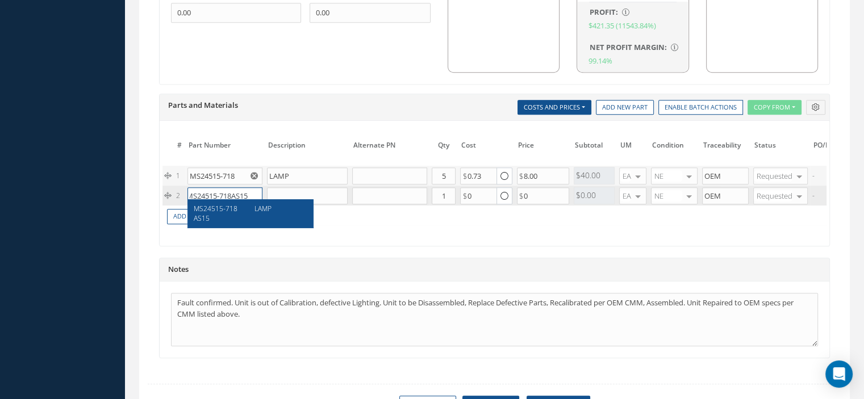
type input "MS24515-718AS15"
click at [255, 222] on div "LAMP" at bounding box center [276, 213] width 61 height 19
type input "LAMP"
type input "0.65"
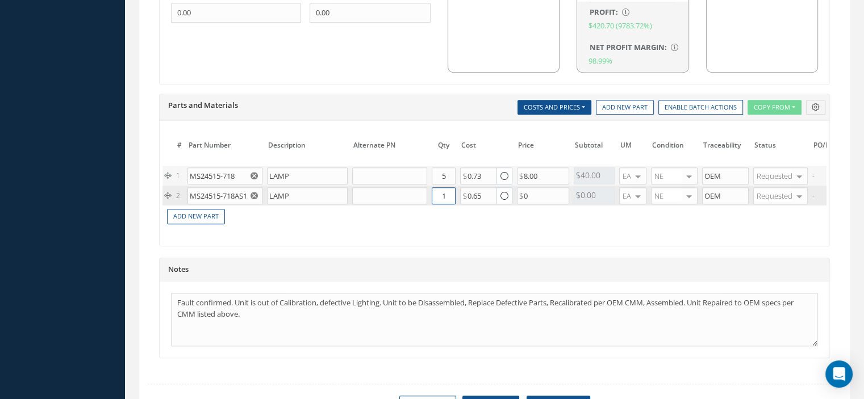
drag, startPoint x: 441, startPoint y: 186, endPoint x: 450, endPoint y: 185, distance: 8.5
click at [450, 187] on input "1" at bounding box center [444, 195] width 24 height 17
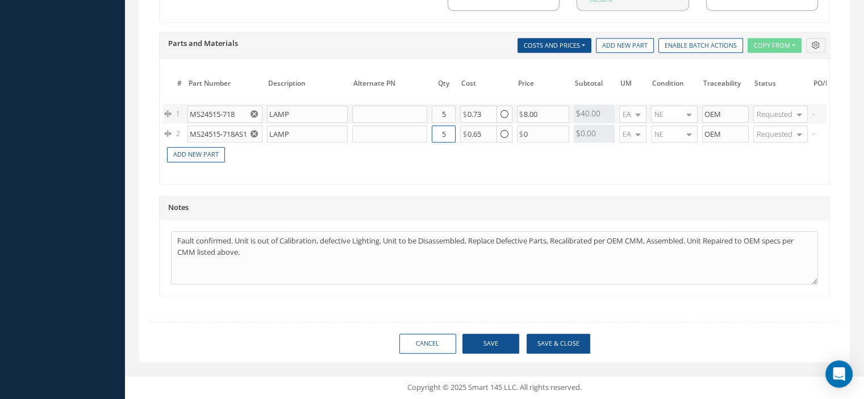
type input "5"
click at [480, 348] on button "Save" at bounding box center [490, 344] width 57 height 20
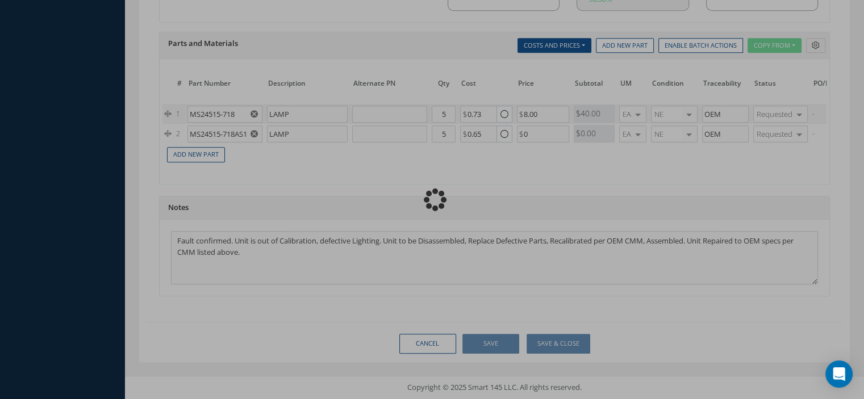
checkbox input "false"
checkbox input "true"
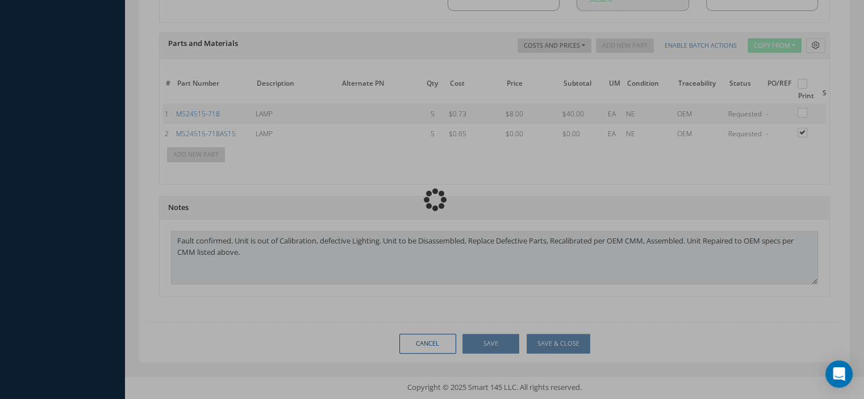
type input "ULTRA ELECTRONICS"
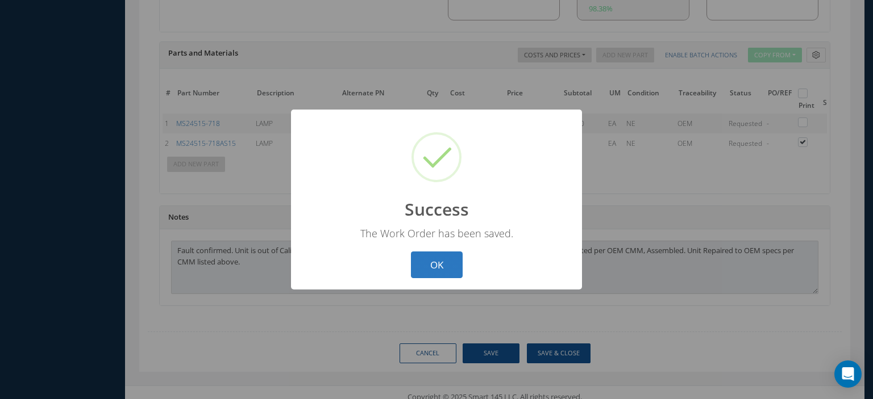
click at [449, 275] on button "OK" at bounding box center [437, 265] width 52 height 27
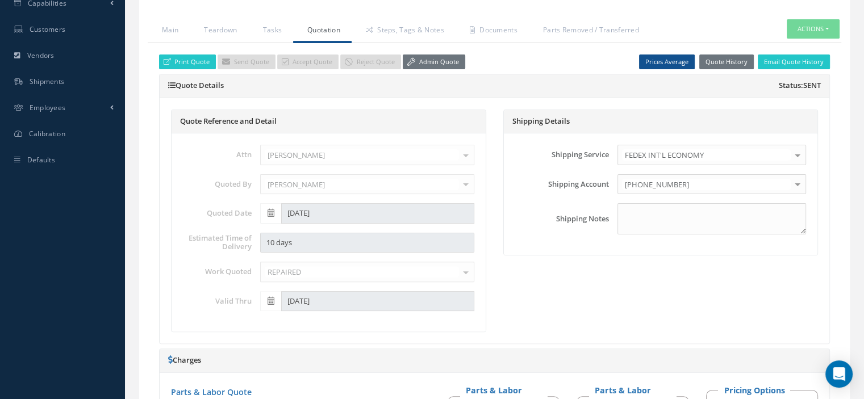
scroll to position [223, 0]
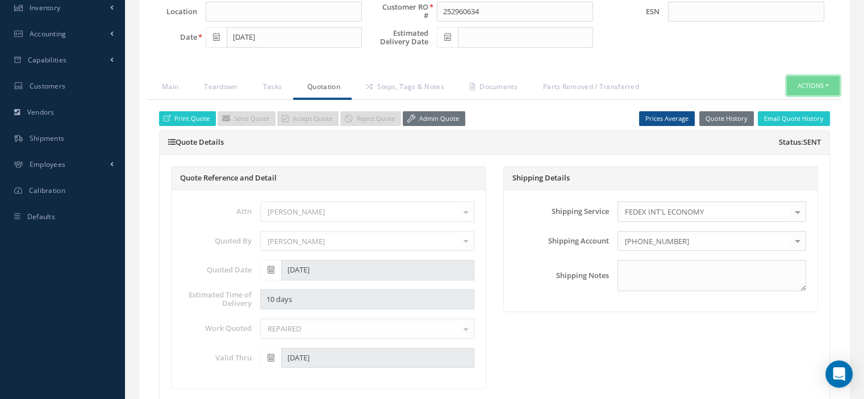
click at [824, 87] on button "Actions" at bounding box center [813, 86] width 53 height 20
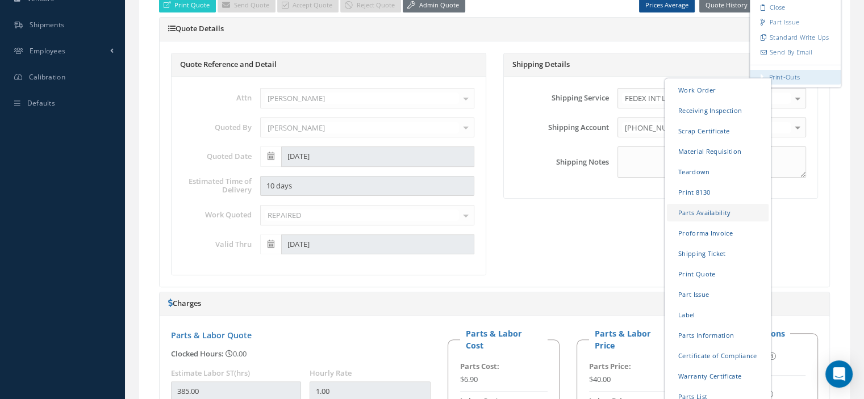
scroll to position [450, 0]
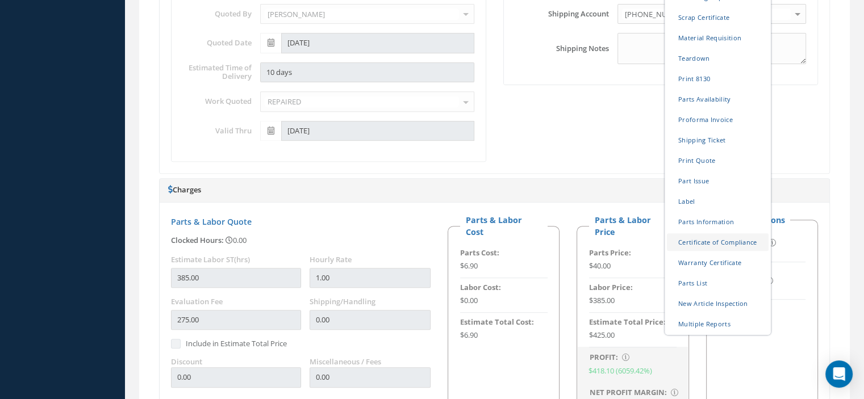
click at [705, 235] on link "Certificate of Compliance" at bounding box center [718, 242] width 102 height 18
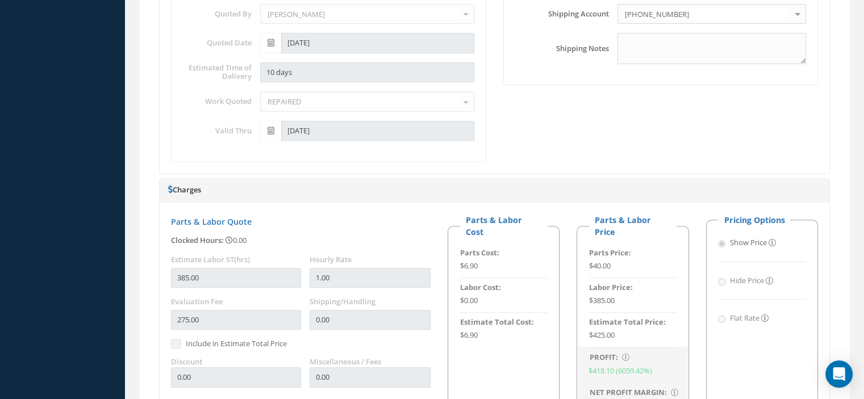
scroll to position [109, 0]
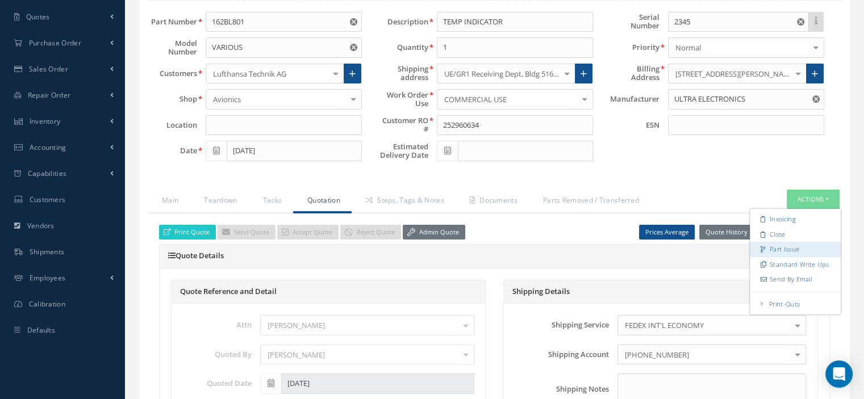
click at [790, 249] on link "Part Issue" at bounding box center [795, 249] width 91 height 15
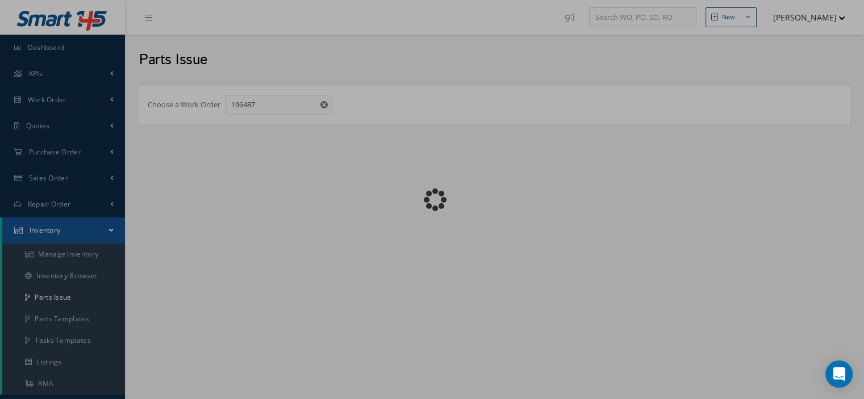
checkbox input "false"
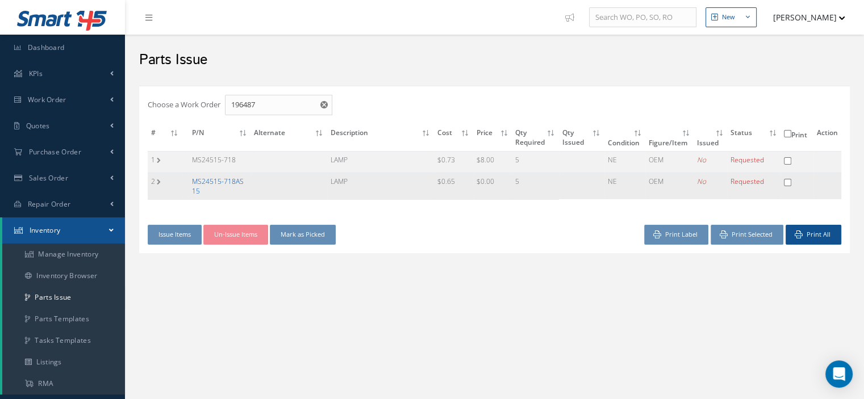
click at [220, 179] on link "MS24515-718AS15" at bounding box center [218, 186] width 52 height 19
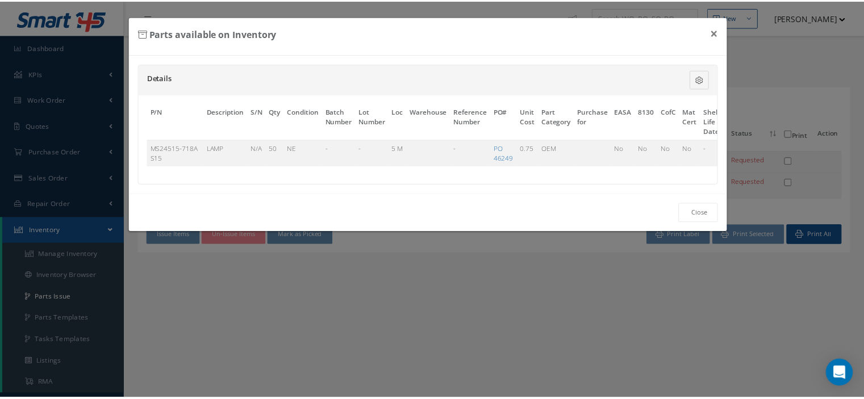
scroll to position [0, 66]
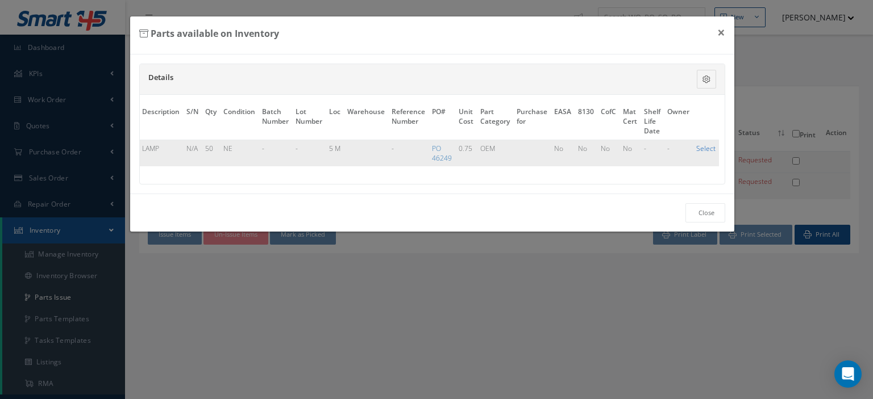
click at [700, 149] on link "Select" at bounding box center [705, 149] width 19 height 10
checkbox input "true"
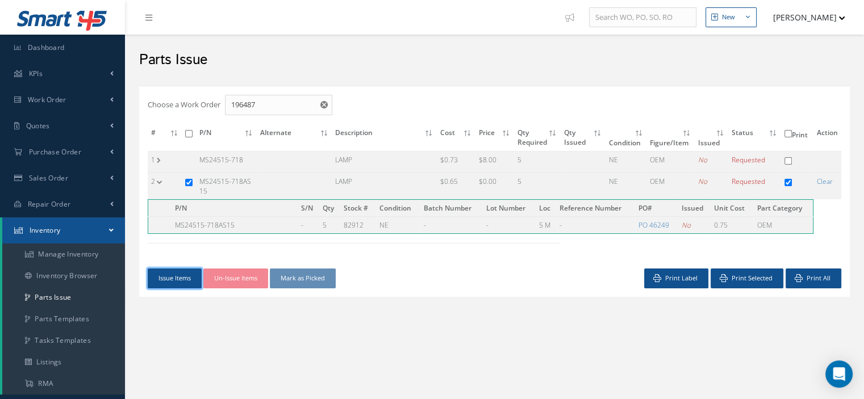
click at [178, 280] on button "Issue Items" at bounding box center [175, 279] width 54 height 20
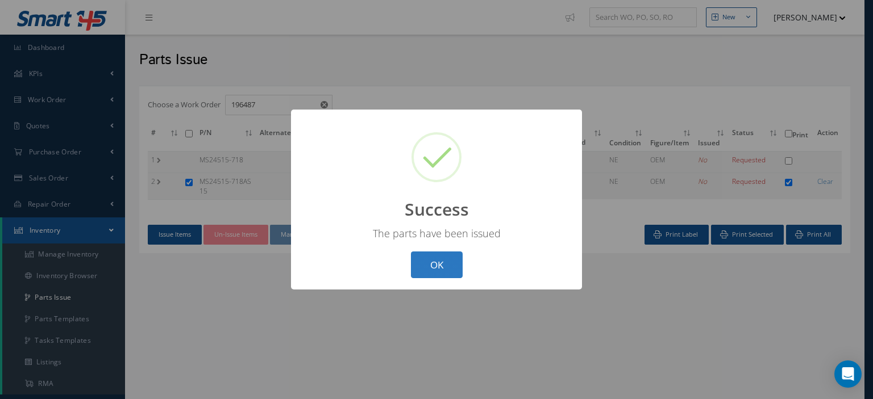
click at [439, 269] on button "OK" at bounding box center [437, 265] width 52 height 27
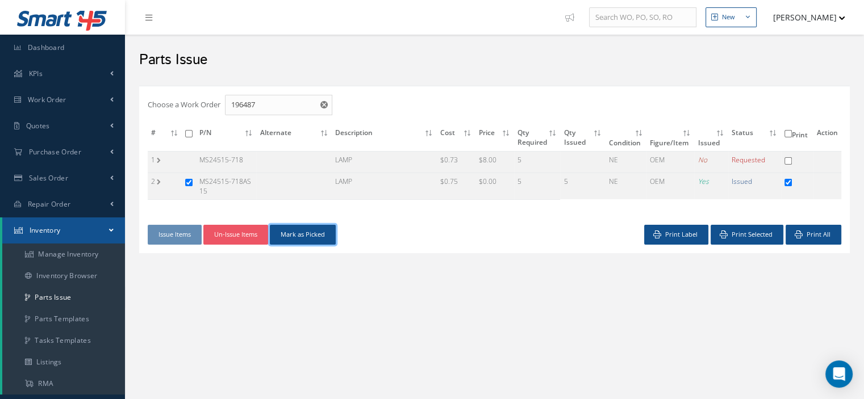
click at [320, 238] on button "Mark as Picked" at bounding box center [303, 235] width 66 height 20
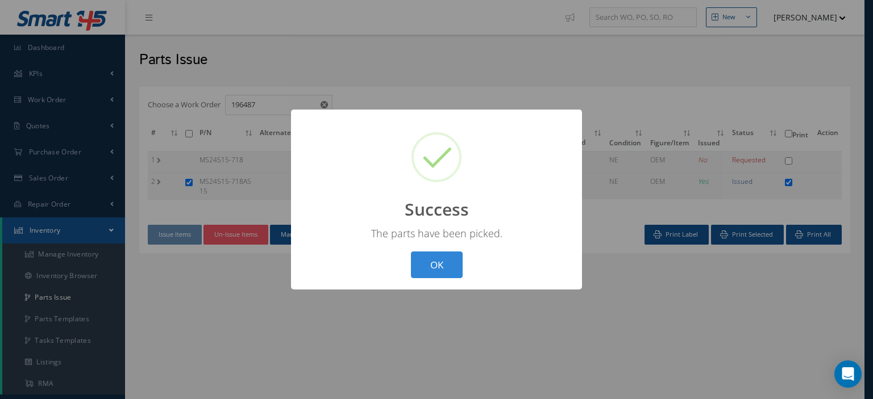
click at [437, 255] on button "OK" at bounding box center [437, 265] width 52 height 27
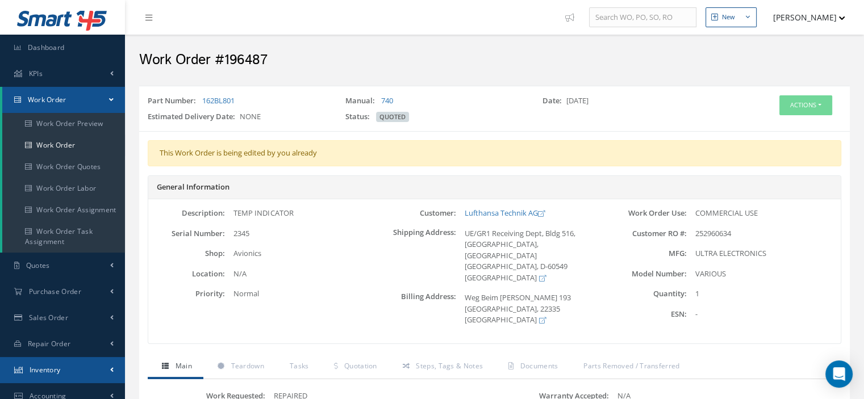
click at [62, 370] on link "Inventory" at bounding box center [62, 370] width 125 height 26
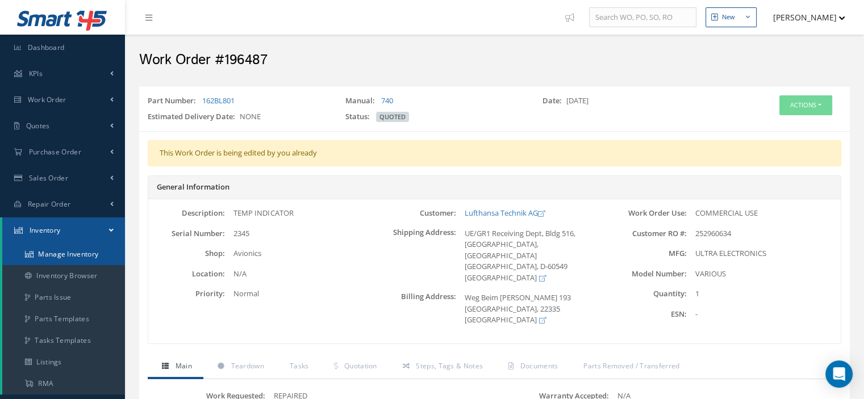
click at [63, 256] on link "Manage Inventory" at bounding box center [63, 255] width 123 height 22
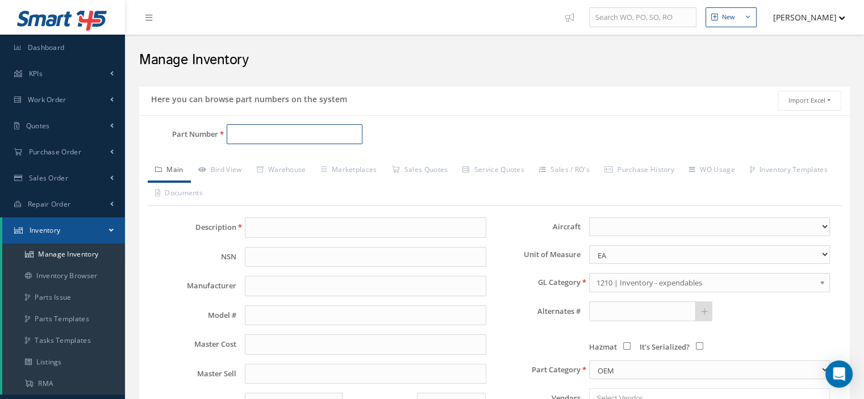
click at [234, 134] on input "Part Number" at bounding box center [295, 134] width 136 height 20
paste input "H504B"
type input "H504B"
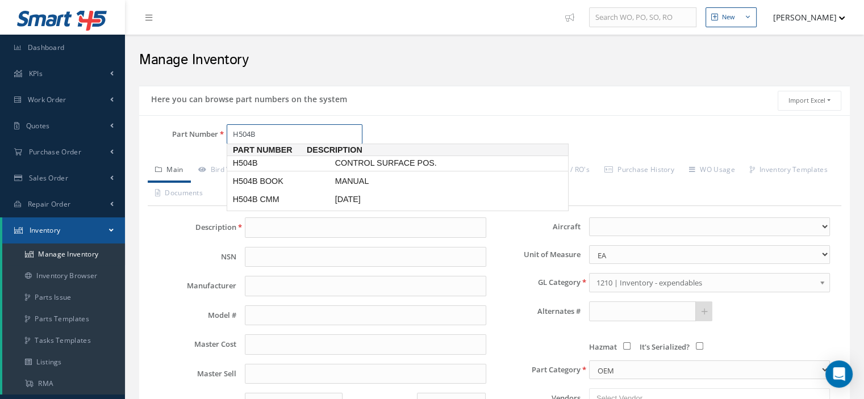
click at [243, 159] on span "H504B" at bounding box center [282, 163] width 102 height 12
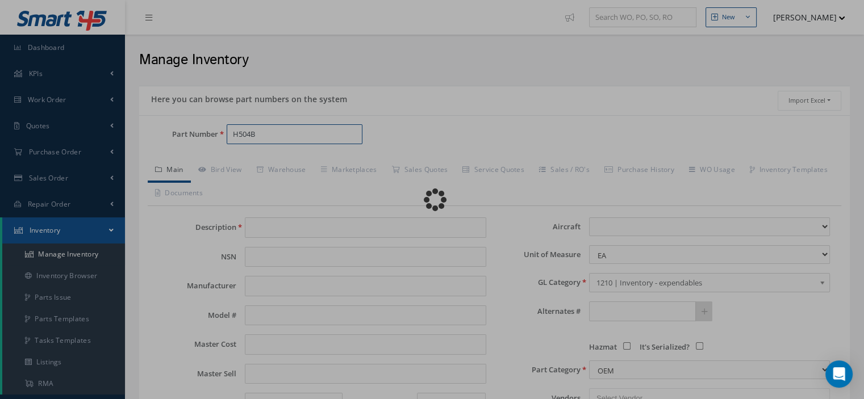
type input "CONTROL SURFACE POS."
type input "NOVATRONICS"
type input "H504B"
type input "0.00"
select select
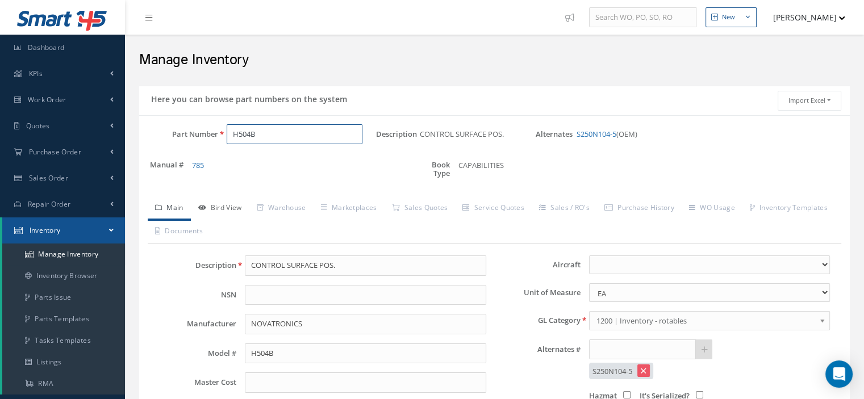
type input "H504B"
click at [234, 212] on link "Bird View" at bounding box center [220, 209] width 59 height 24
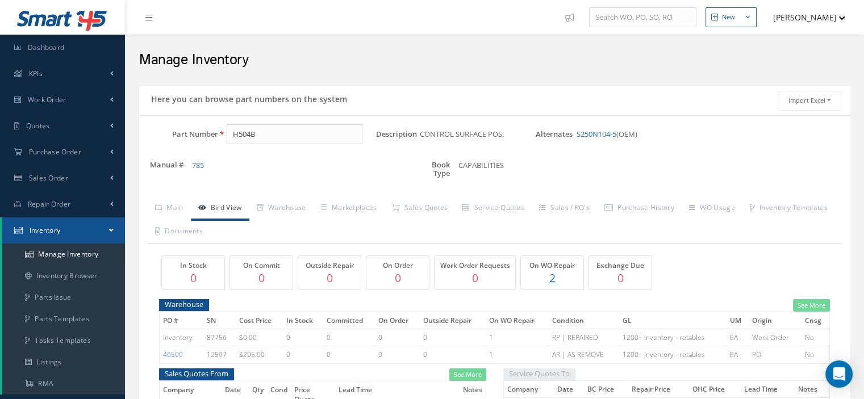
click at [108, 234] on link "Inventory" at bounding box center [63, 231] width 123 height 26
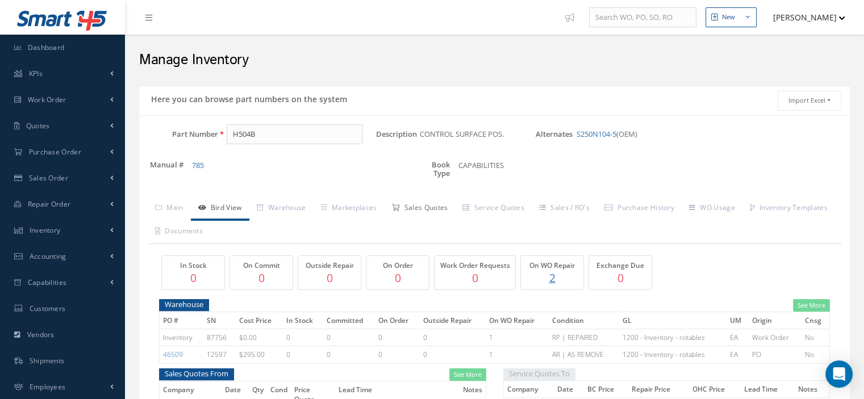
click at [444, 212] on link "Sales Quotes" at bounding box center [419, 209] width 71 height 24
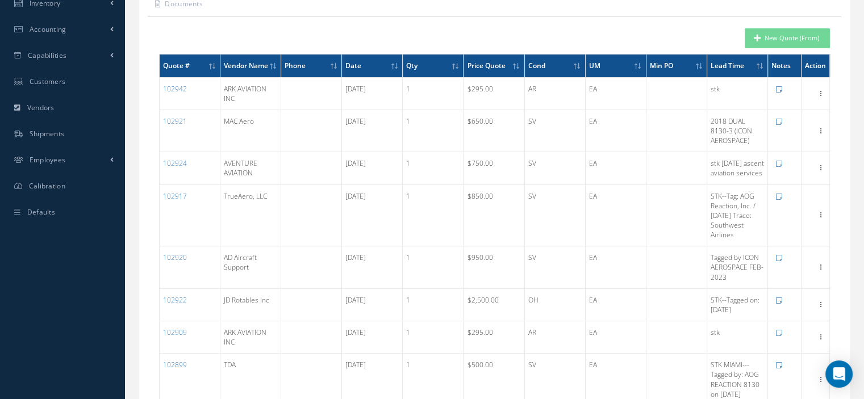
scroll to position [284, 0]
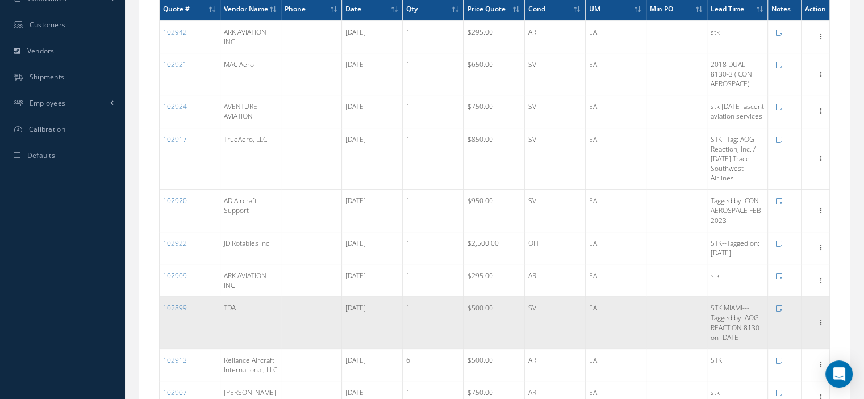
click at [427, 336] on td "1" at bounding box center [433, 323] width 61 height 52
